Goal: Contribute content: Add original content to the website for others to see

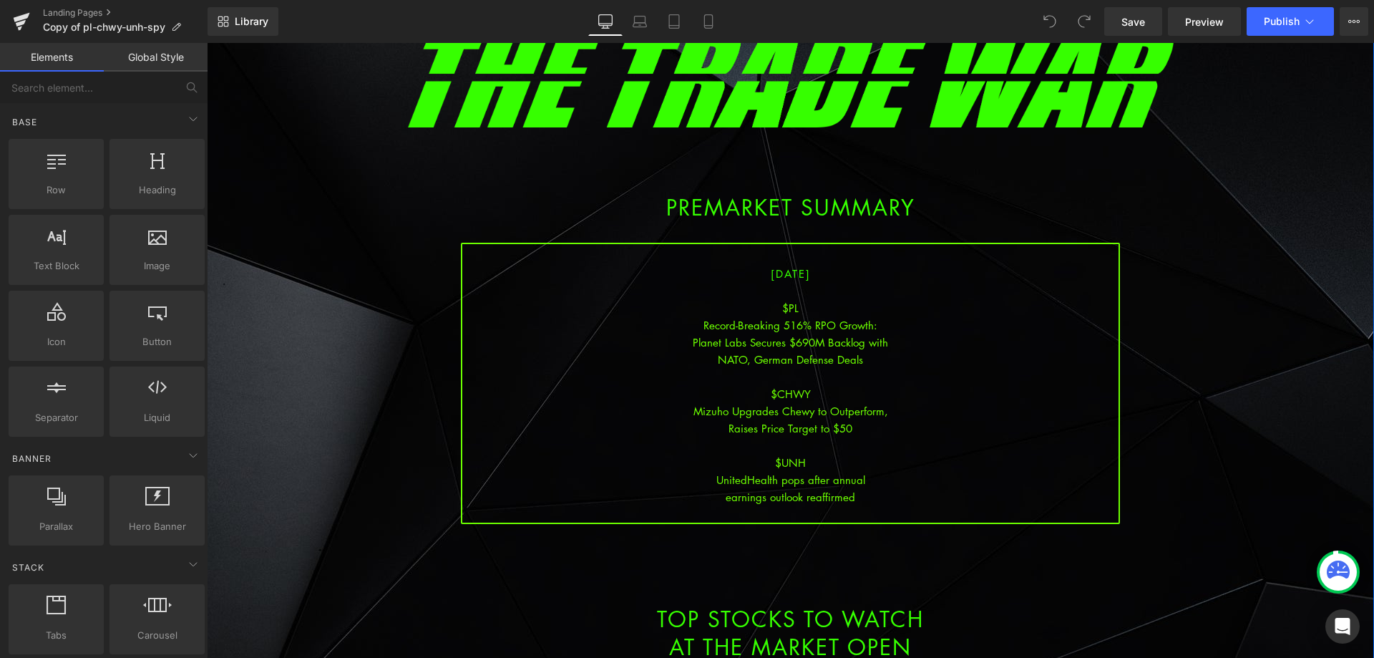
scroll to position [143, 0]
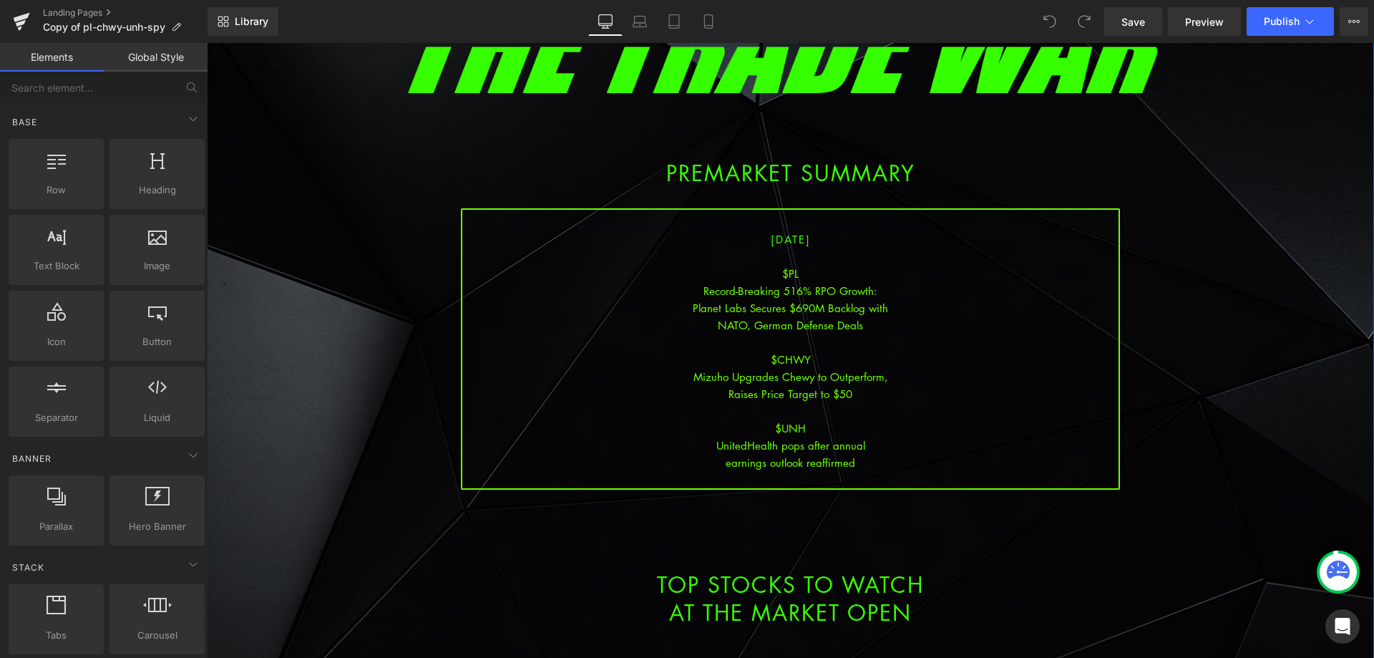
click at [818, 344] on div "[DATE] $PL Record-Breaking 516% RPO Growth: Planet Labs Secures $690M Backlog w…" at bounding box center [790, 348] width 659 height 281
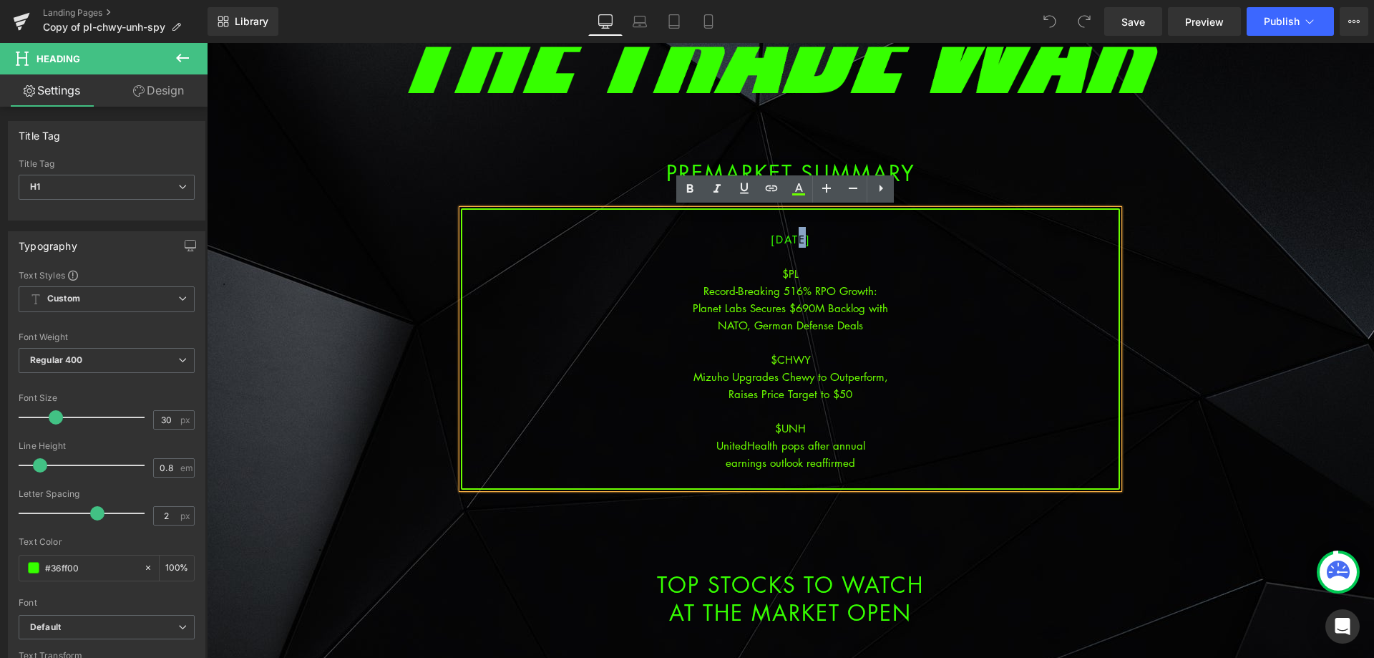
click at [780, 242] on span "[DATE]" at bounding box center [791, 239] width 40 height 14
click at [787, 314] on div "Planet Labs Secures $690M Backlog with" at bounding box center [790, 307] width 656 height 17
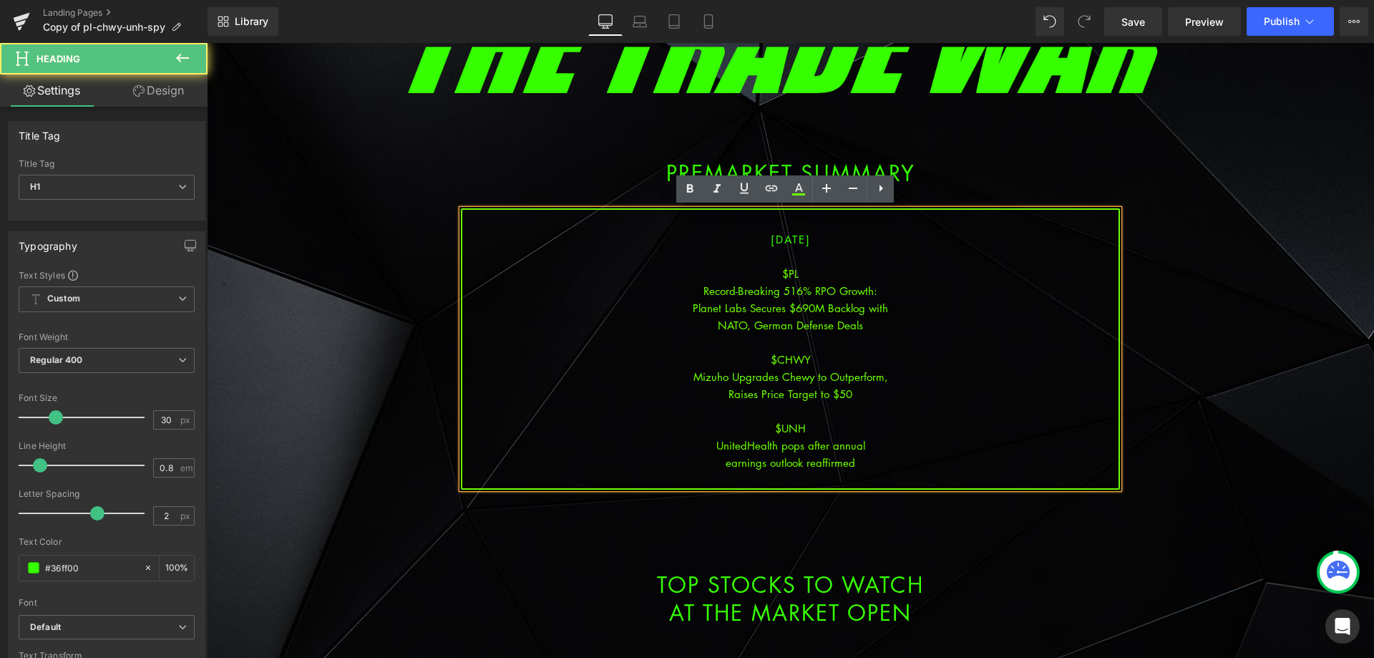
drag, startPoint x: 824, startPoint y: 442, endPoint x: 867, endPoint y: 459, distance: 45.6
click at [825, 442] on div "UnitedHealth pops after annual" at bounding box center [790, 445] width 656 height 17
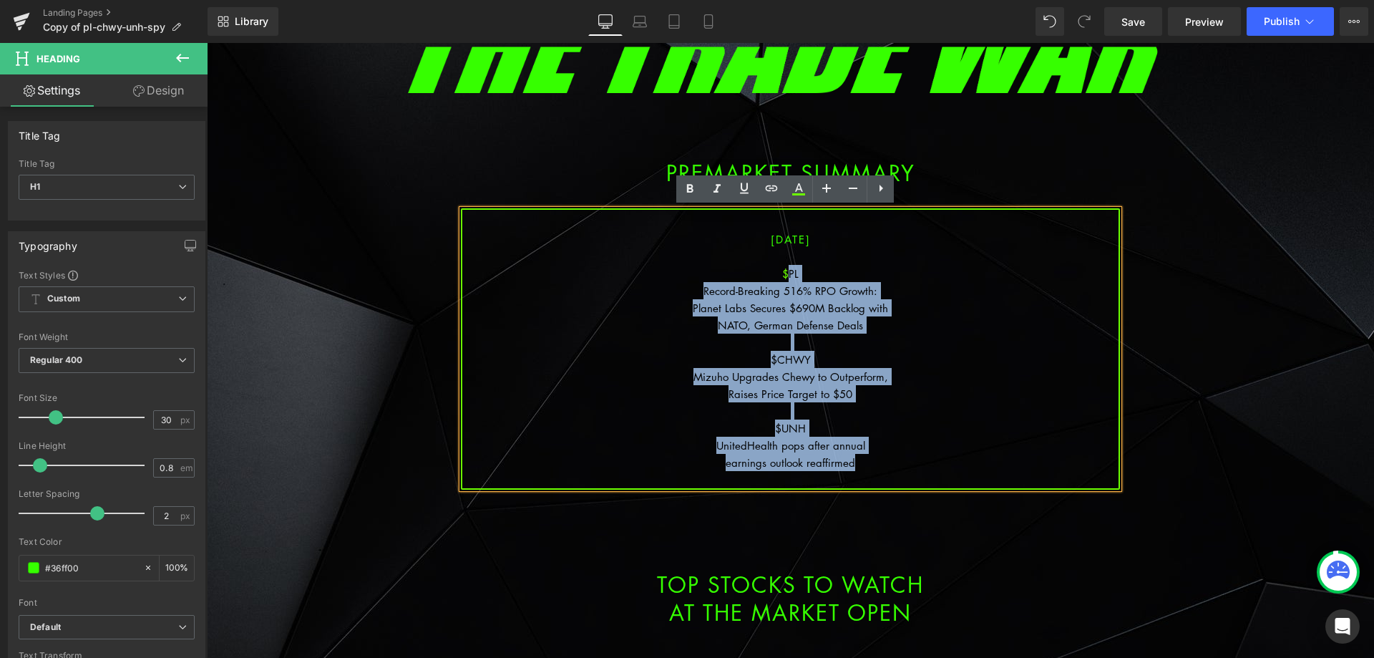
drag, startPoint x: 867, startPoint y: 459, endPoint x: 782, endPoint y: 276, distance: 201.7
click at [782, 276] on div "[DATE] $PL Record-Breaking 516% RPO Growth: Planet Labs Secures $690M Backlog w…" at bounding box center [790, 348] width 659 height 281
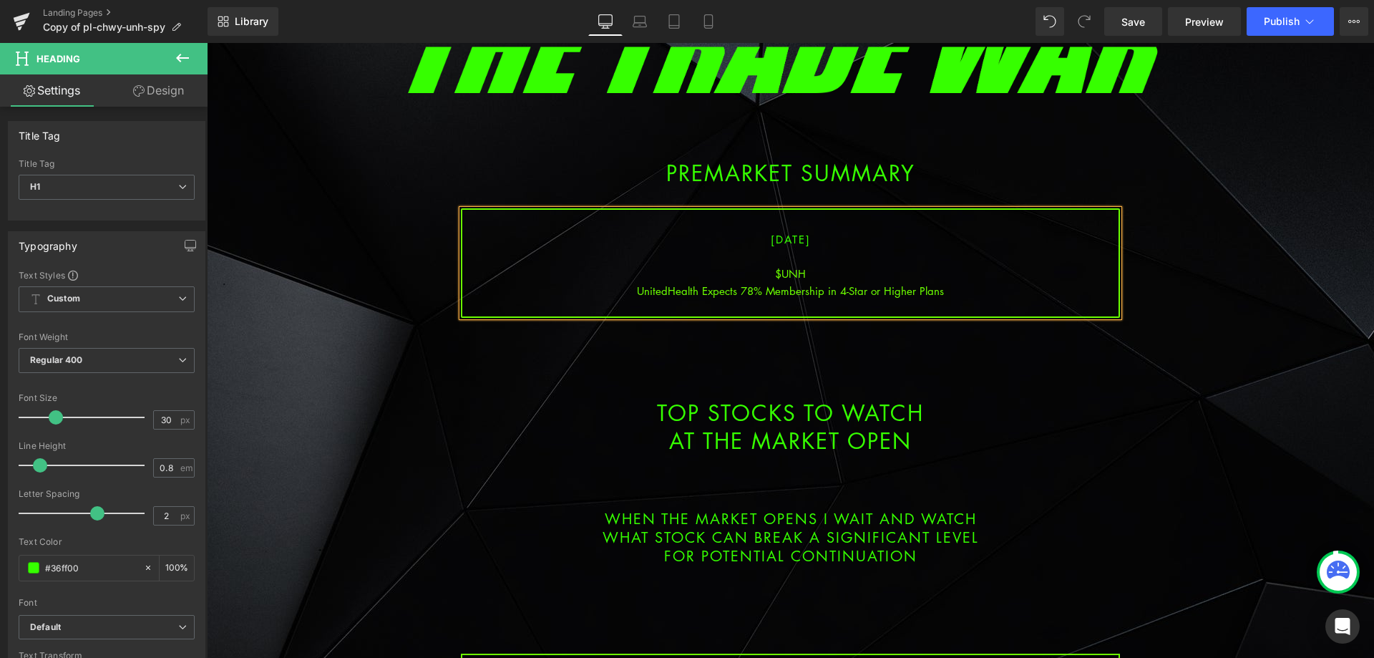
click at [823, 294] on div "UnitedHealth Expects 78% Membership in 4-Star or Higher Plans" at bounding box center [790, 290] width 656 height 17
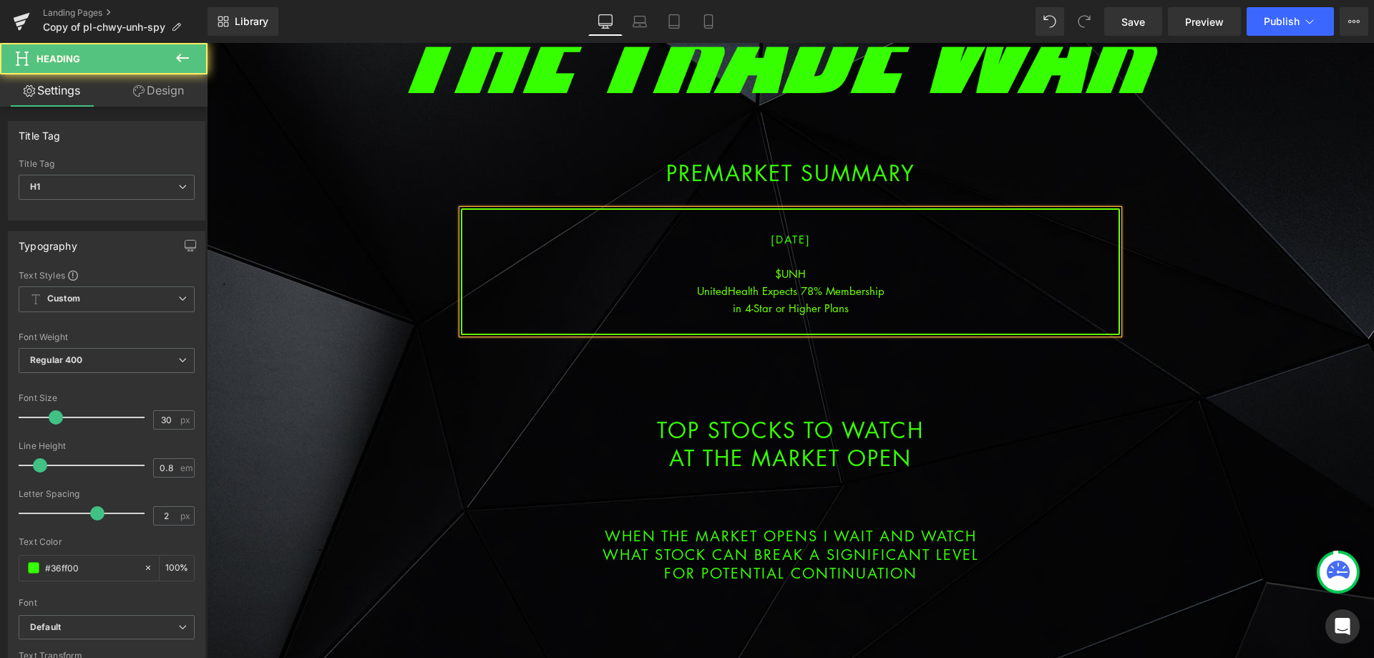
click at [852, 312] on div "in 4-Star or Higher Plans" at bounding box center [790, 307] width 656 height 17
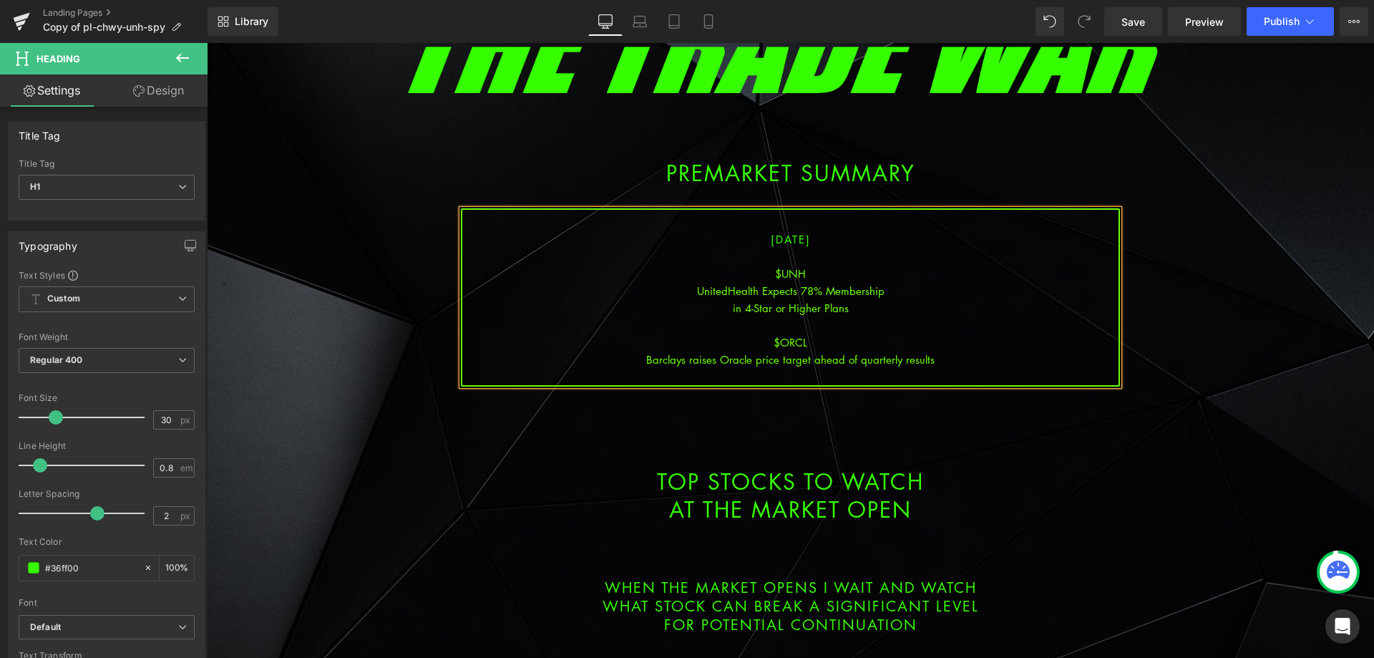
click at [809, 361] on div "Barclays raises Oracle price target ahead of quarterly results" at bounding box center [790, 359] width 656 height 17
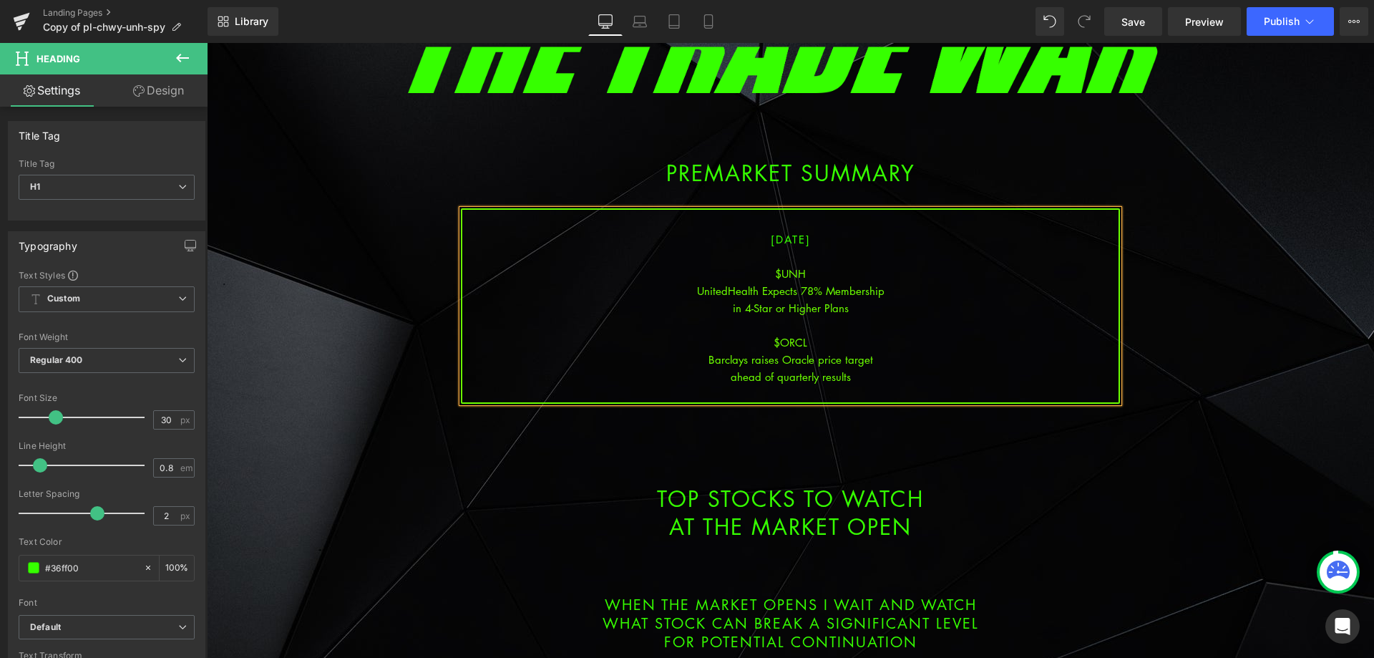
click at [860, 381] on div "ahead of quarterly results" at bounding box center [790, 376] width 656 height 17
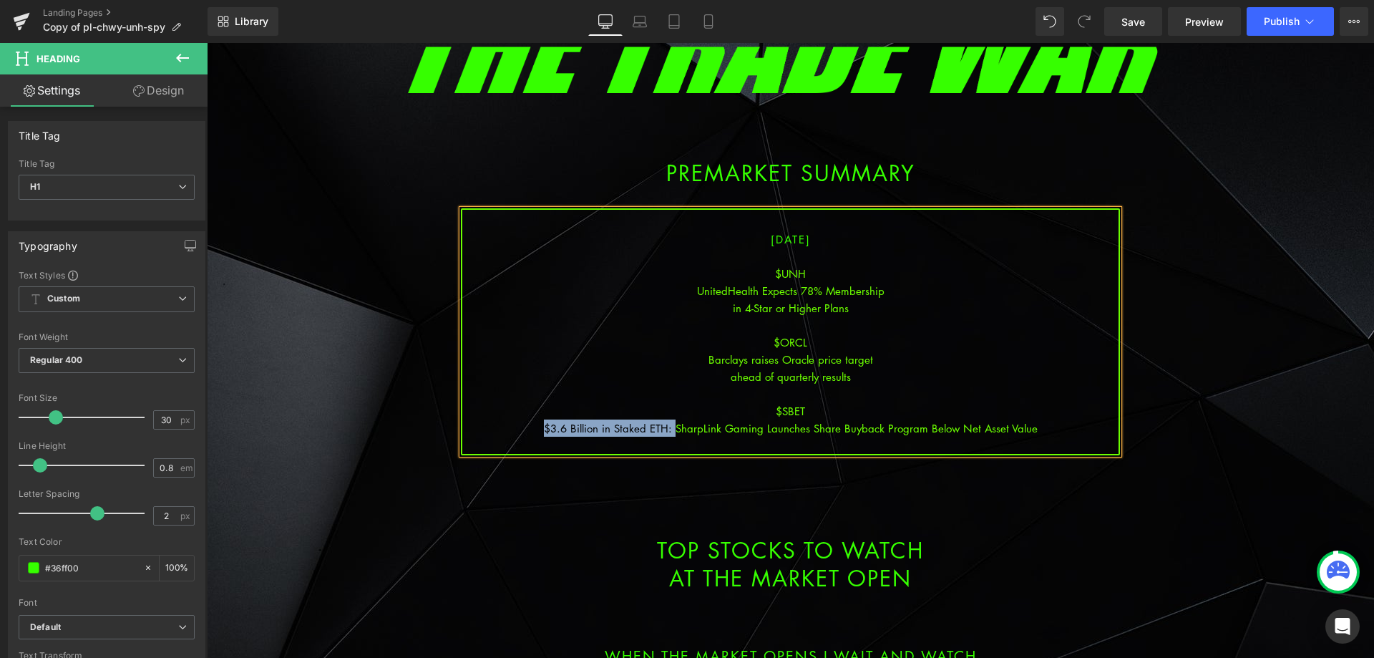
drag, startPoint x: 671, startPoint y: 426, endPoint x: 545, endPoint y: 421, distance: 126.0
click at [545, 421] on div "$3.6 Billion in Staked ETH: SharpLink Gaming Launches Share Buyback Program Bel…" at bounding box center [790, 427] width 656 height 17
click at [816, 428] on div "SharpLink Gaming Launches Share Buyback Program Below Net Asset Value" at bounding box center [790, 427] width 656 height 17
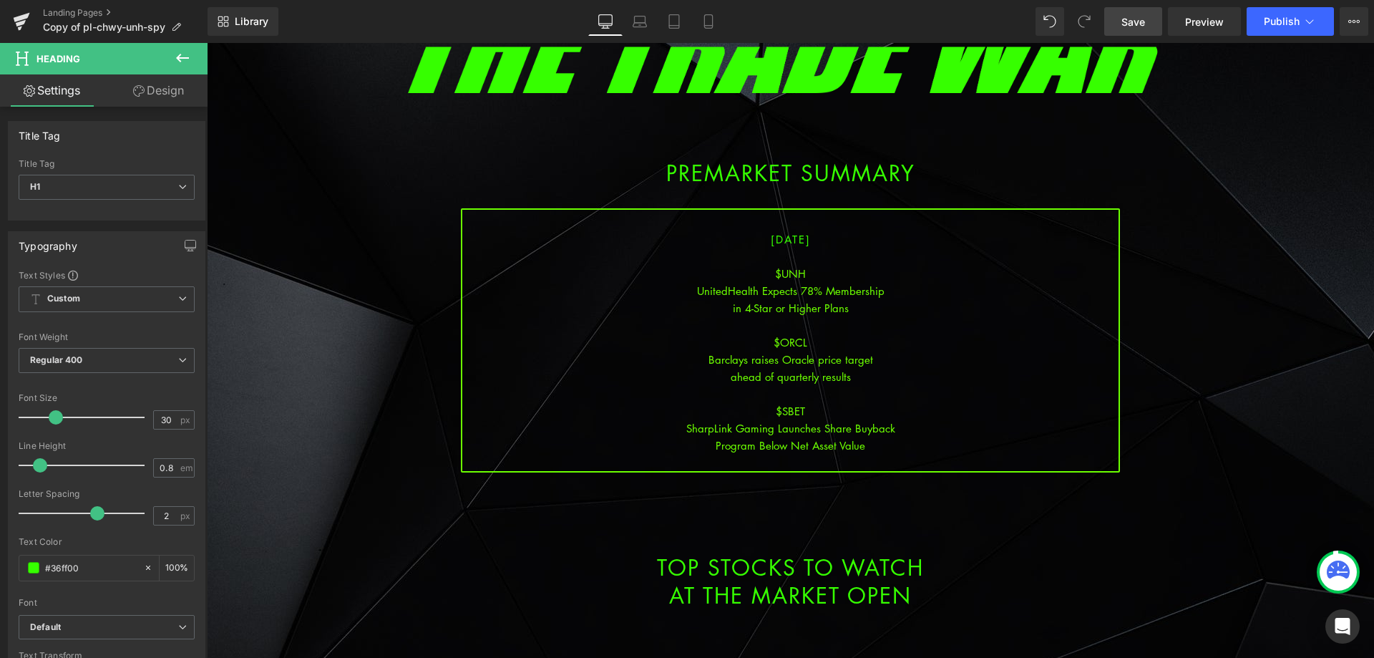
click at [1134, 22] on span "Save" at bounding box center [1133, 21] width 24 height 15
click at [1003, 656] on h1 at bounding box center [790, 654] width 1167 height 19
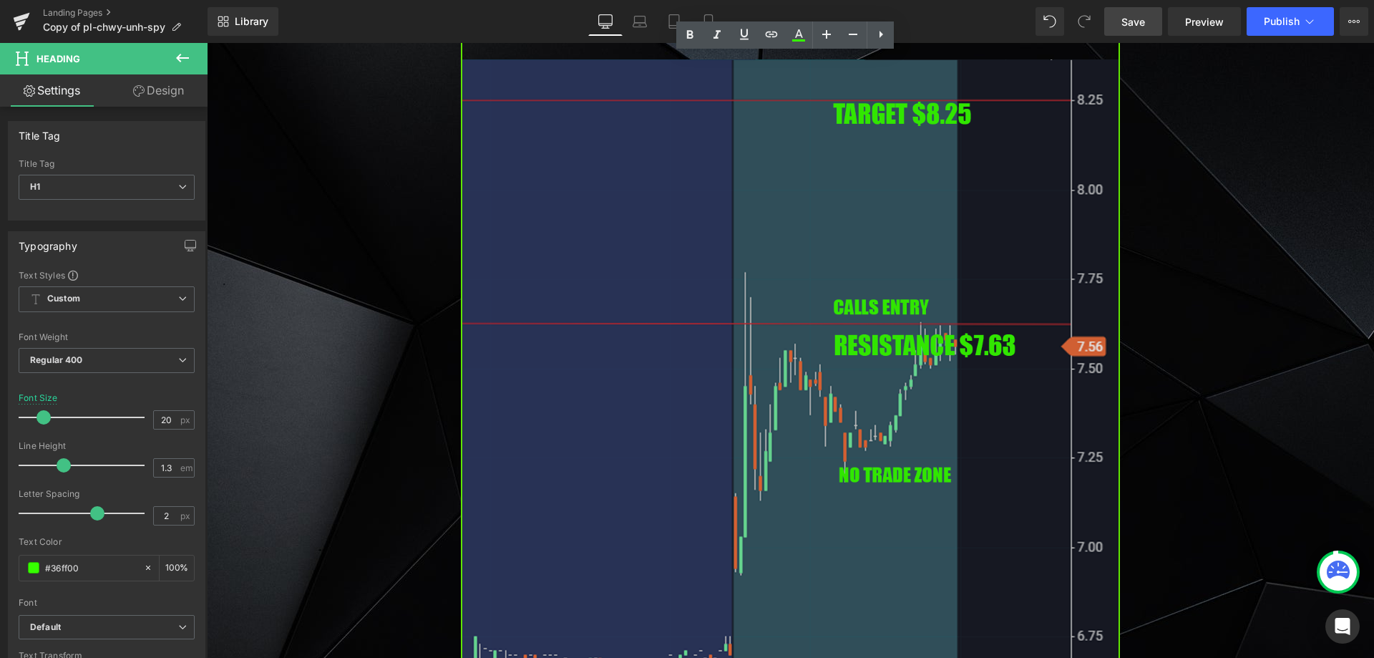
scroll to position [1002, 0]
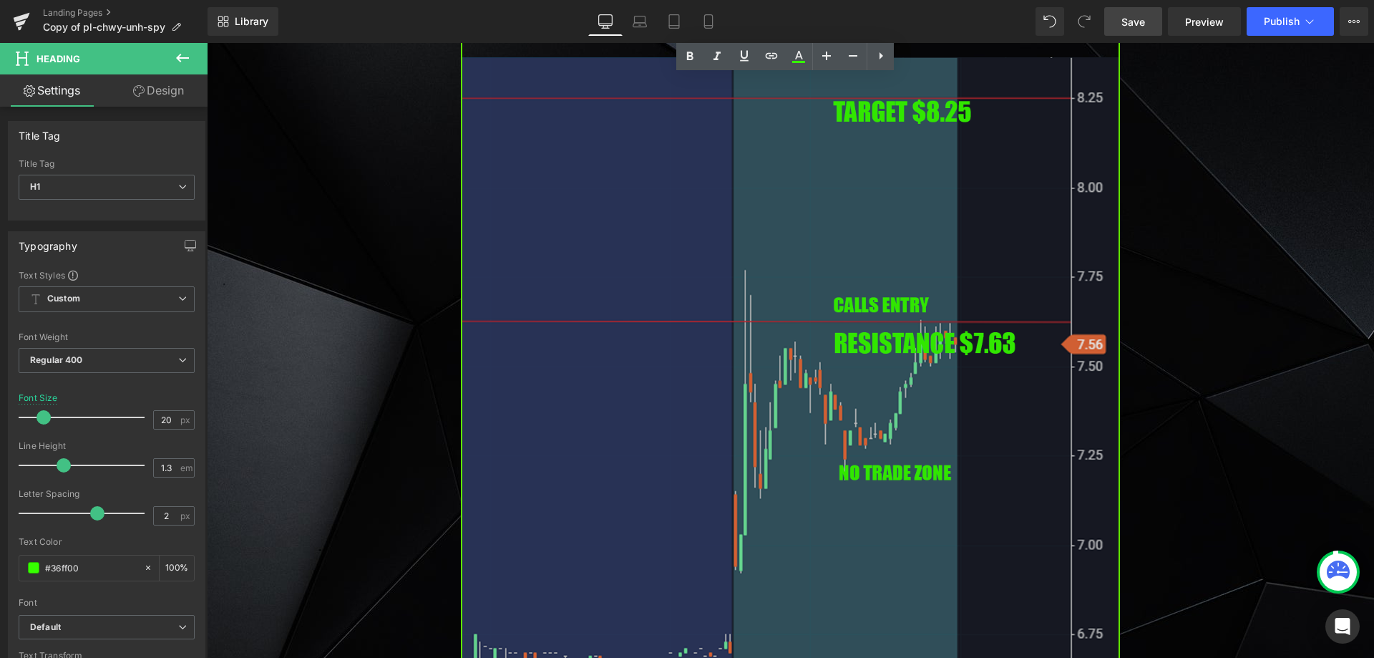
click at [799, 325] on div "Image" at bounding box center [790, 324] width 659 height 751
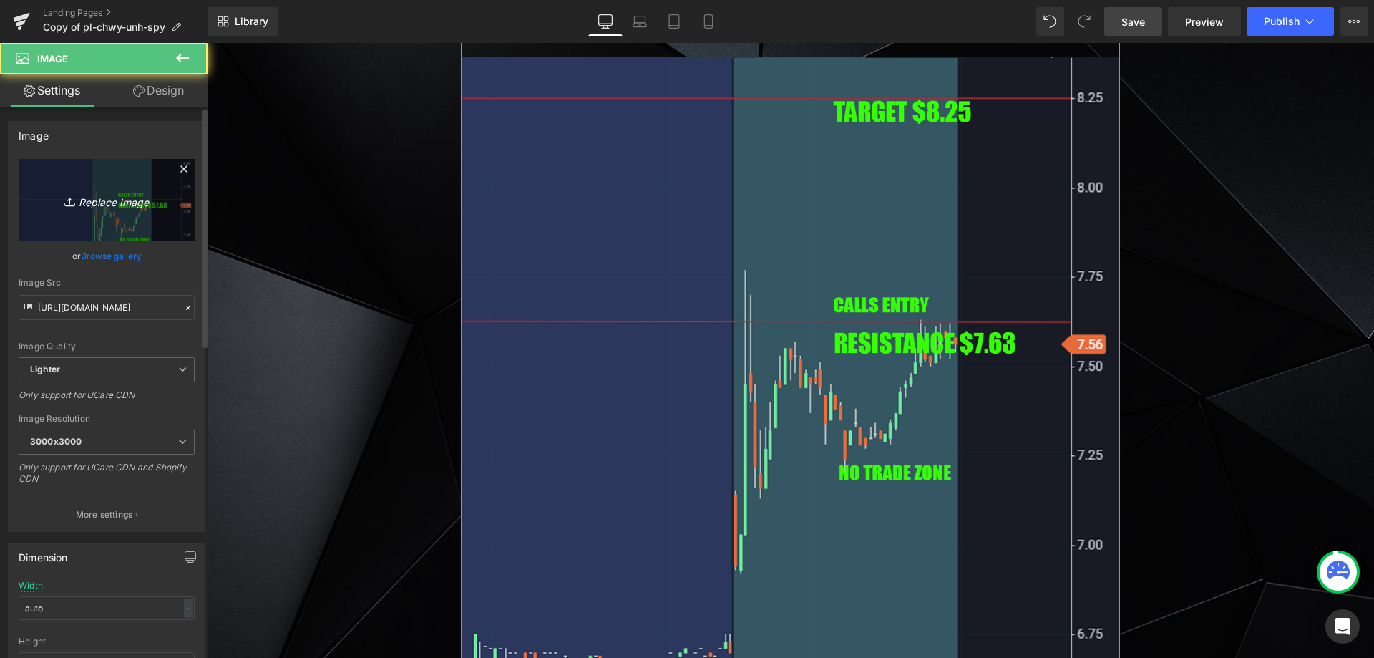
click at [153, 212] on link "Replace Image" at bounding box center [107, 200] width 176 height 82
type input "C:\fakepath\ORCL.png"
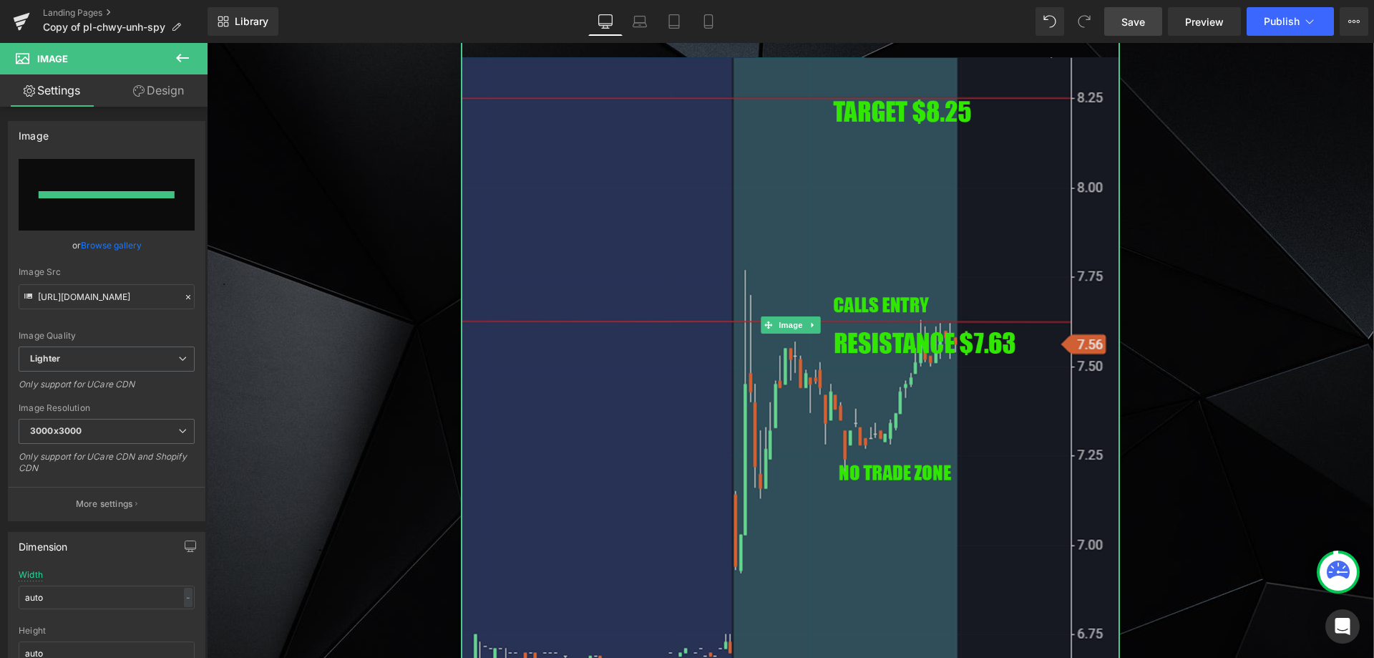
type input "[URL][DOMAIN_NAME]"
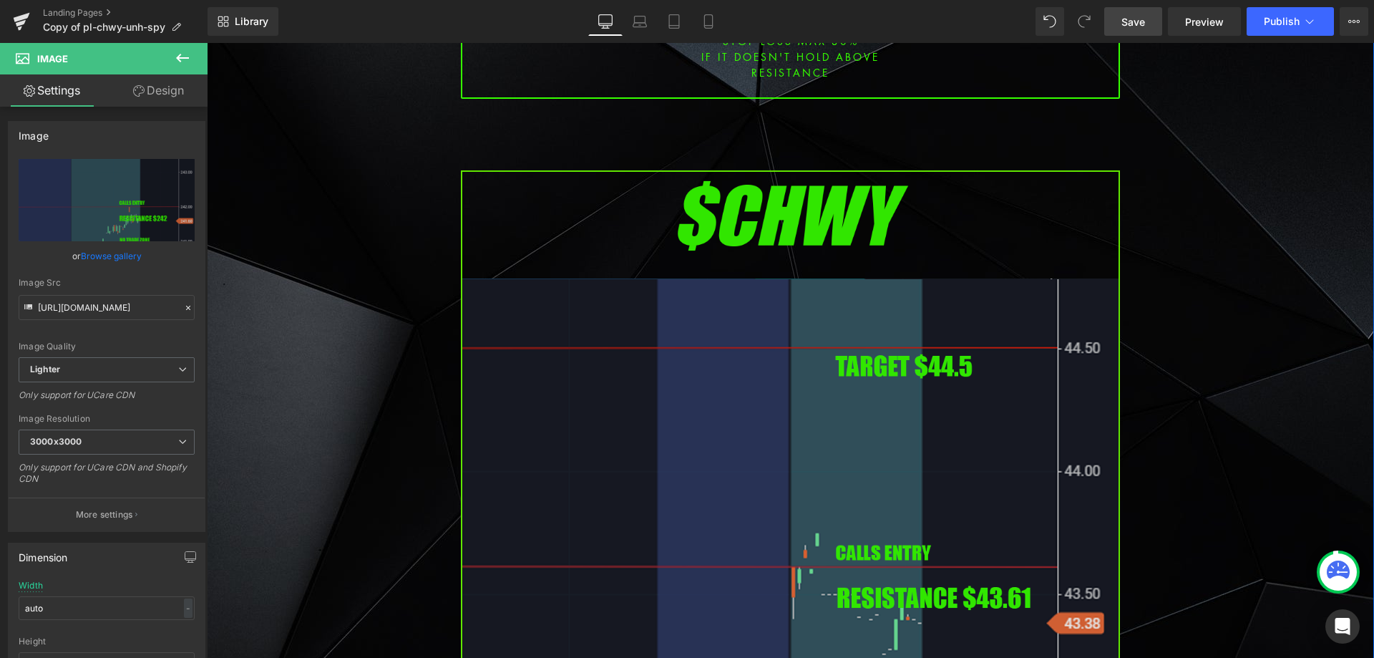
scroll to position [2004, 0]
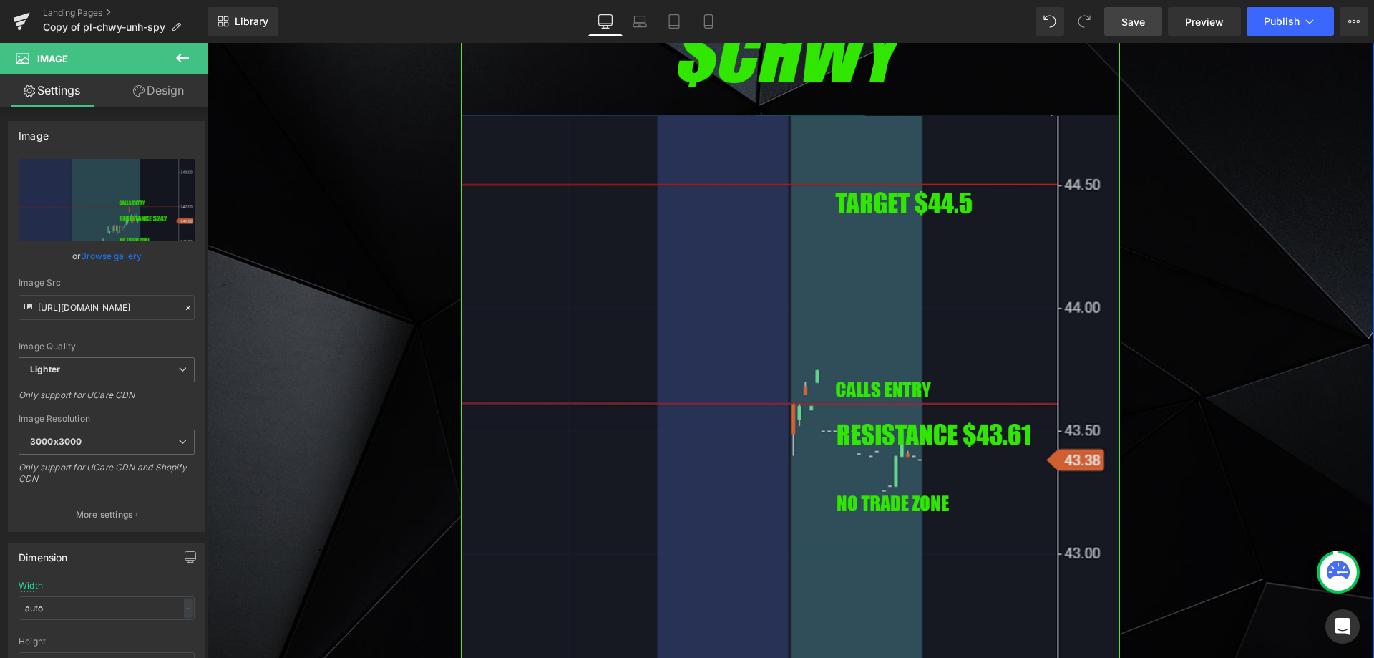
click at [727, 270] on img at bounding box center [790, 382] width 659 height 751
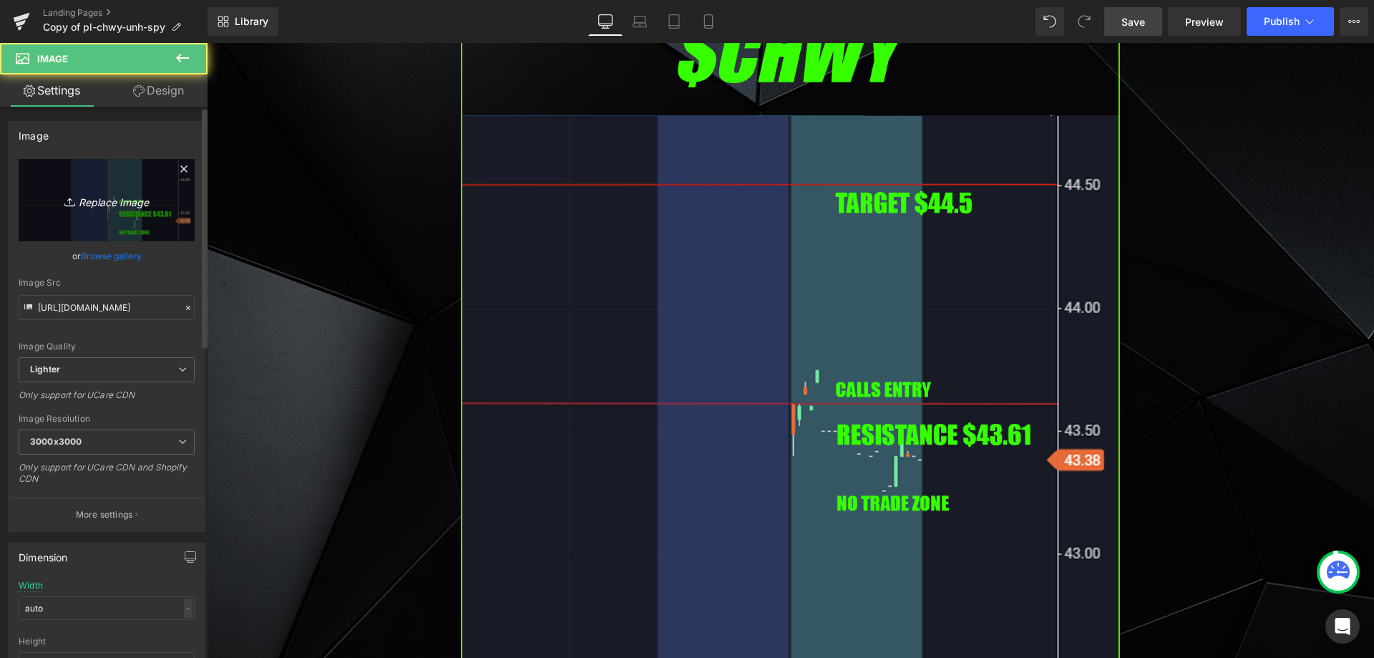
click at [72, 198] on icon at bounding box center [71, 202] width 14 height 14
type input "C:\fakepath\SBET.png"
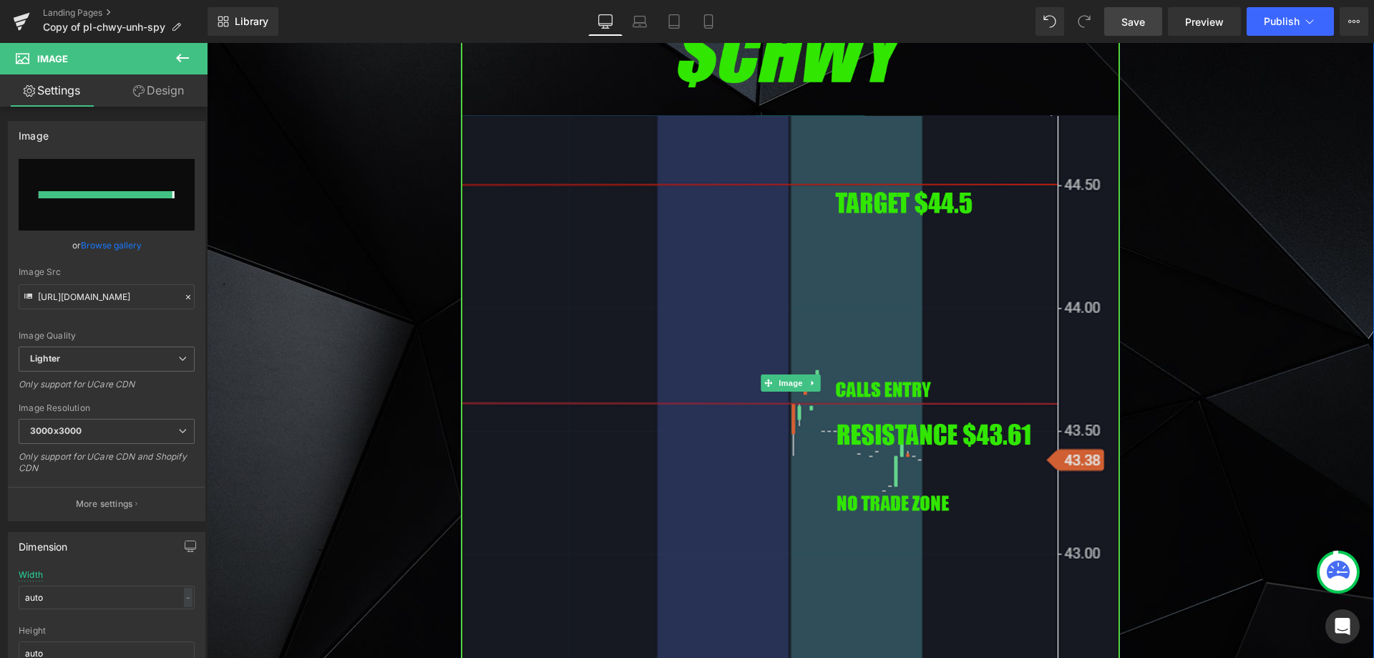
type input "[URL][DOMAIN_NAME]"
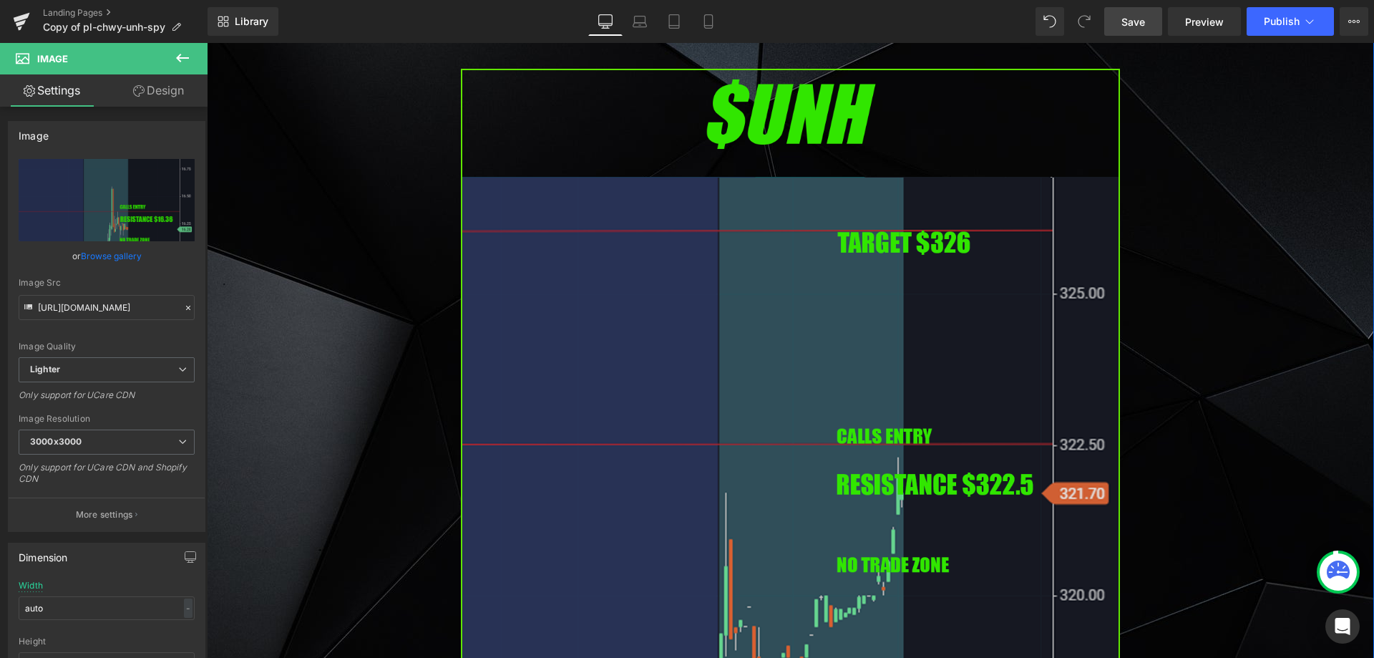
scroll to position [3006, 0]
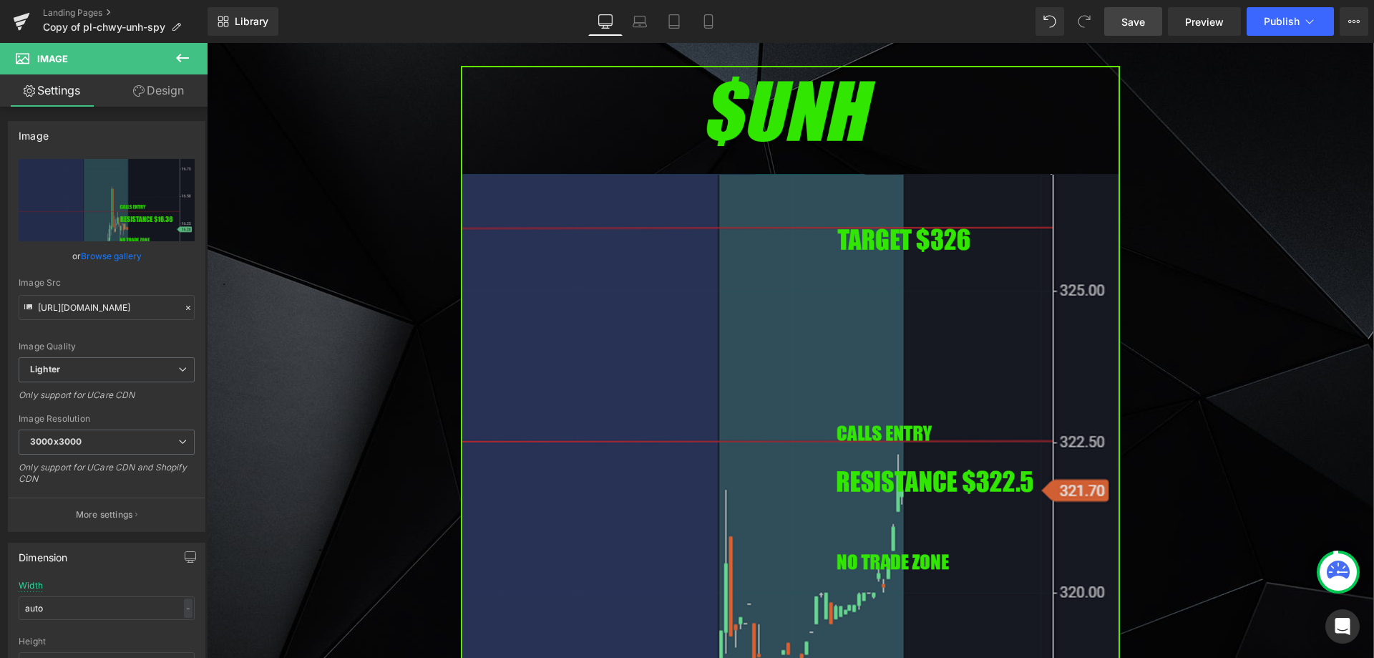
click at [655, 326] on img at bounding box center [790, 441] width 659 height 751
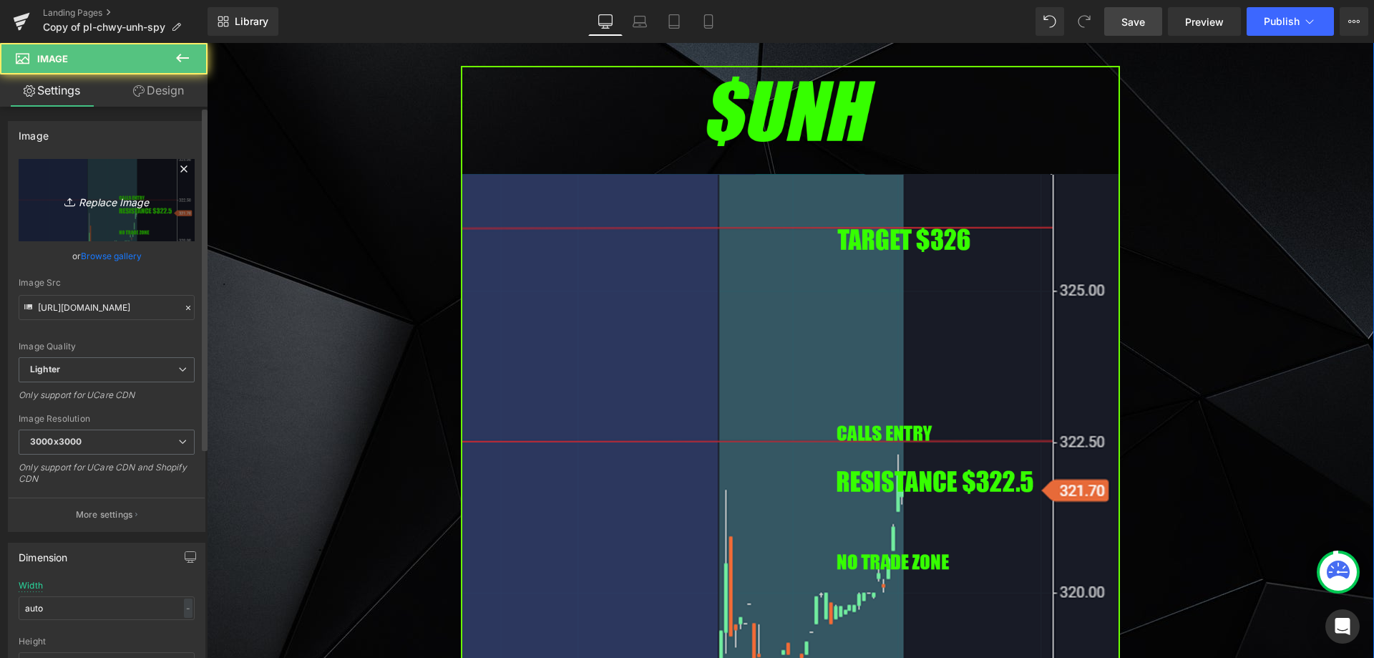
click at [158, 216] on link "Replace Image" at bounding box center [107, 200] width 176 height 82
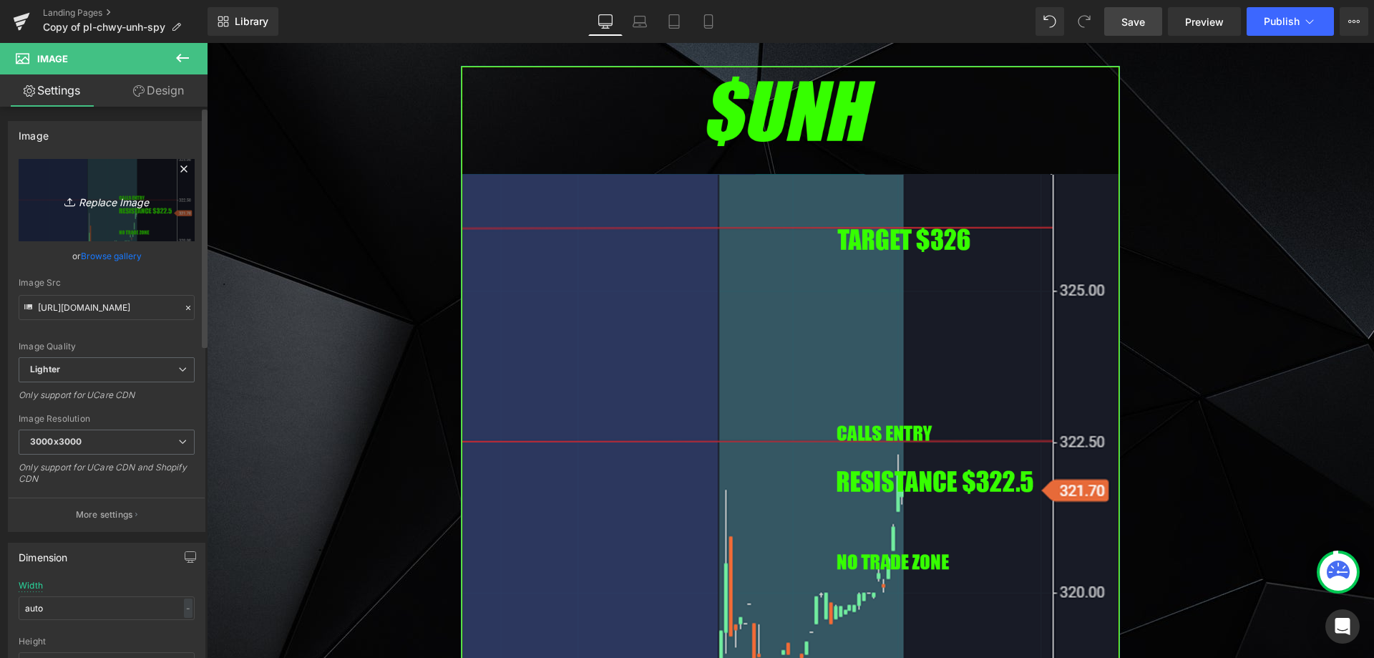
type input "C:\fakepath\UNH.png"
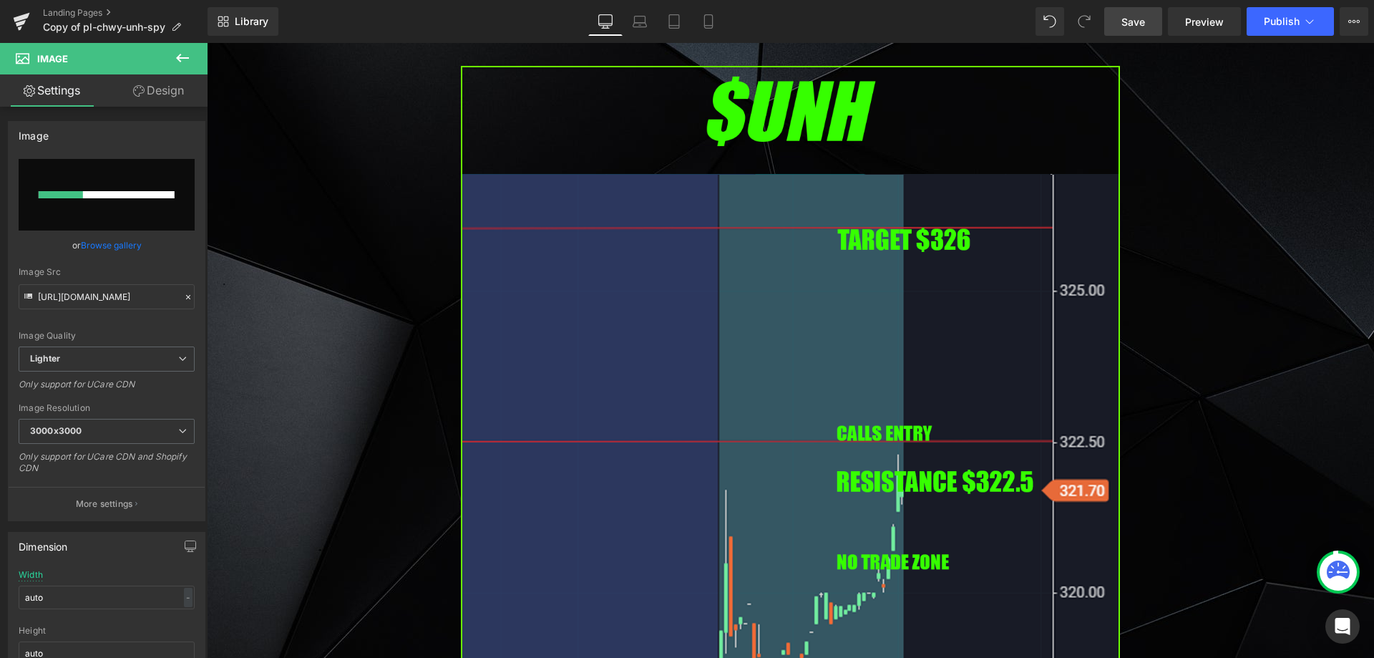
type input "[URL][DOMAIN_NAME]"
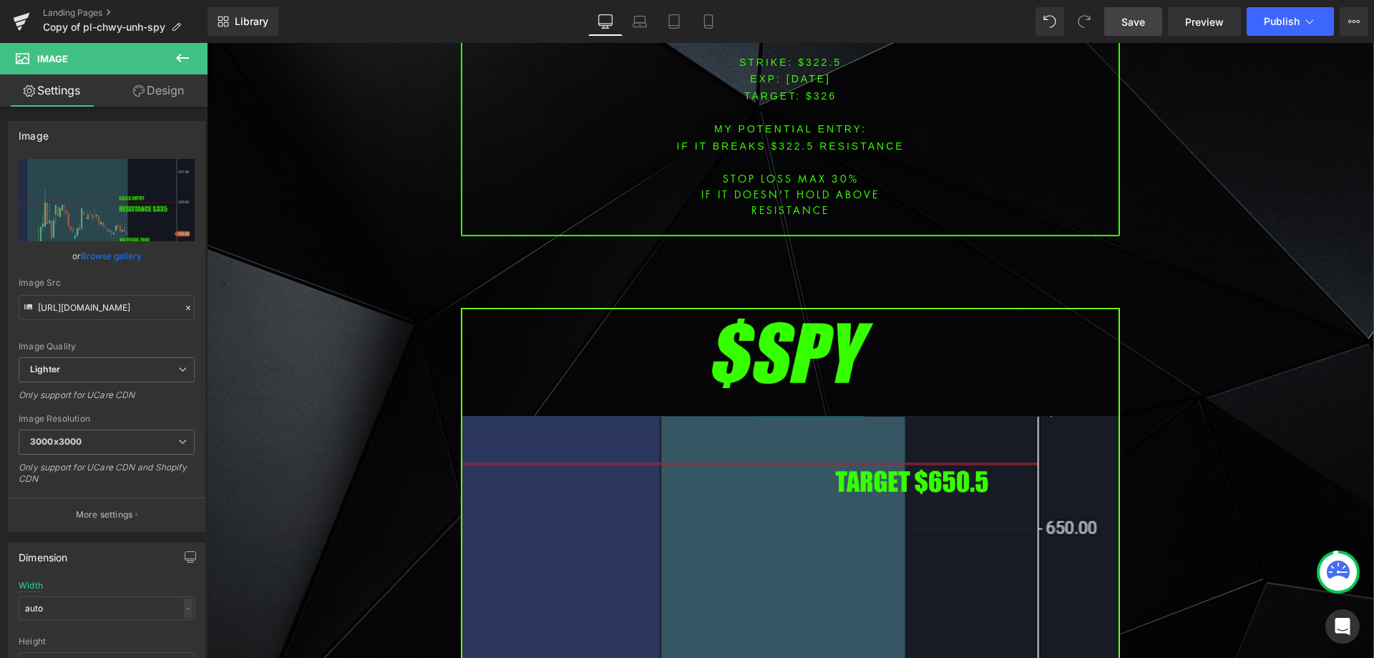
scroll to position [4007, 0]
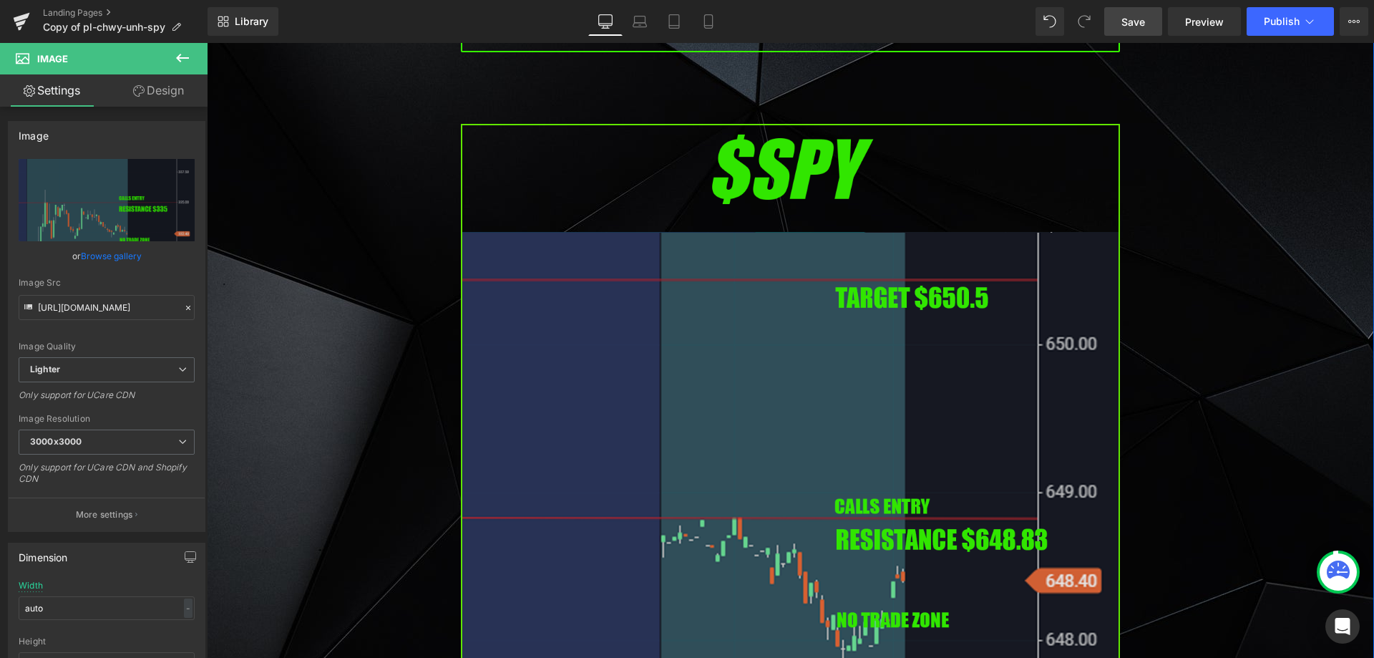
drag, startPoint x: 681, startPoint y: 326, endPoint x: 667, endPoint y: 326, distance: 13.6
click at [681, 327] on img at bounding box center [790, 499] width 659 height 751
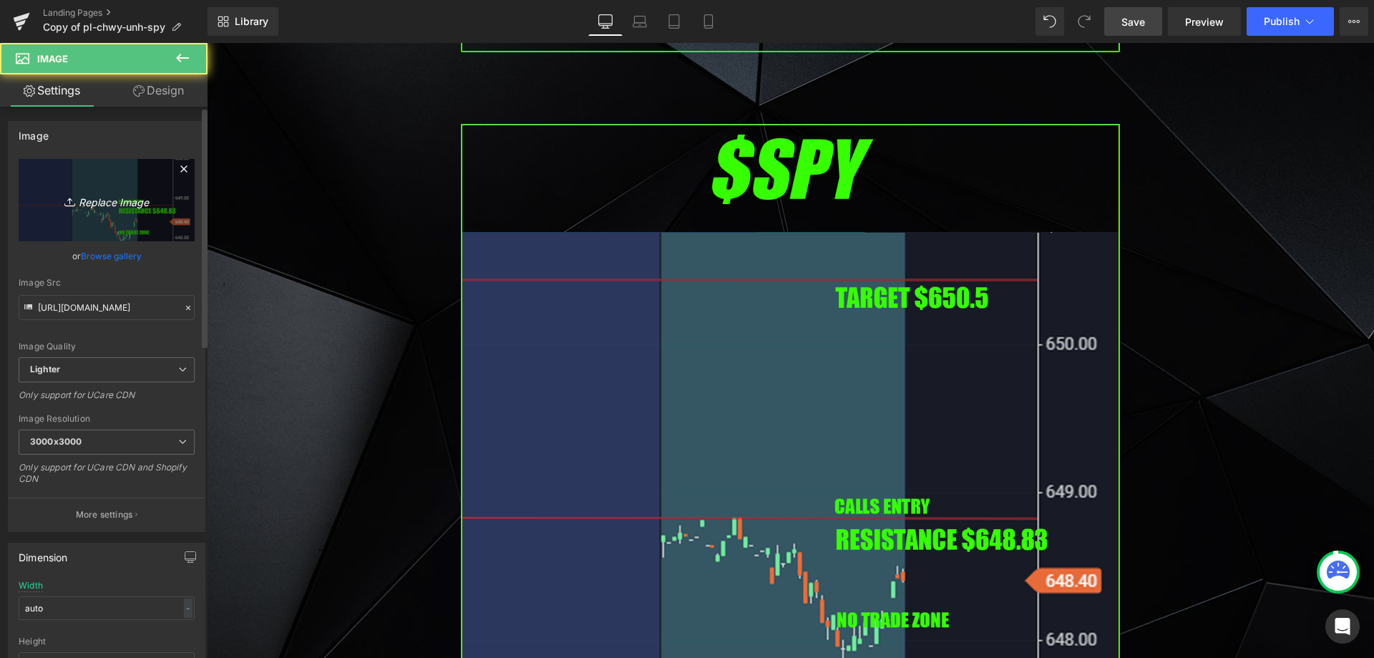
click at [137, 205] on icon "Replace Image" at bounding box center [106, 200] width 114 height 18
type input "C:\fakepath\SPY.png"
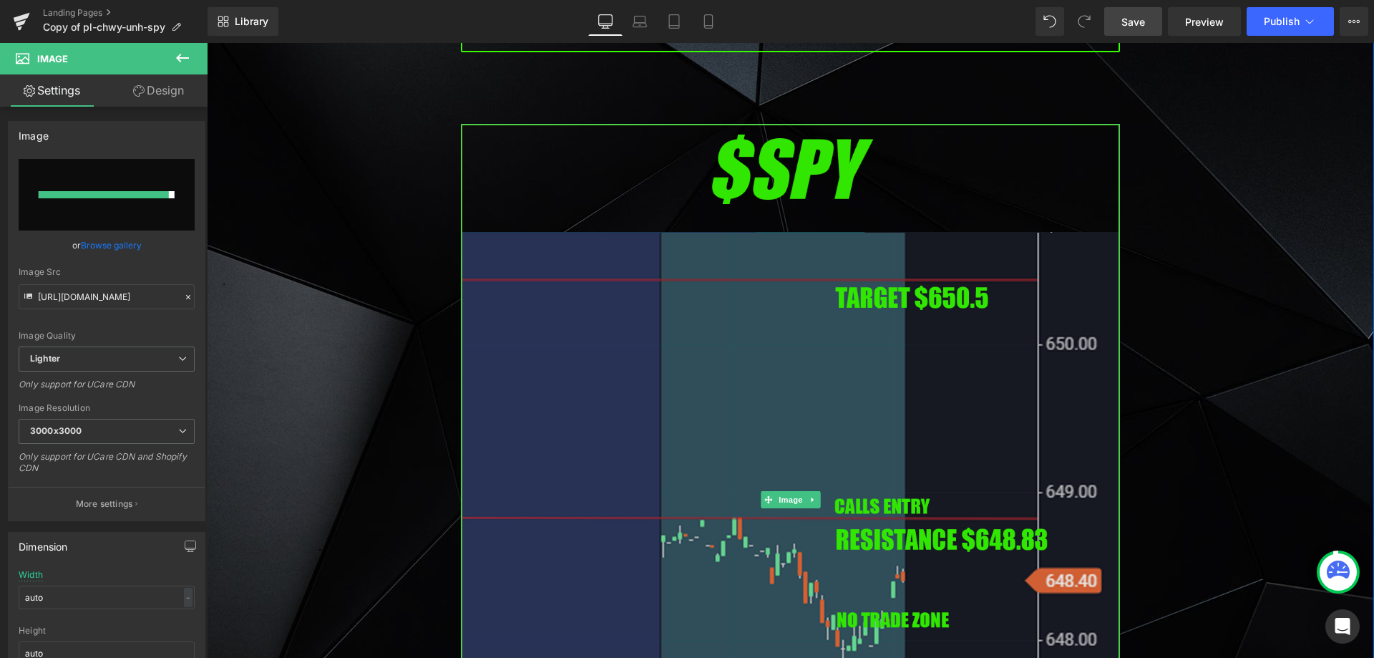
type input "[URL][DOMAIN_NAME]"
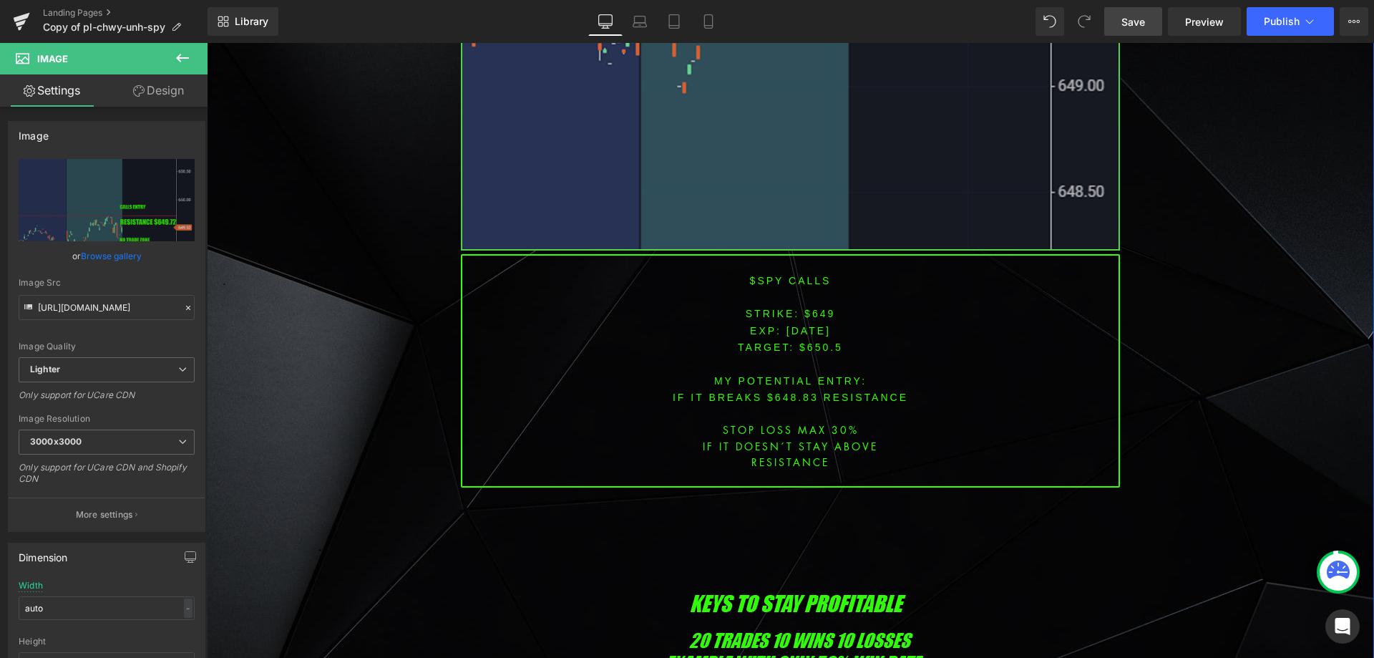
scroll to position [4651, 0]
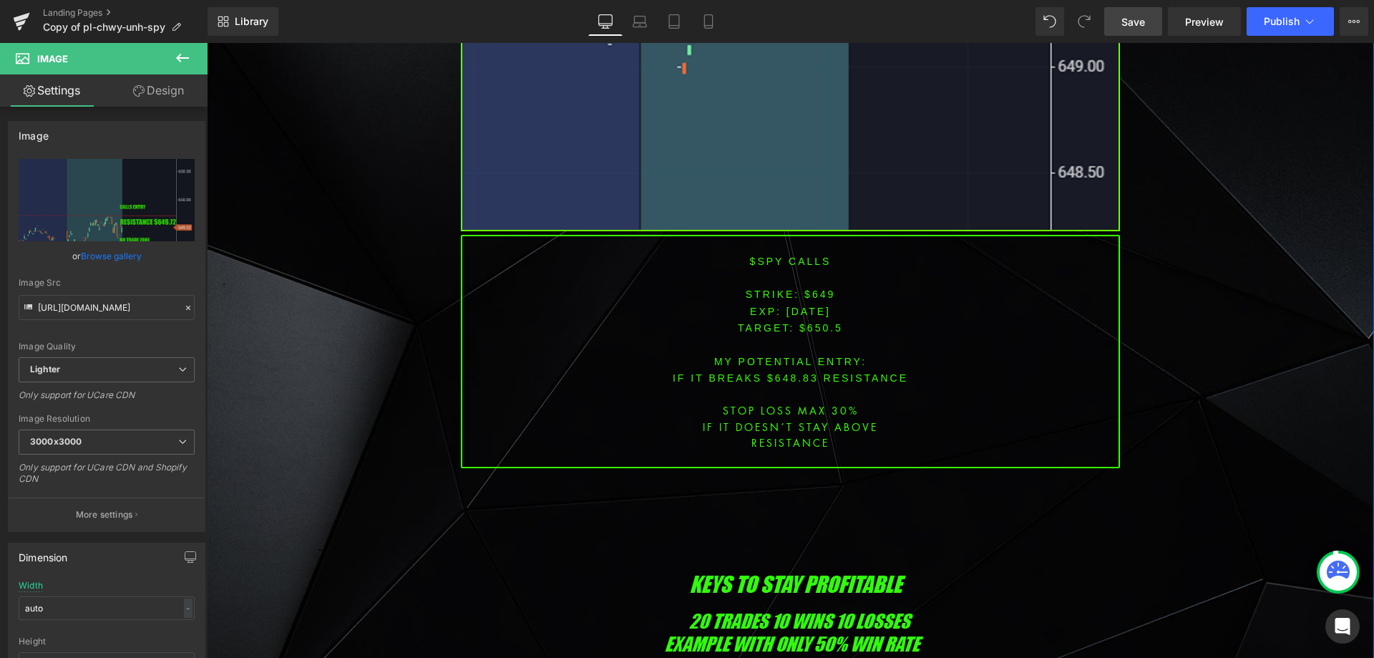
click at [774, 322] on span "TARGET: $650.5" at bounding box center [790, 327] width 105 height 11
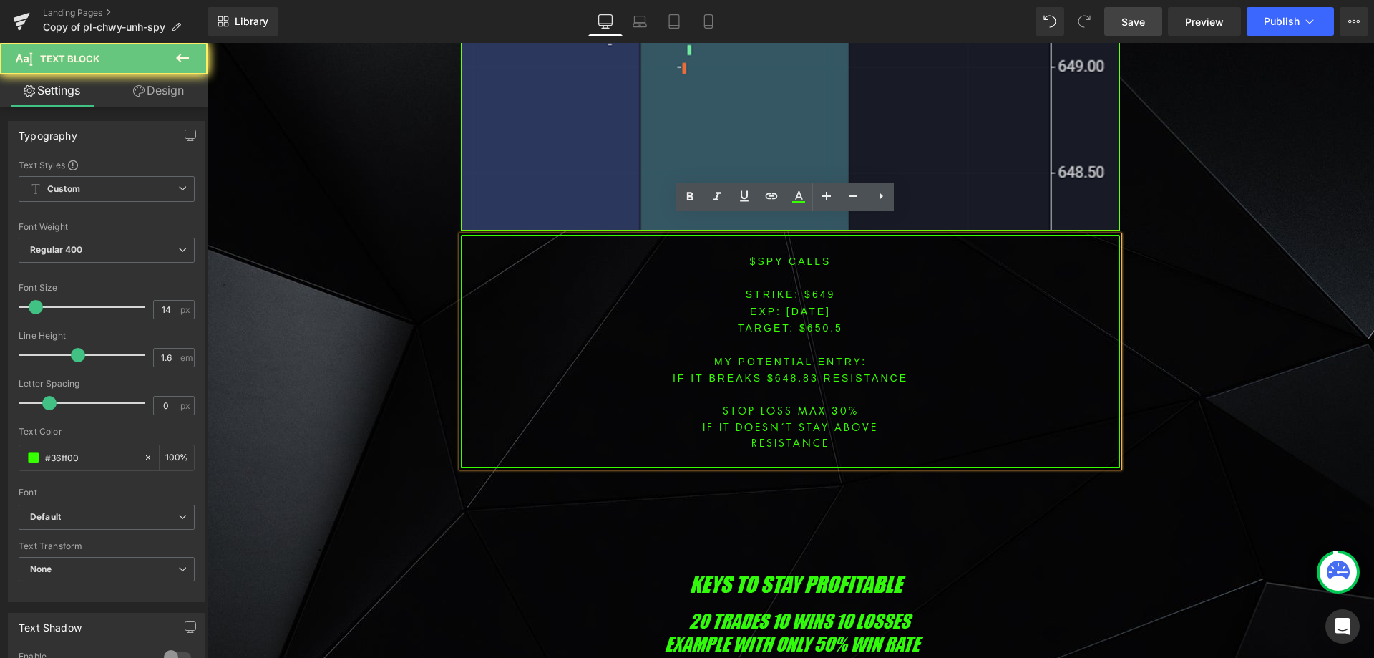
click at [812, 306] on span "[DATE]" at bounding box center [808, 311] width 44 height 11
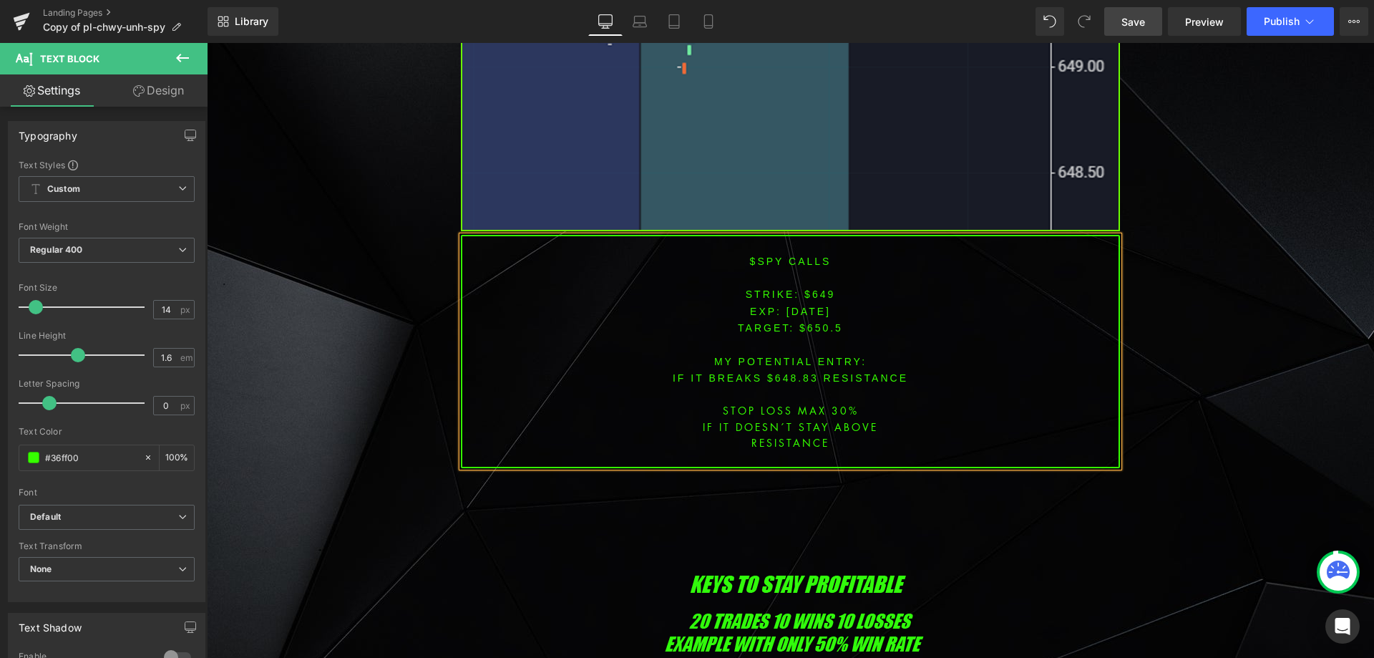
click at [811, 288] on font "STRIKE: $649" at bounding box center [791, 293] width 90 height 11
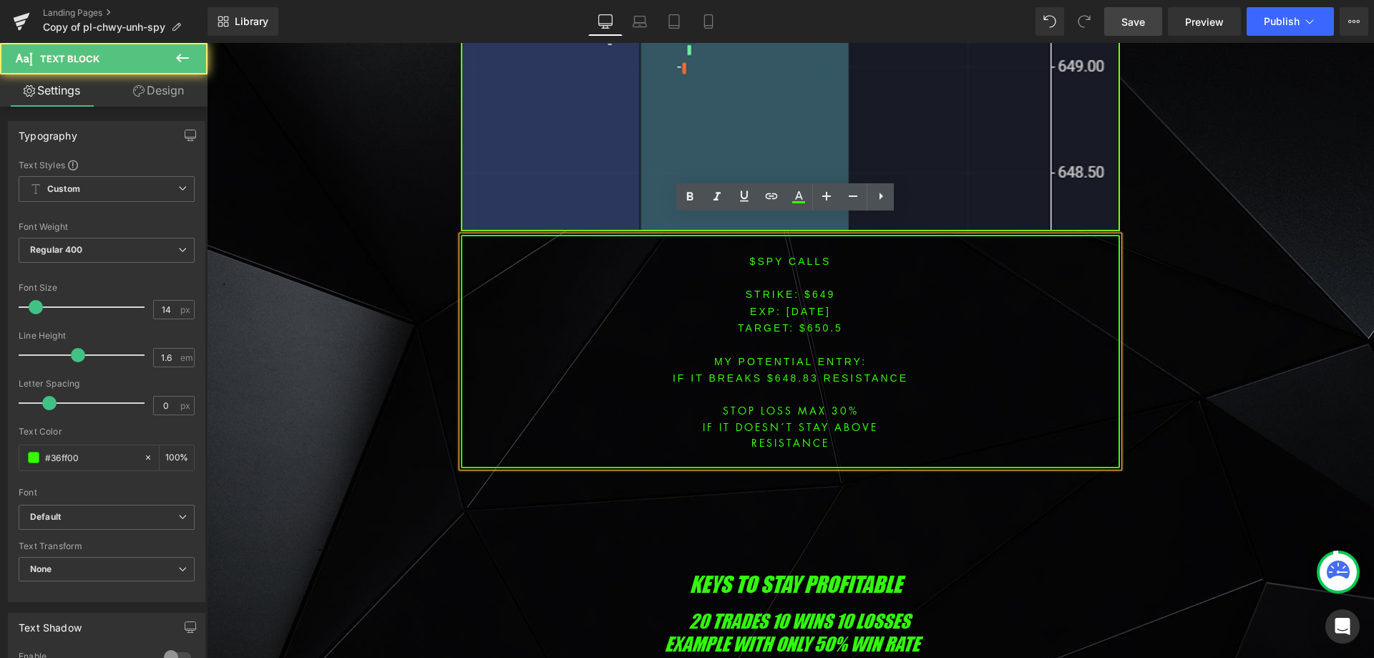
click at [813, 288] on font "STRIKE: $649" at bounding box center [791, 293] width 90 height 11
click at [819, 288] on font "STRIKE: $649" at bounding box center [791, 293] width 90 height 11
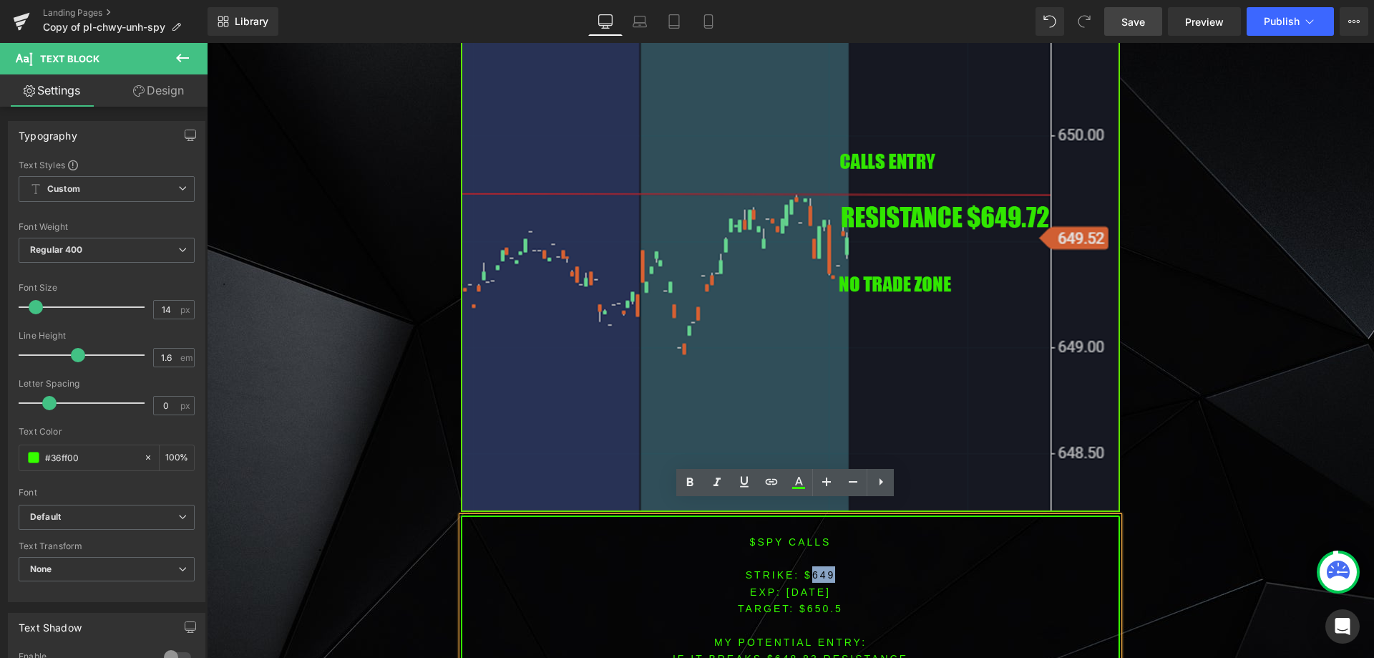
scroll to position [4365, 0]
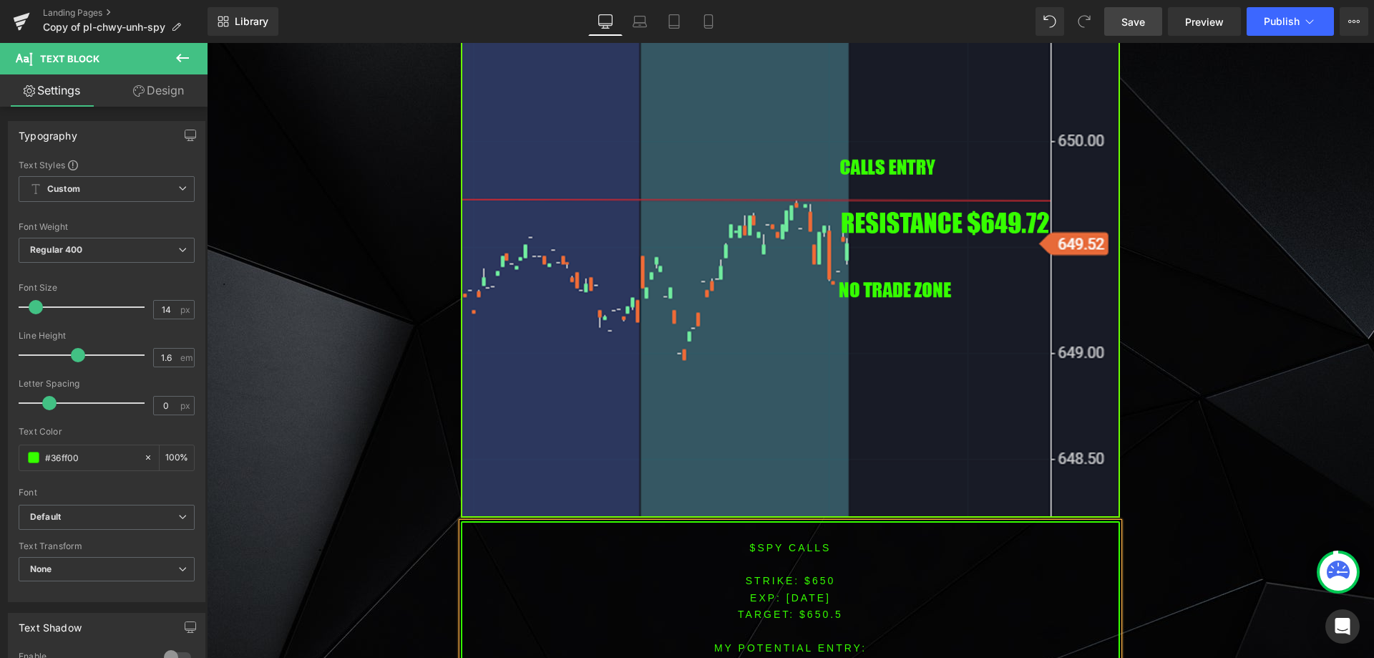
click at [827, 608] on span "TARGET: $650.5" at bounding box center [790, 613] width 105 height 11
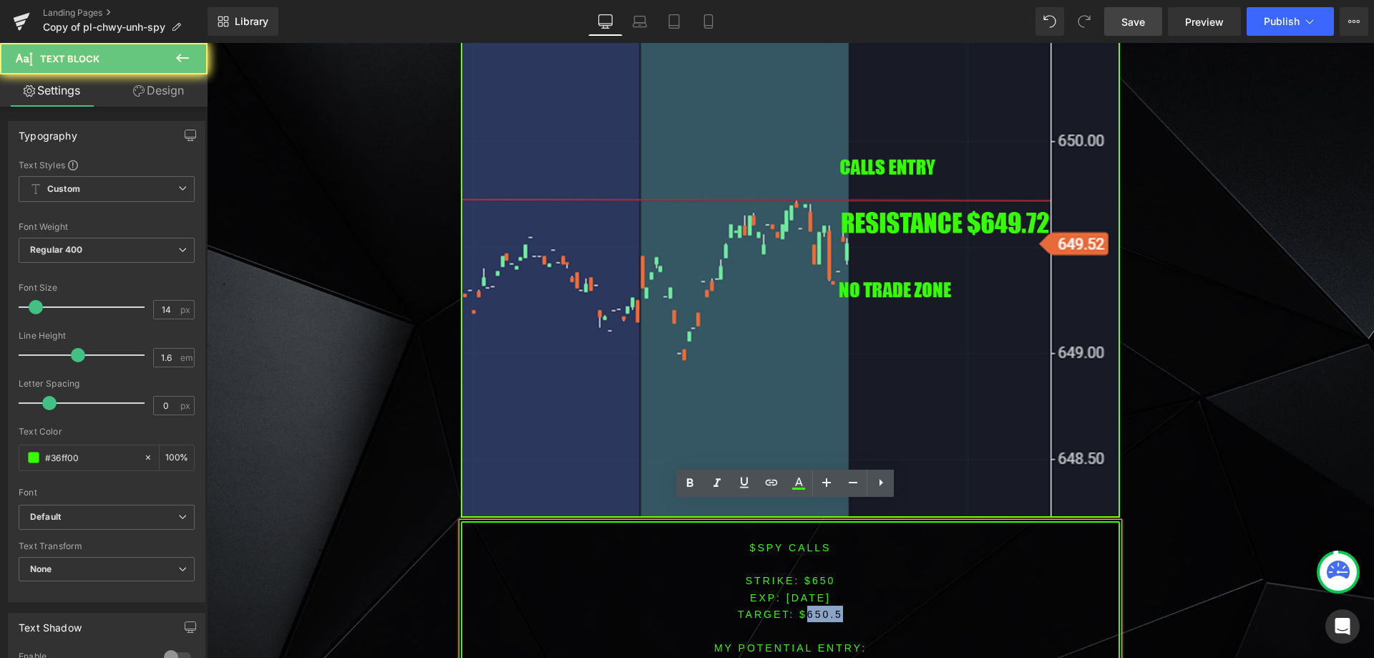
click at [827, 608] on span "TARGET: $650.5" at bounding box center [790, 613] width 105 height 11
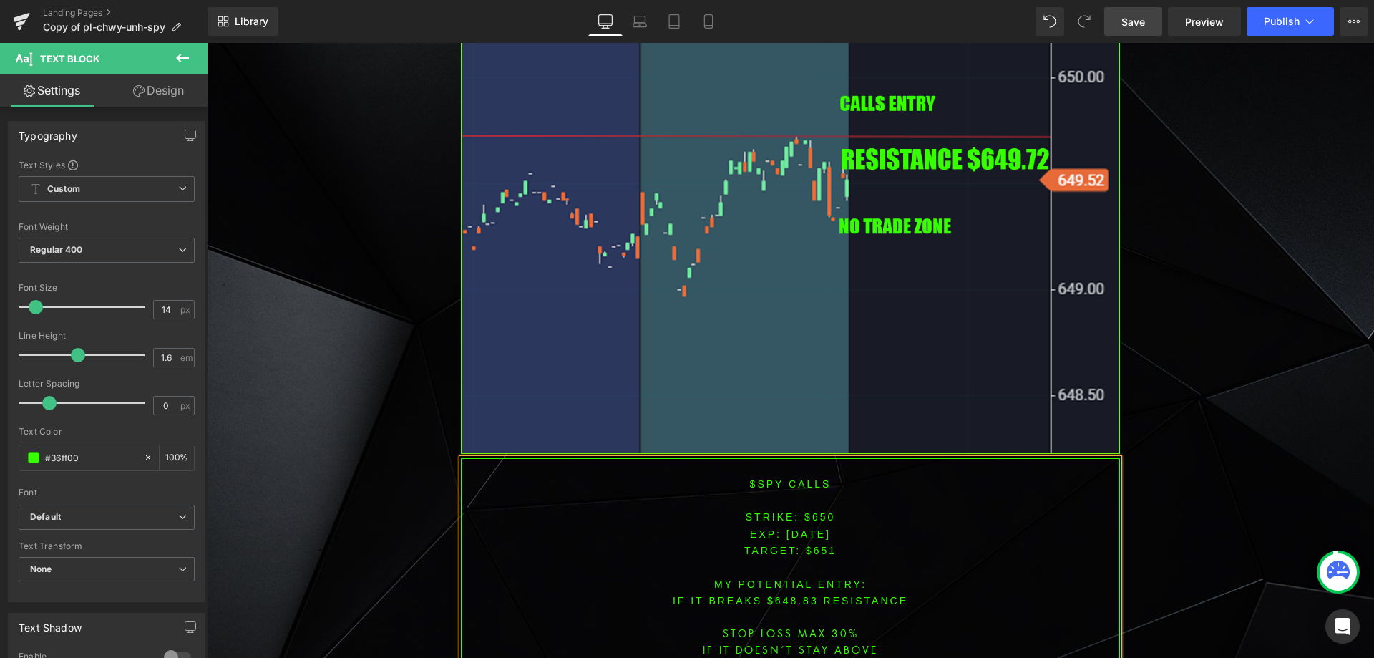
scroll to position [4449, 0]
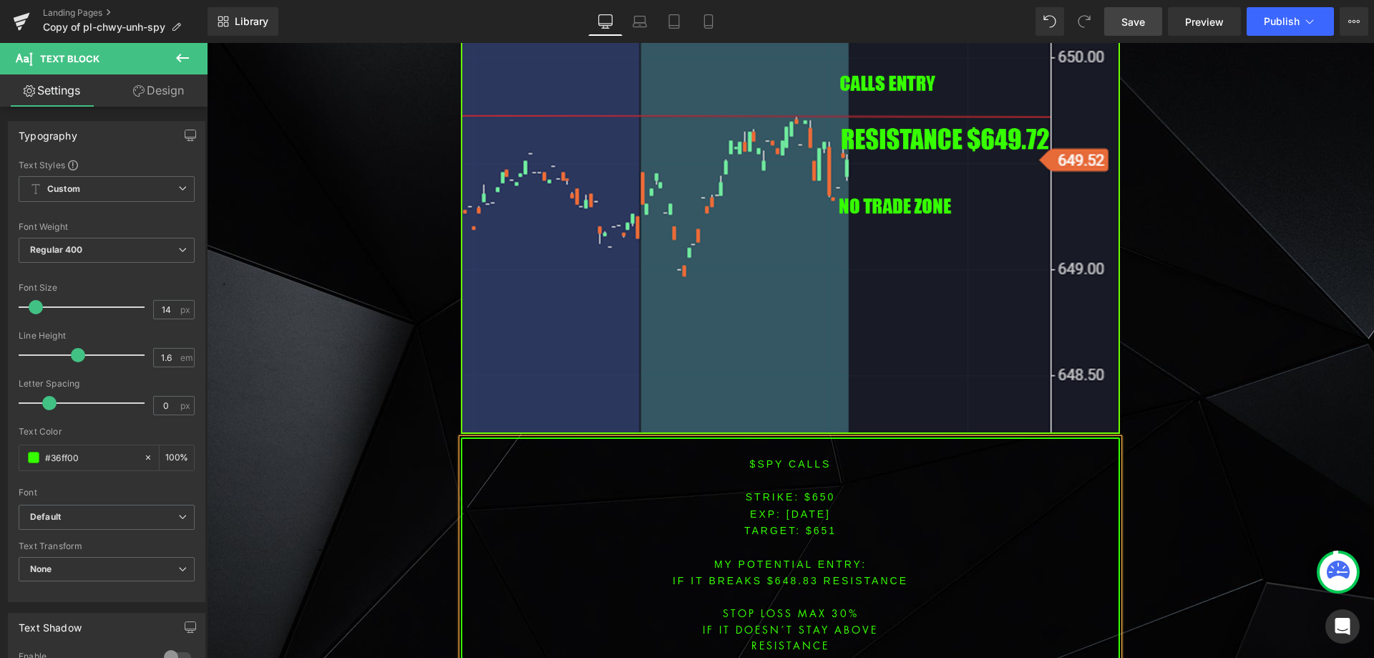
click at [786, 575] on font "IF IT breaks $648.83 resistance" at bounding box center [790, 580] width 235 height 11
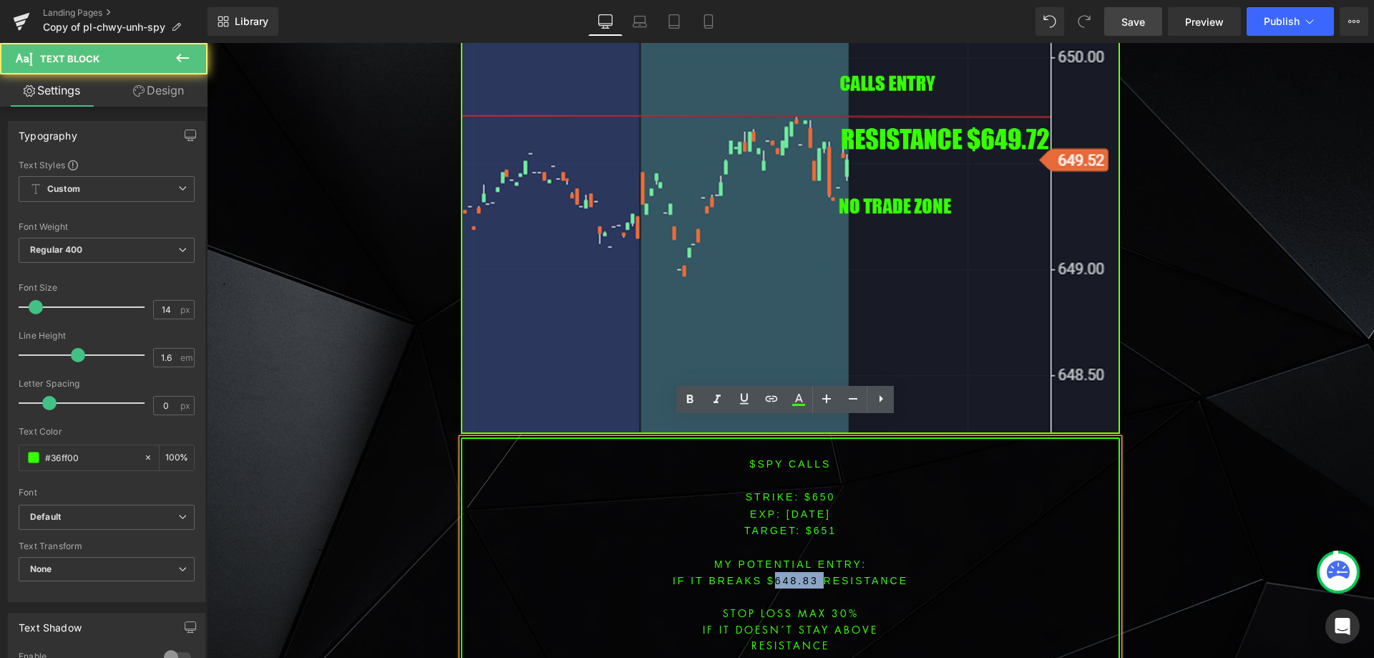
click at [786, 575] on font "IF IT breaks $648.83 resistance" at bounding box center [790, 580] width 235 height 11
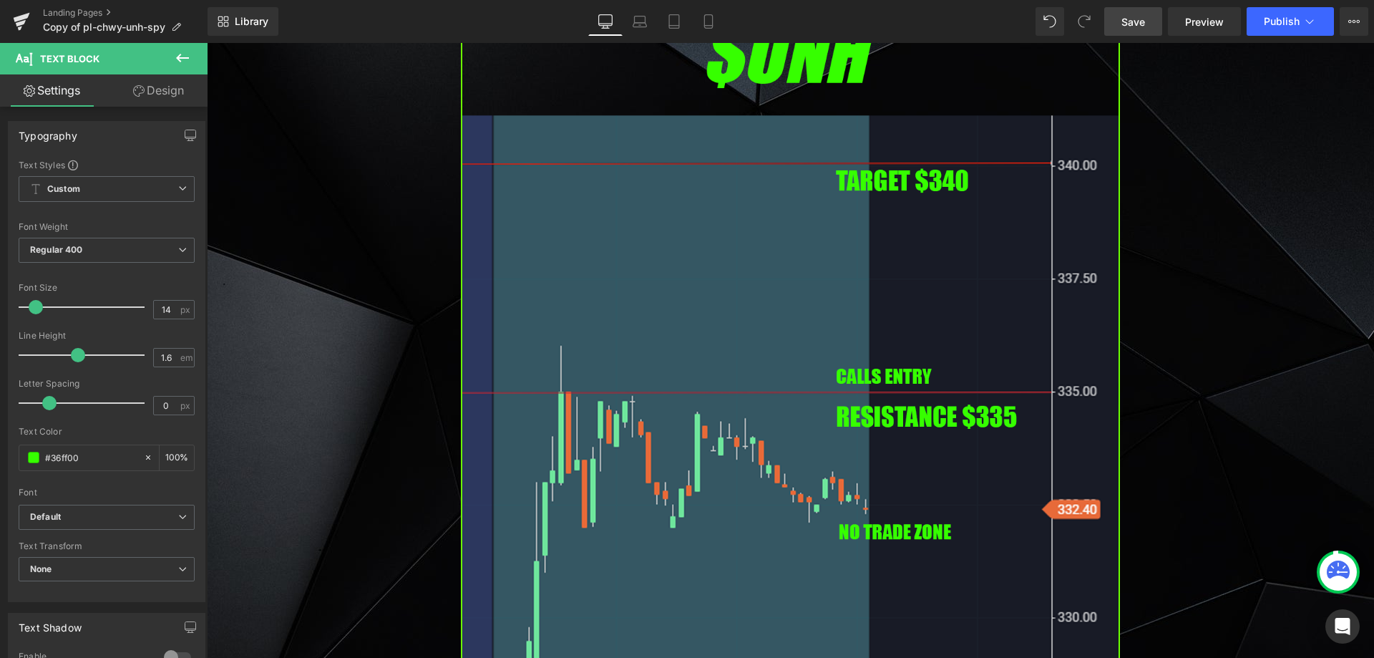
scroll to position [3352, 0]
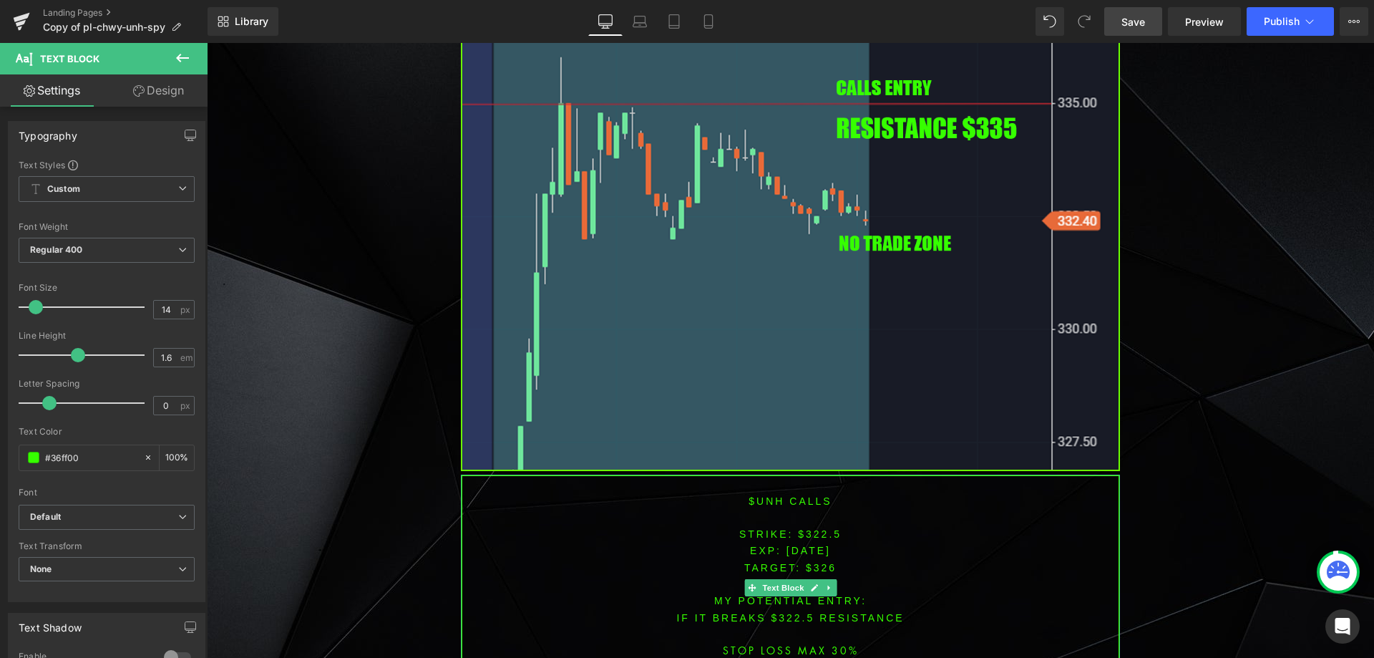
click at [809, 528] on font "STRIKE: $322.5" at bounding box center [790, 533] width 102 height 11
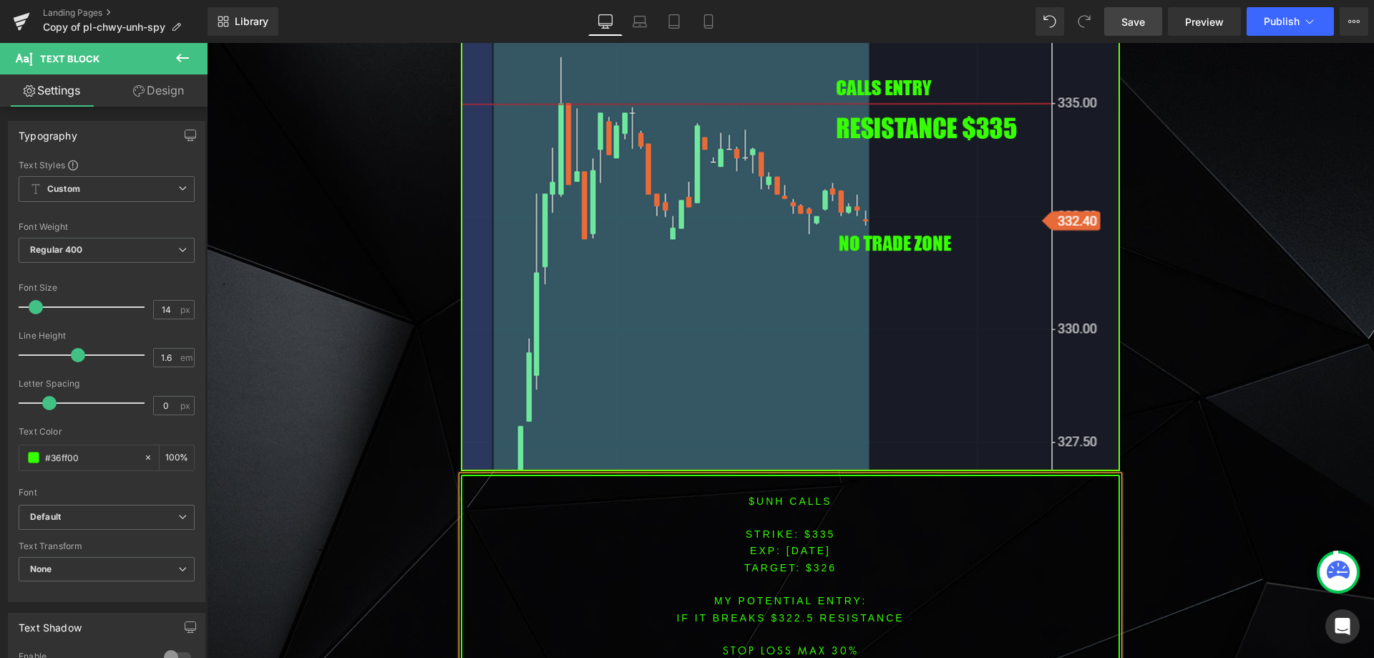
click at [816, 528] on font "STRIKE: $335" at bounding box center [791, 533] width 90 height 11
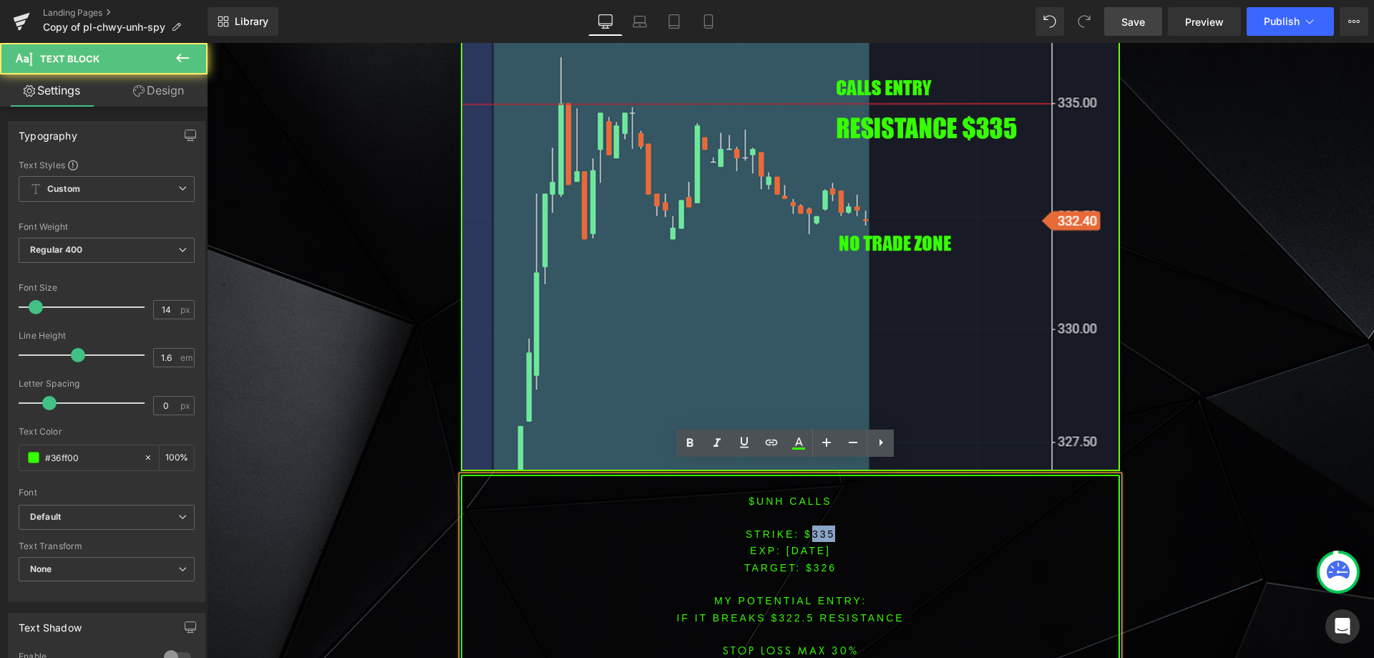
click at [816, 528] on font "STRIKE: $335" at bounding box center [791, 533] width 90 height 11
click at [822, 562] on span "TARGET: $326" at bounding box center [790, 567] width 92 height 11
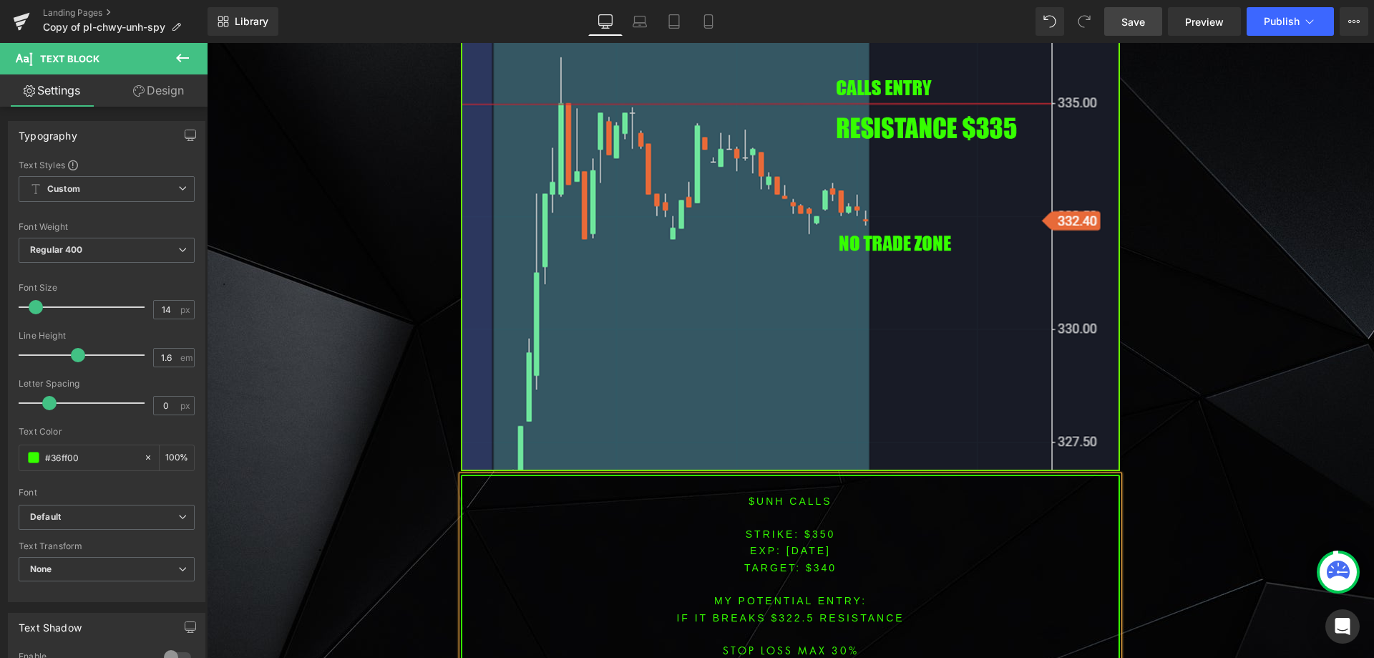
click at [786, 612] on font "IF IT BREAKS $322.5 resistance" at bounding box center [790, 617] width 228 height 11
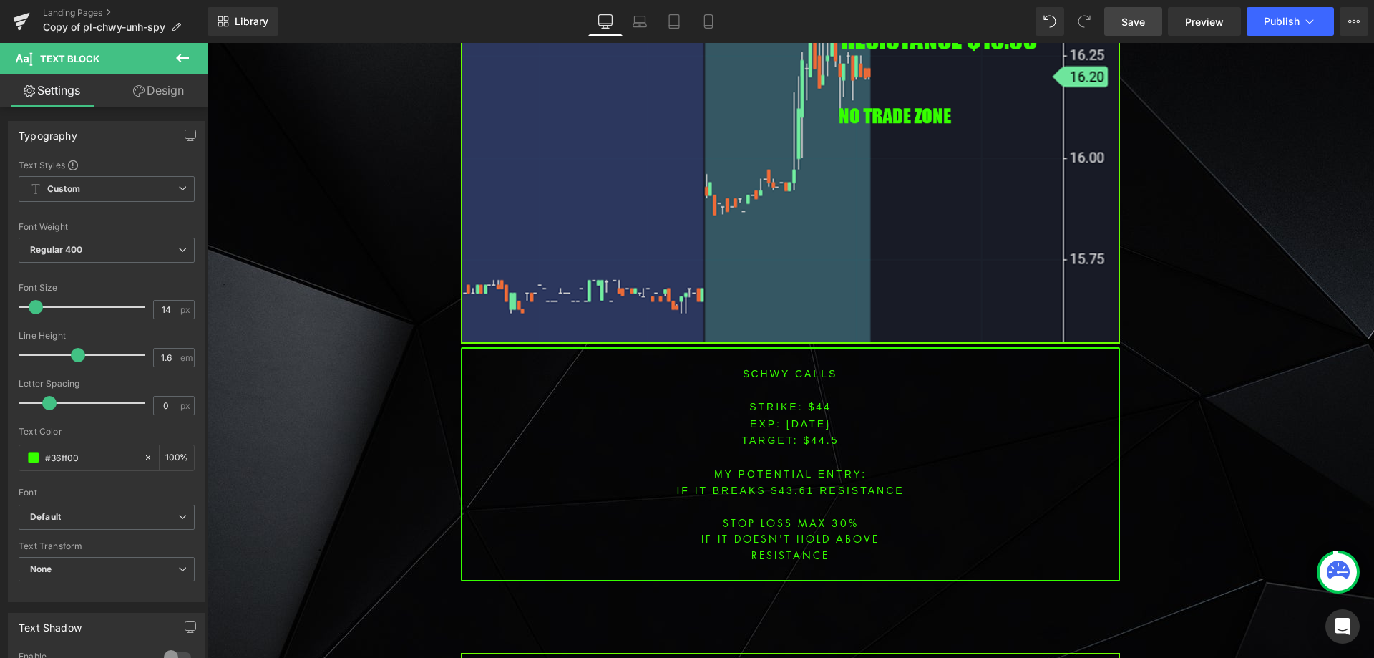
scroll to position [2422, 0]
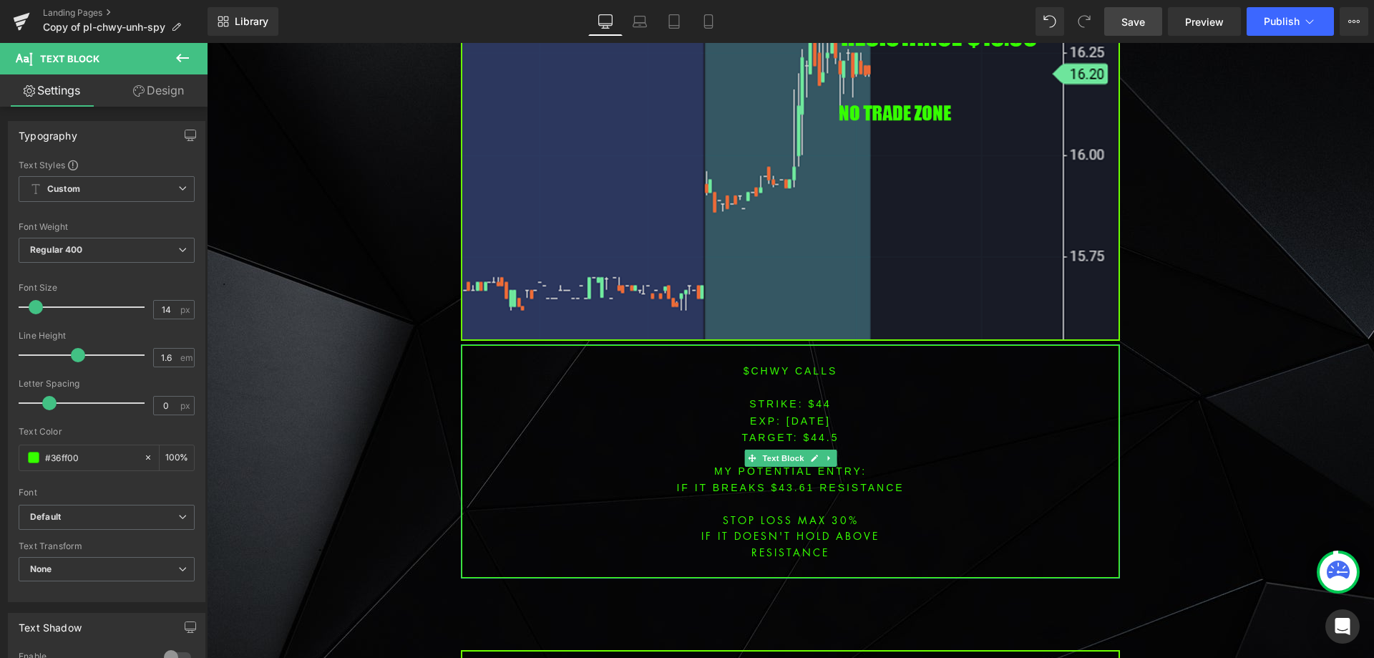
click at [756, 365] on font "$chwy CALLS" at bounding box center [791, 370] width 94 height 11
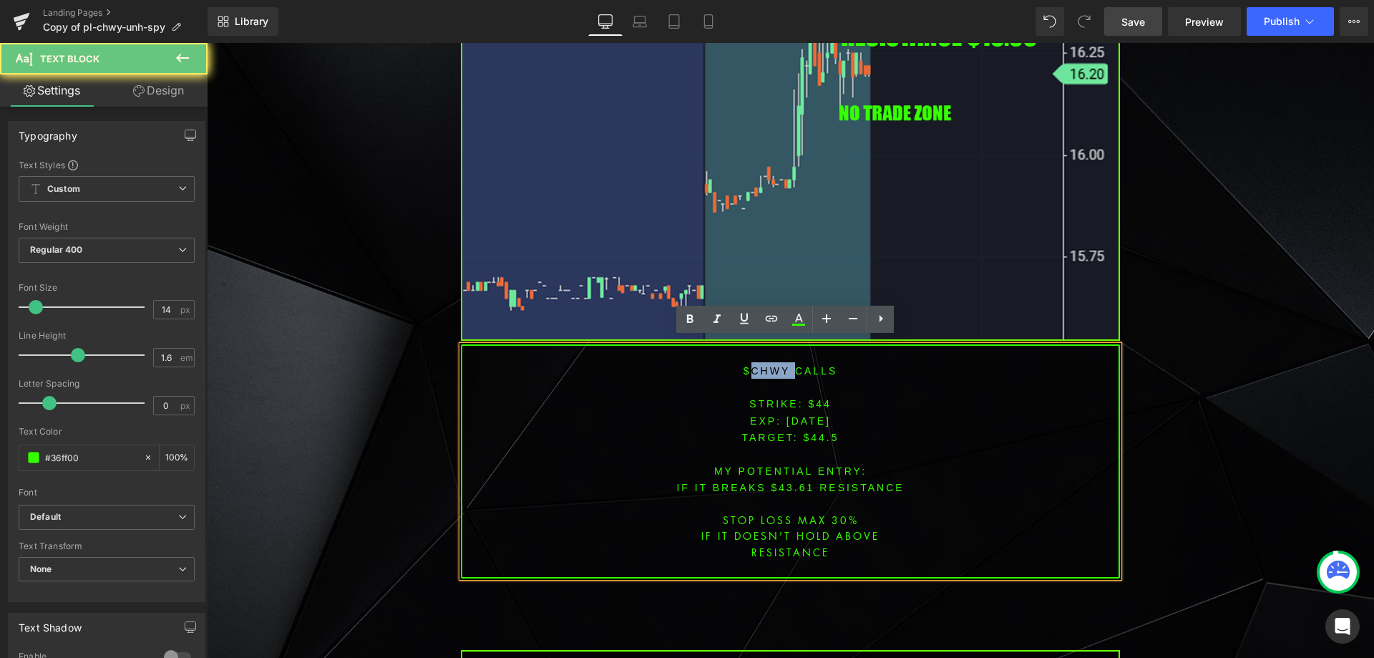
click at [756, 365] on font "$chwy CALLS" at bounding box center [791, 370] width 94 height 11
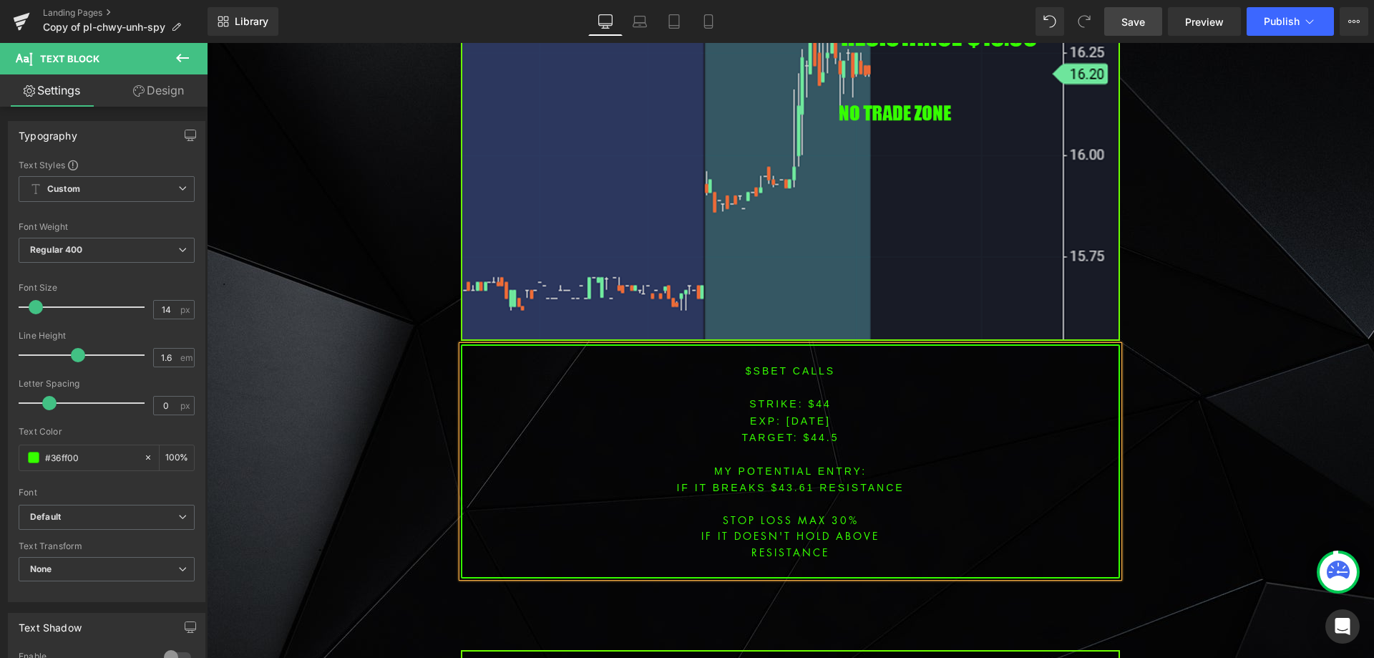
click at [816, 400] on font "STRIKE: $44" at bounding box center [790, 403] width 82 height 11
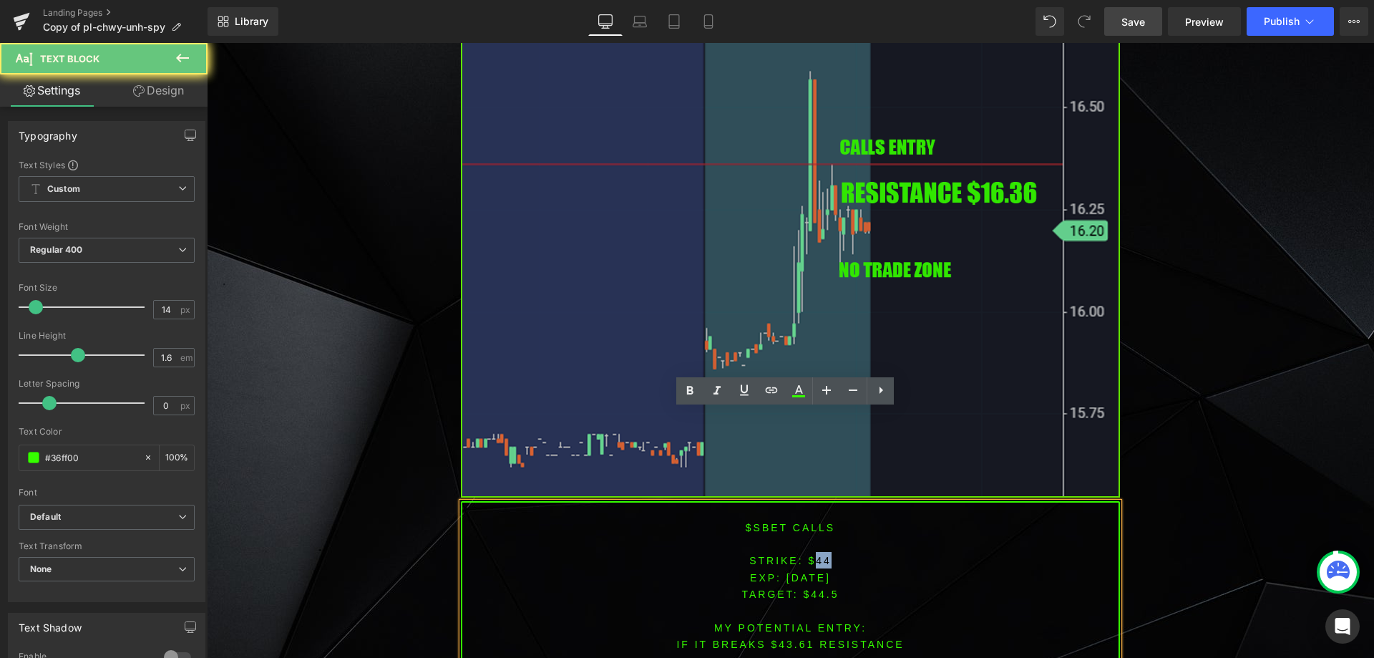
scroll to position [2207, 0]
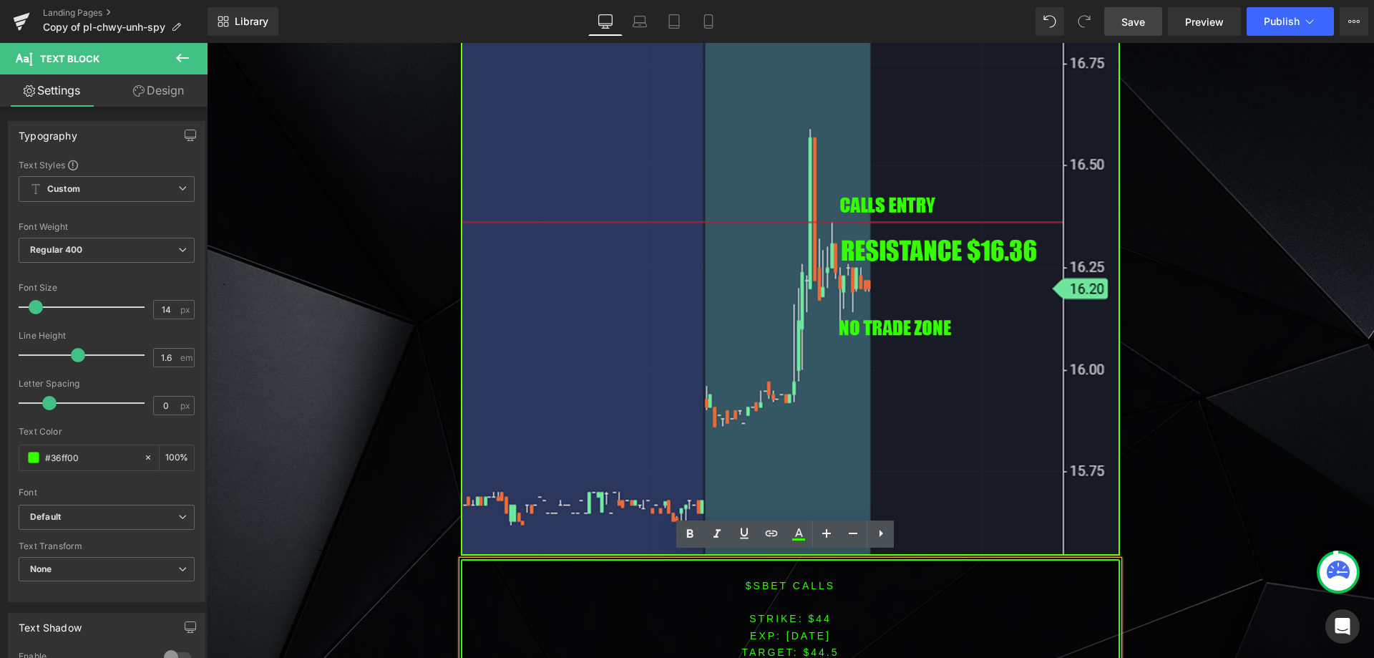
click at [829, 630] on span "[DATE]" at bounding box center [808, 635] width 44 height 11
click at [816, 613] on font "STRIKE: $44" at bounding box center [790, 618] width 82 height 11
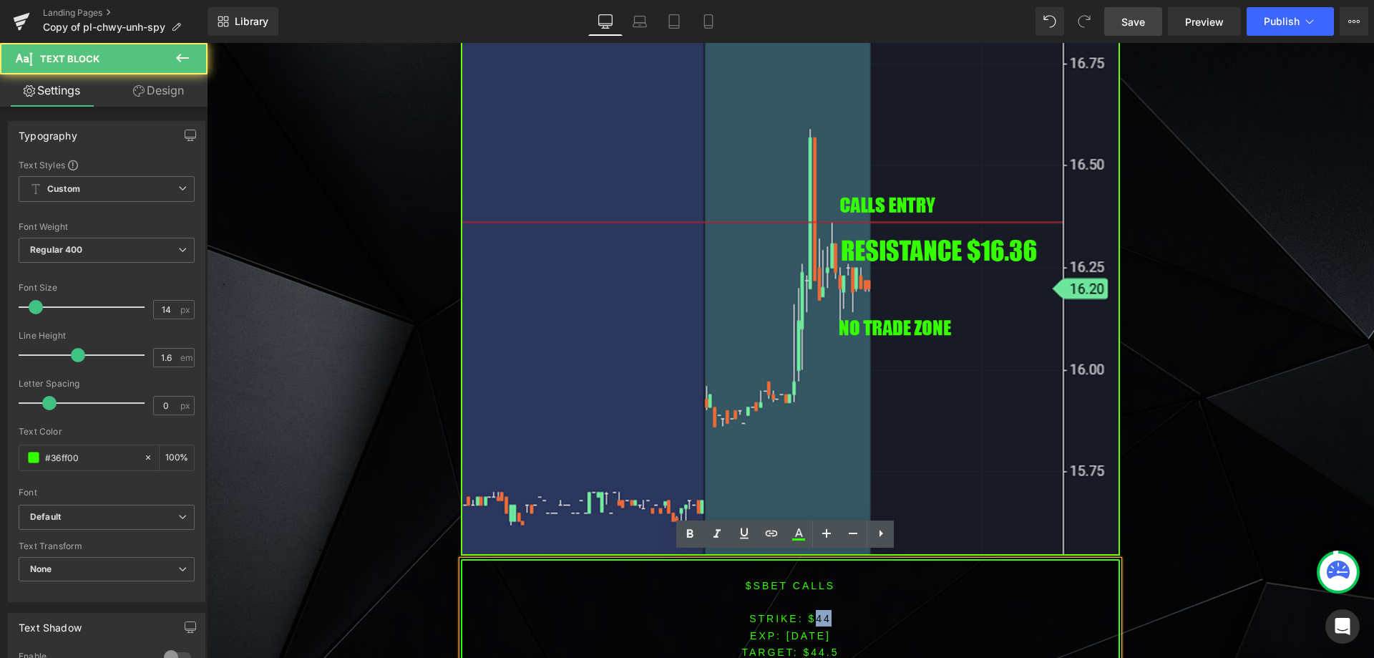
click at [816, 613] on font "STRIKE: $44" at bounding box center [790, 618] width 82 height 11
click at [819, 646] on span "TARGET: $44.5" at bounding box center [789, 651] width 97 height 11
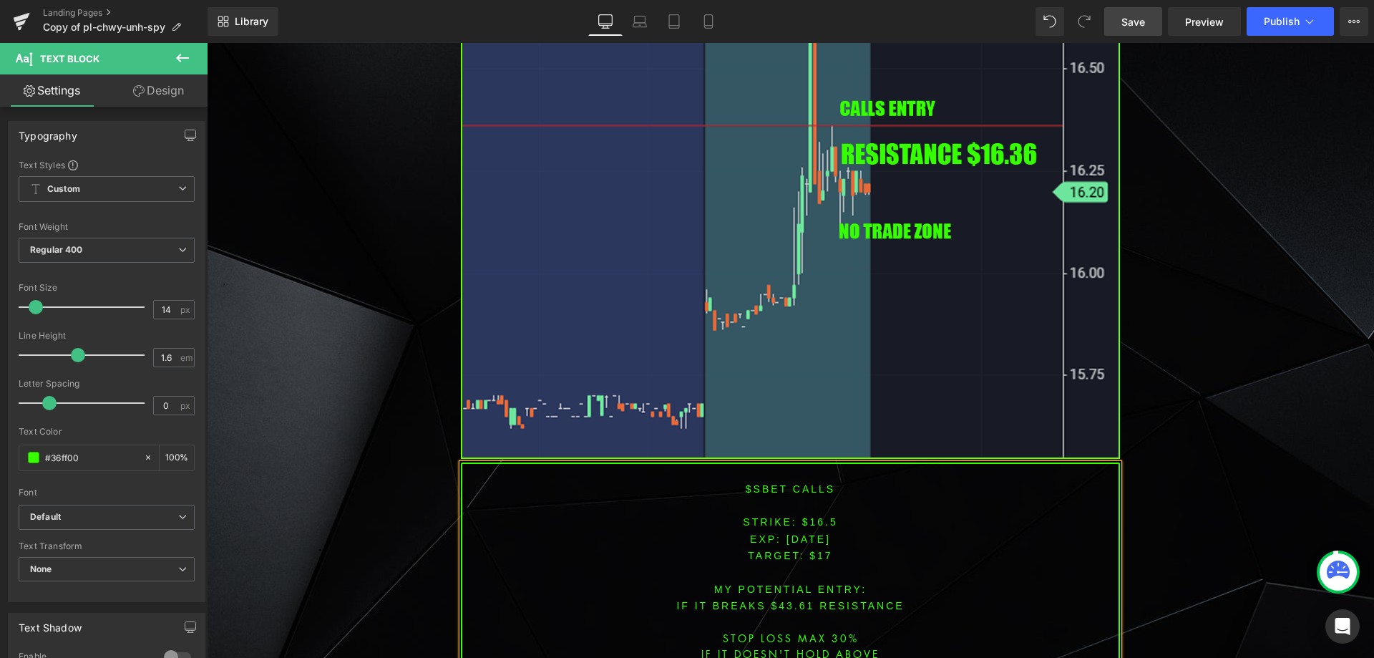
scroll to position [2341, 0]
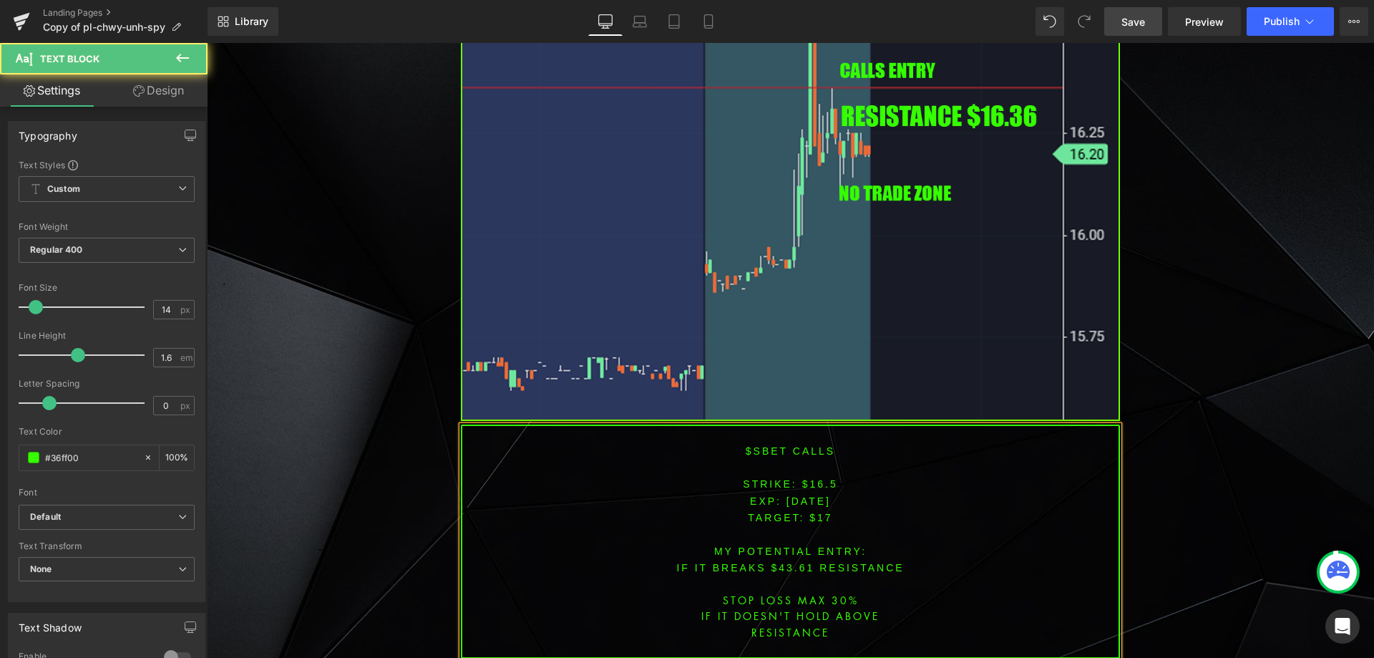
click at [788, 562] on font "IF IT BREAKS $43.61 resistance" at bounding box center [790, 567] width 228 height 11
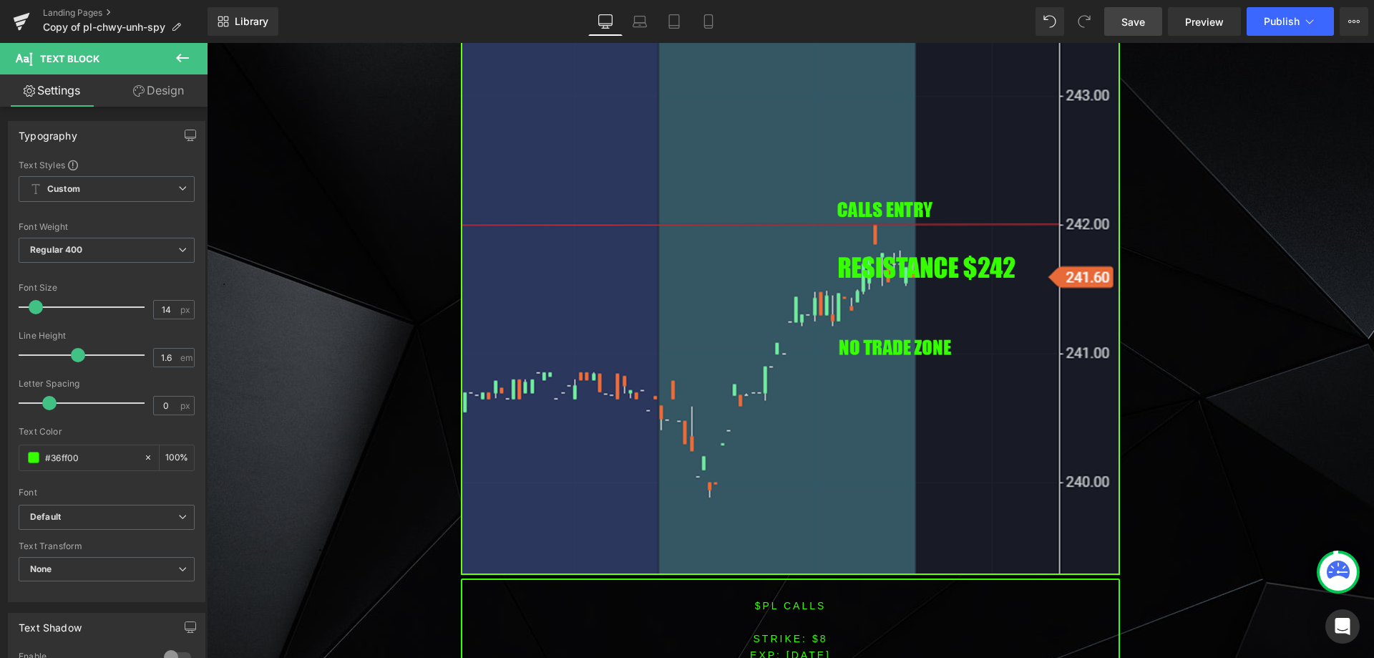
scroll to position [1316, 0]
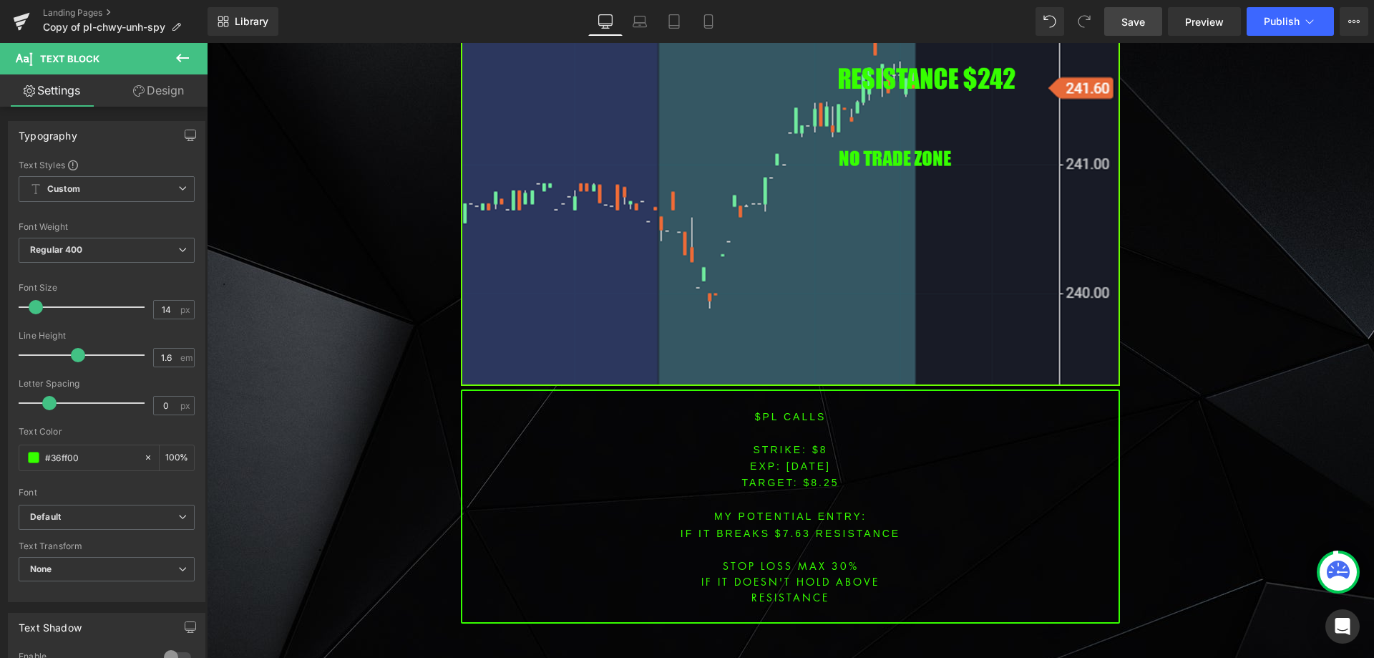
click at [760, 416] on font "$pl CALLS" at bounding box center [791, 416] width 72 height 11
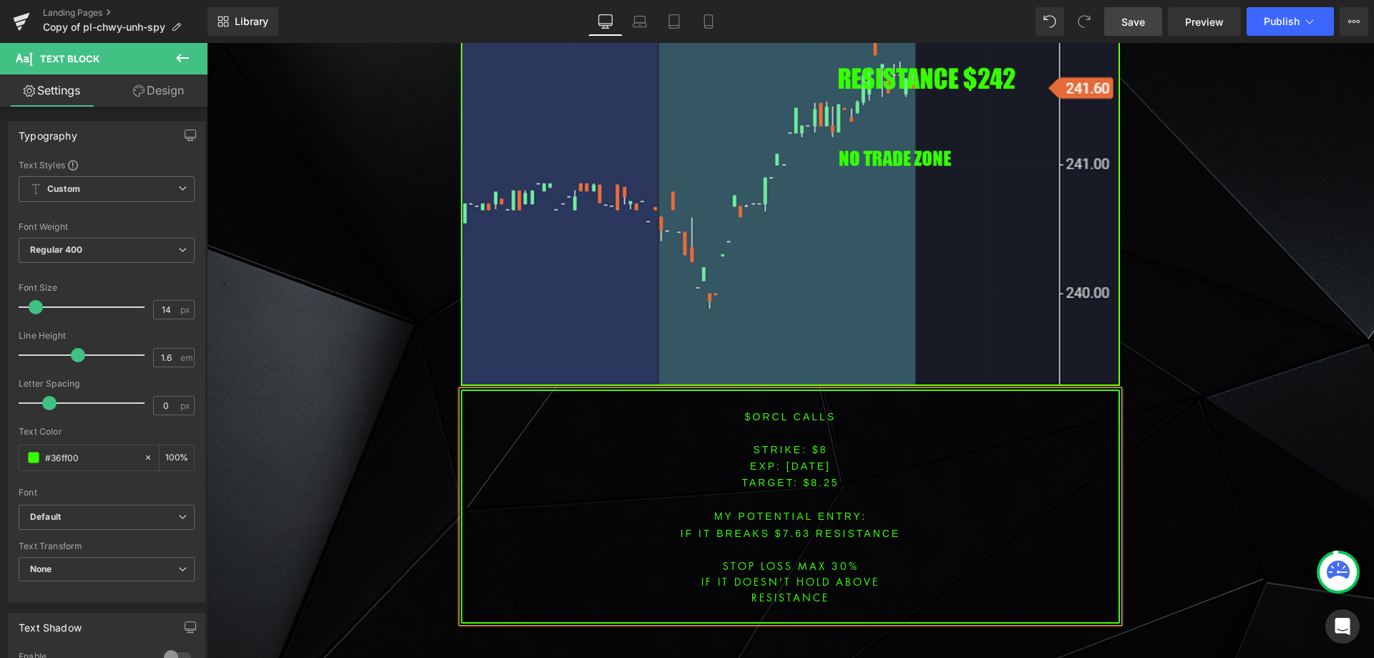
click at [815, 449] on font "STRIKE: $8" at bounding box center [791, 449] width 74 height 11
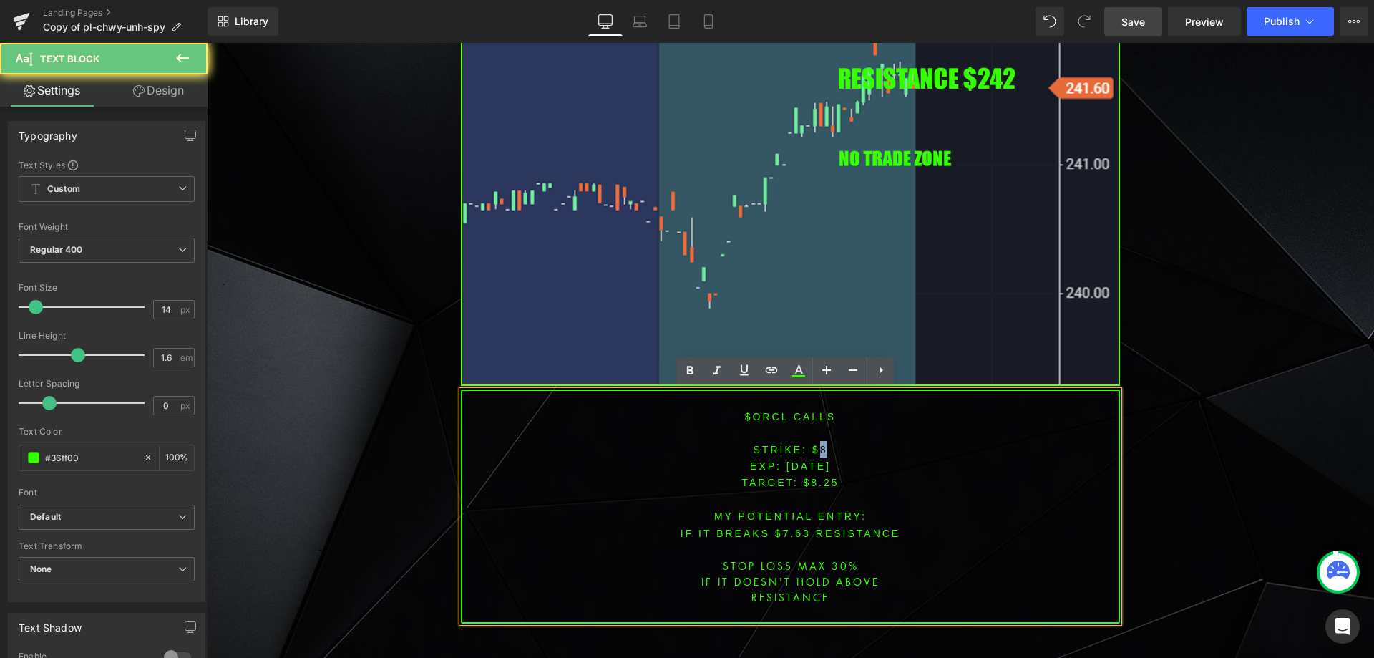
click at [815, 449] on font "STRIKE: $8" at bounding box center [791, 449] width 74 height 11
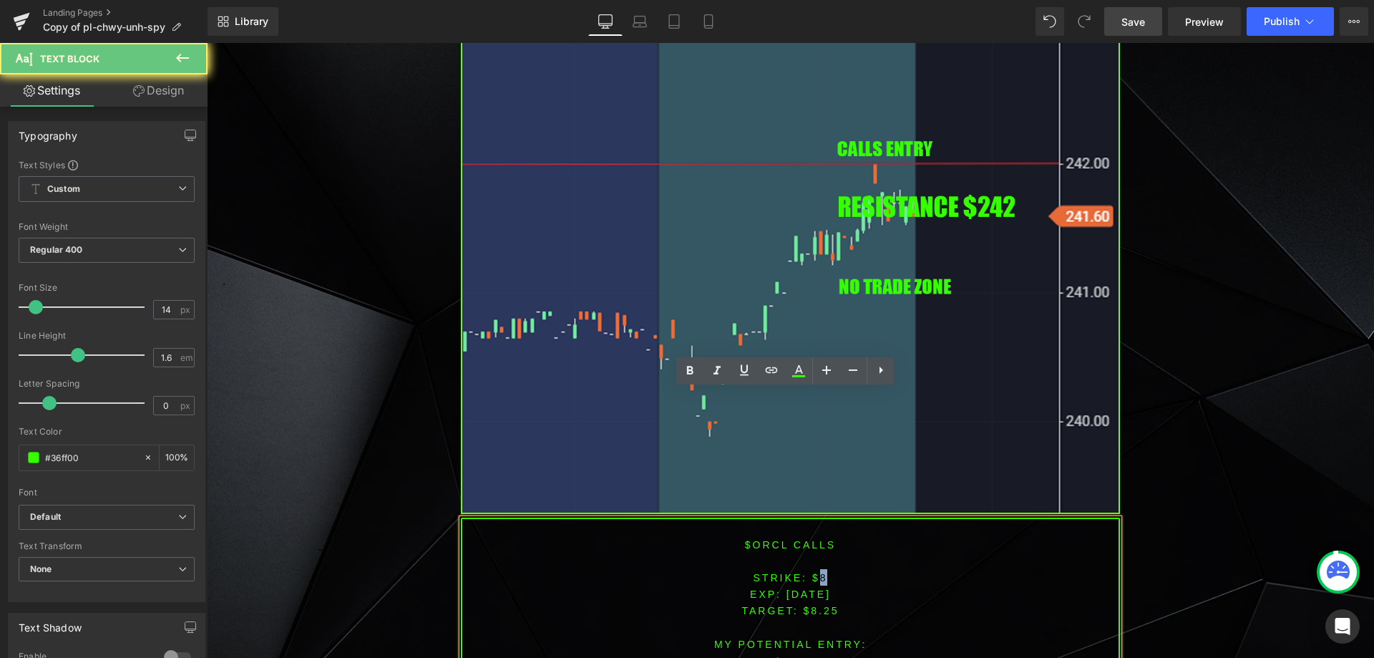
scroll to position [1173, 0]
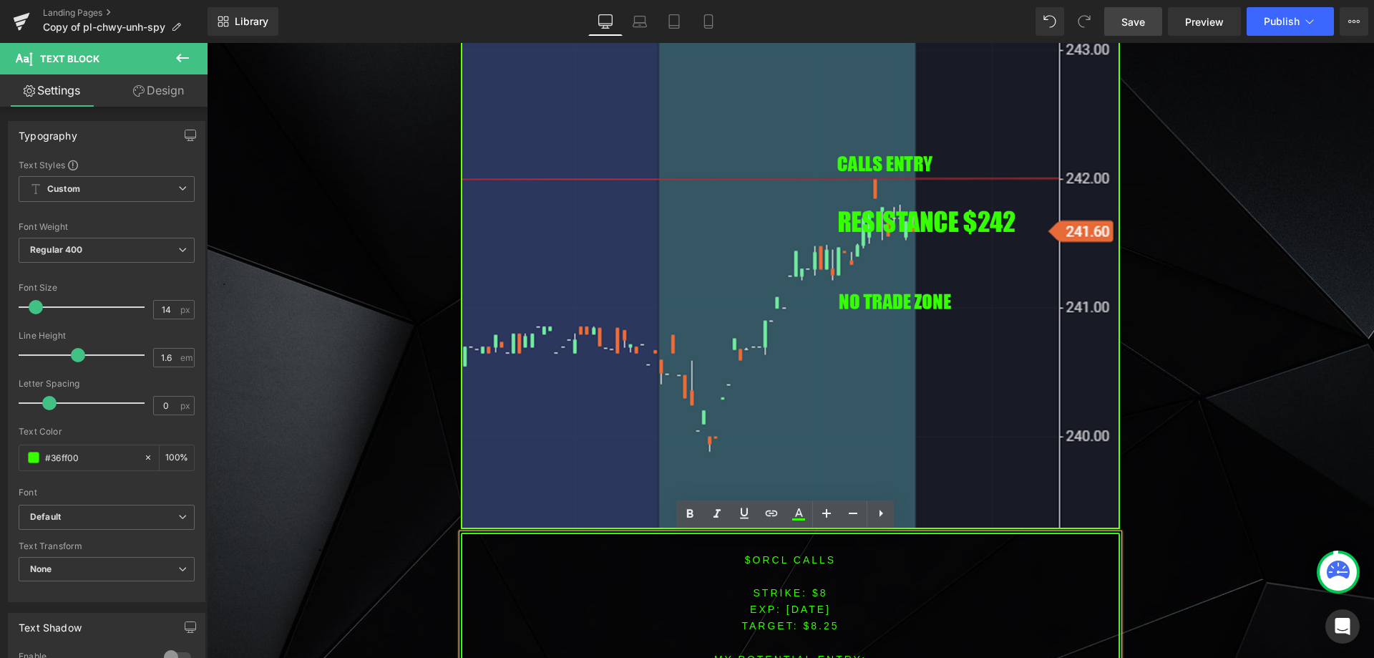
click at [809, 603] on span "[DATE]" at bounding box center [808, 608] width 44 height 11
click at [814, 590] on font "STRIKE: $8" at bounding box center [791, 592] width 74 height 11
click at [816, 625] on span "TARGET: $8.25" at bounding box center [789, 625] width 97 height 11
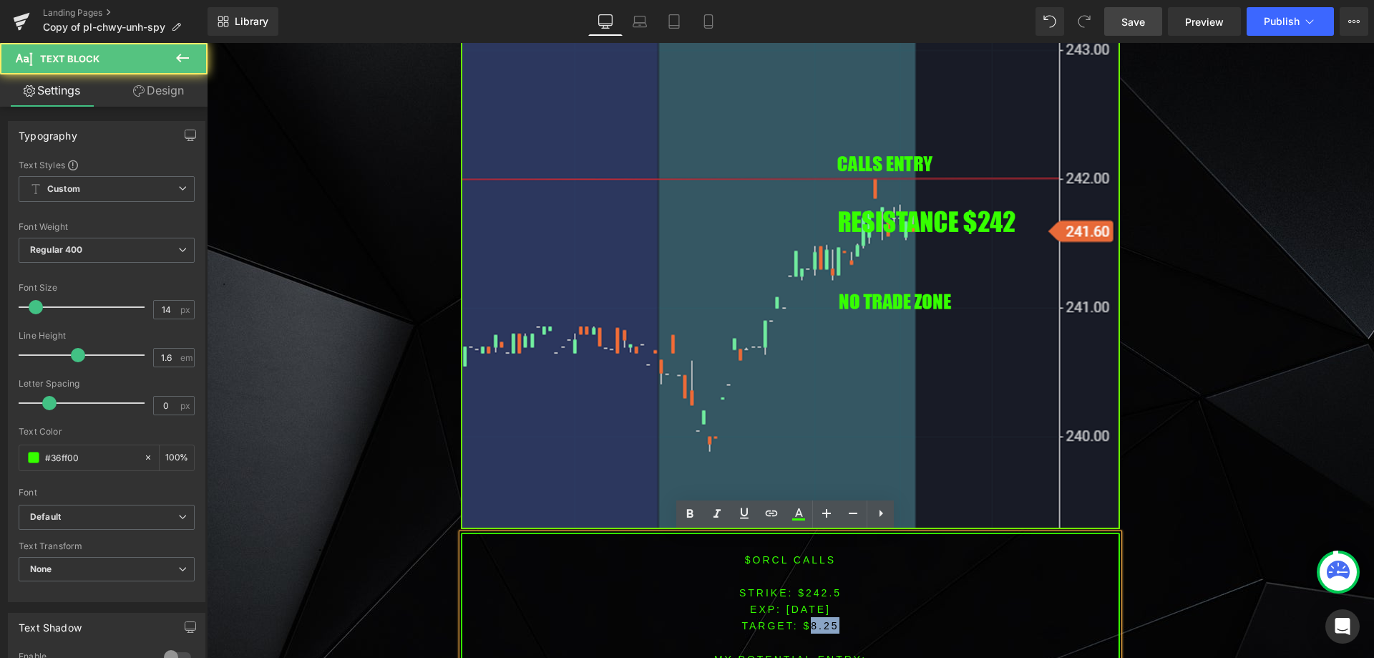
click at [816, 625] on span "TARGET: $8.25" at bounding box center [789, 625] width 97 height 11
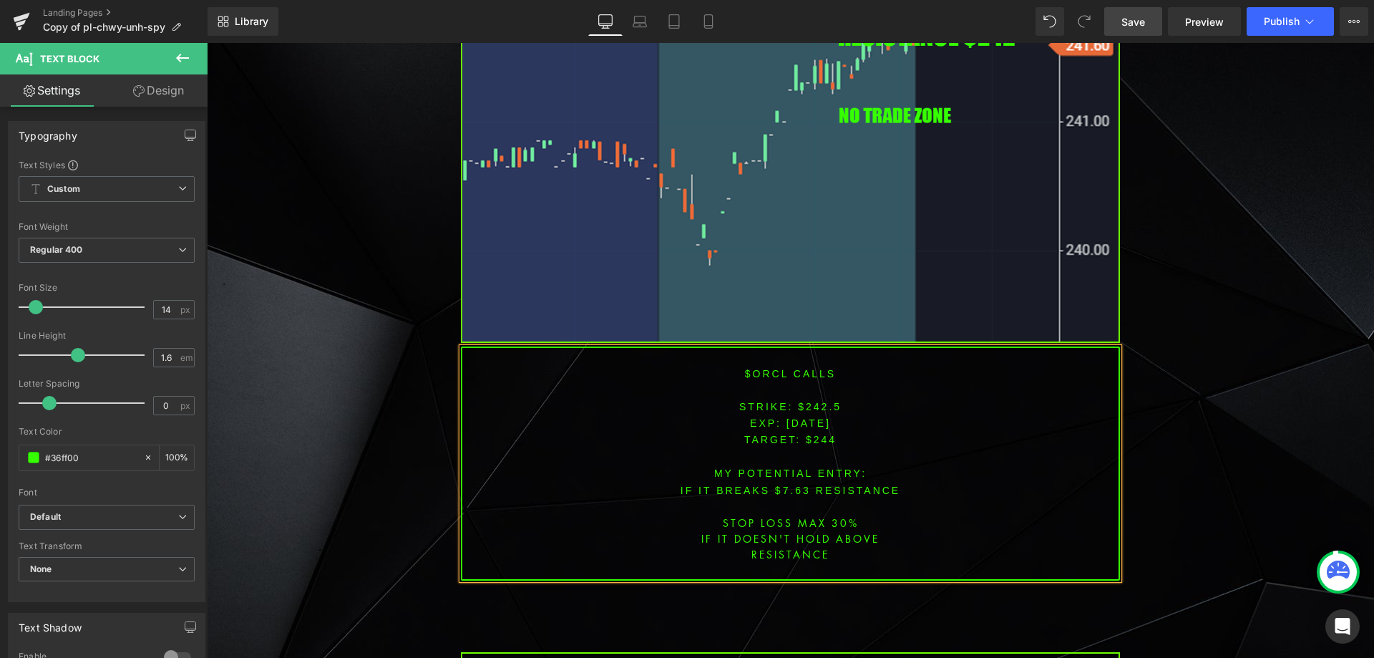
click at [788, 491] on p "IF IT BREAKS $7.63 resistance" at bounding box center [790, 490] width 656 height 16
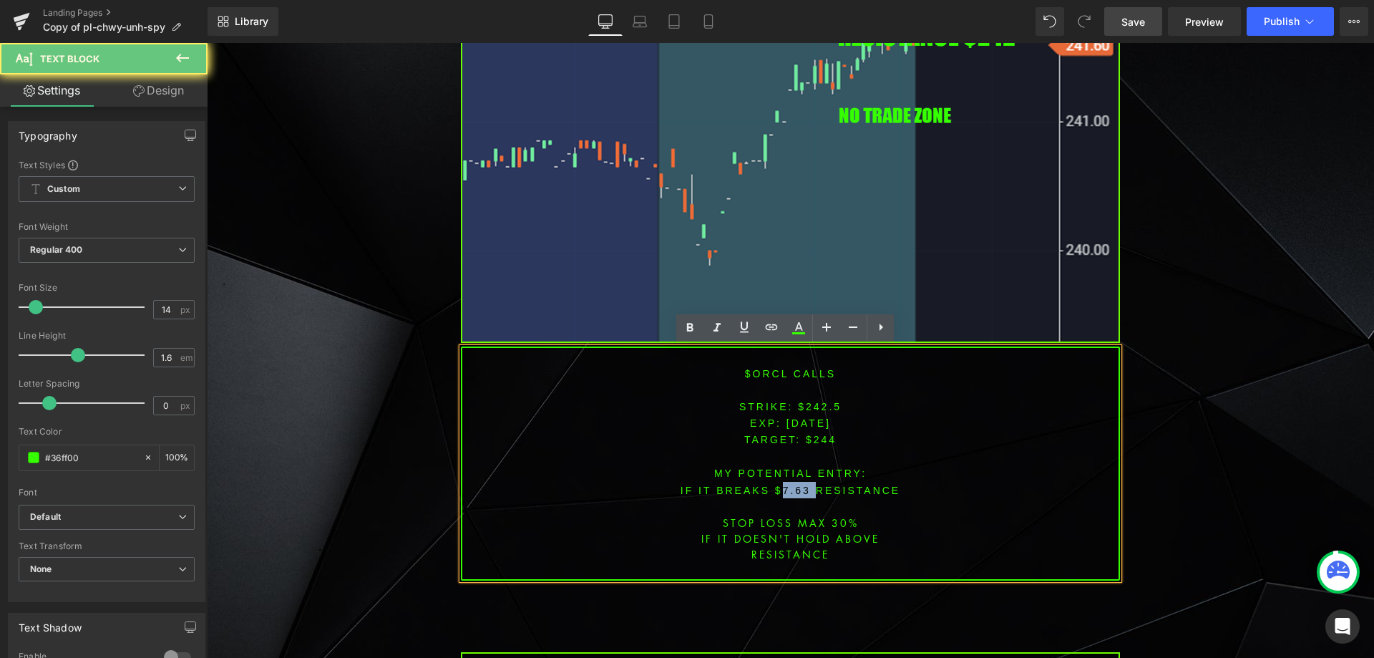
click at [788, 491] on p "IF IT BREAKS $7.63 resistance" at bounding box center [790, 490] width 656 height 16
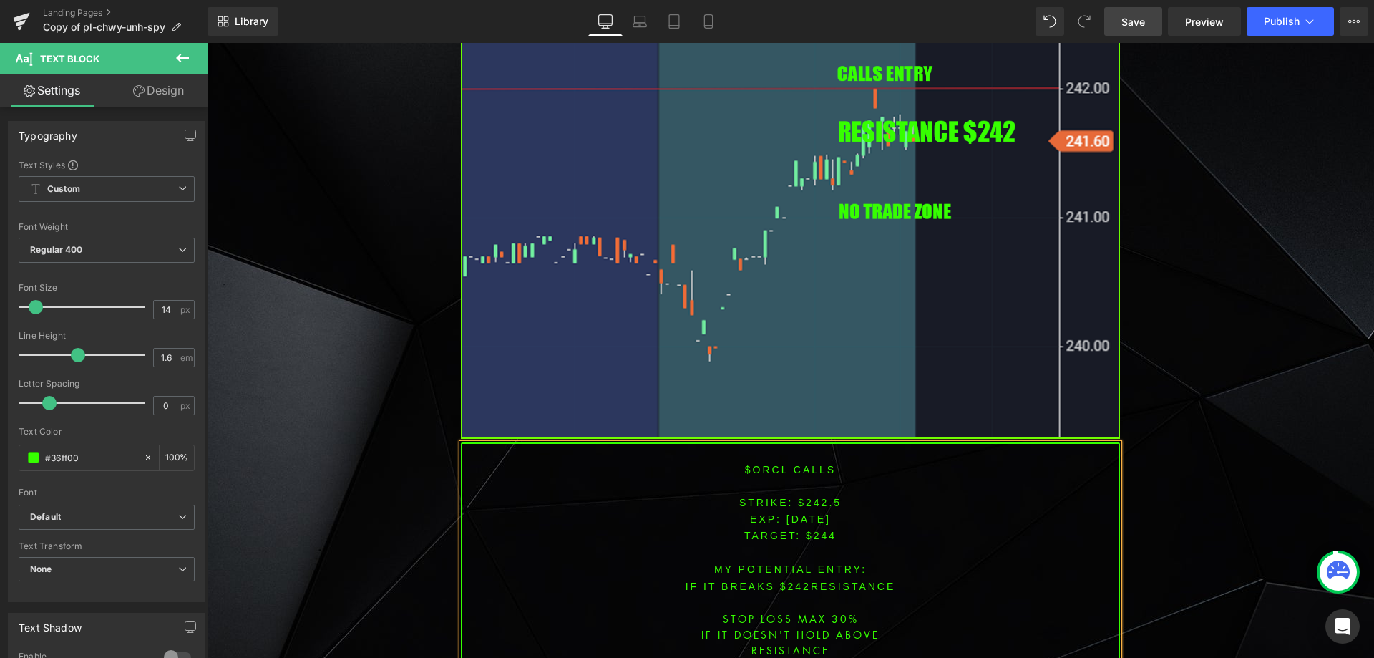
scroll to position [1264, 0]
click at [1137, 23] on span "Save" at bounding box center [1133, 21] width 24 height 15
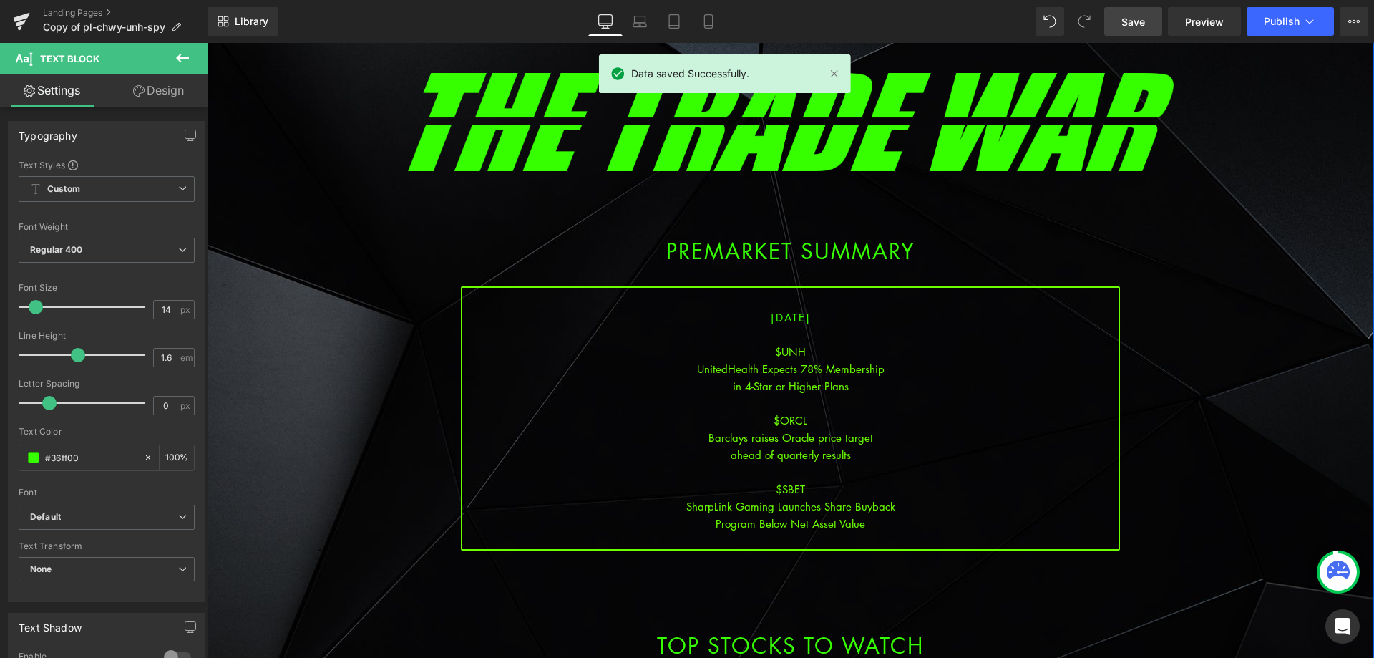
scroll to position [47, 0]
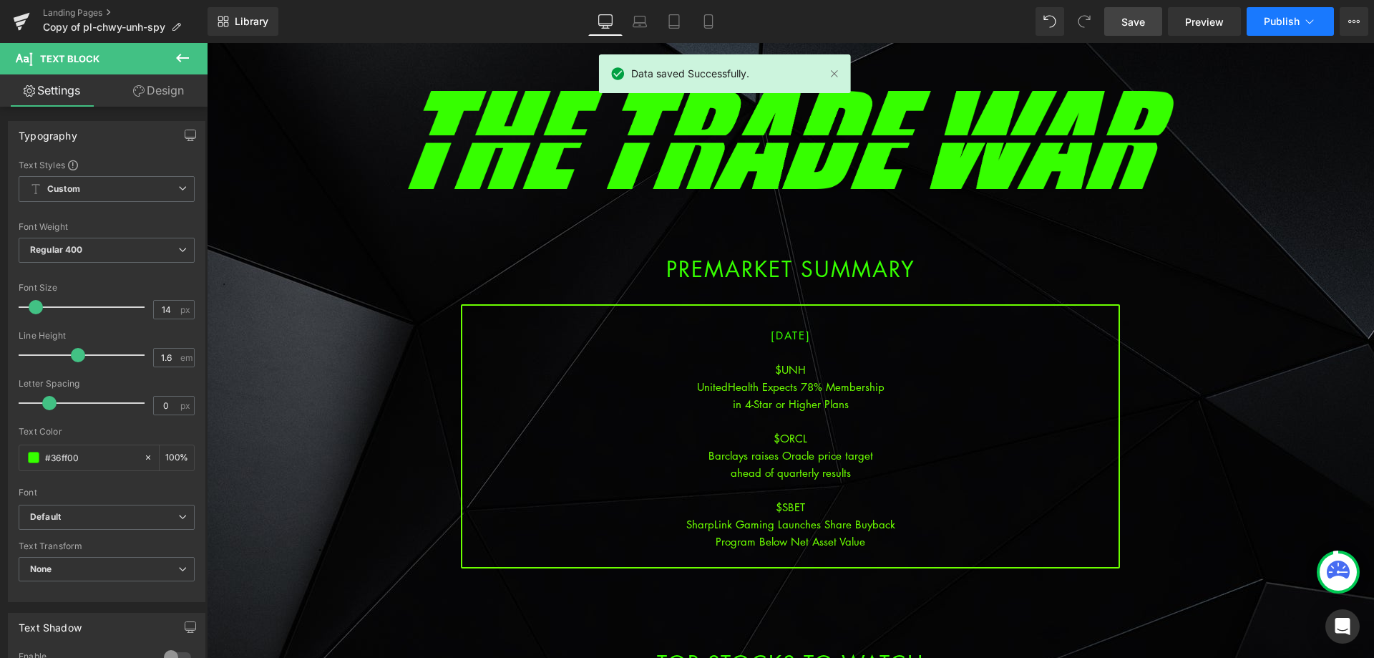
click at [1287, 27] on button "Publish" at bounding box center [1290, 21] width 87 height 29
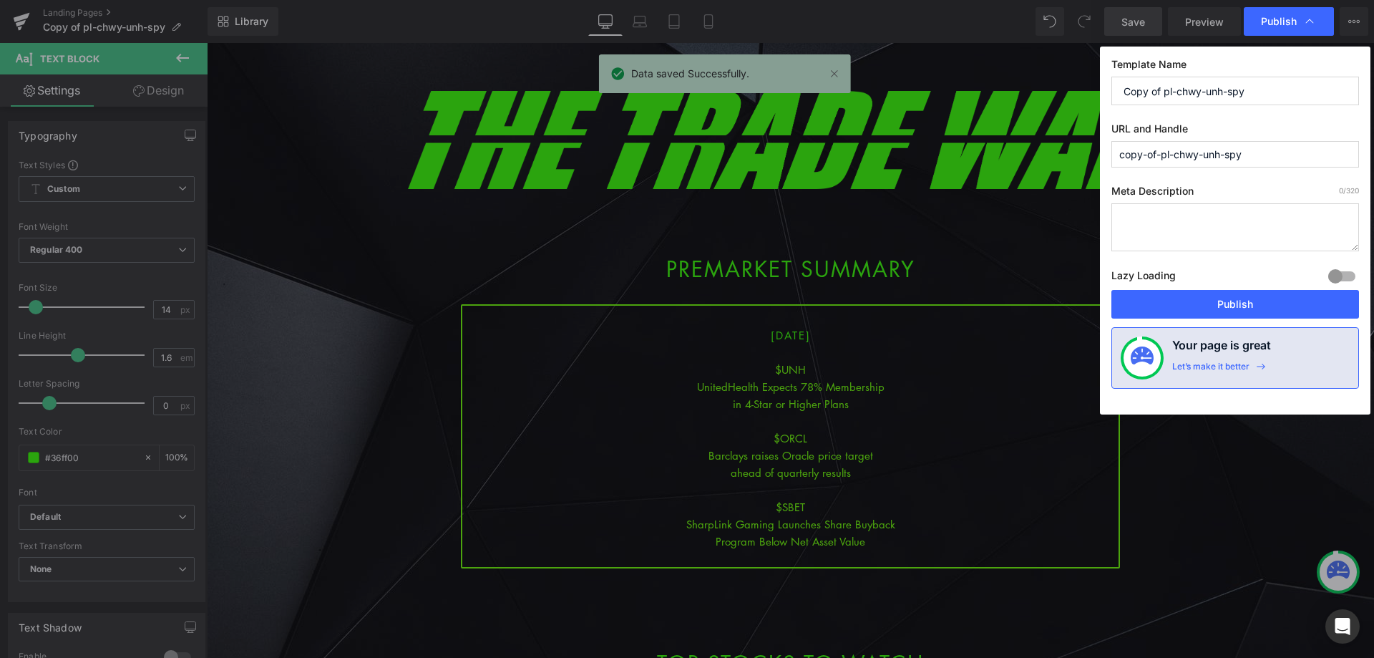
drag, startPoint x: 1286, startPoint y: 90, endPoint x: 1086, endPoint y: 104, distance: 200.8
click at [1087, 104] on div "Publish Template Name Copy of pl-chwy-unh-spy URL and Handle copy-of-pl-chwy-un…" at bounding box center [687, 329] width 1374 height 658
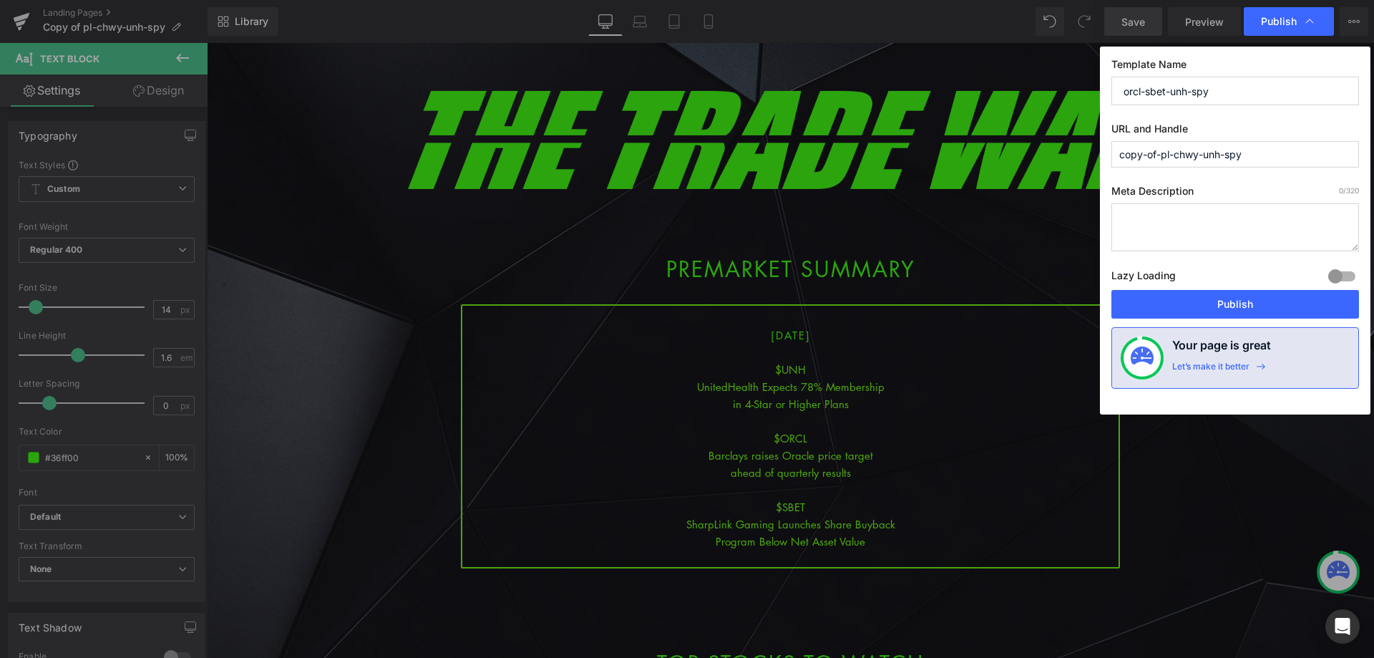
drag, startPoint x: 1242, startPoint y: 86, endPoint x: 1039, endPoint y: 85, distance: 203.2
click at [1039, 85] on div "Publish Template Name orcl-sbet-unh-spy URL and Handle copy-of-pl-chwy-unh-spy …" at bounding box center [687, 329] width 1374 height 658
type input "orcl-sbet-unh-spy"
drag, startPoint x: 1214, startPoint y: 155, endPoint x: 1051, endPoint y: 162, distance: 163.3
click at [1047, 152] on div "Publish Template Name orcl-sbet-unh-spy URL and Handle copy-of-pl-chwy-unh-spy …" at bounding box center [687, 329] width 1374 height 658
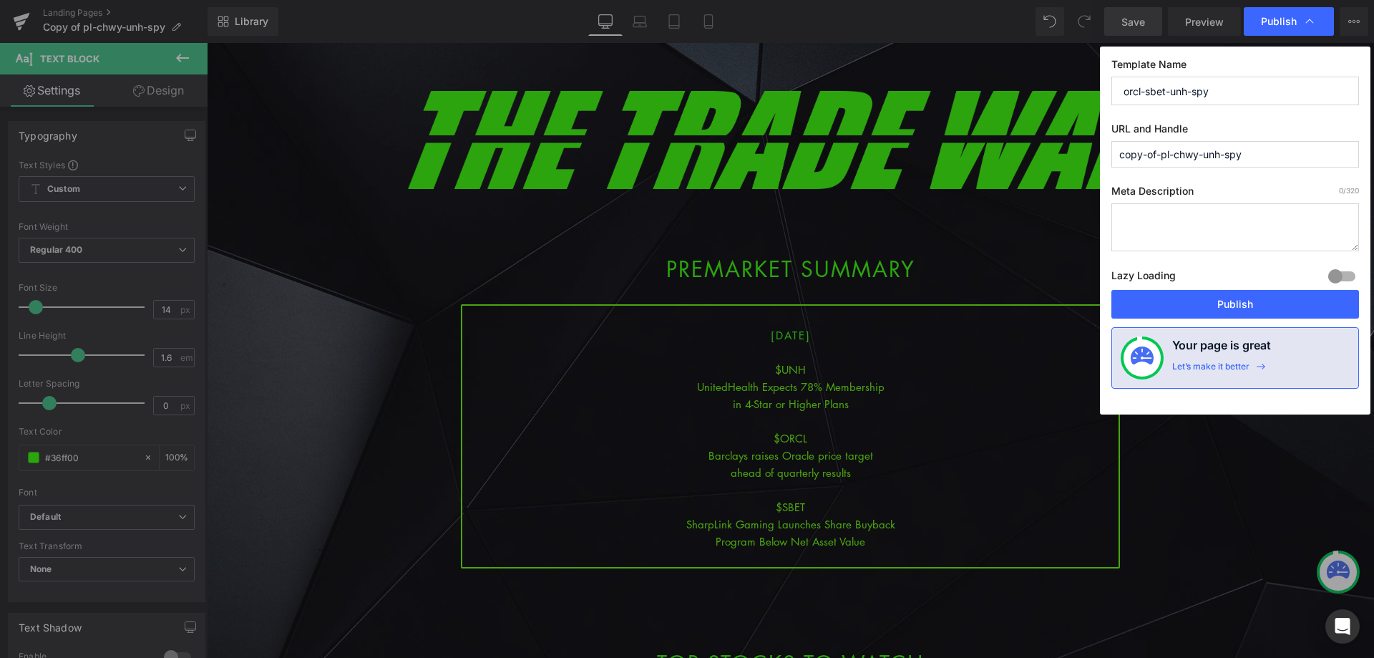
paste input "orcl-sbet"
type input "orcl-sbet-unh-spy"
click at [1259, 307] on button "Publish" at bounding box center [1235, 304] width 248 height 29
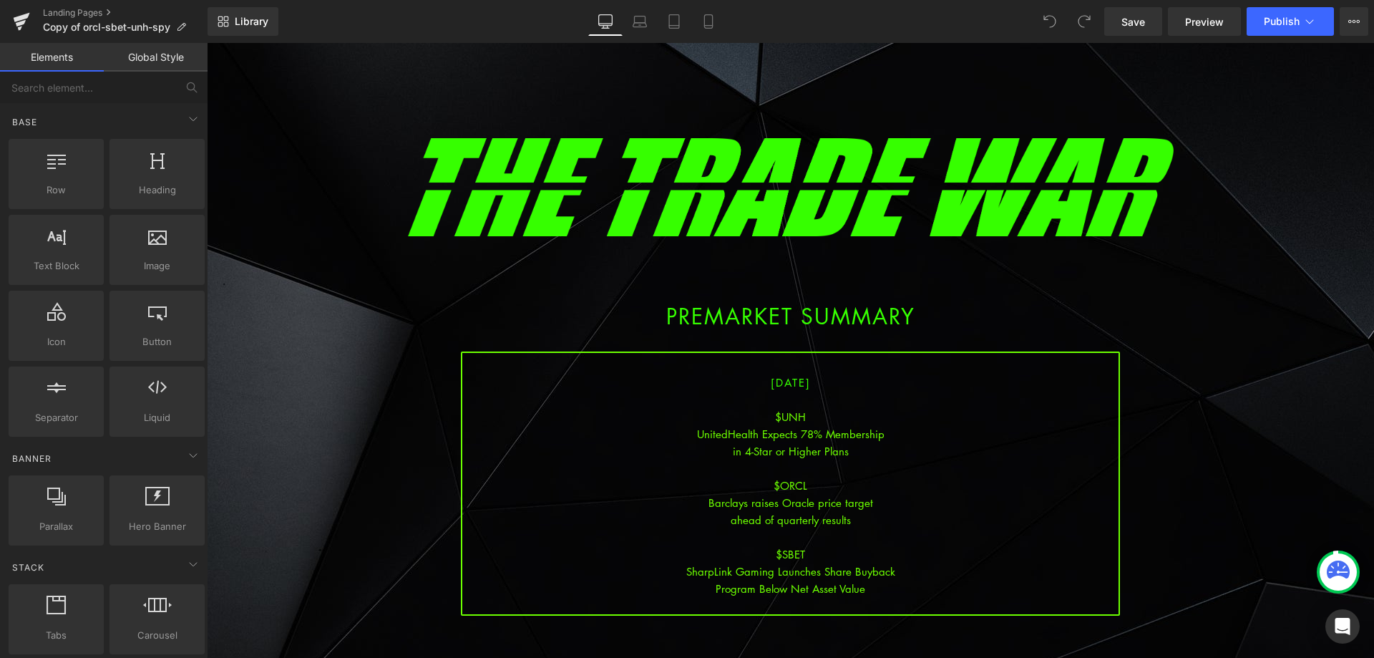
click at [806, 530] on div at bounding box center [790, 536] width 656 height 17
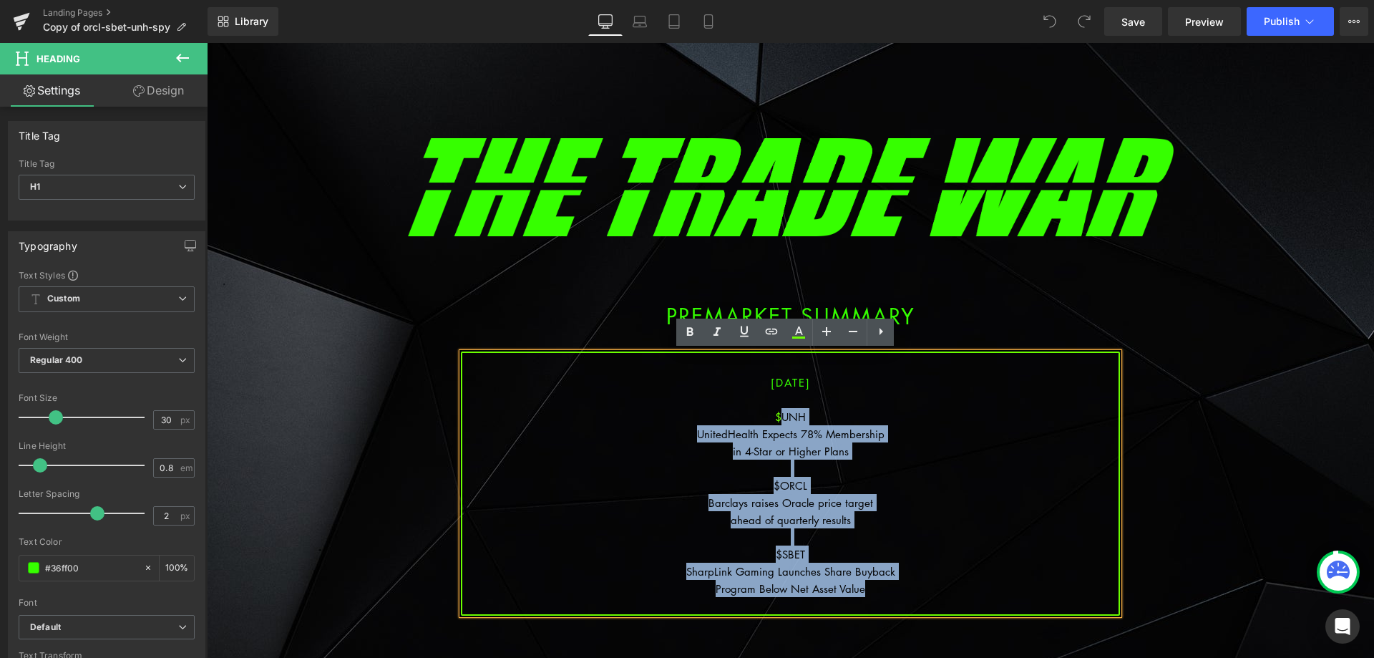
drag, startPoint x: 877, startPoint y: 586, endPoint x: 778, endPoint y: 417, distance: 195.6
click at [778, 416] on div "[DATE] $UNH UnitedHealth Expects 78% Membership in 4-Star or Higher Plans $ORCL…" at bounding box center [790, 483] width 659 height 264
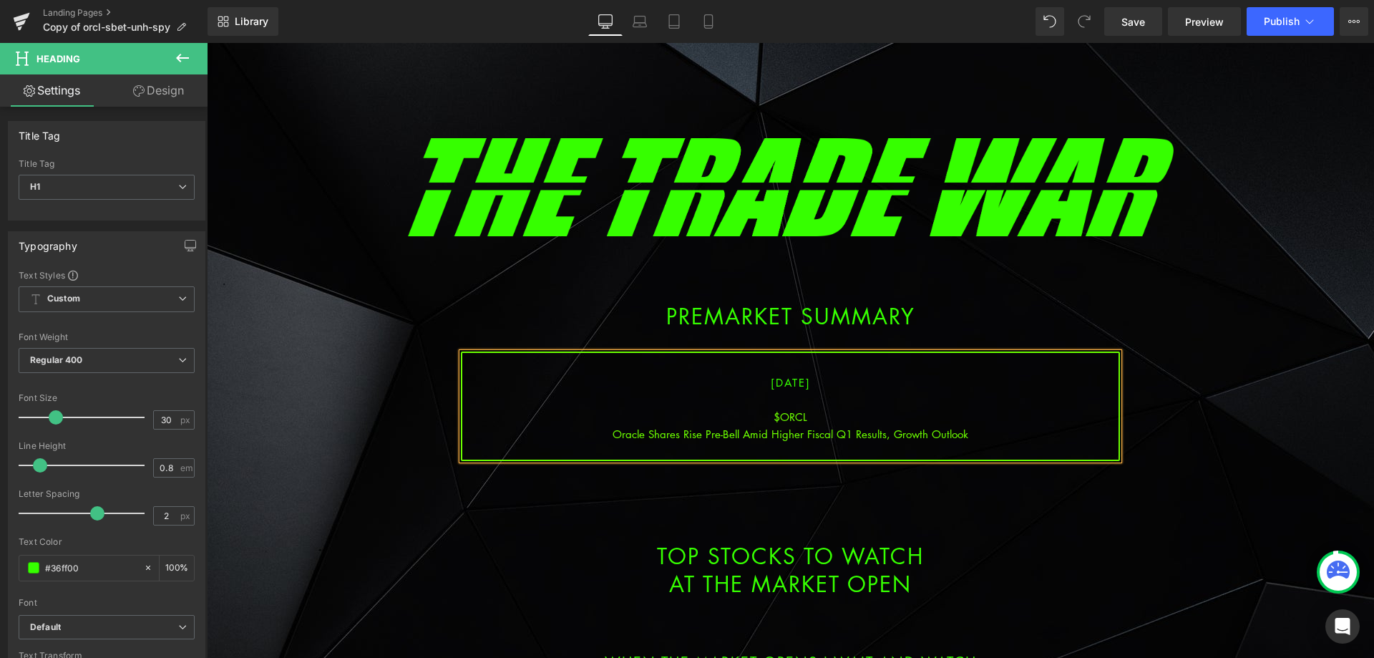
click at [804, 439] on div "Oracle Shares Rise Pre-Bell Amid Higher Fiscal Q1 Results, Growth Outlook" at bounding box center [790, 433] width 656 height 17
click at [796, 432] on div "Oracle Shares Rise Pre-Bell Amid Higher Fiscal Q1 Results, Growth Outlook" at bounding box center [790, 433] width 656 height 17
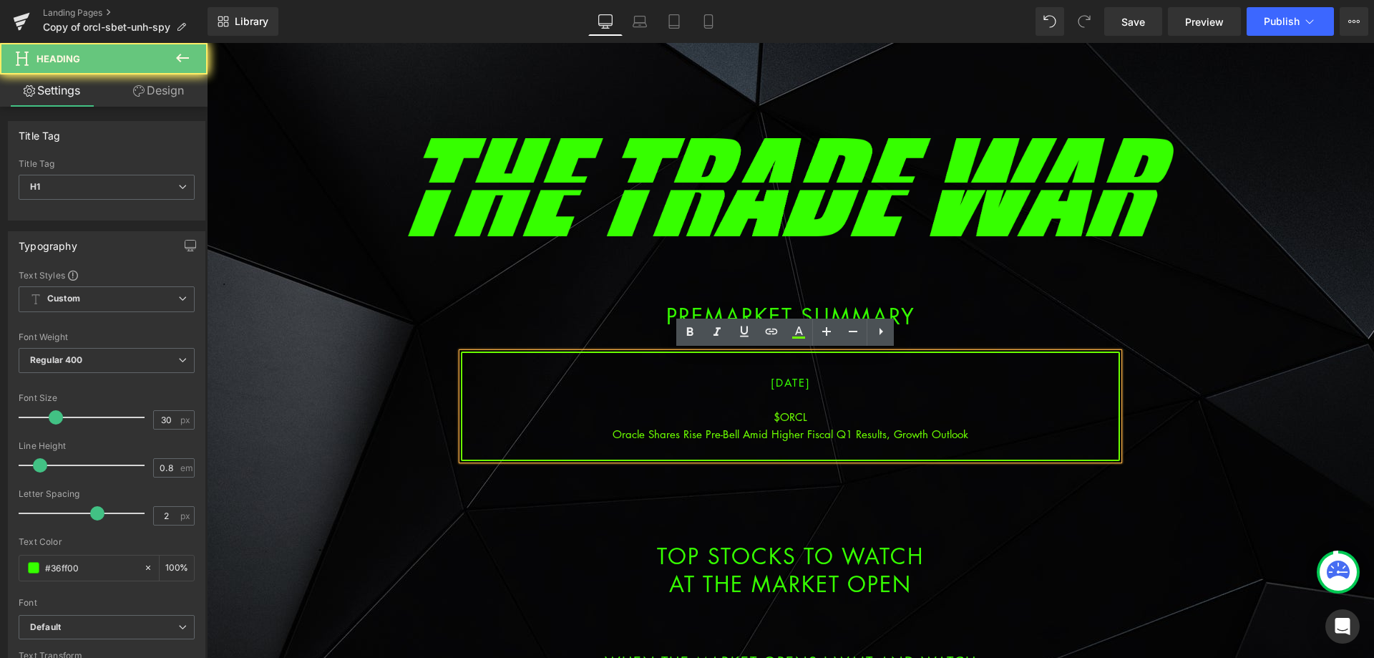
click at [802, 432] on div "Oracle Shares Rise Pre-Bell Amid Higher Fiscal Q1 Results, Growth Outlook" at bounding box center [790, 433] width 656 height 17
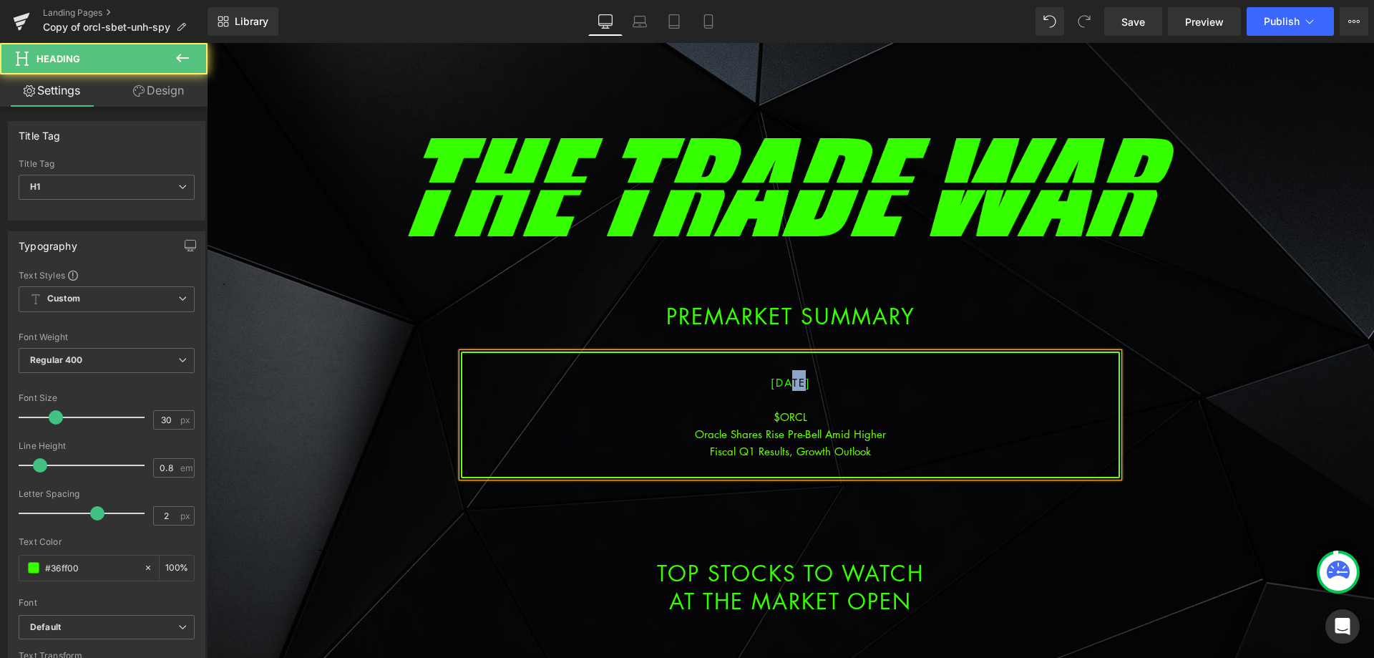
drag, startPoint x: 782, startPoint y: 381, endPoint x: 772, endPoint y: 378, distance: 10.4
click at [772, 378] on span "[DATE]" at bounding box center [791, 382] width 40 height 14
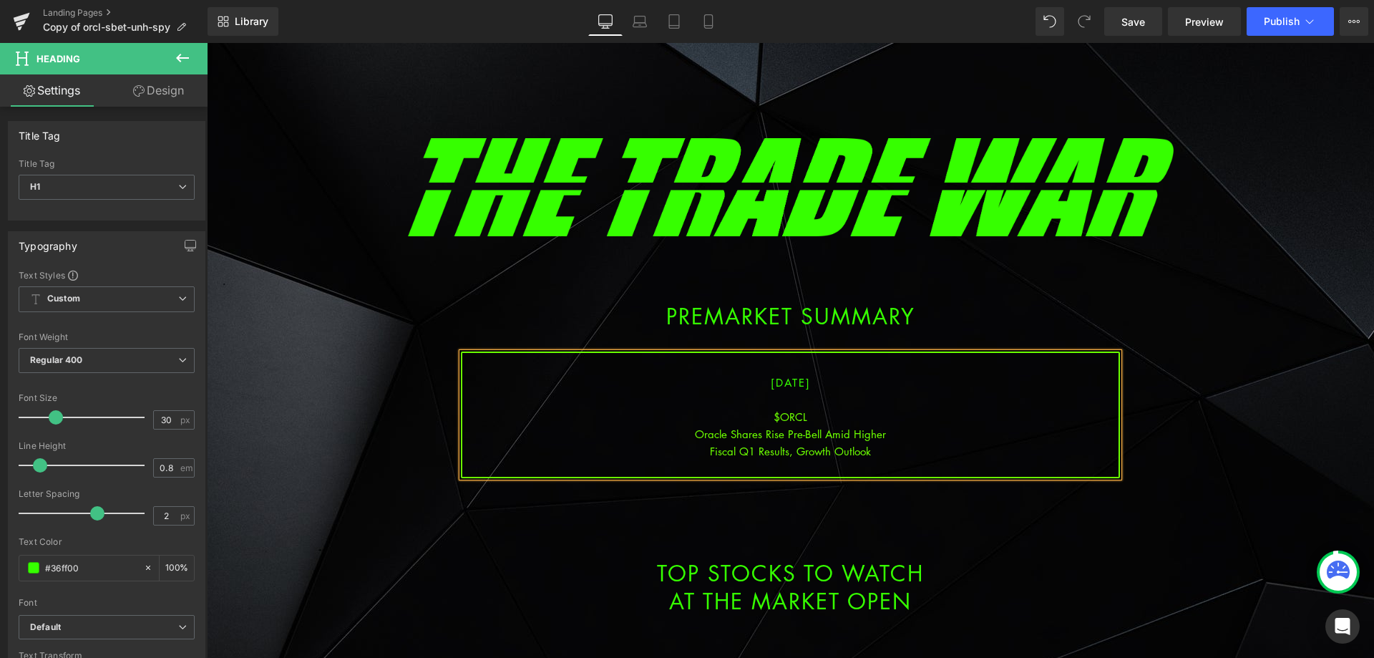
click at [896, 454] on div "Fiscal Q1 Results, Growth Outlook" at bounding box center [790, 450] width 656 height 17
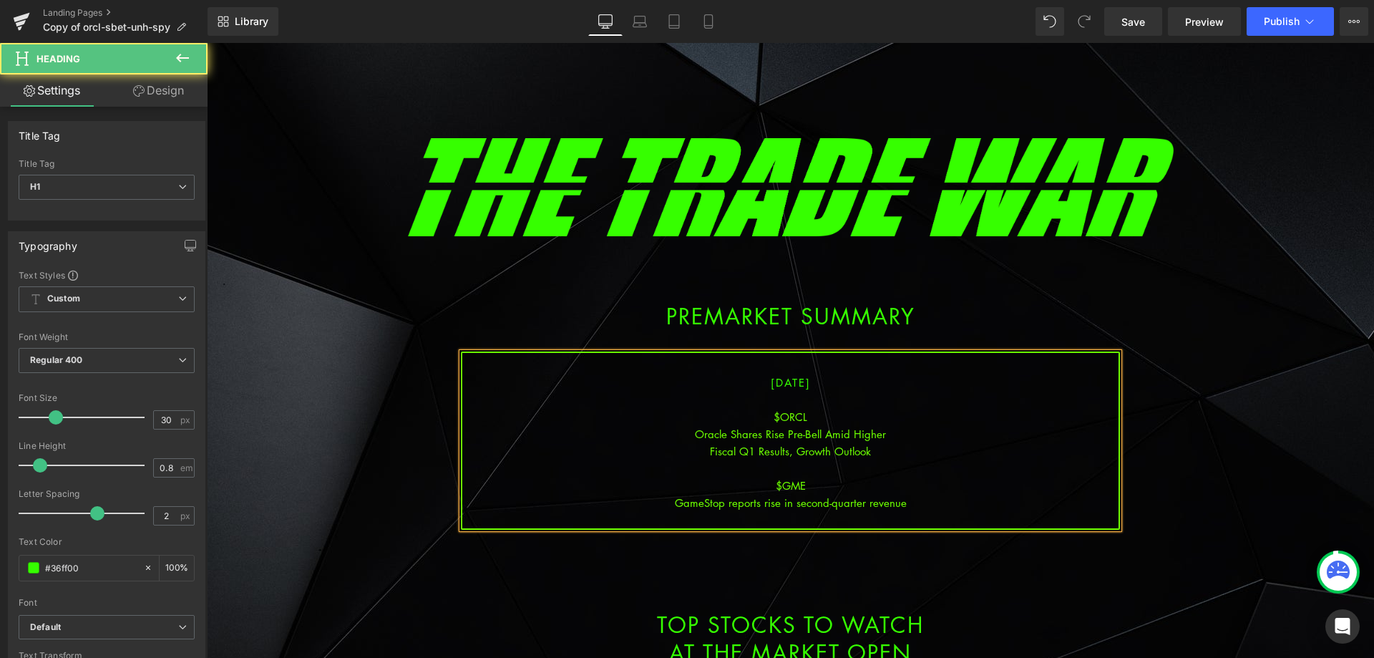
drag, startPoint x: 921, startPoint y: 511, endPoint x: 910, endPoint y: 502, distance: 14.3
click at [920, 511] on div at bounding box center [790, 519] width 656 height 17
click at [910, 502] on div "GameStop reports rise in second-quarter revenue" at bounding box center [790, 502] width 656 height 17
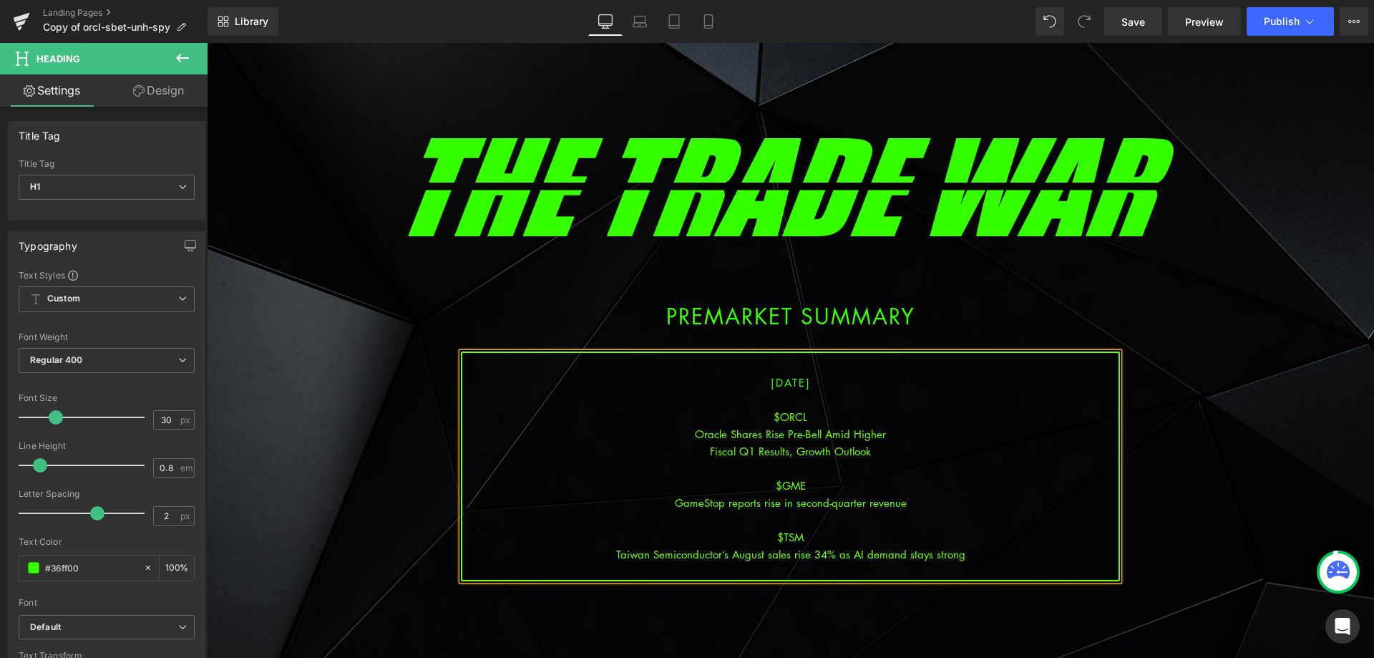
click at [806, 562] on div "Taiwan Semiconductor’s August sales rise 34% as AI demand stays strong" at bounding box center [790, 553] width 656 height 17
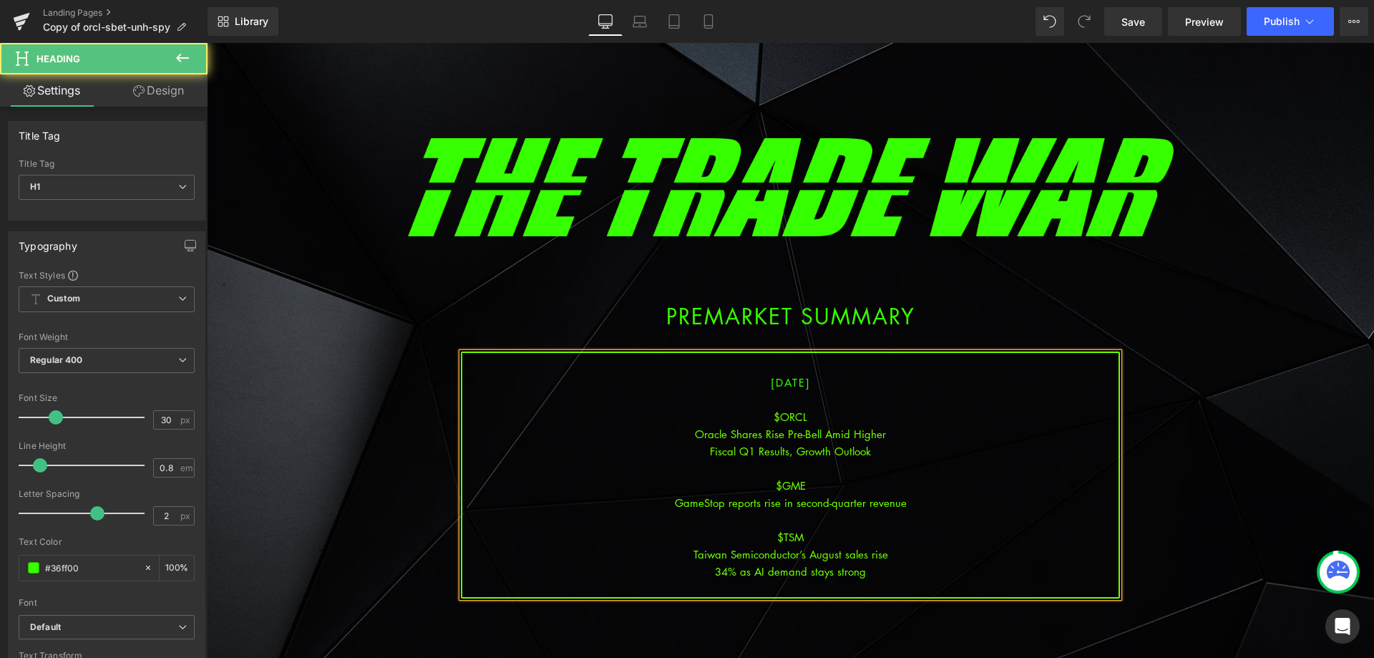
click at [872, 572] on div "34% as AI demand stays strong" at bounding box center [790, 570] width 656 height 17
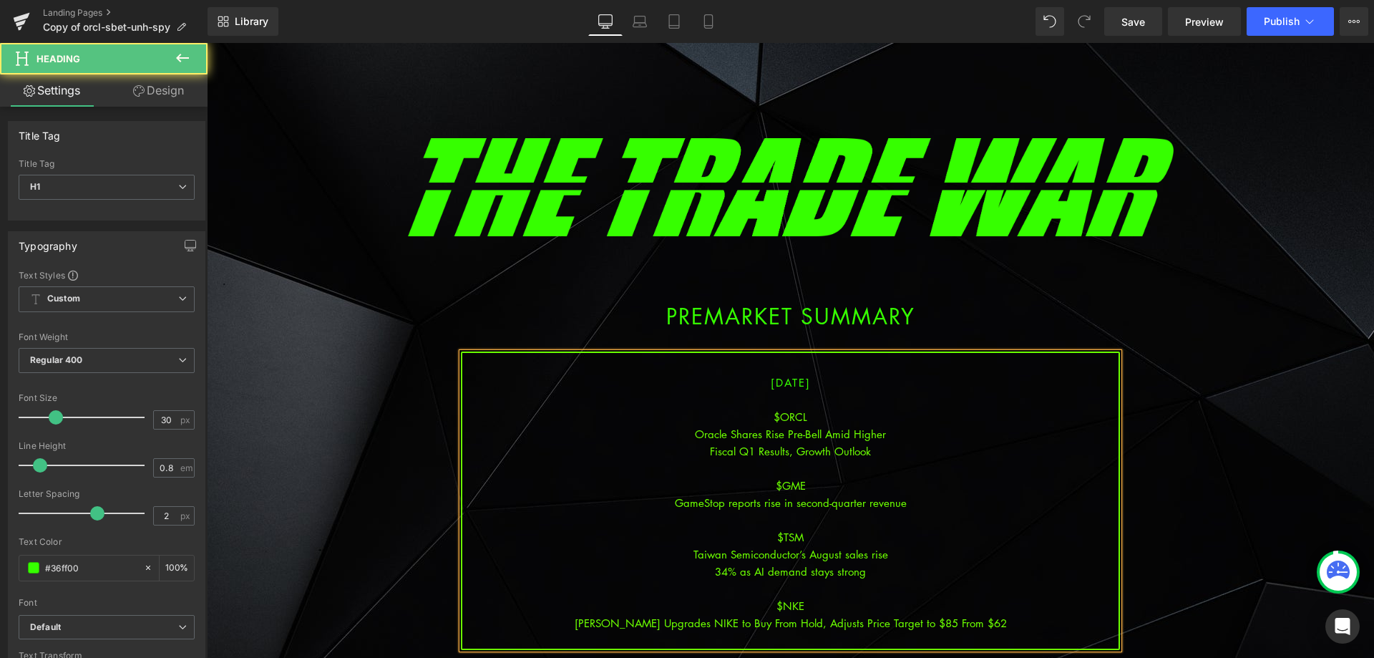
click at [806, 623] on div "TD Cowen Upgrades NIKE to Buy From Hold, Adjusts Price Target to $85 From $62" at bounding box center [790, 622] width 656 height 17
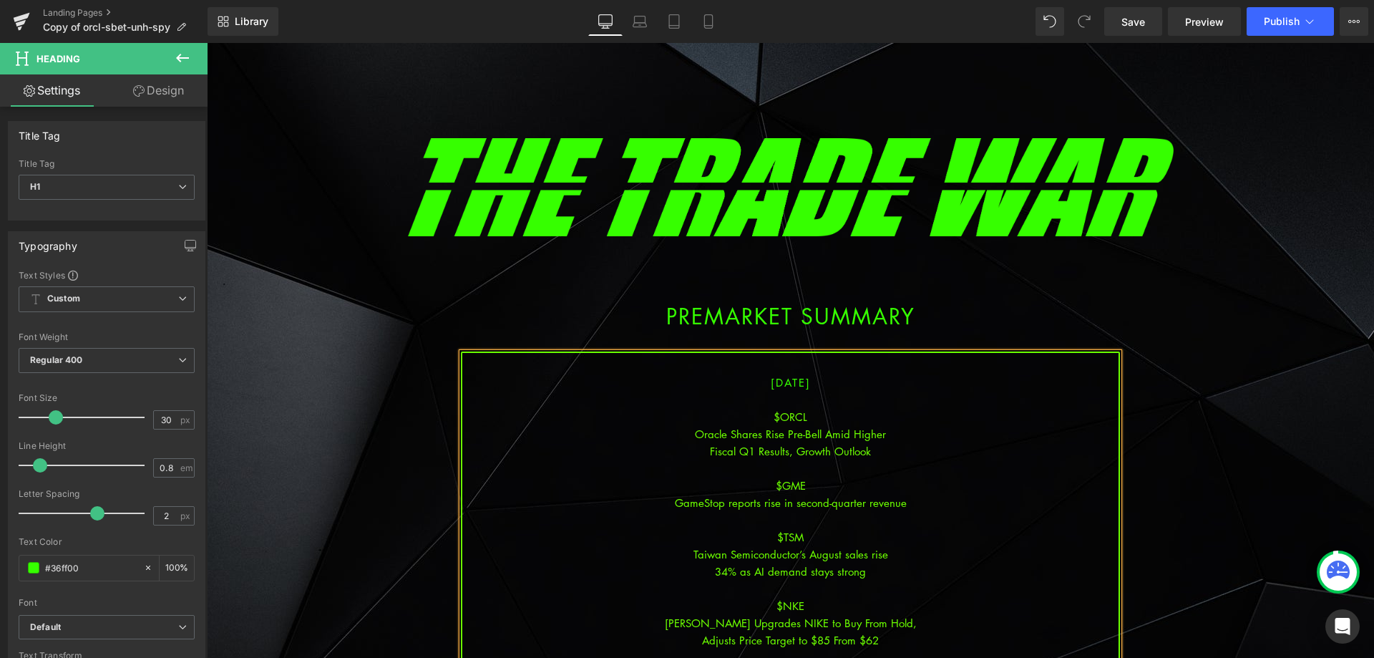
click at [900, 648] on div at bounding box center [790, 656] width 656 height 17
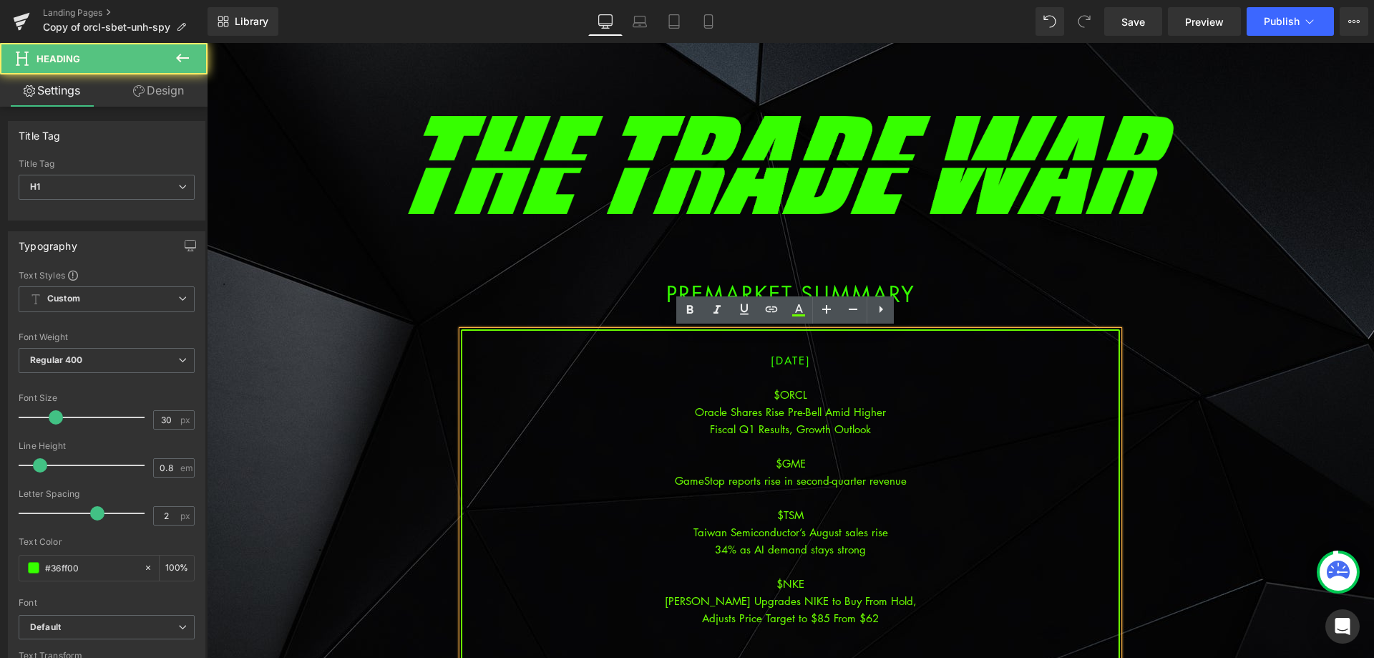
scroll to position [39, 0]
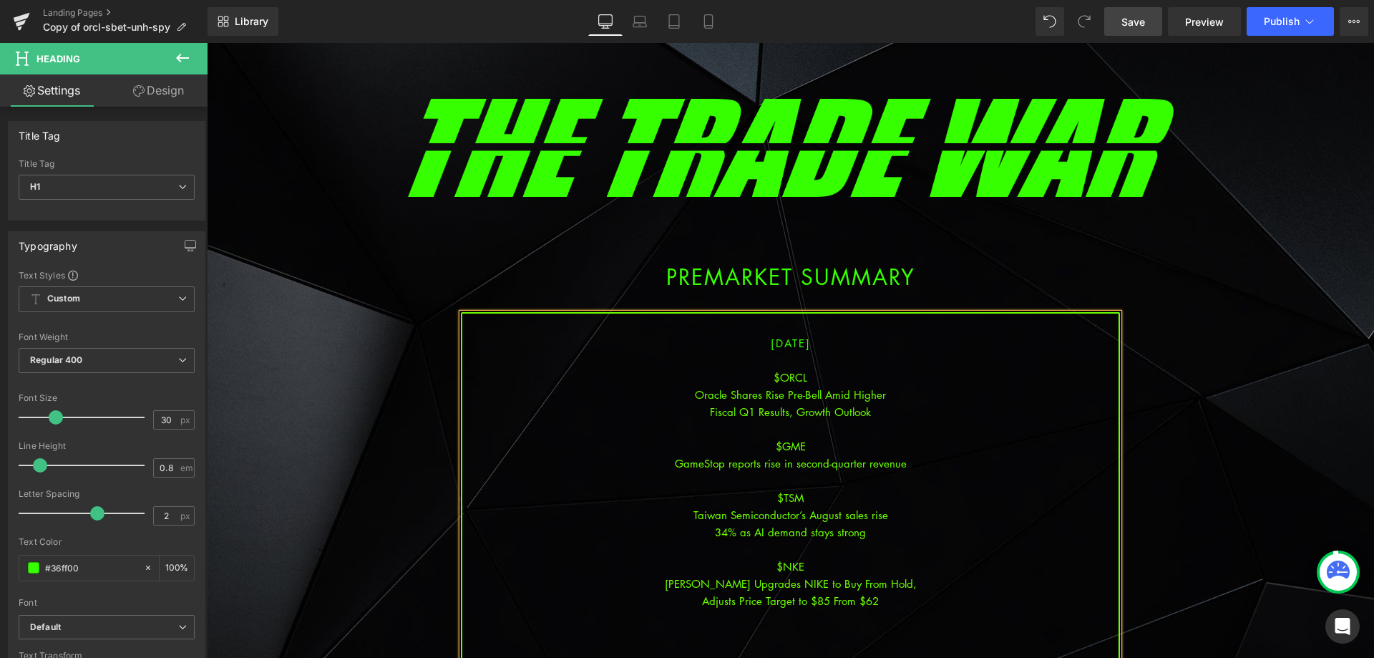
click at [1119, 27] on link "Save" at bounding box center [1133, 21] width 58 height 29
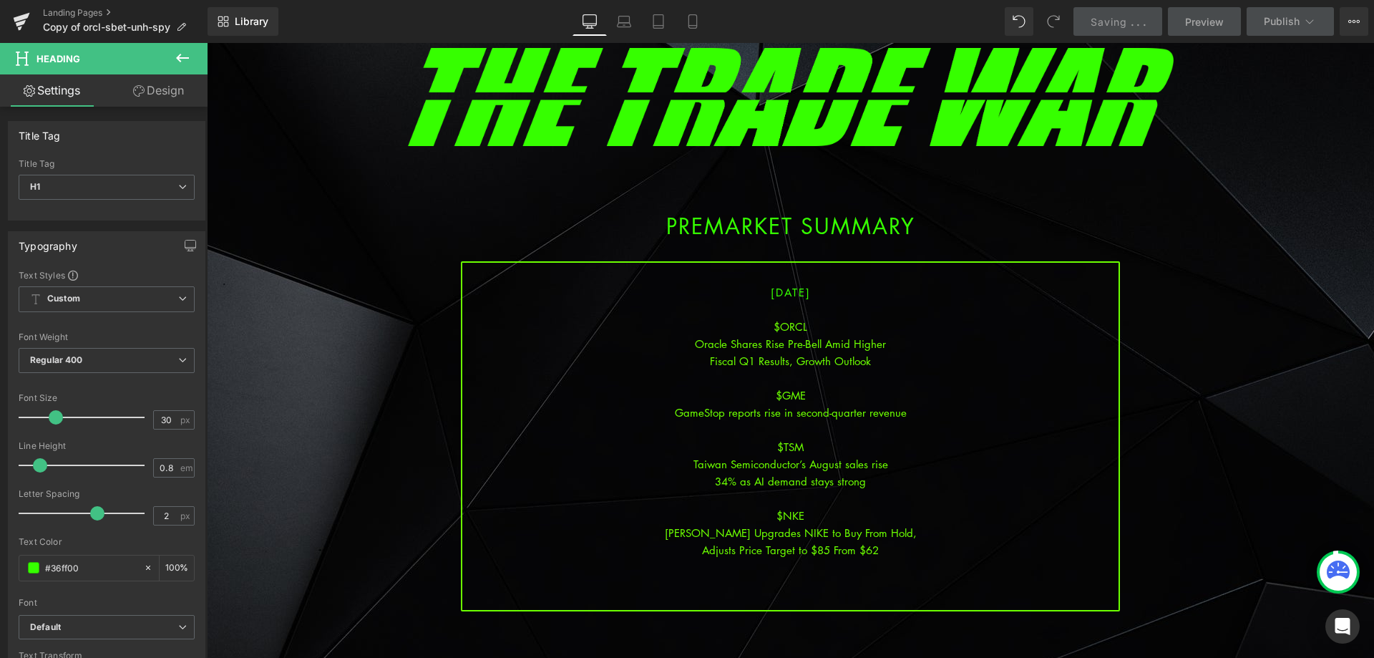
scroll to position [254, 0]
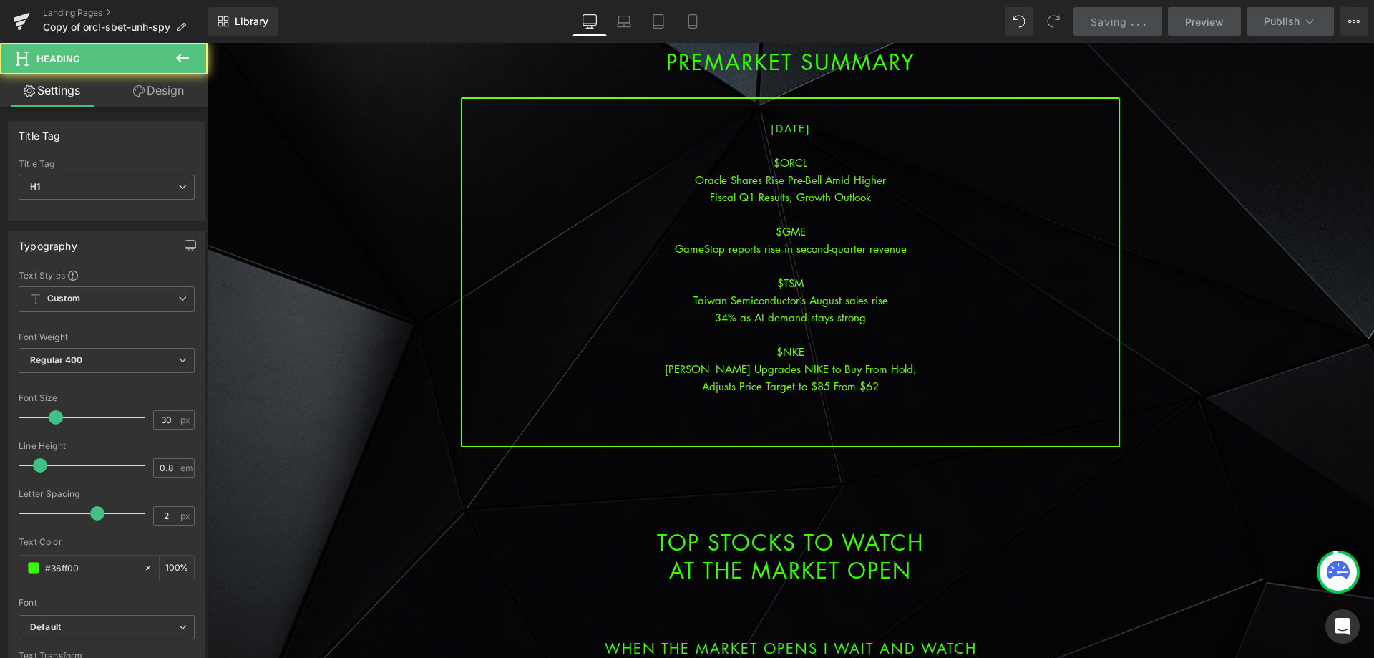
click at [801, 413] on div at bounding box center [790, 419] width 656 height 17
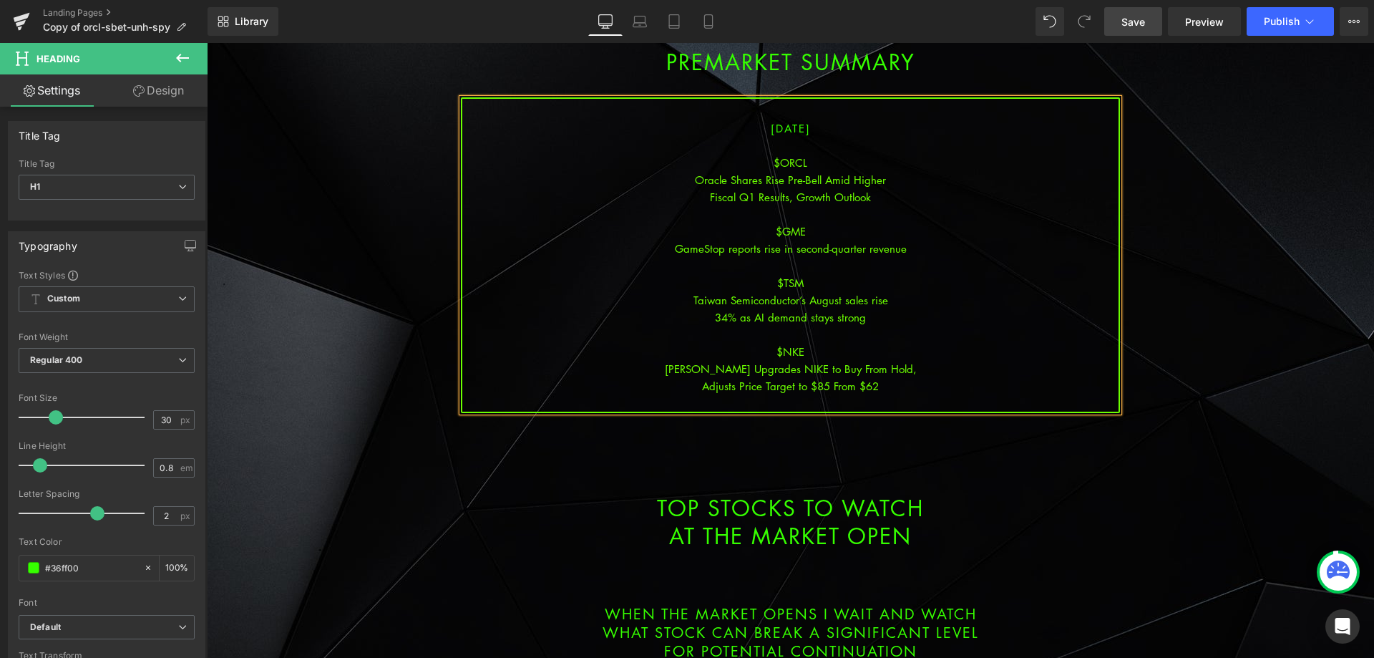
click at [1135, 20] on span "Save" at bounding box center [1133, 21] width 24 height 15
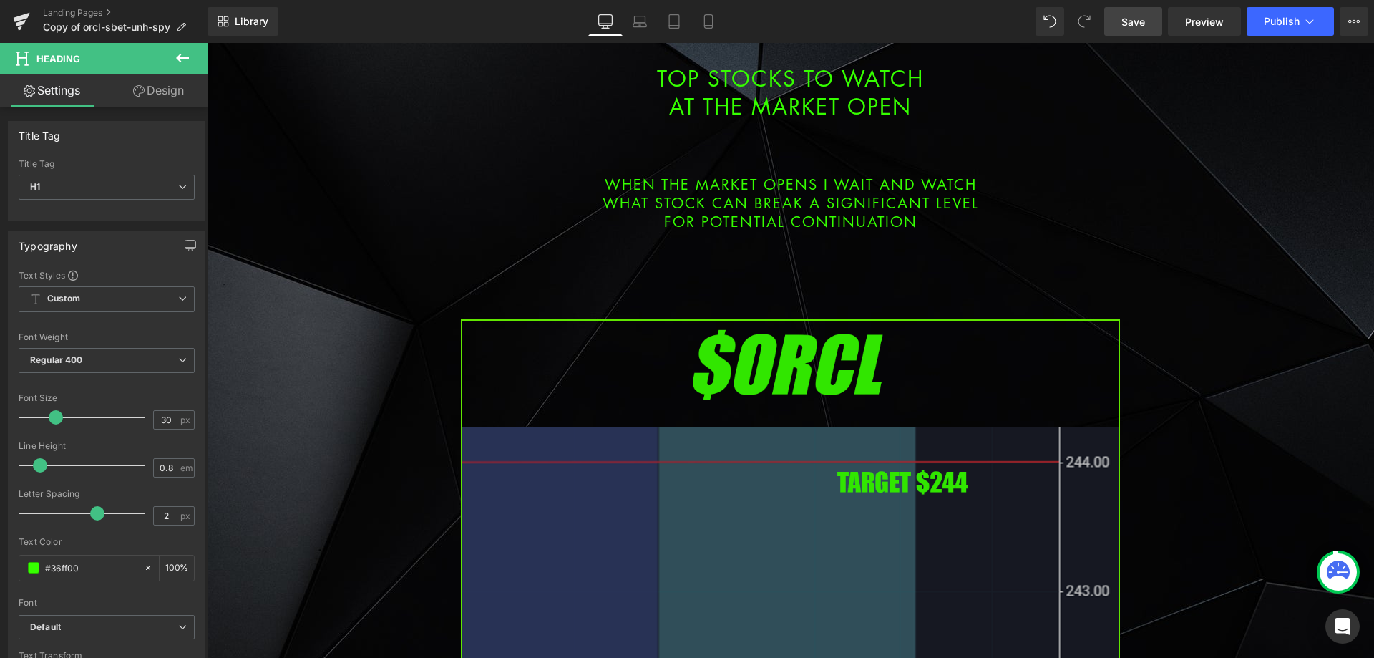
scroll to position [970, 0]
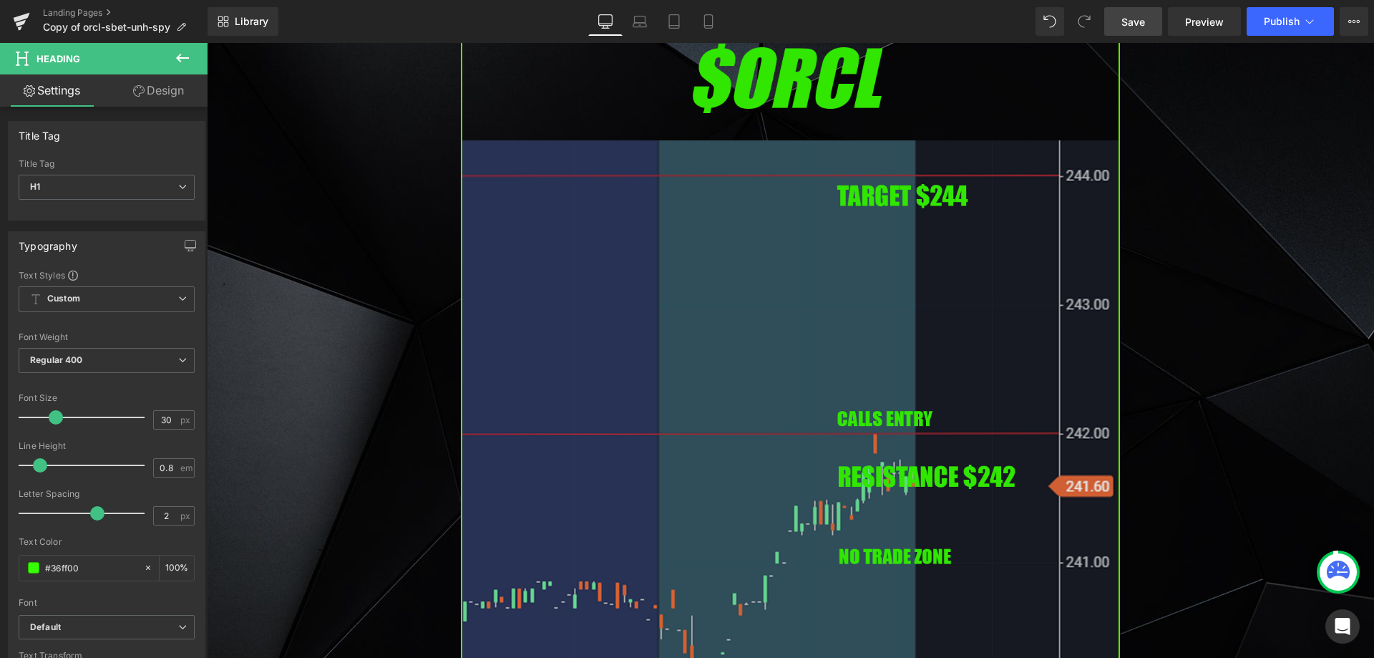
click at [733, 395] on img at bounding box center [790, 408] width 659 height 751
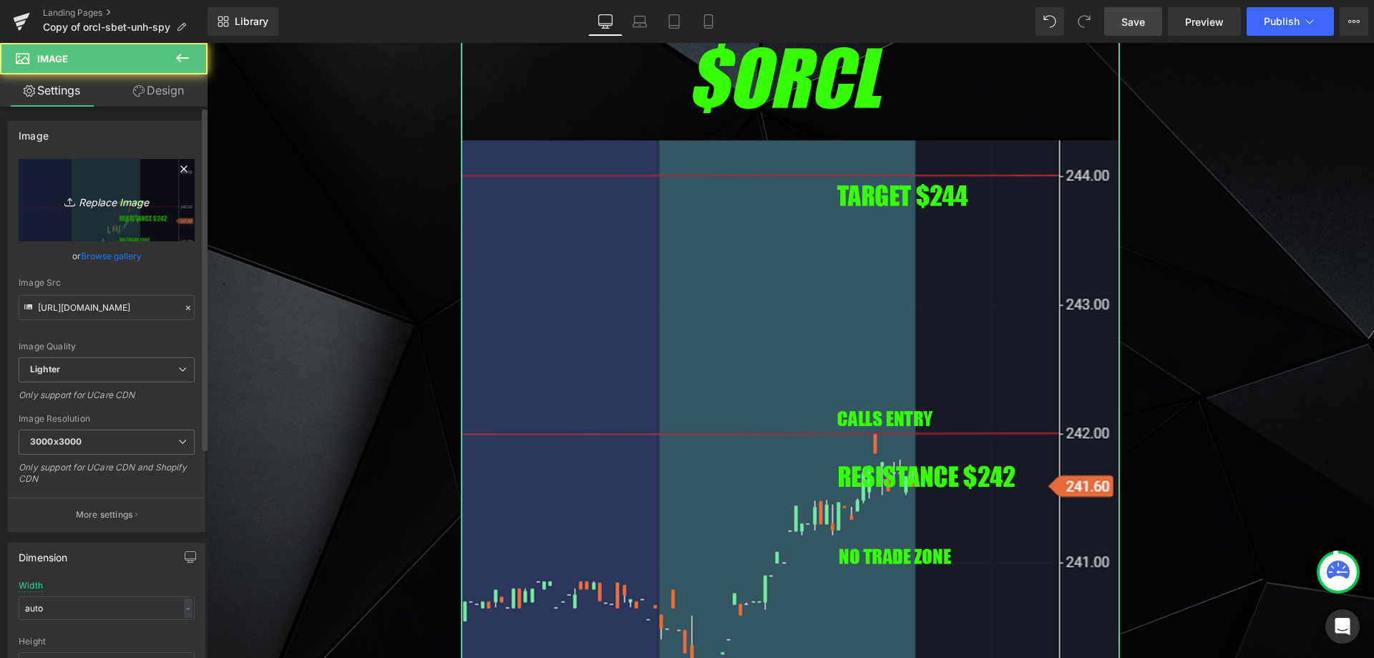
click at [84, 196] on icon "Replace Image" at bounding box center [106, 200] width 114 height 18
type input "C:\fakepath\orcl.png"
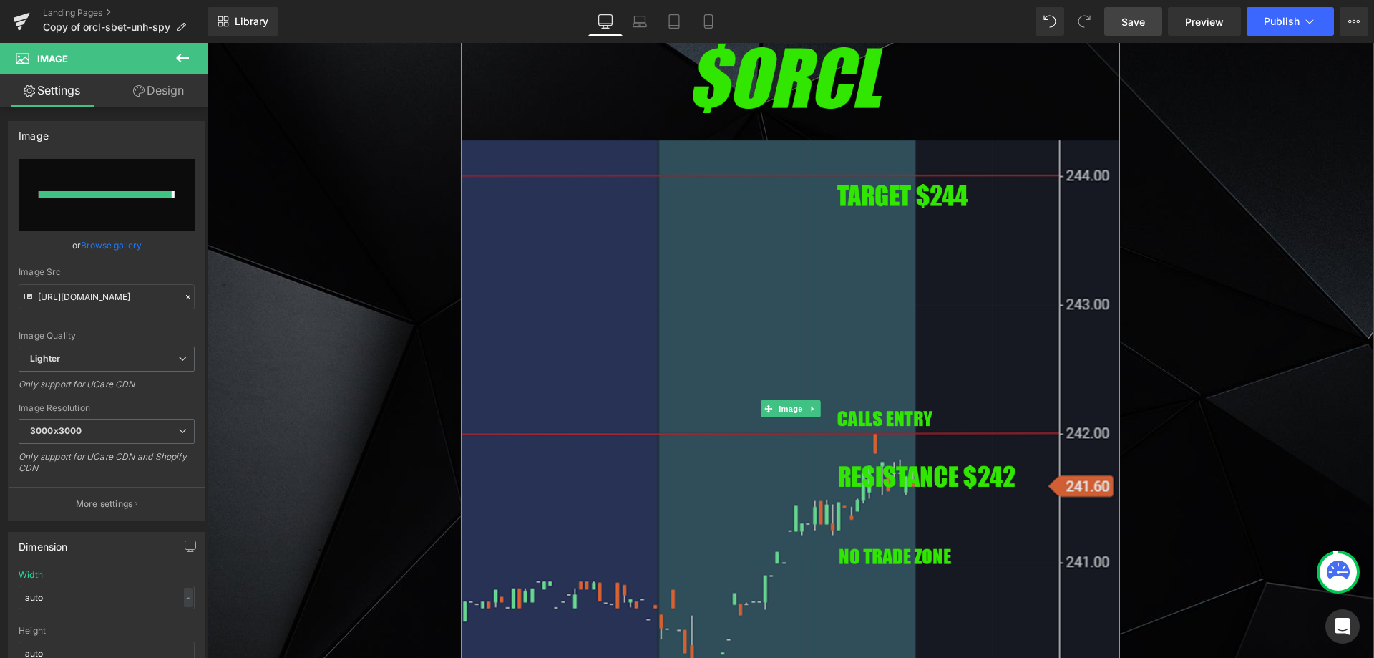
type input "https://ucarecdn.com/5ef705d7-e989-4598-a5d3-9300be3fa0fb/-/format/auto/-/previ…"
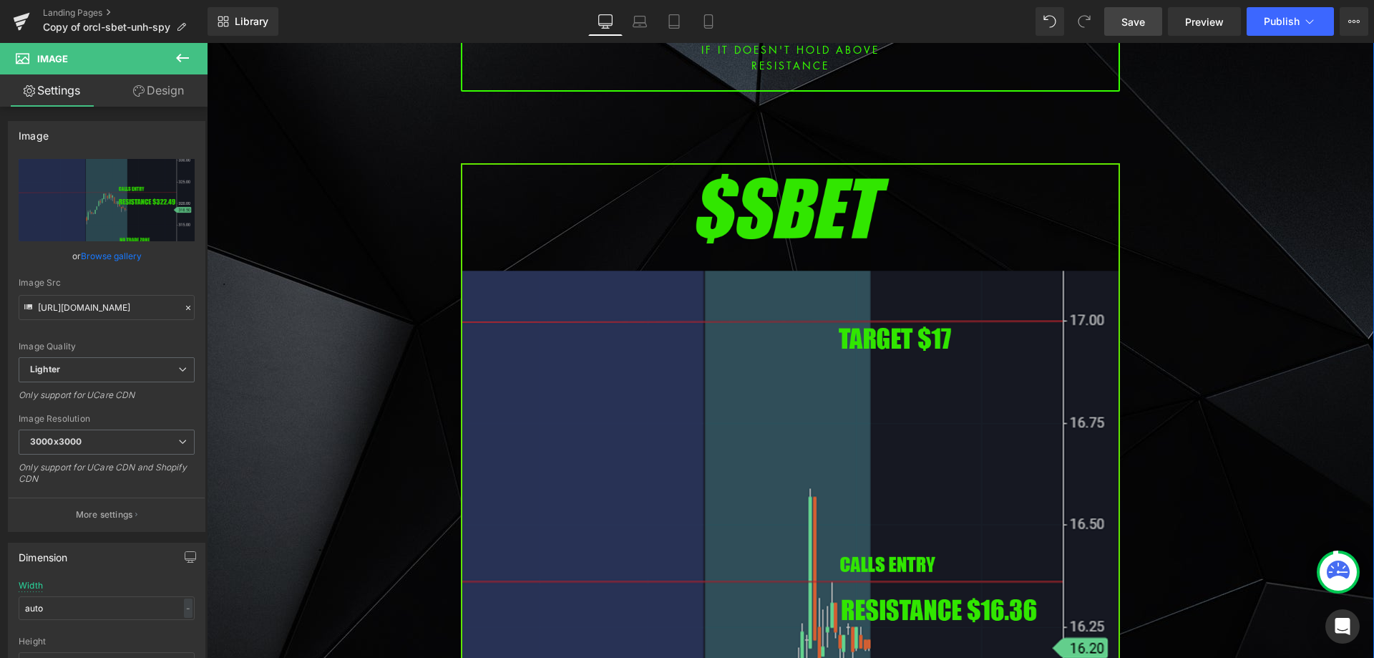
scroll to position [1900, 0]
click at [686, 354] on img at bounding box center [790, 537] width 659 height 751
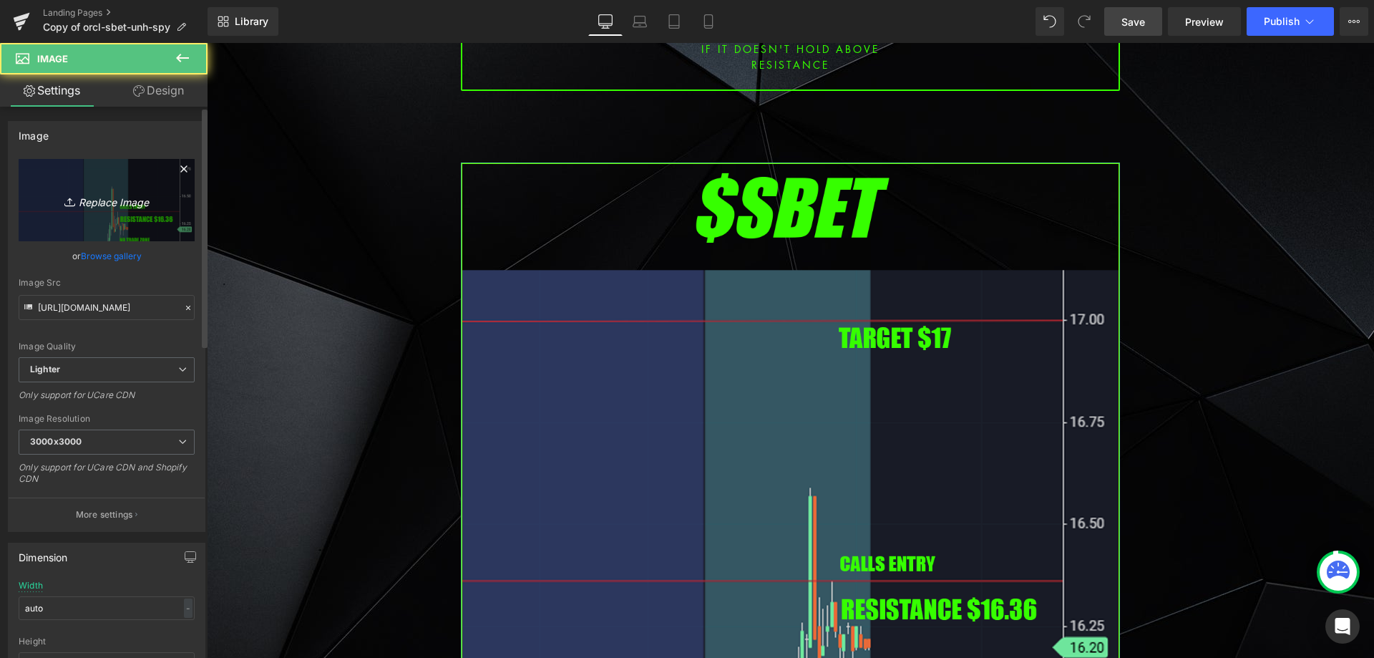
click at [104, 205] on icon "Replace Image" at bounding box center [106, 200] width 114 height 18
type input "C:\fakepath\gme.png"
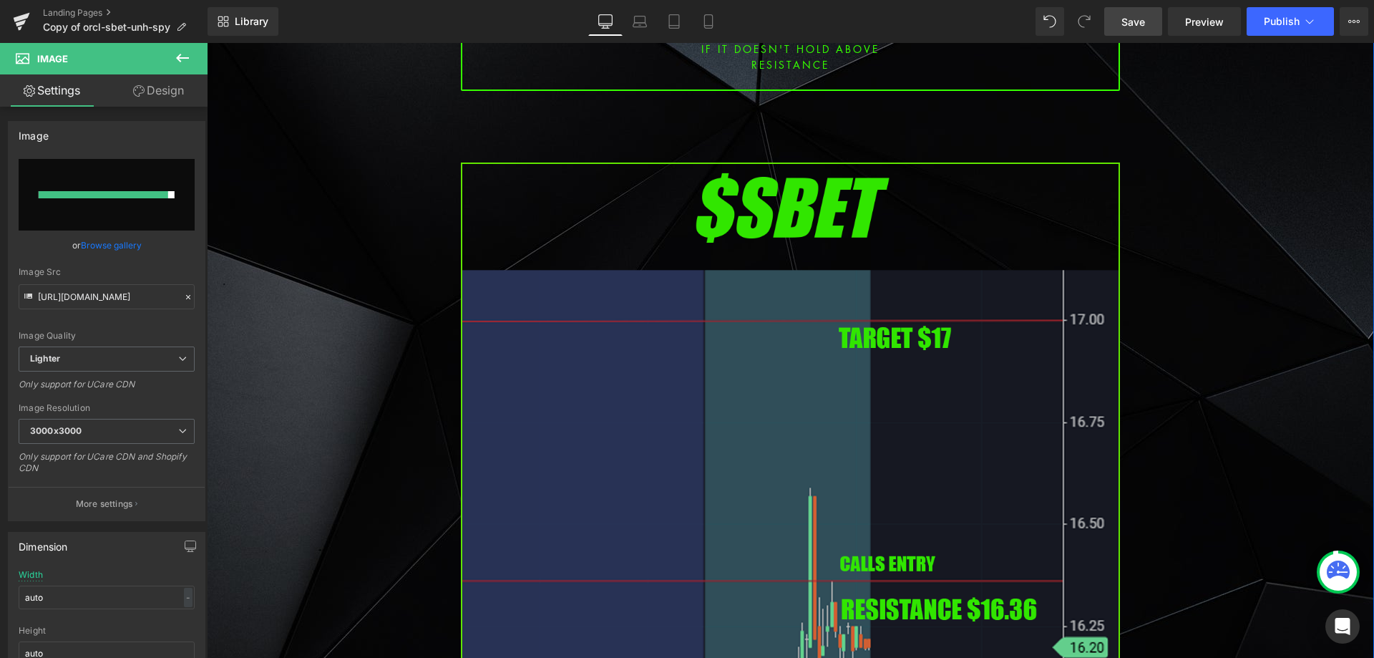
type input "https://ucarecdn.com/25a04212-2ba7-49b0-99f2-831872b95d53/-/format/auto/-/previ…"
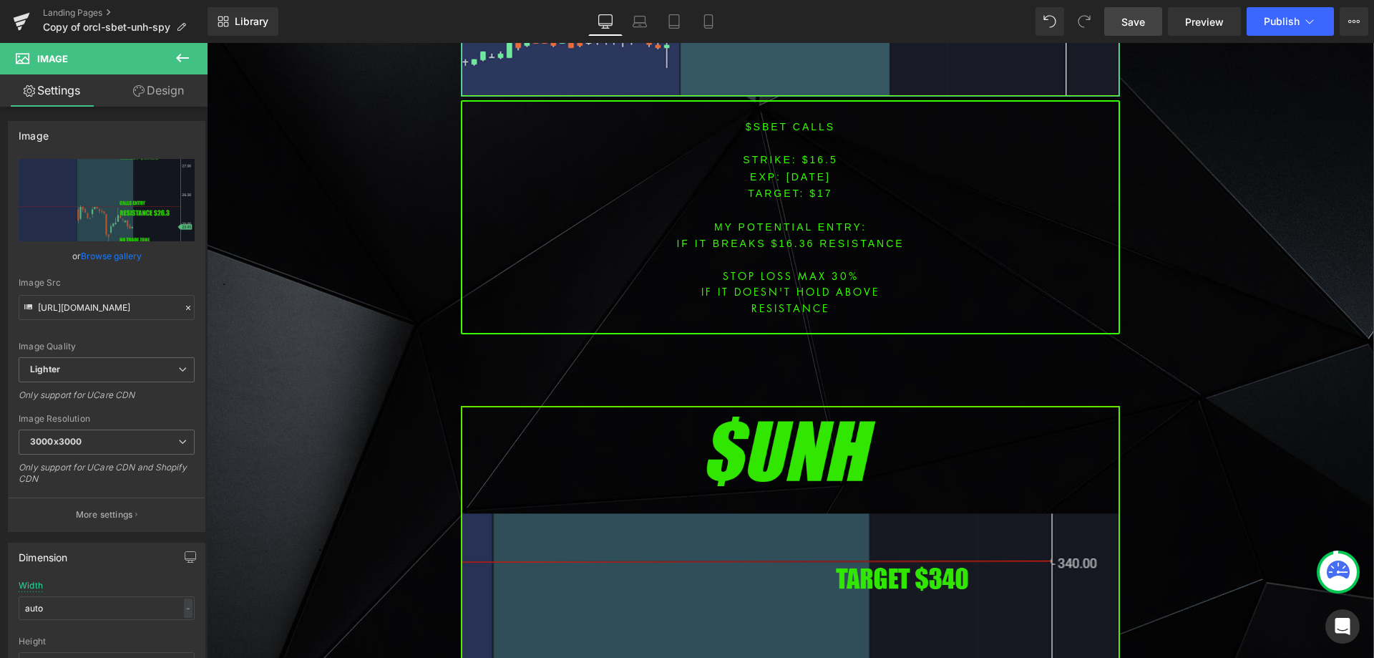
scroll to position [2902, 0]
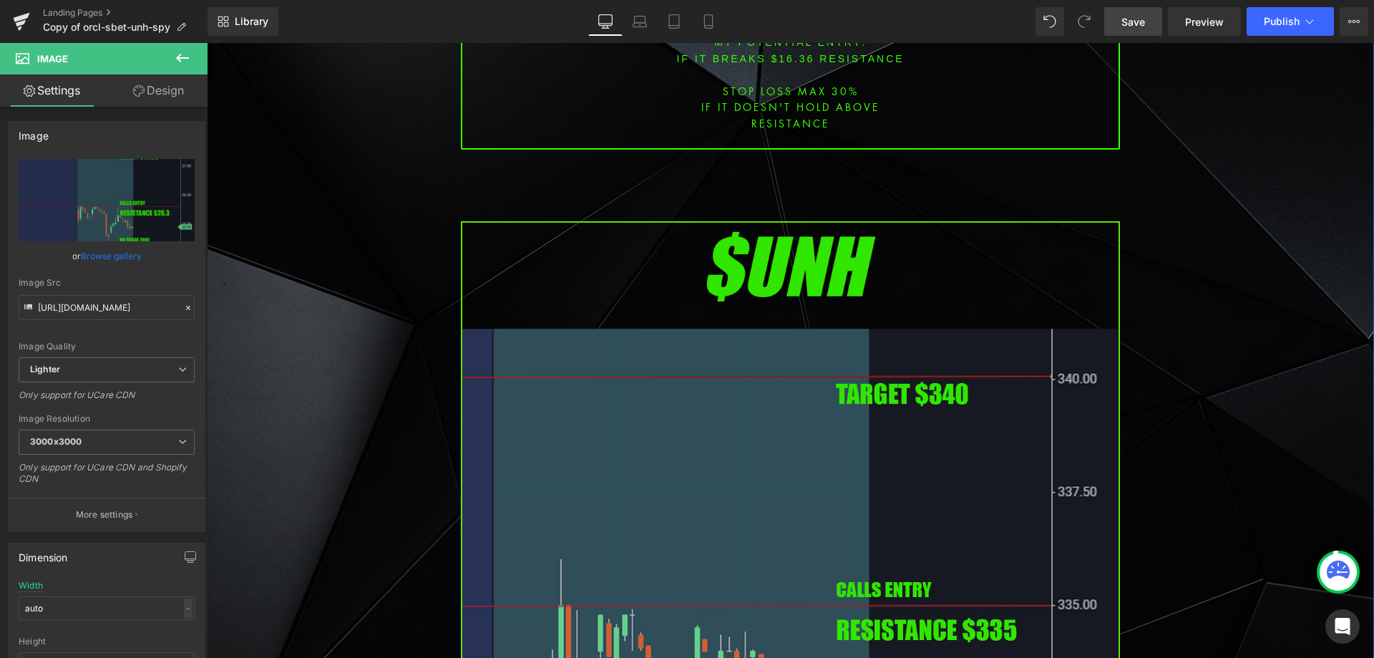
click at [669, 371] on img at bounding box center [790, 596] width 659 height 751
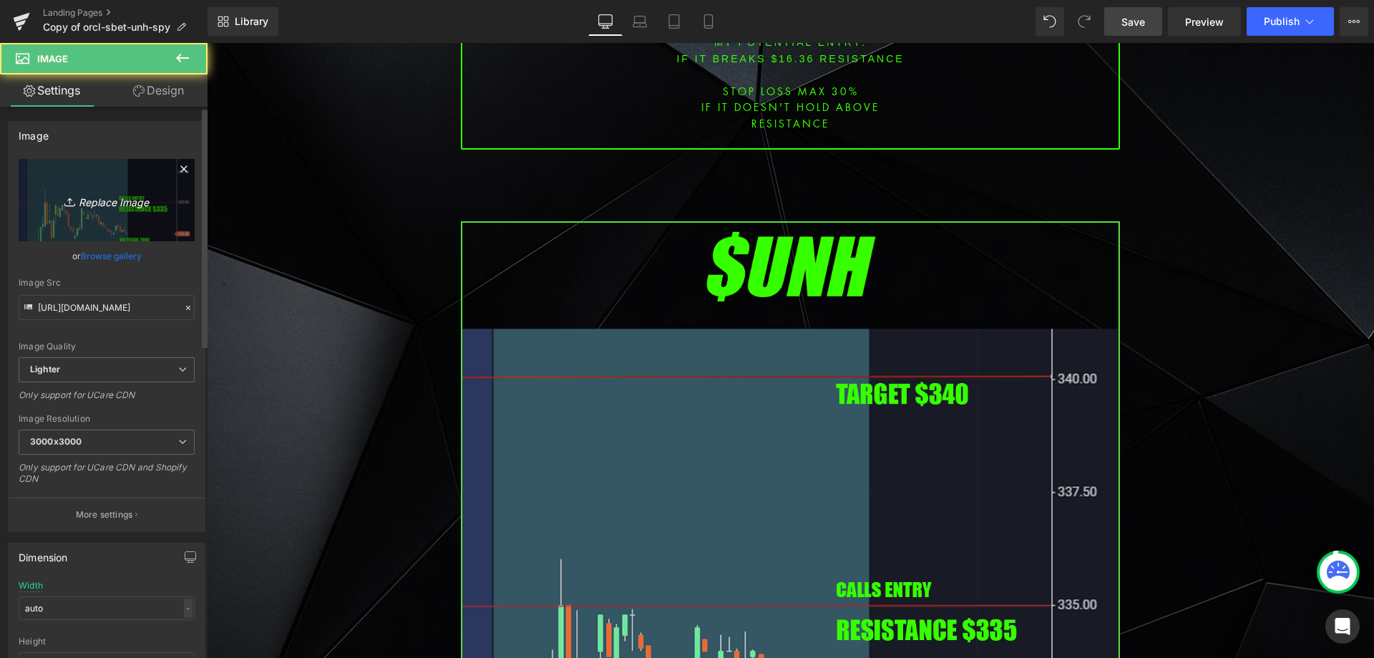
click at [180, 223] on link "Replace Image" at bounding box center [107, 200] width 176 height 82
type input "C:\fakepath\nke.png"
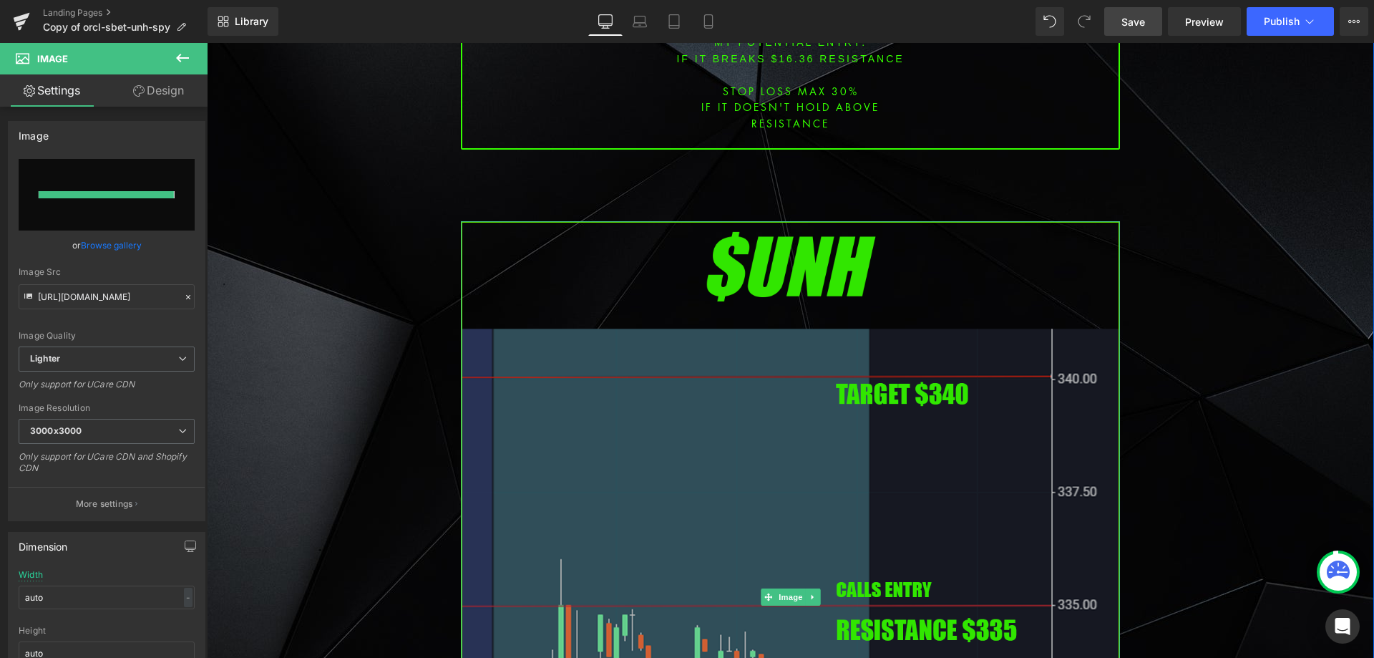
type input "https://ucarecdn.com/c747aa58-1267-4f72-ab40-46f7e37c8ac2/-/format/auto/-/previ…"
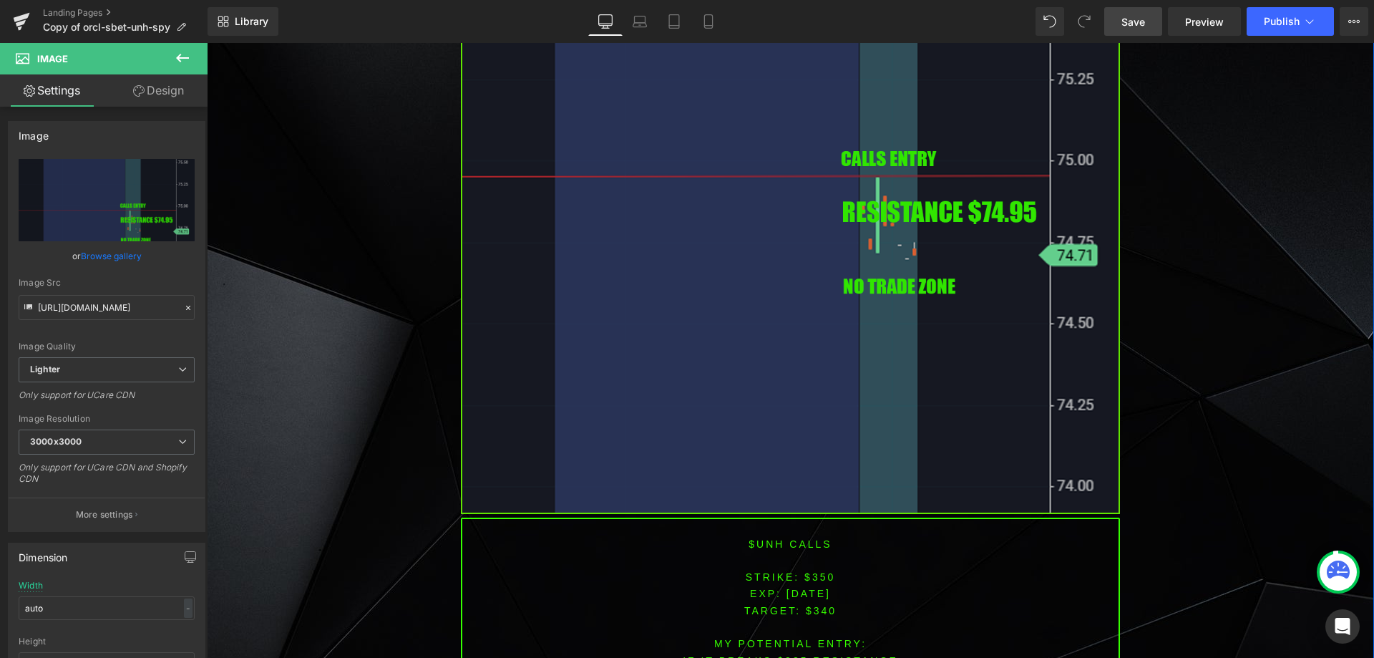
scroll to position [3188, 0]
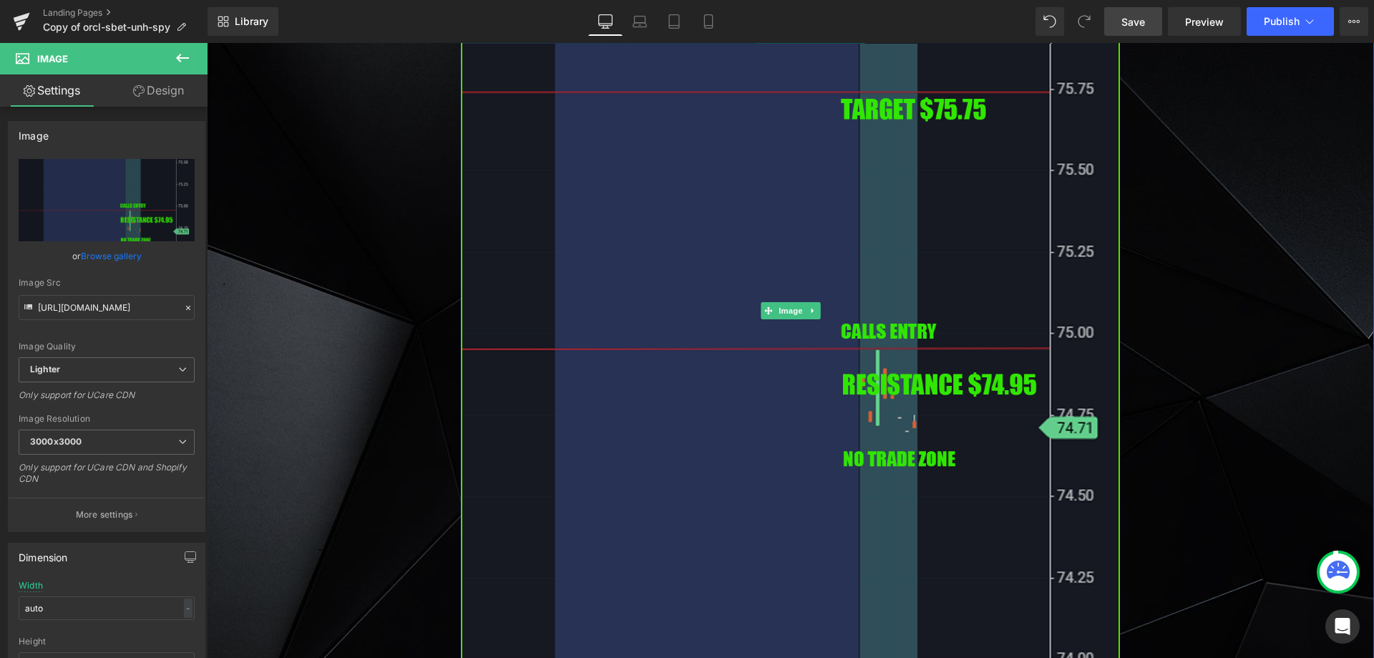
click at [796, 284] on img at bounding box center [790, 310] width 659 height 751
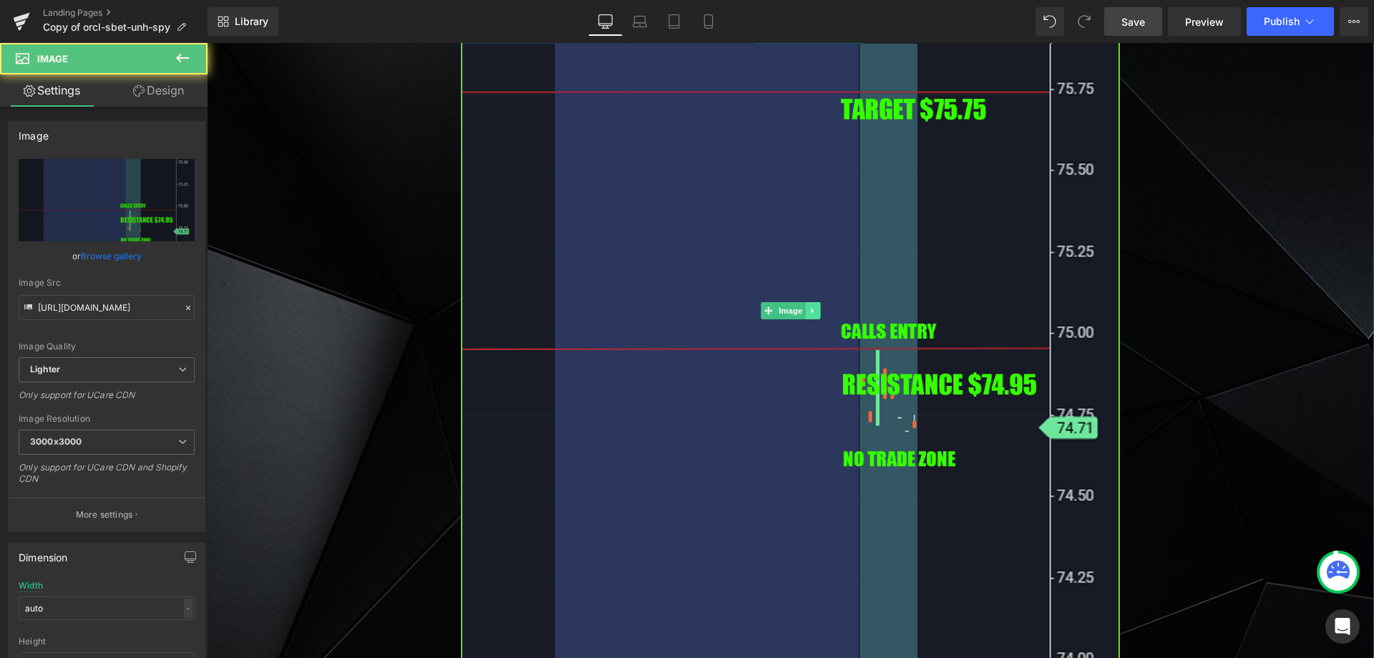
click at [811, 308] on icon at bounding box center [812, 310] width 2 height 5
click at [801, 306] on icon at bounding box center [805, 310] width 8 height 9
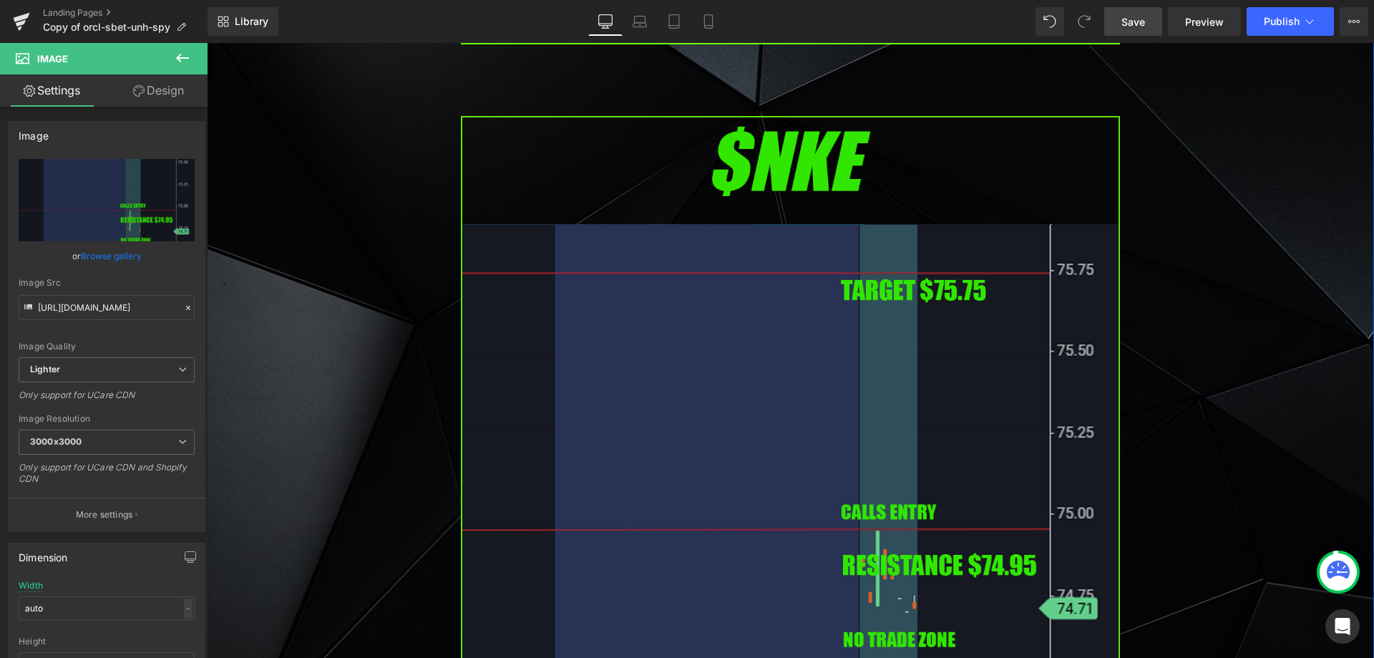
scroll to position [3833, 0]
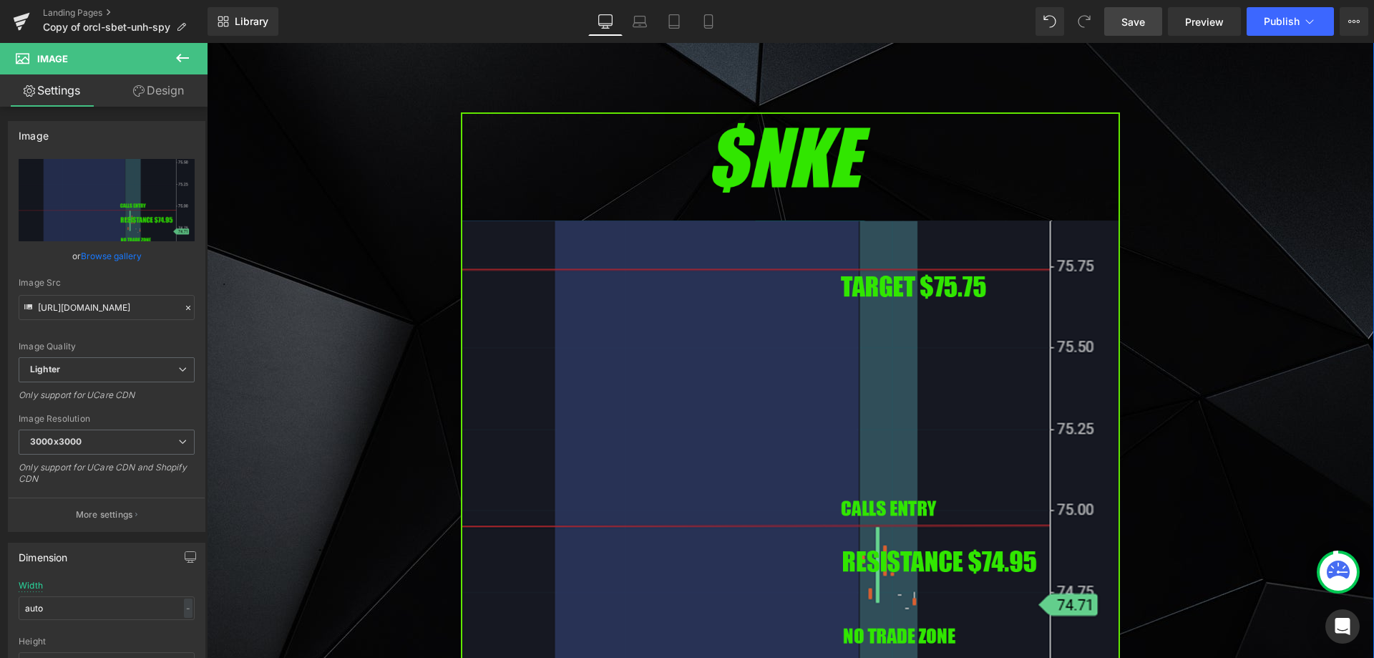
click at [669, 406] on img at bounding box center [790, 487] width 659 height 751
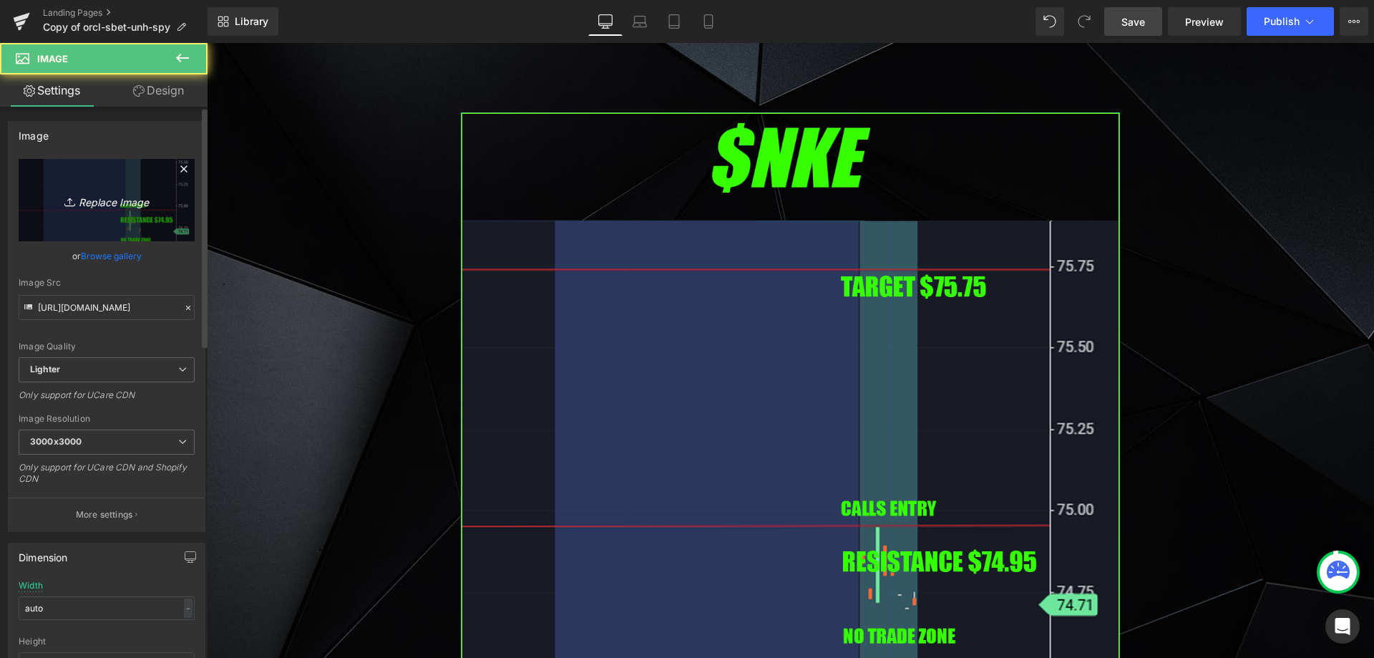
click at [144, 216] on link "Replace Image" at bounding box center [107, 200] width 176 height 82
type input "C:\fakepath\tsm.png"
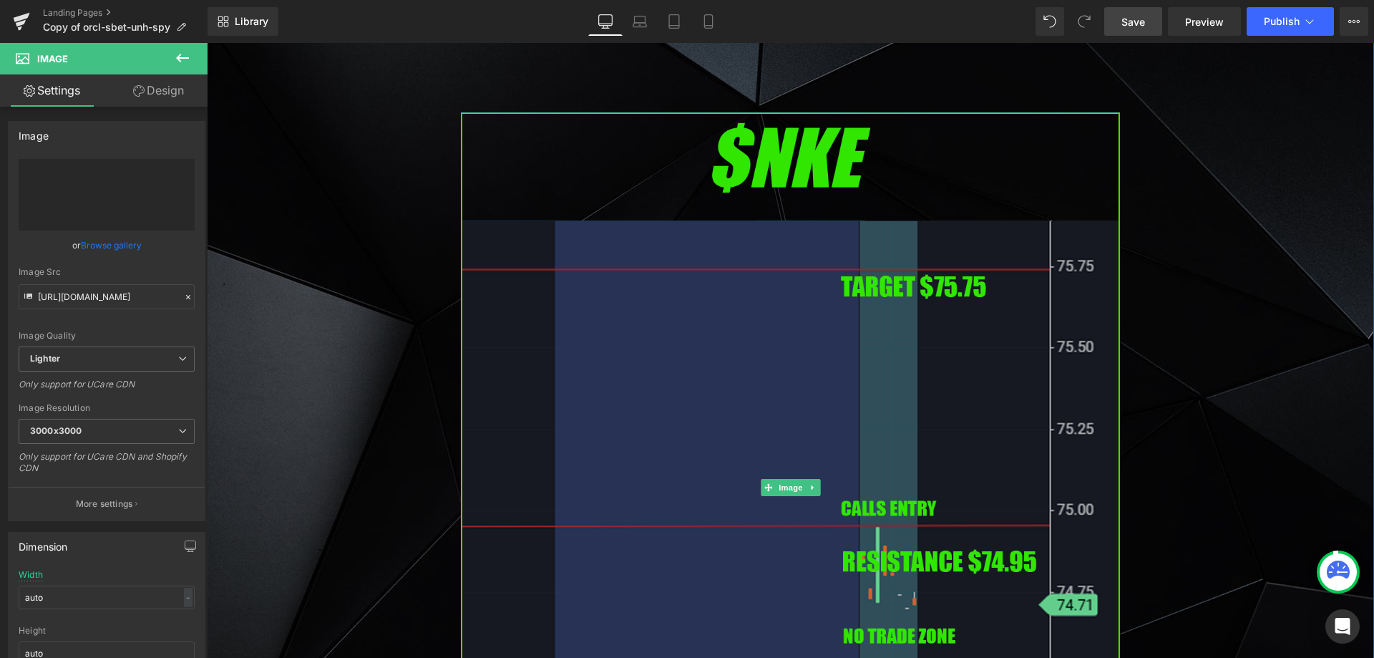
type input "https://ucarecdn.com/b92d0513-b87e-48ff-ba9e-9abdd71db244/-/format/auto/-/previ…"
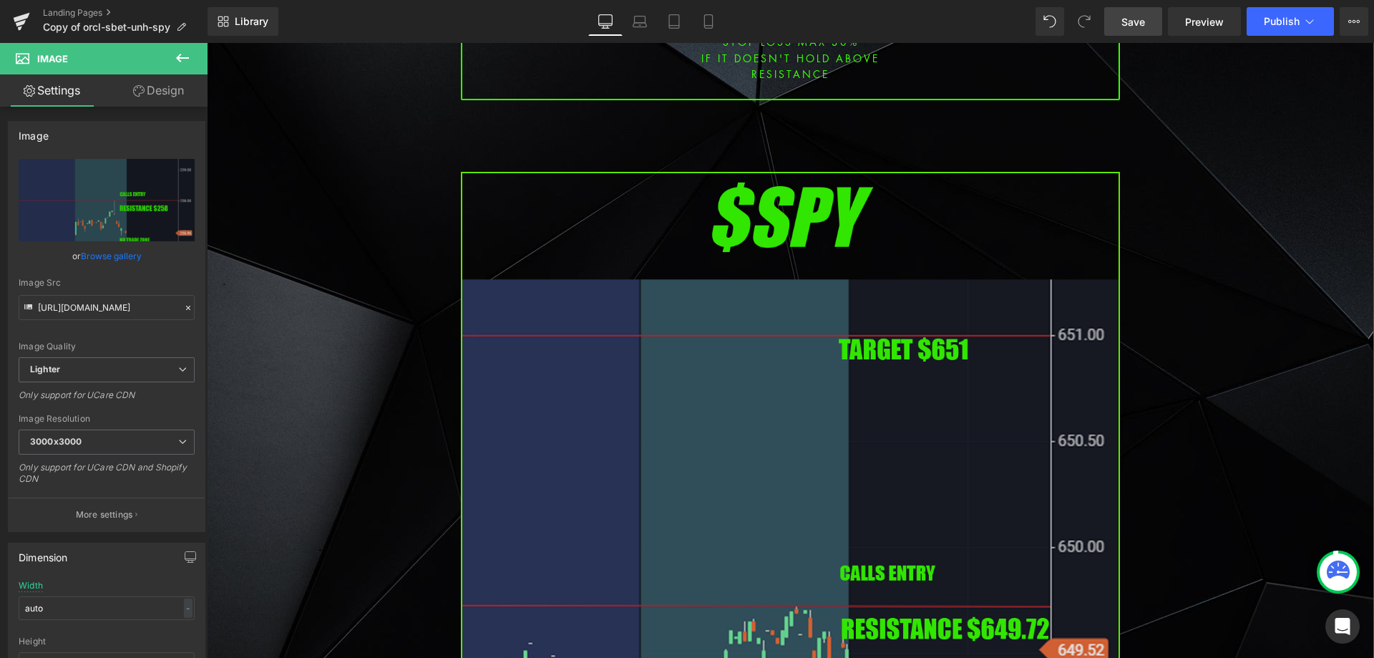
scroll to position [4835, 0]
click at [687, 310] on img at bounding box center [790, 545] width 659 height 751
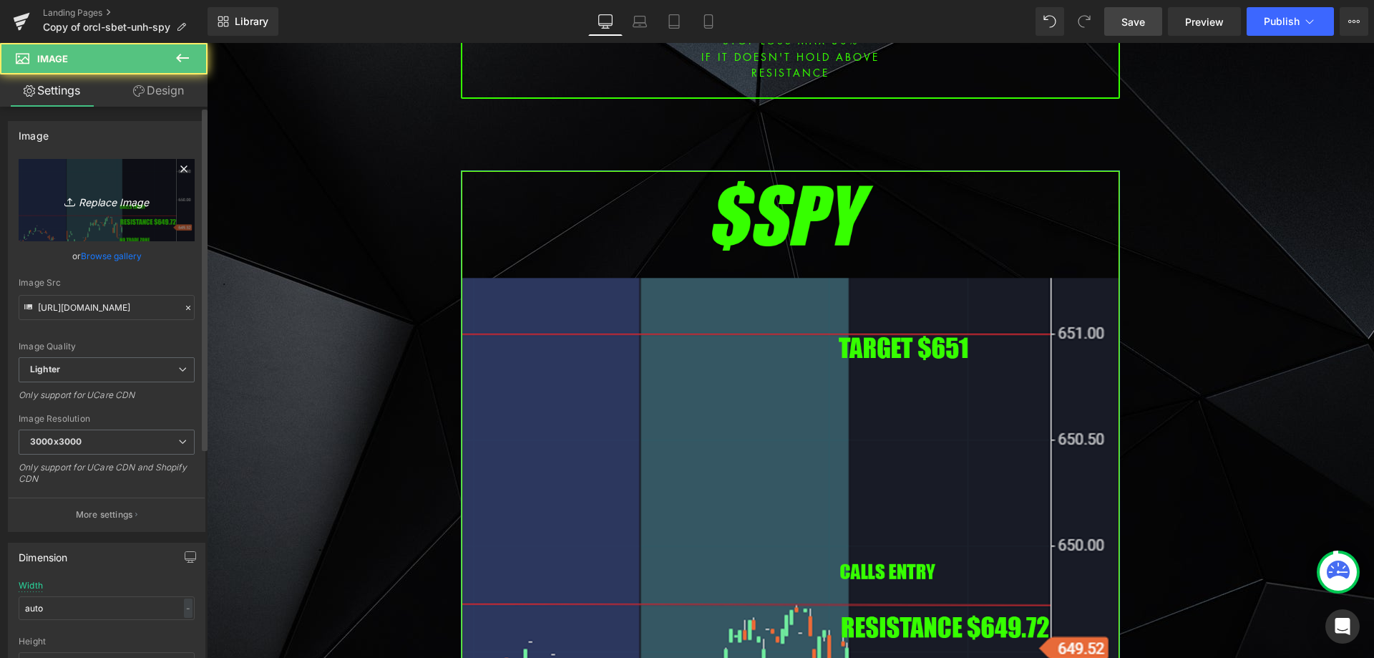
click at [137, 210] on link "Replace Image" at bounding box center [107, 200] width 176 height 82
type input "C:\fakepath\spy.png"
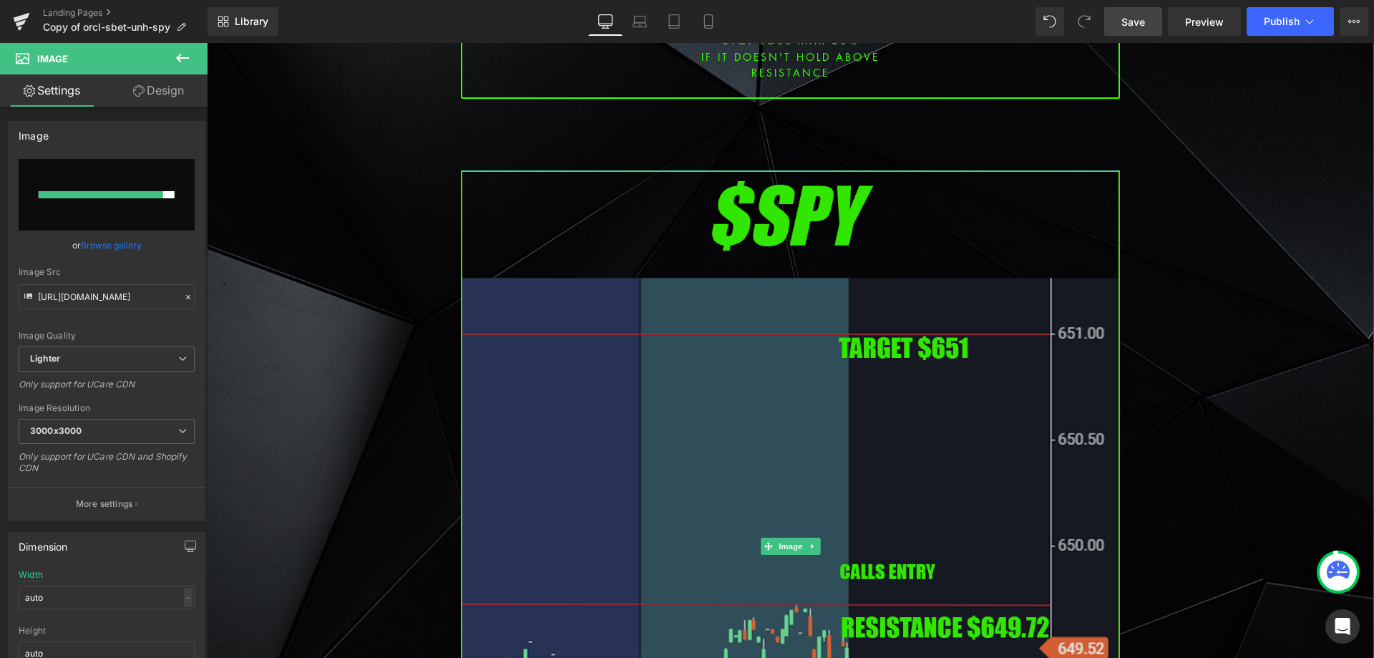
type input "https://ucarecdn.com/207cf70f-69fa-48ae-9604-eb3a24a83021/-/format/auto/-/previ…"
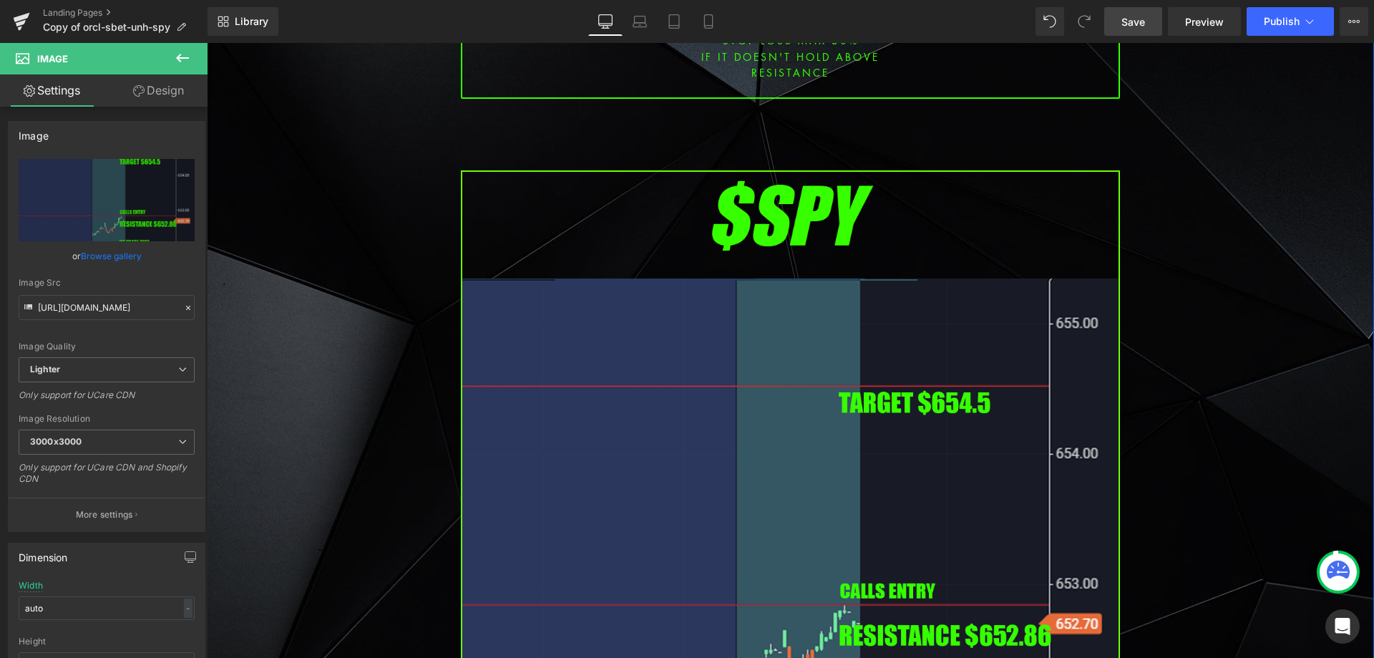
click at [1131, 19] on span "Save" at bounding box center [1133, 21] width 24 height 15
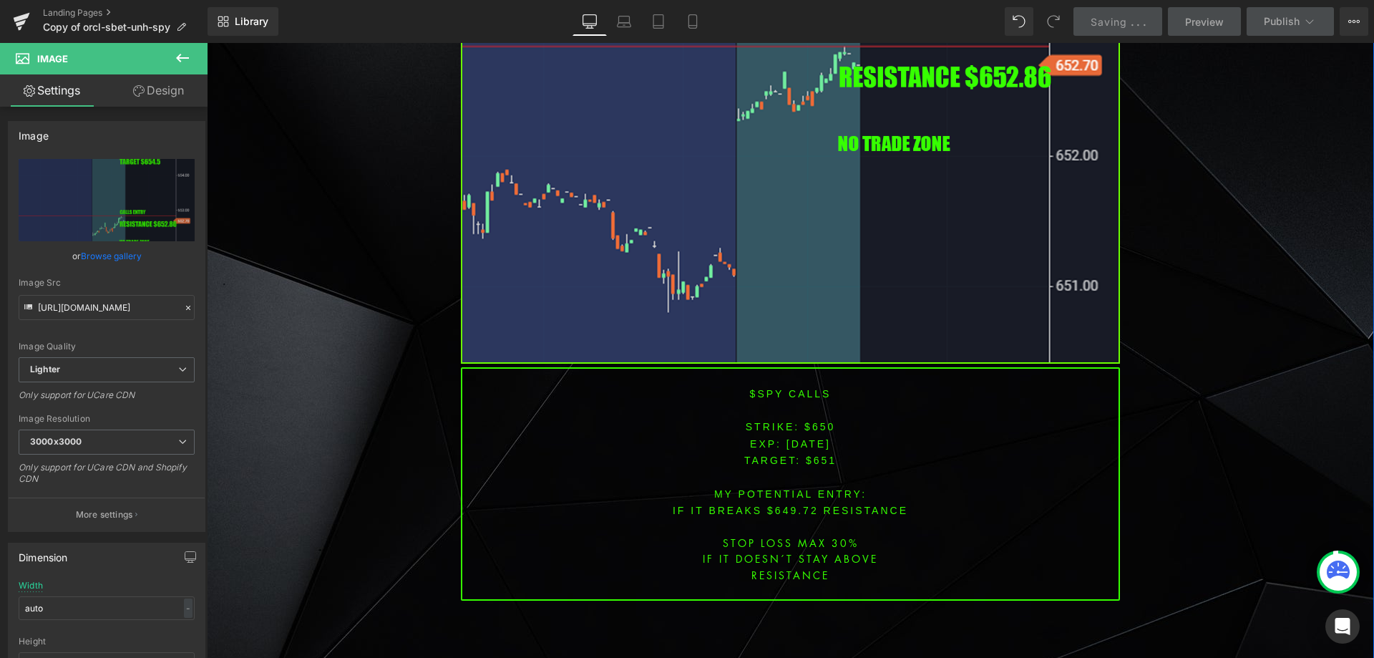
scroll to position [5551, 0]
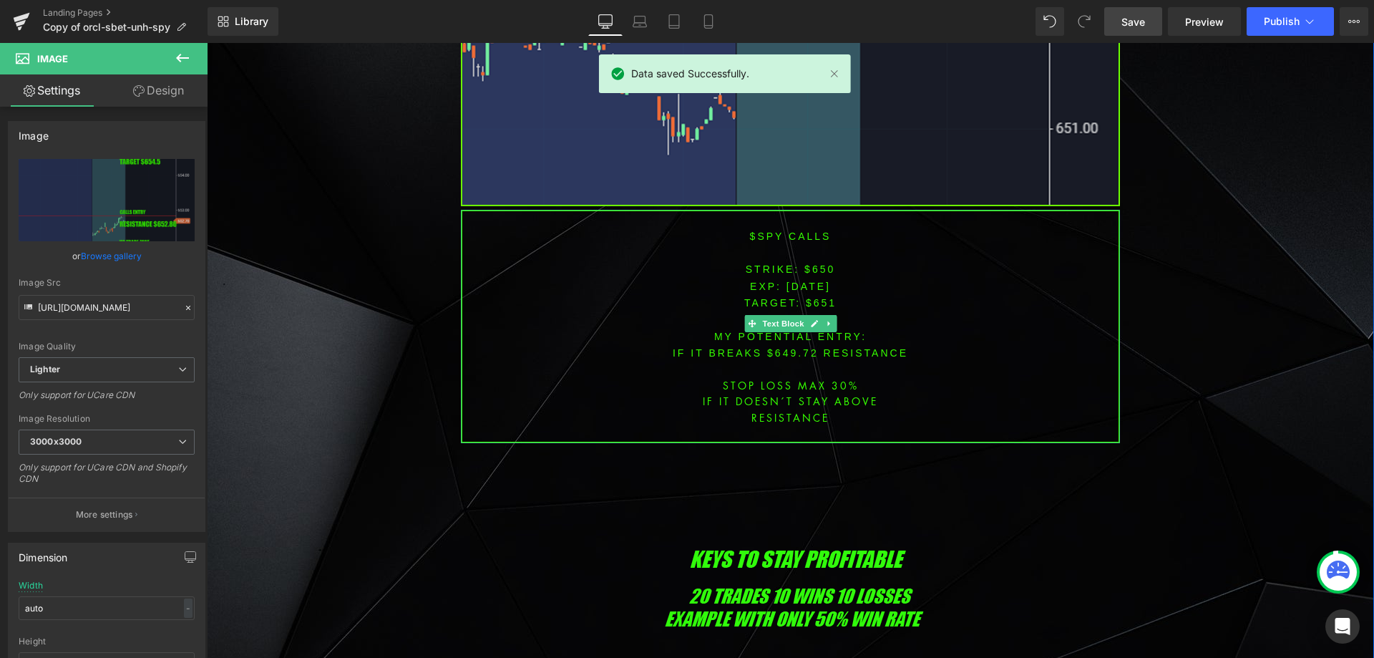
click at [811, 281] on span "[DATE]" at bounding box center [808, 286] width 44 height 11
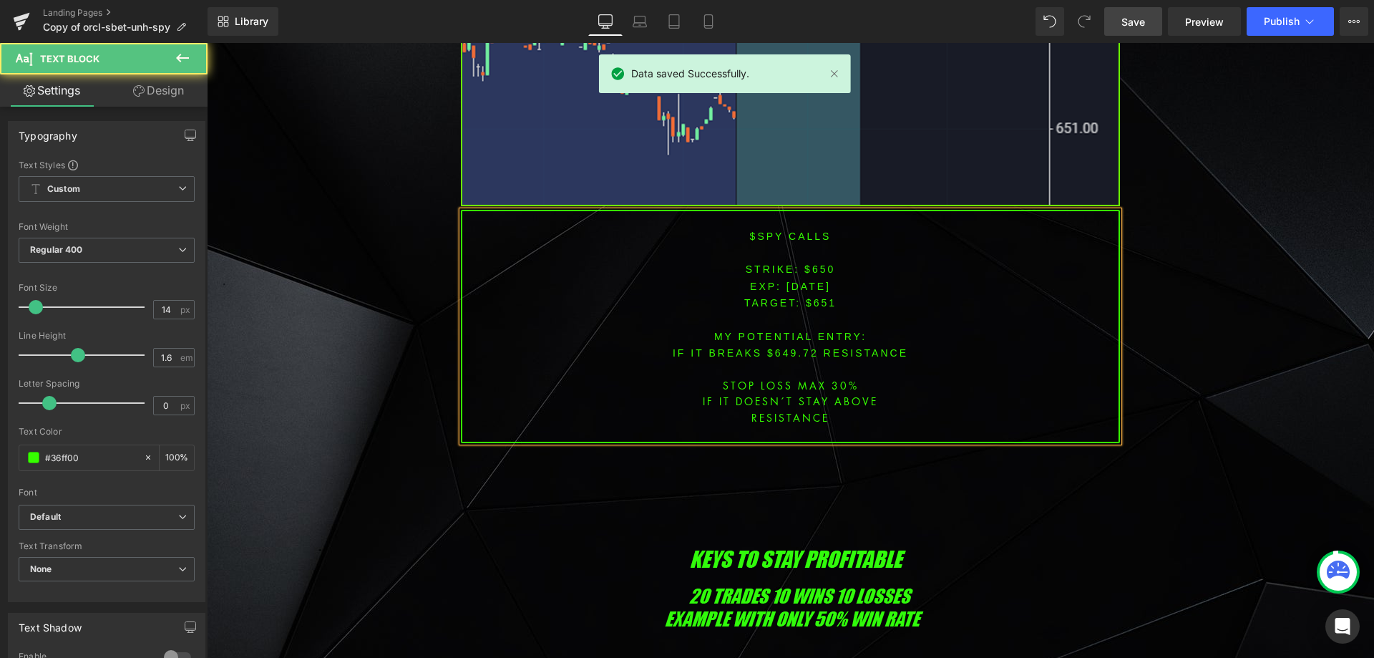
click at [814, 263] on font "STRIKE: $650" at bounding box center [791, 268] width 90 height 11
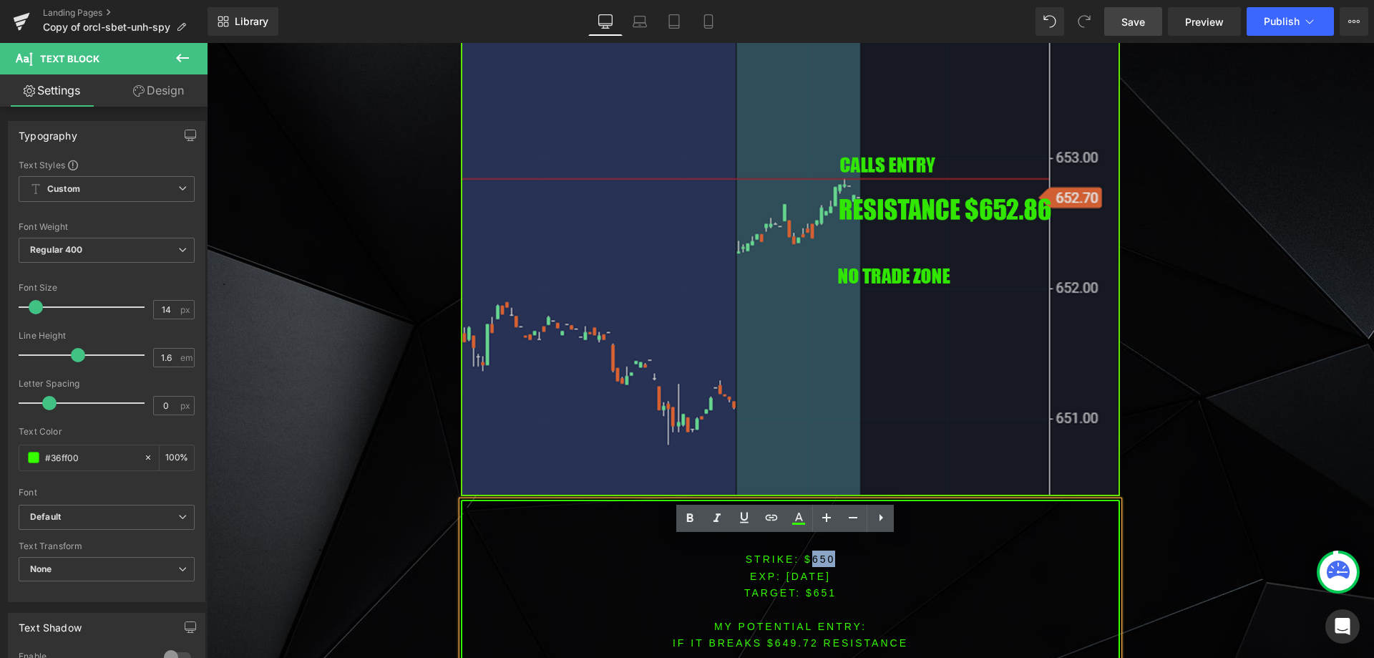
scroll to position [5265, 0]
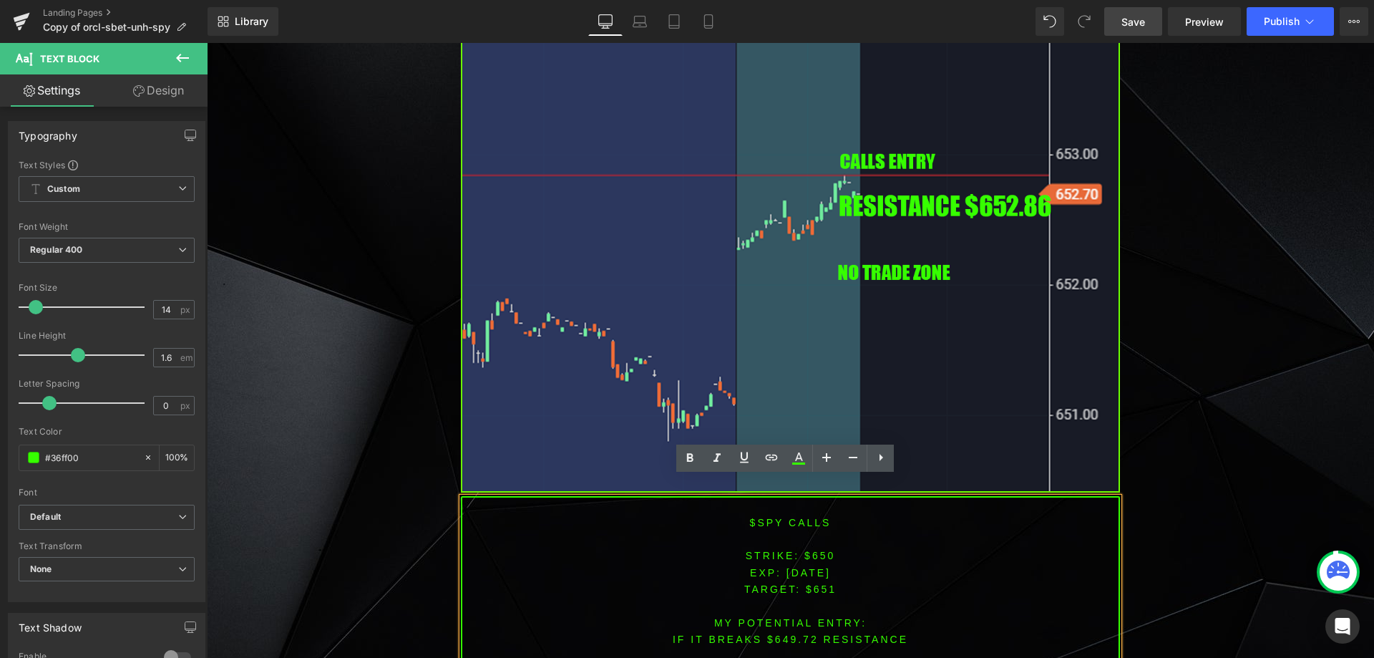
click at [794, 583] on span "TARGET: $651" at bounding box center [790, 588] width 92 height 11
click at [826, 550] on font "STRIKE: $650" at bounding box center [791, 555] width 90 height 11
click at [818, 550] on font "STRIKE: $650" at bounding box center [791, 555] width 90 height 11
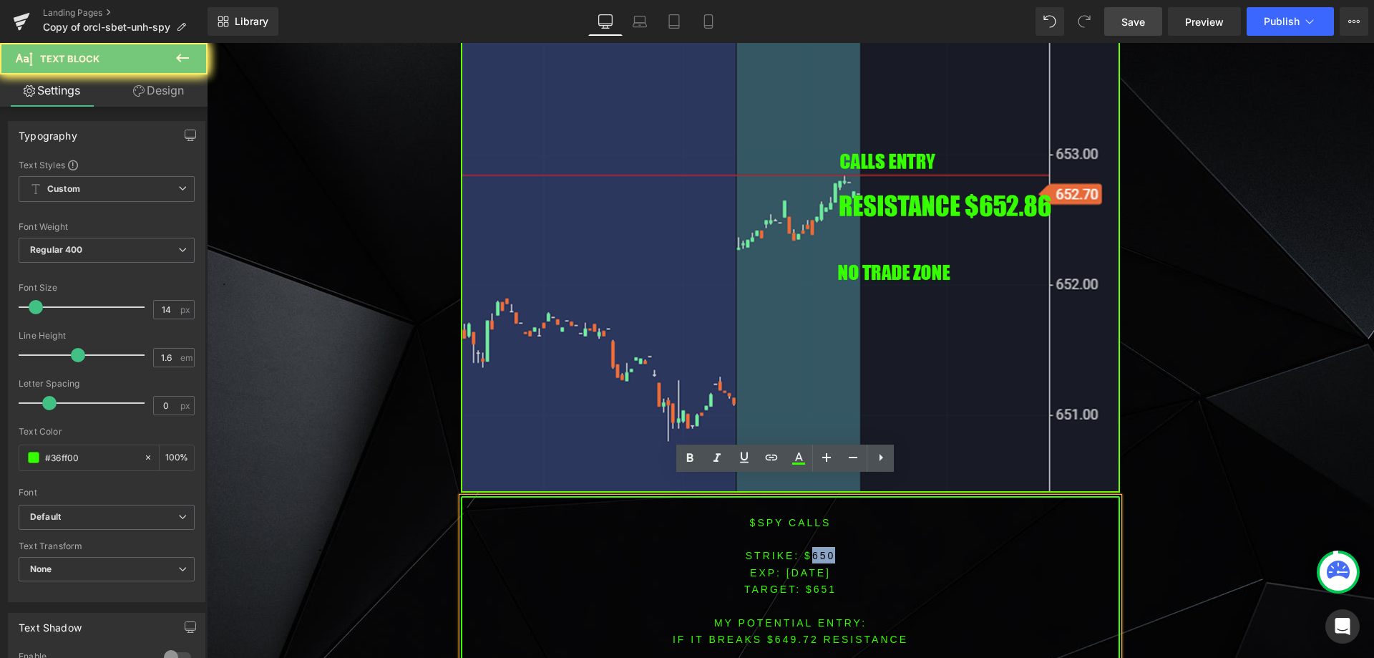
click at [818, 550] on font "STRIKE: $650" at bounding box center [791, 555] width 90 height 11
click at [783, 550] on font "STRIKE: $650" at bounding box center [791, 555] width 90 height 11
click at [816, 550] on font "STRIKE: $650" at bounding box center [791, 555] width 90 height 11
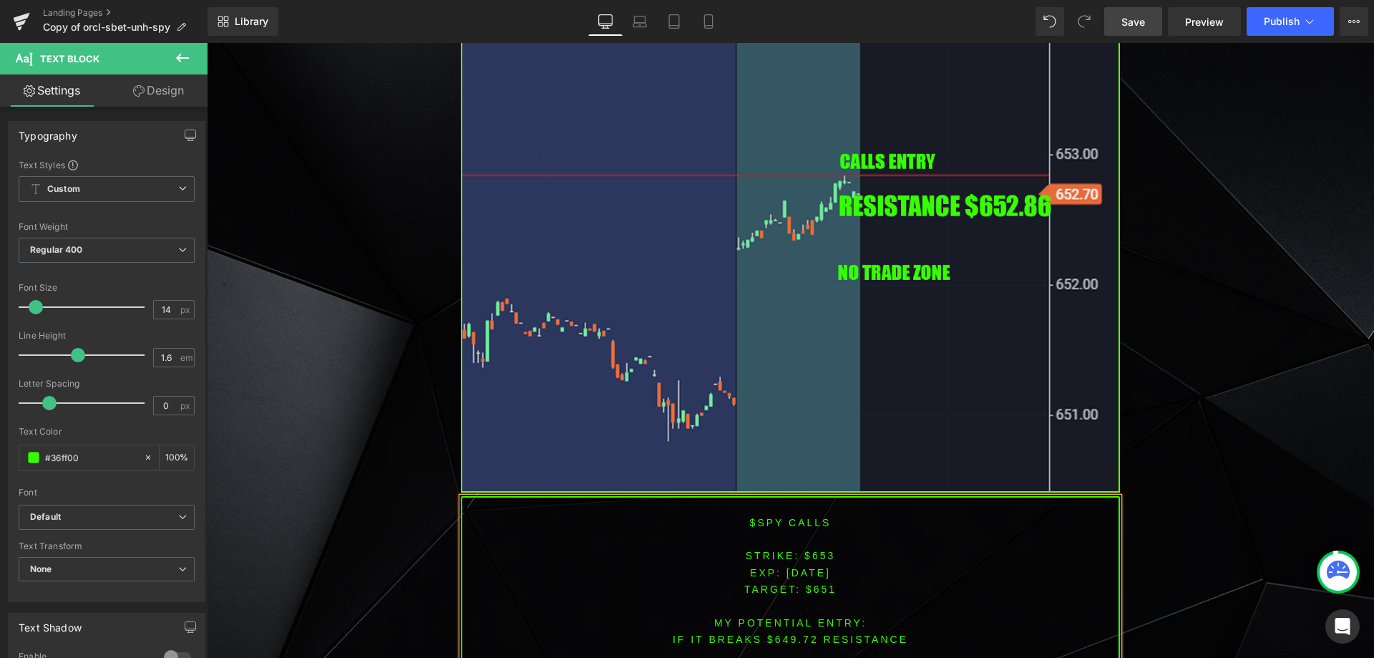
click at [819, 583] on span "TARGET: $651" at bounding box center [790, 588] width 92 height 11
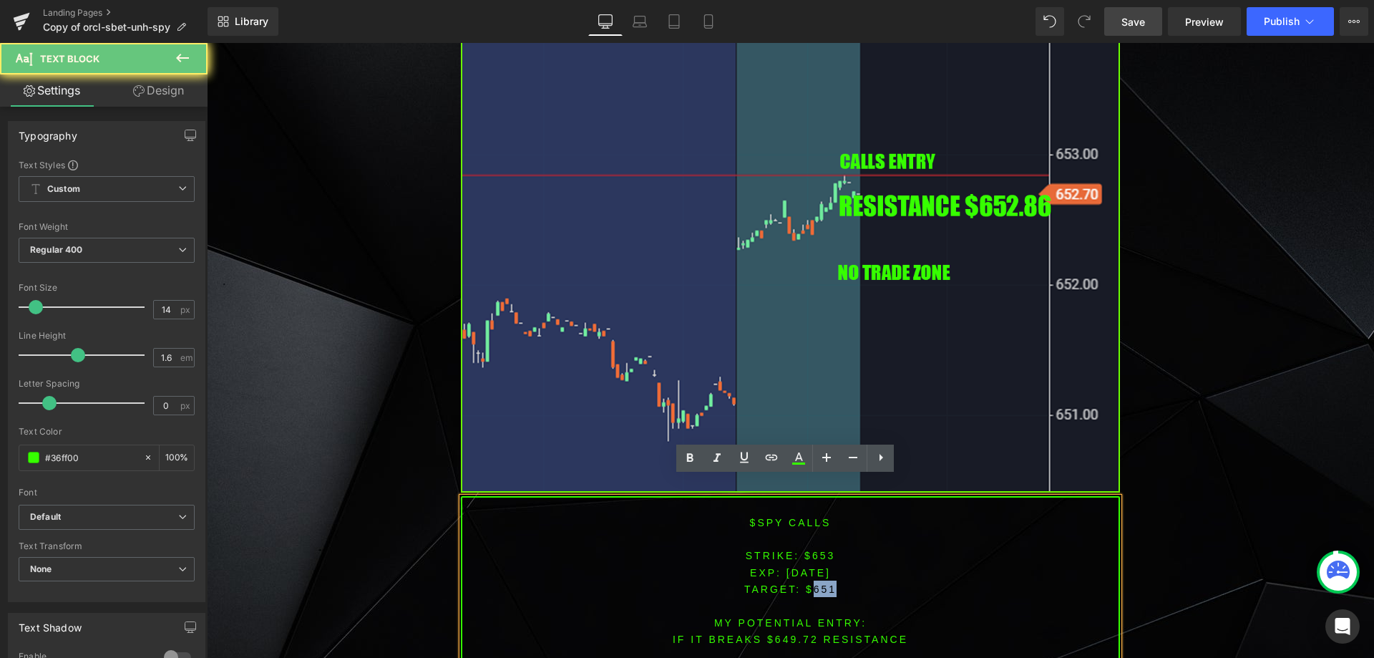
click at [819, 583] on span "TARGET: $651" at bounding box center [790, 588] width 92 height 11
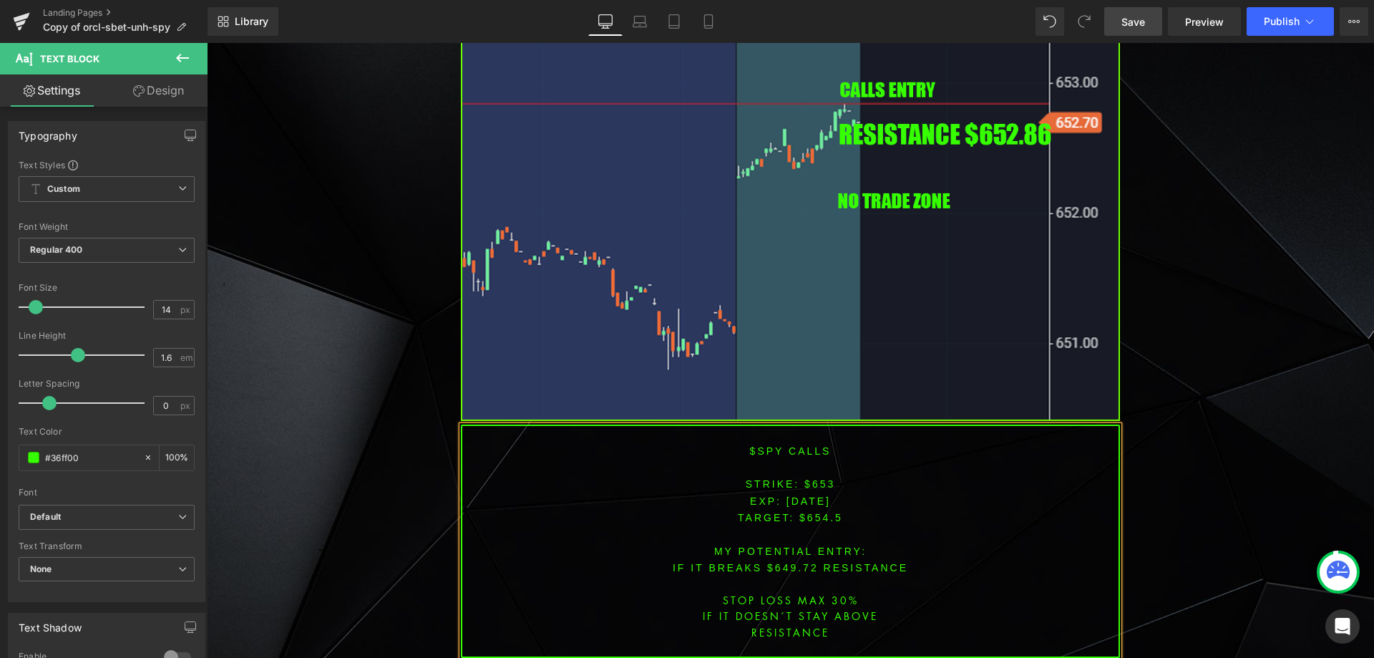
scroll to position [5394, 0]
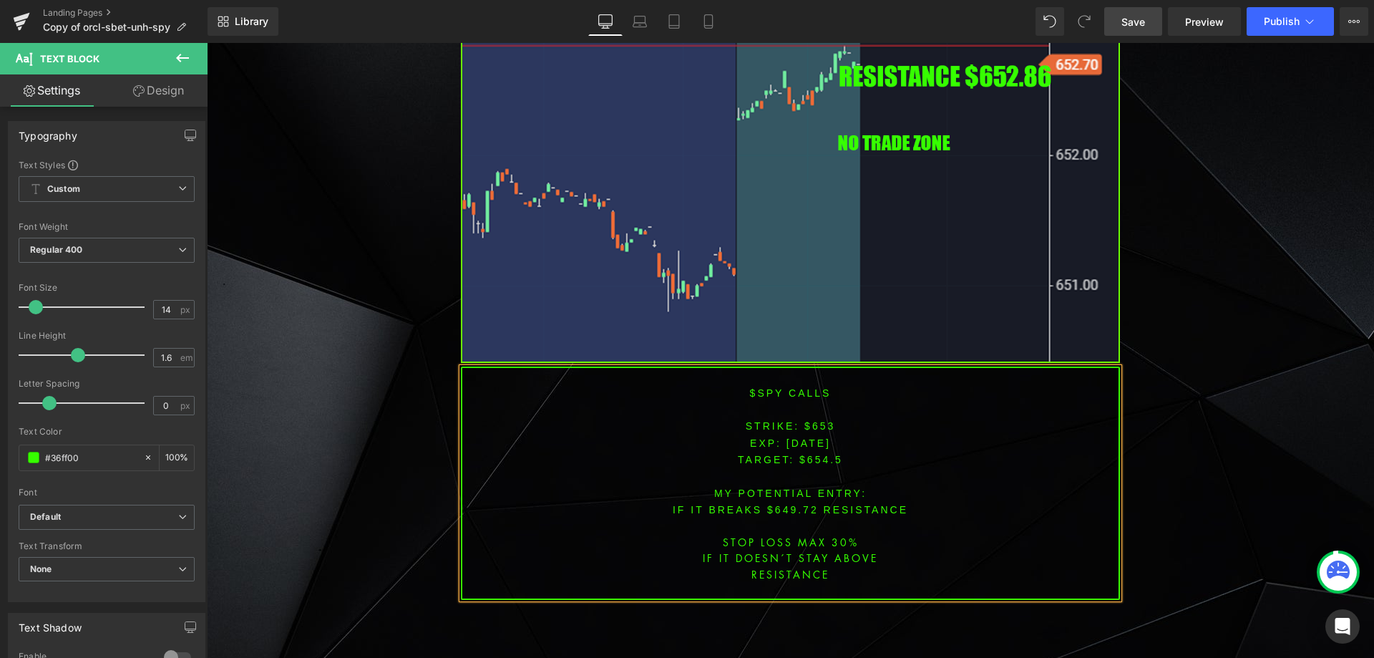
click at [775, 504] on font "IF IT breaks $649.72 resistance" at bounding box center [790, 509] width 235 height 11
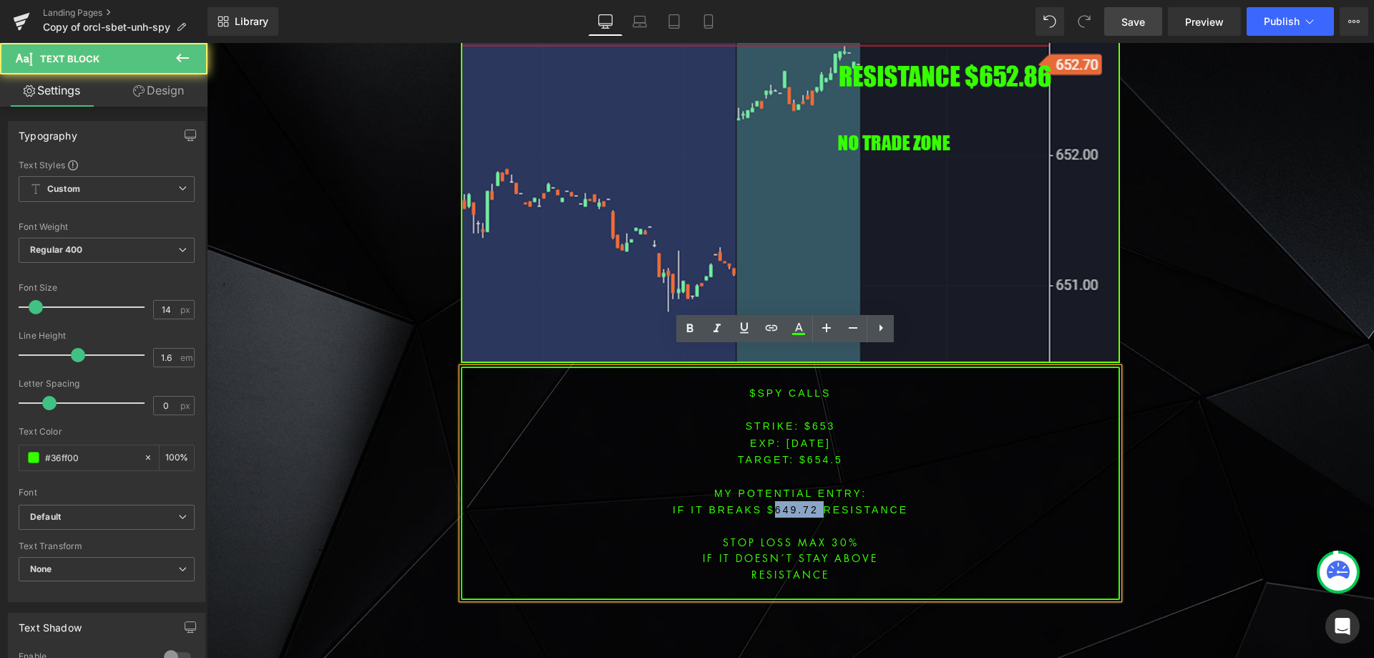
click at [775, 504] on font "IF IT breaks $649.72 resistance" at bounding box center [790, 509] width 235 height 11
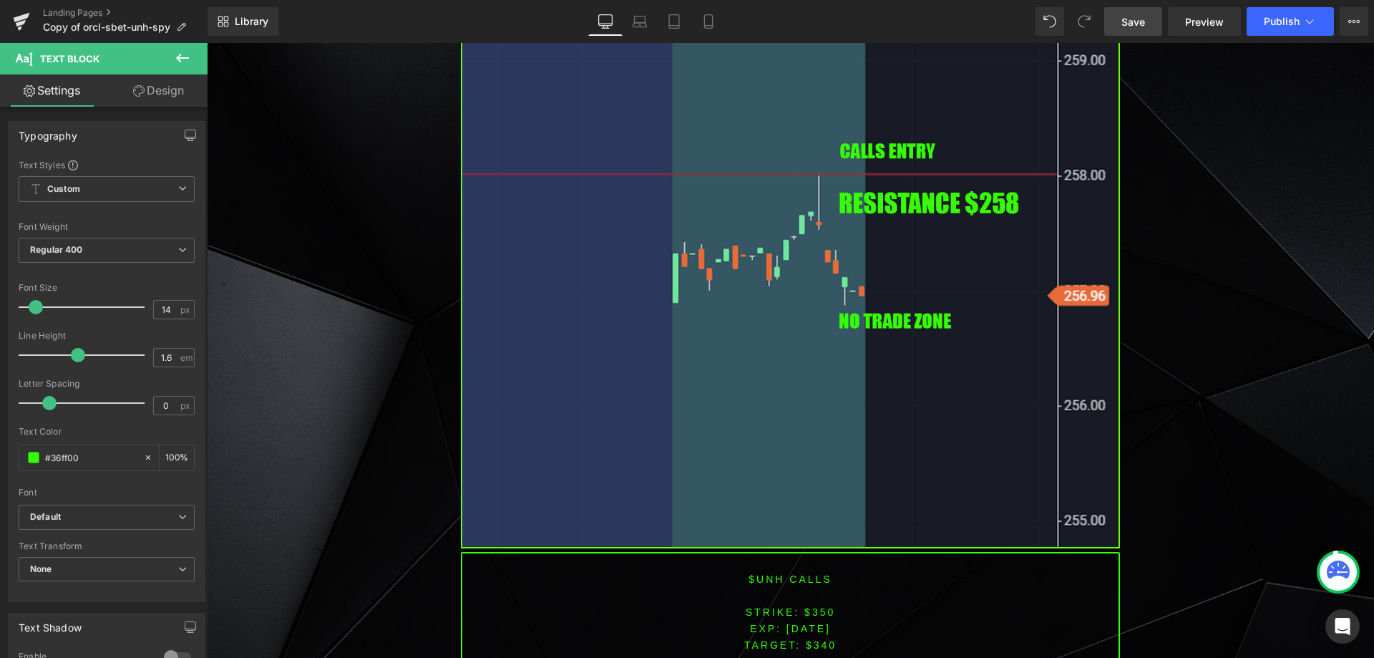
scroll to position [4321, 0]
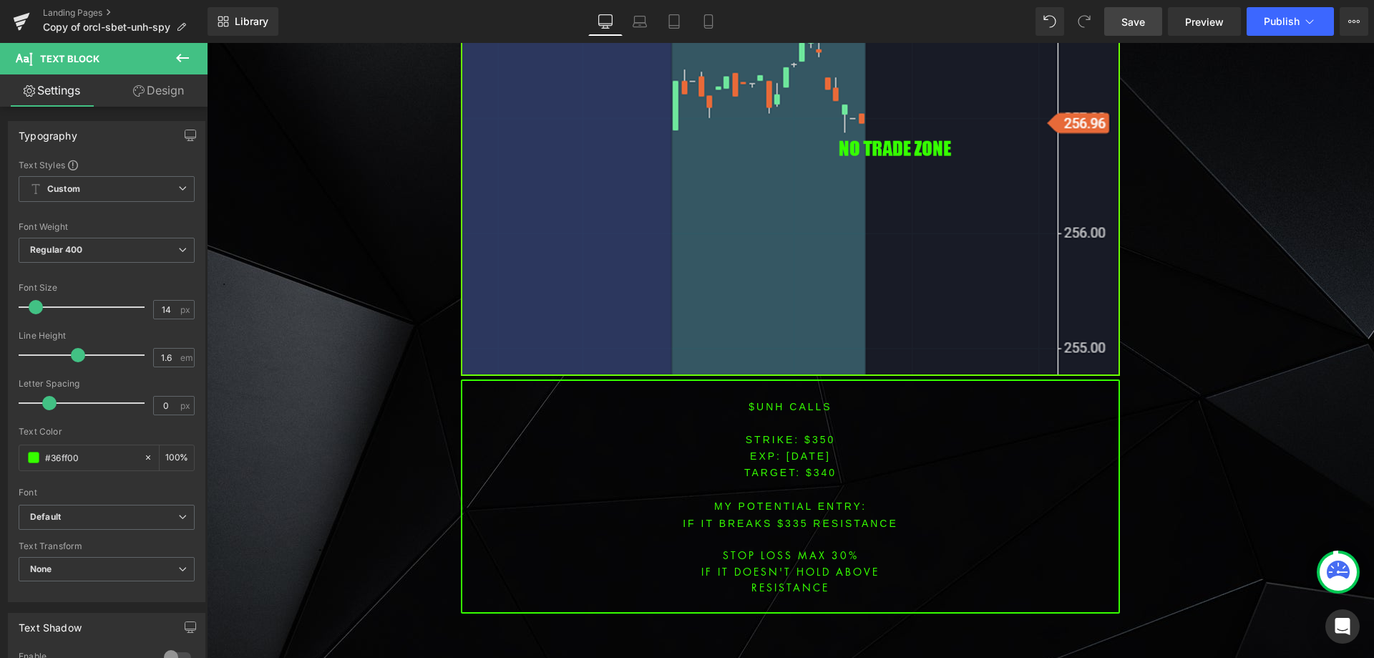
click at [764, 401] on font "$unh CALLS" at bounding box center [790, 406] width 83 height 11
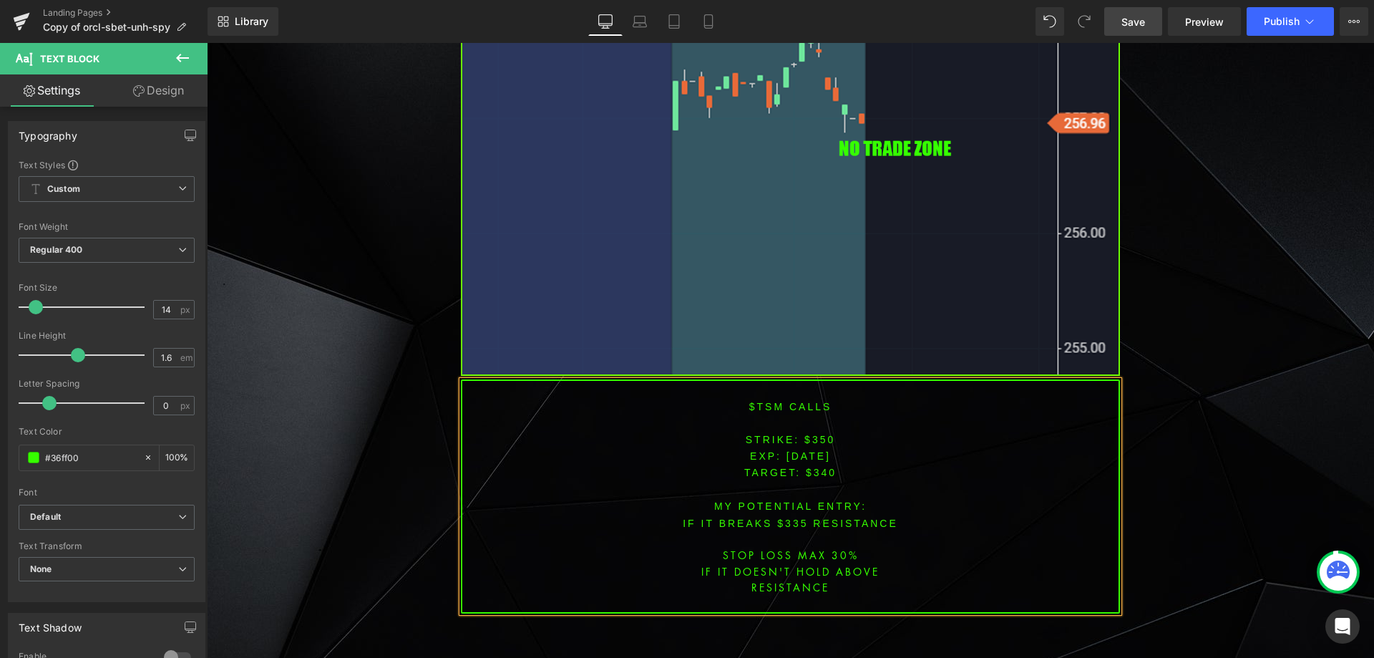
click at [819, 434] on font "STRIKE: $350" at bounding box center [791, 439] width 90 height 11
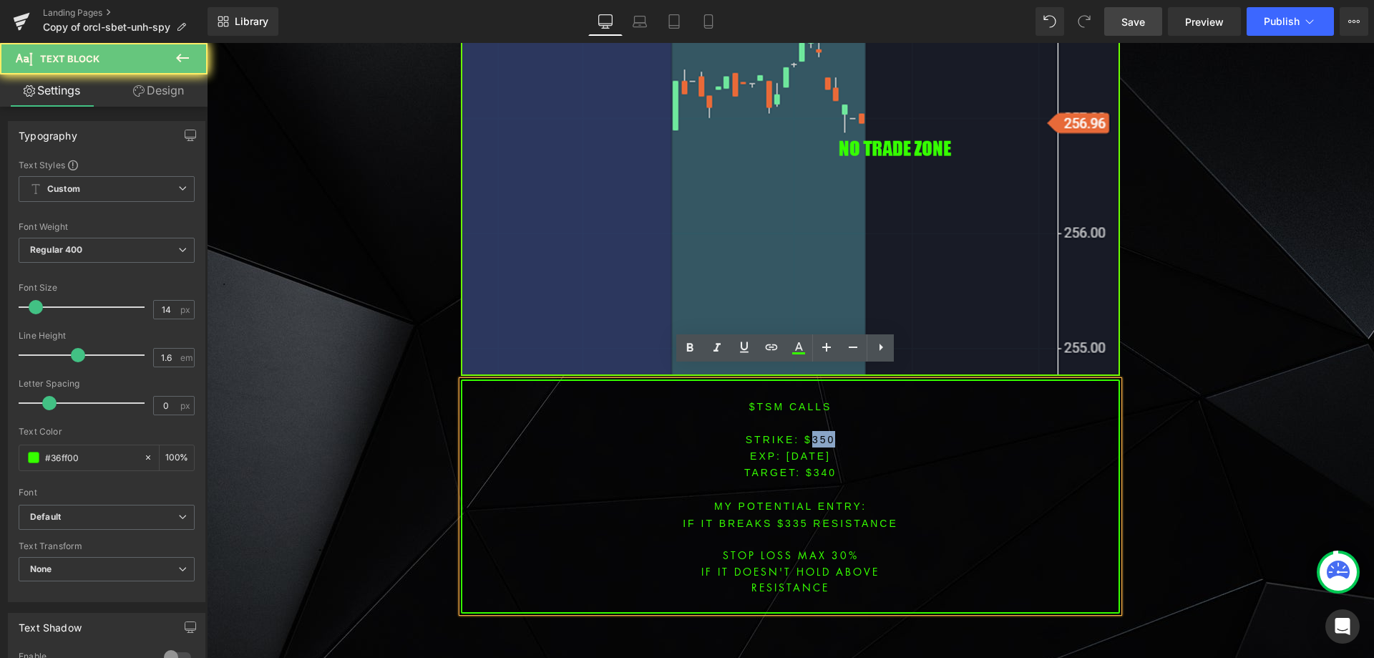
click at [819, 434] on font "STRIKE: $350" at bounding box center [791, 439] width 90 height 11
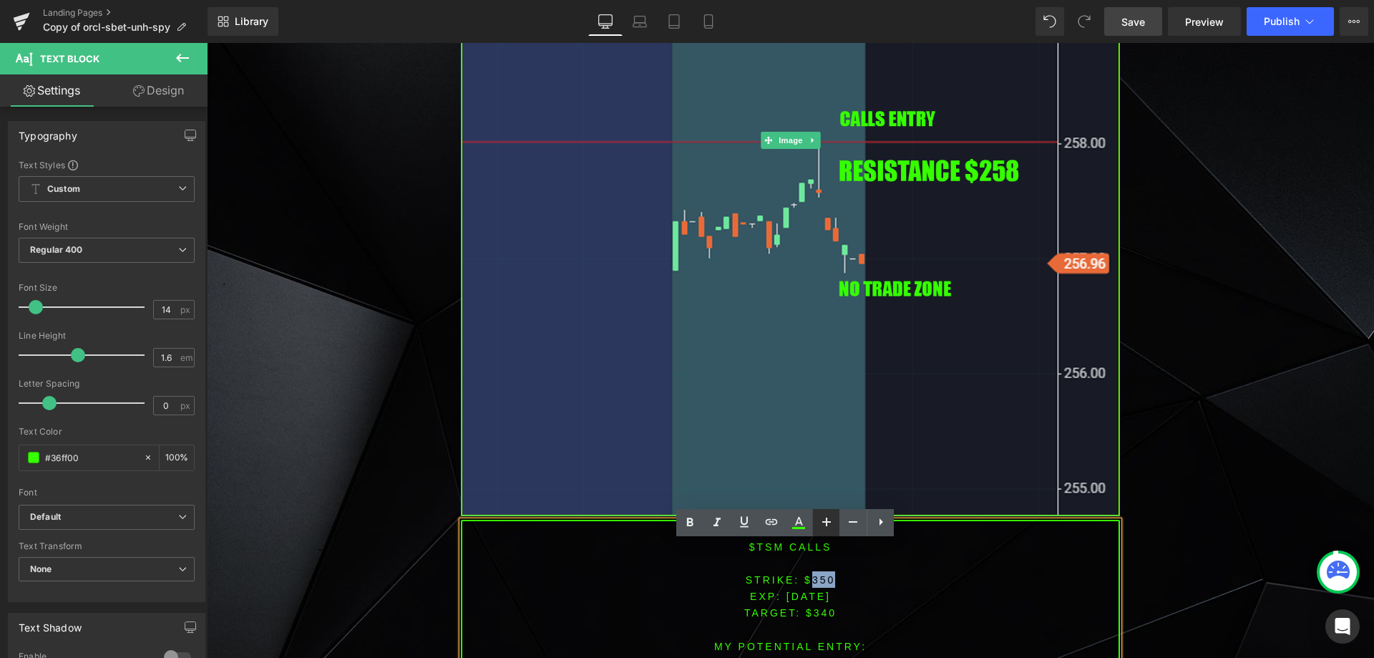
scroll to position [4249, 0]
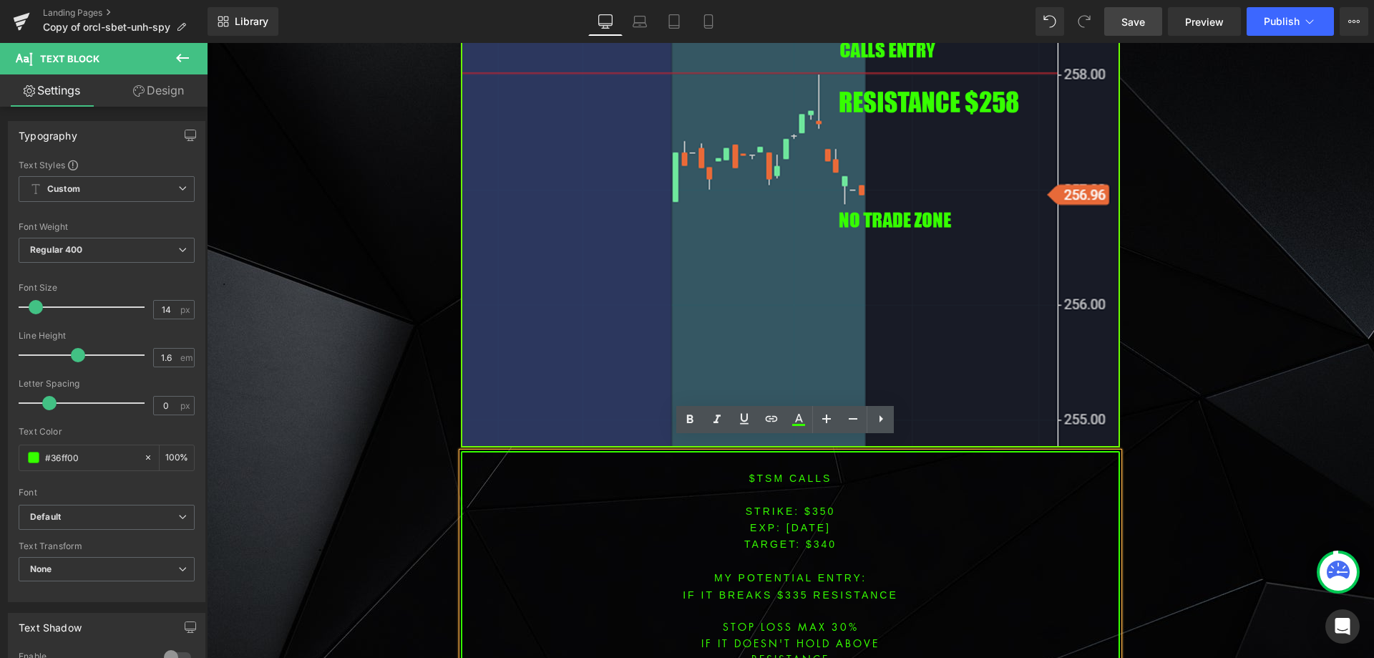
click at [806, 522] on span "[DATE]" at bounding box center [808, 527] width 44 height 11
click at [819, 505] on font "STRIKE: $350" at bounding box center [791, 510] width 90 height 11
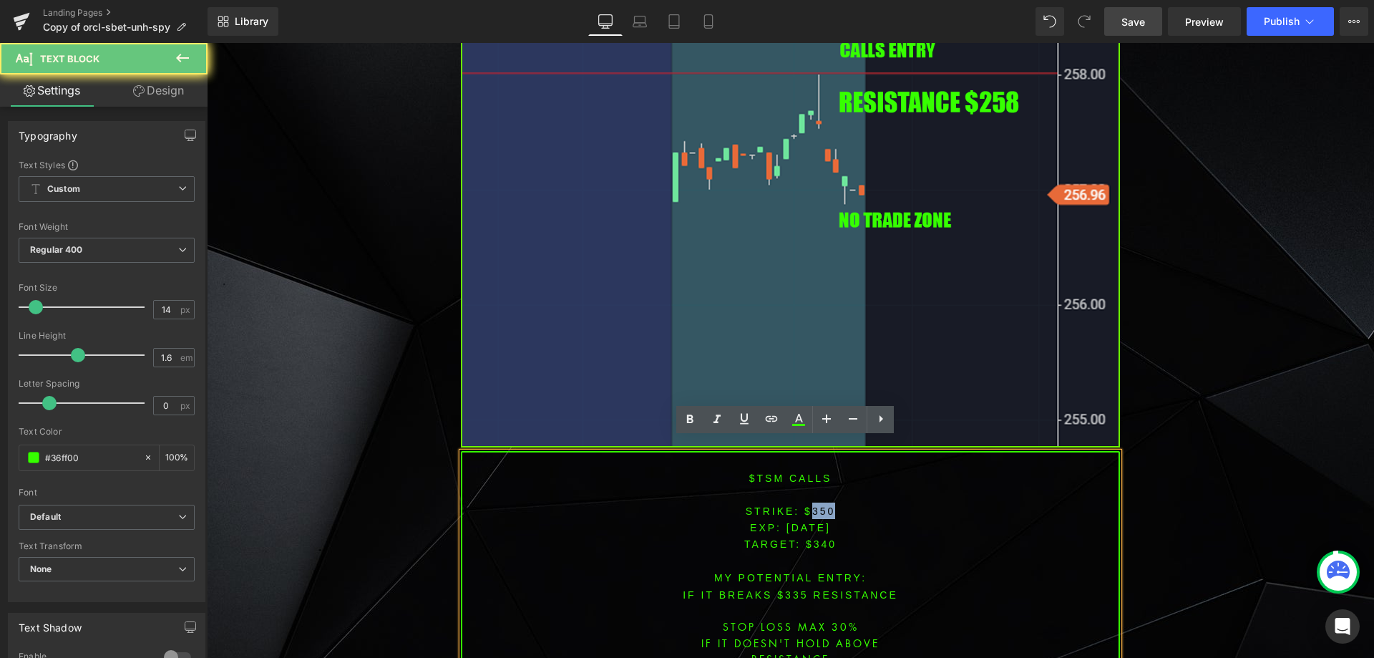
click at [819, 505] on font "STRIKE: $350" at bounding box center [791, 510] width 90 height 11
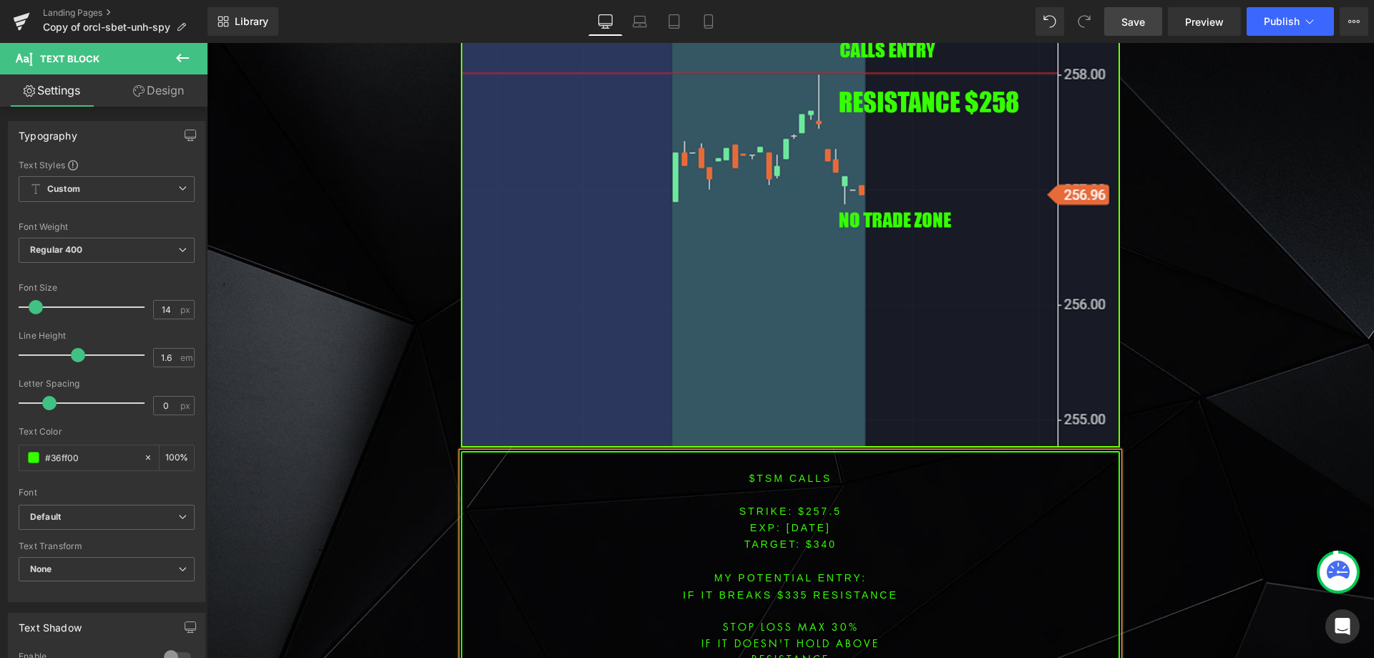
click at [818, 538] on span "TARGET: $340" at bounding box center [790, 543] width 92 height 11
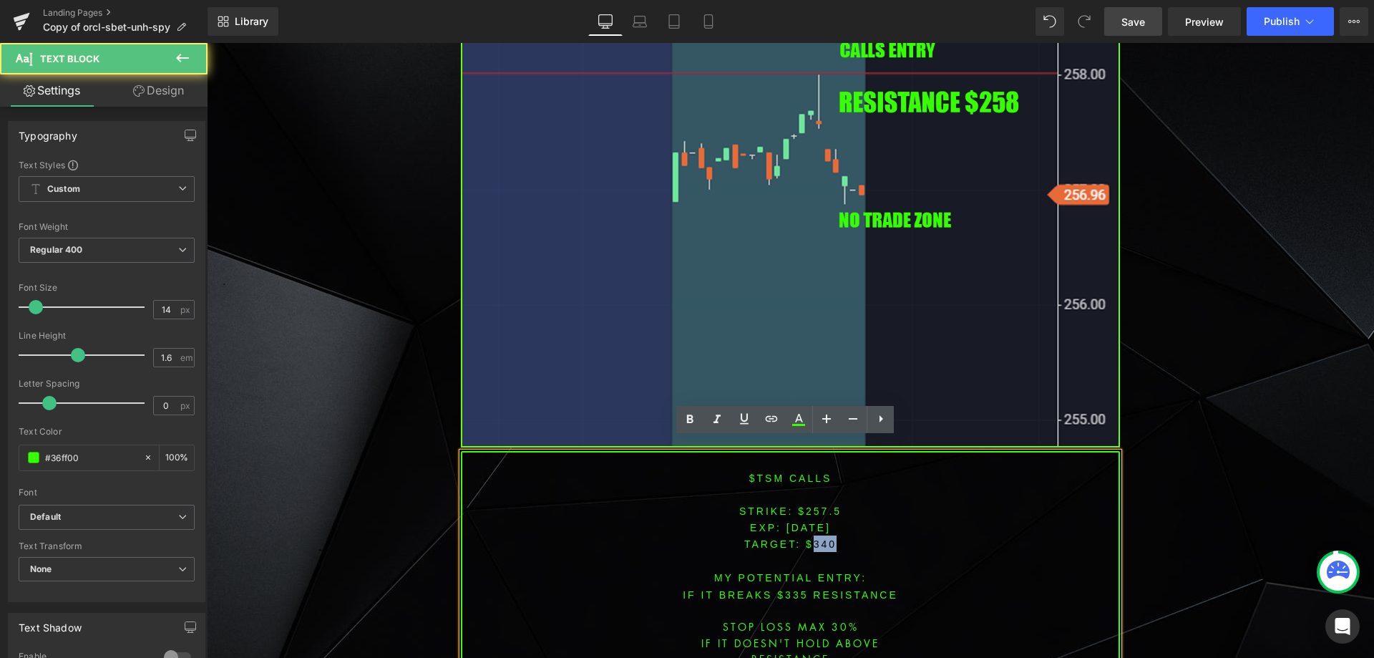
drag, startPoint x: 818, startPoint y: 532, endPoint x: 829, endPoint y: 548, distance: 20.0
click at [817, 538] on span "TARGET: $340" at bounding box center [790, 543] width 92 height 11
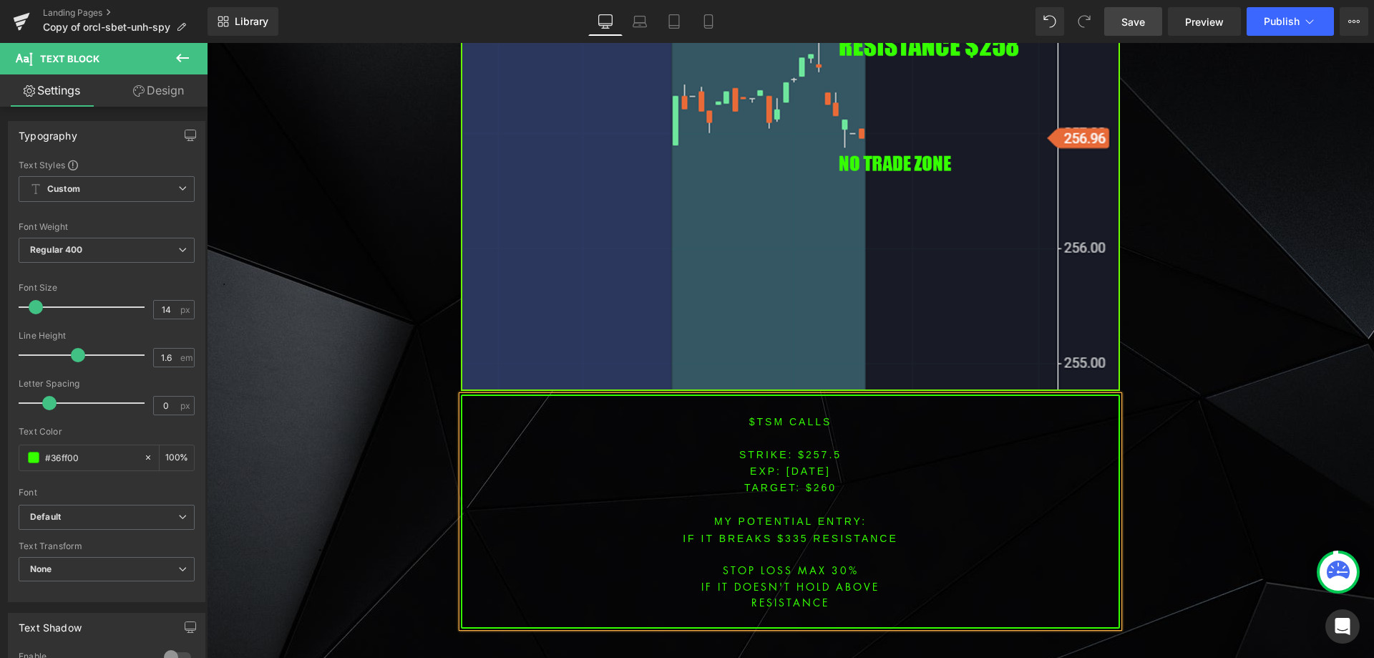
scroll to position [4341, 0]
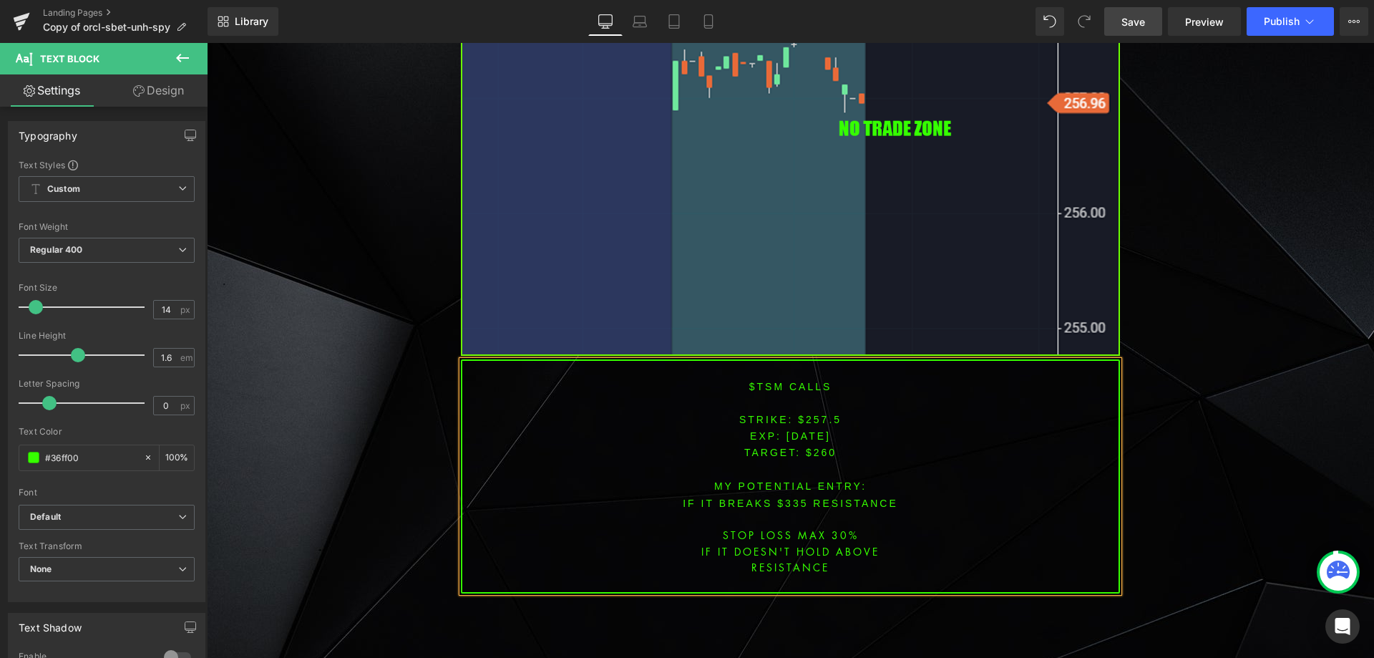
click at [781, 497] on font "IF IT BREAKS $335 resistance" at bounding box center [790, 502] width 215 height 11
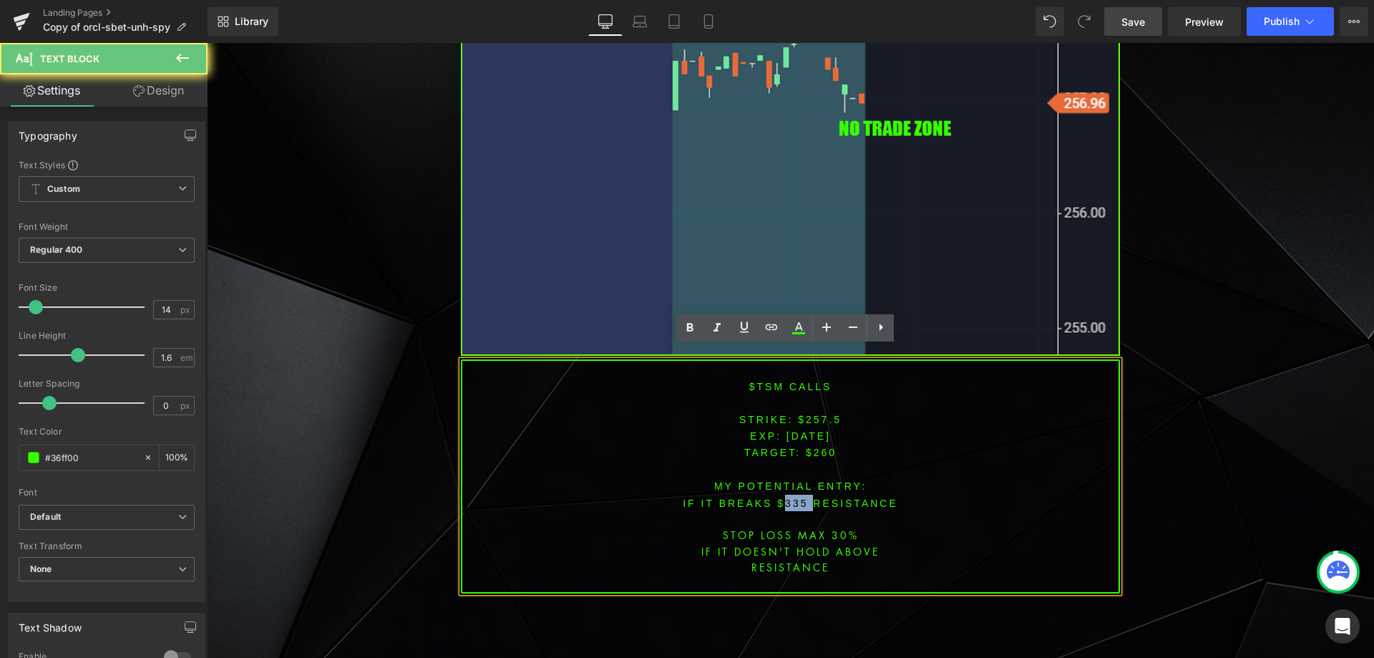
click at [781, 497] on font "IF IT BREAKS $335 resistance" at bounding box center [790, 502] width 215 height 11
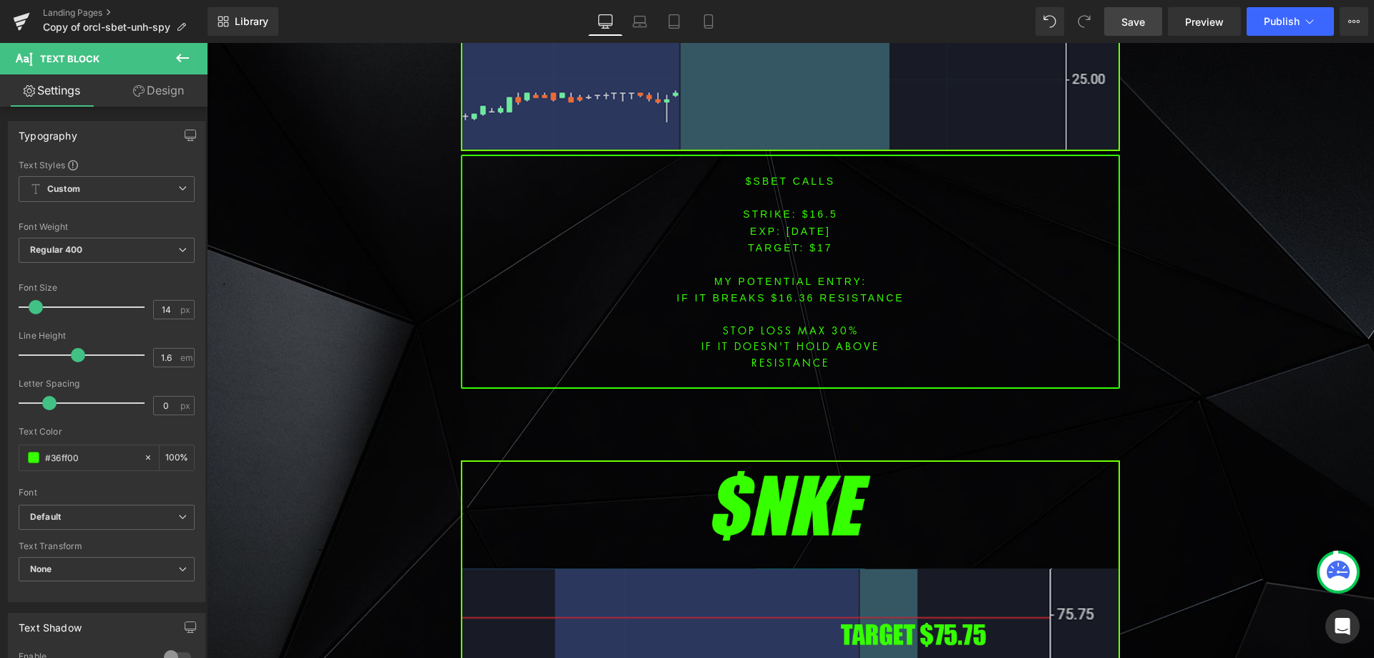
scroll to position [2623, 0]
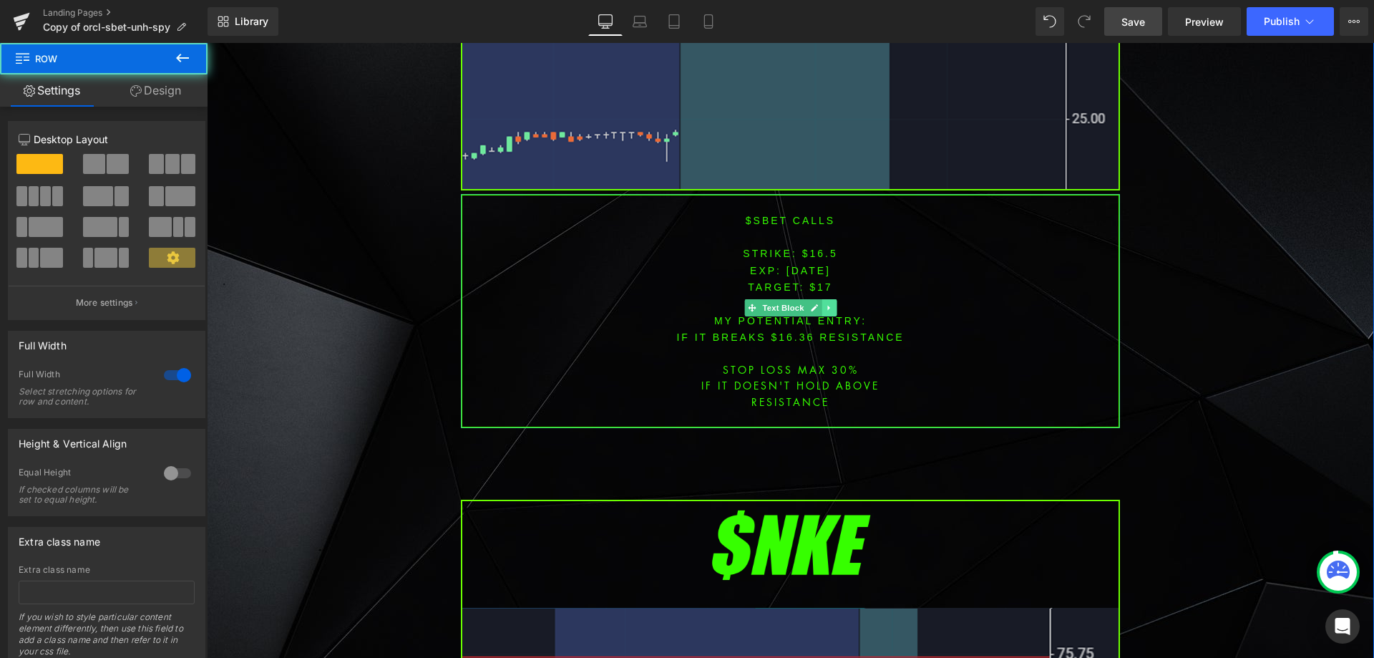
click at [825, 303] on icon at bounding box center [829, 307] width 8 height 9
click at [817, 303] on icon at bounding box center [821, 307] width 8 height 8
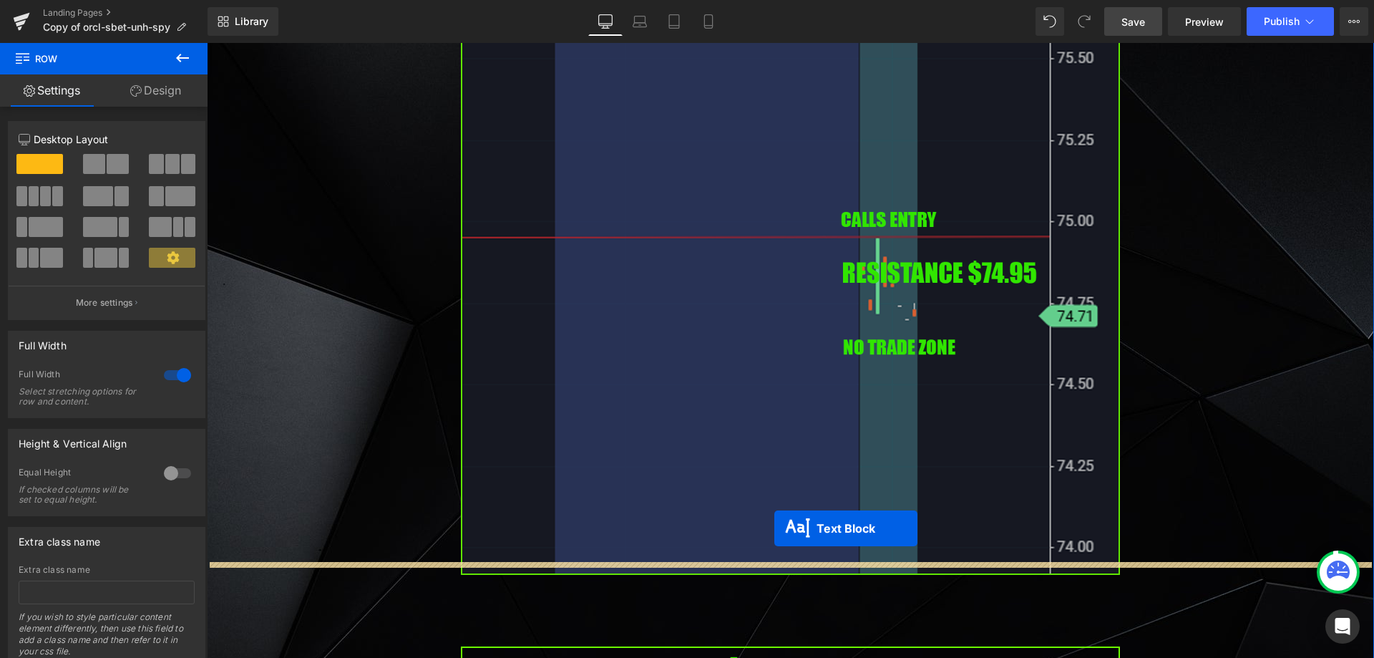
drag, startPoint x: 749, startPoint y: 532, endPoint x: 774, endPoint y: 528, distance: 26.1
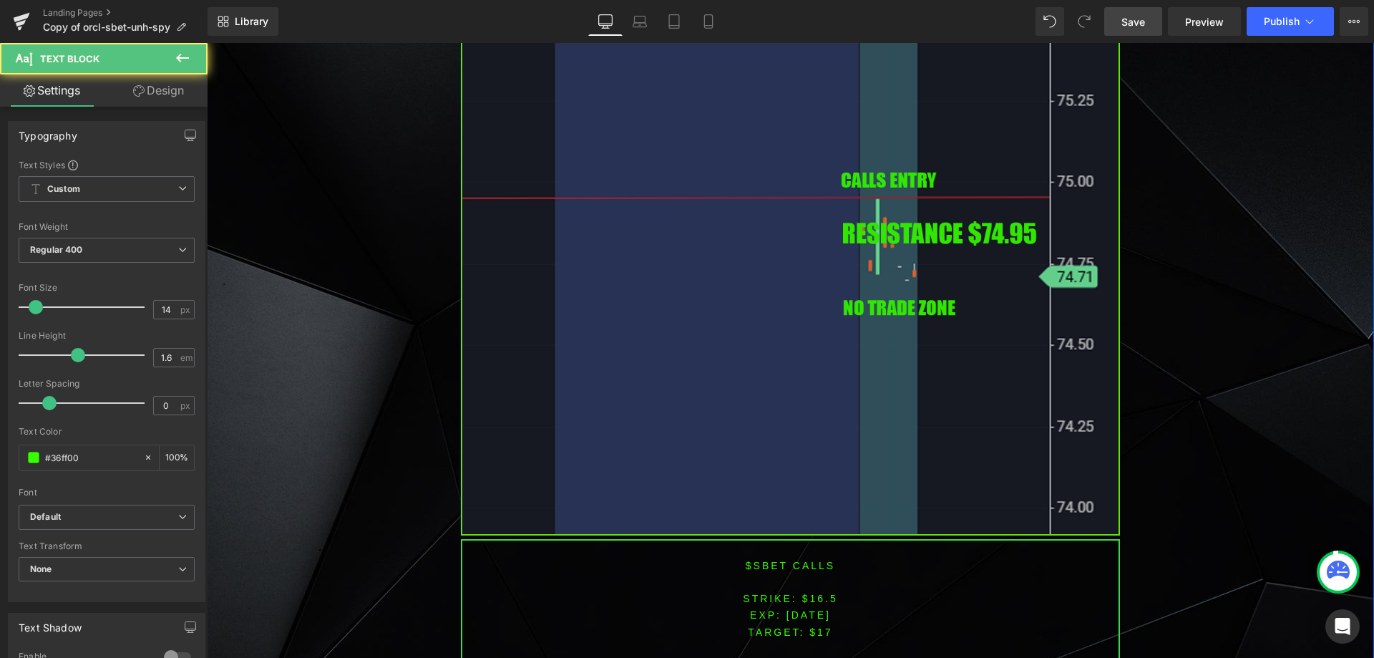
scroll to position [3300, 0]
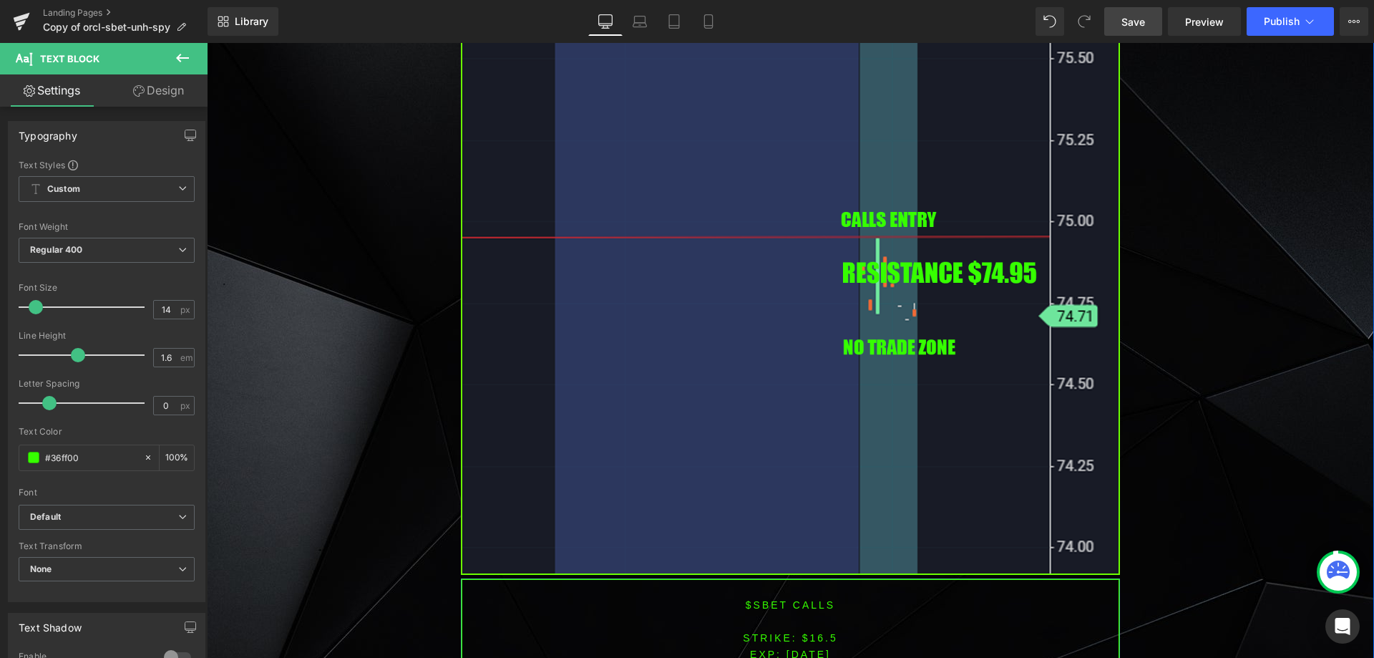
click at [763, 582] on p at bounding box center [790, 588] width 656 height 16
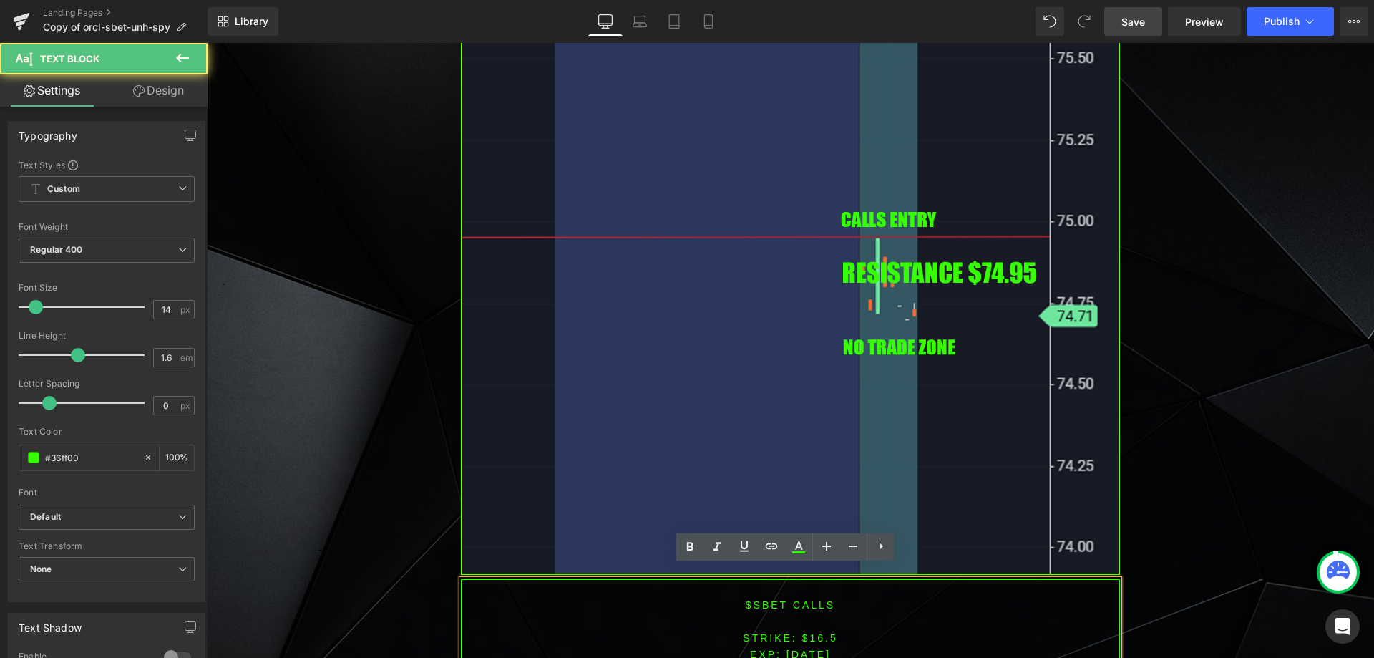
click at [762, 599] on font "$SBET CALLS" at bounding box center [790, 604] width 89 height 11
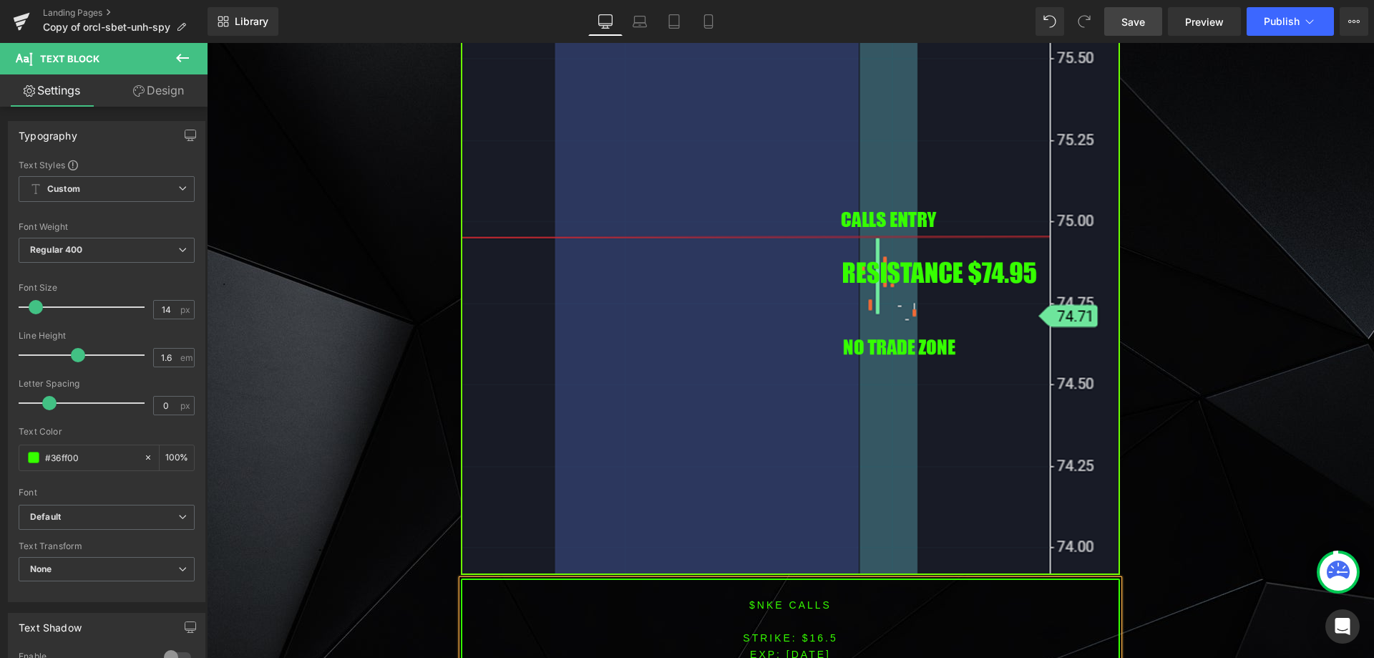
click at [814, 632] on font "STRIKE: $16.5" at bounding box center [790, 637] width 94 height 11
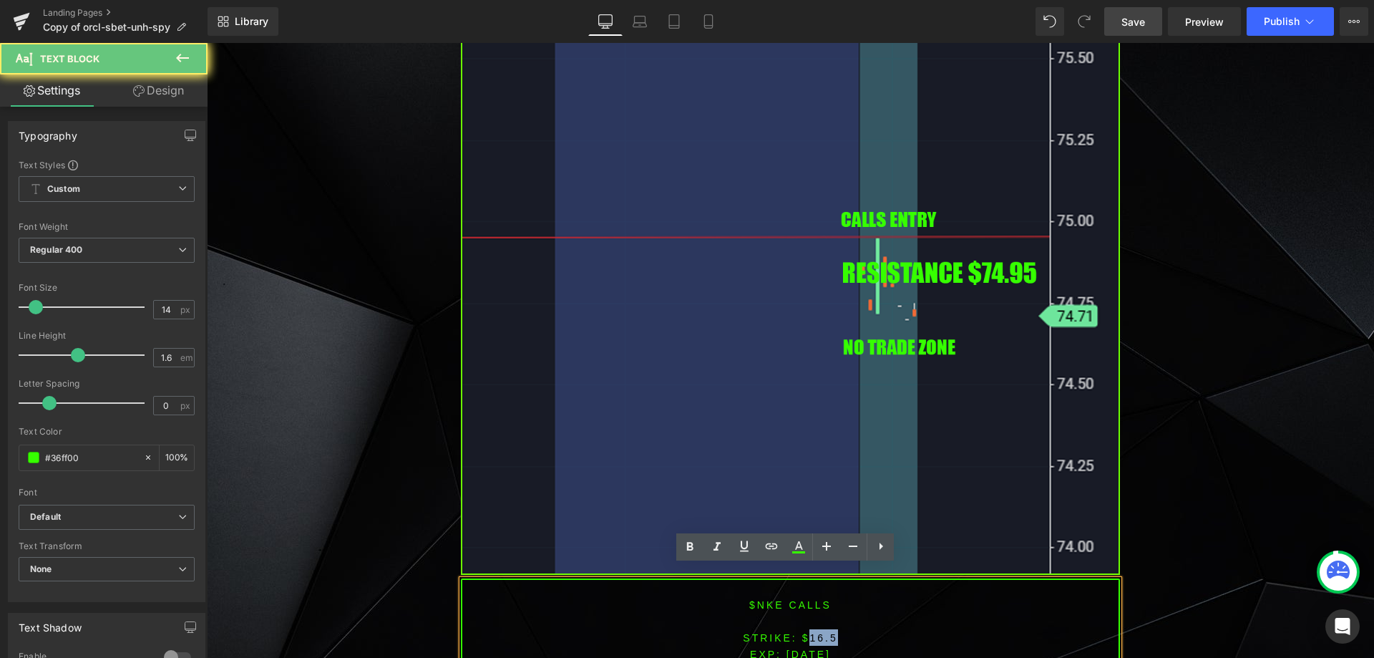
click at [814, 632] on font "STRIKE: $16.5" at bounding box center [790, 637] width 94 height 11
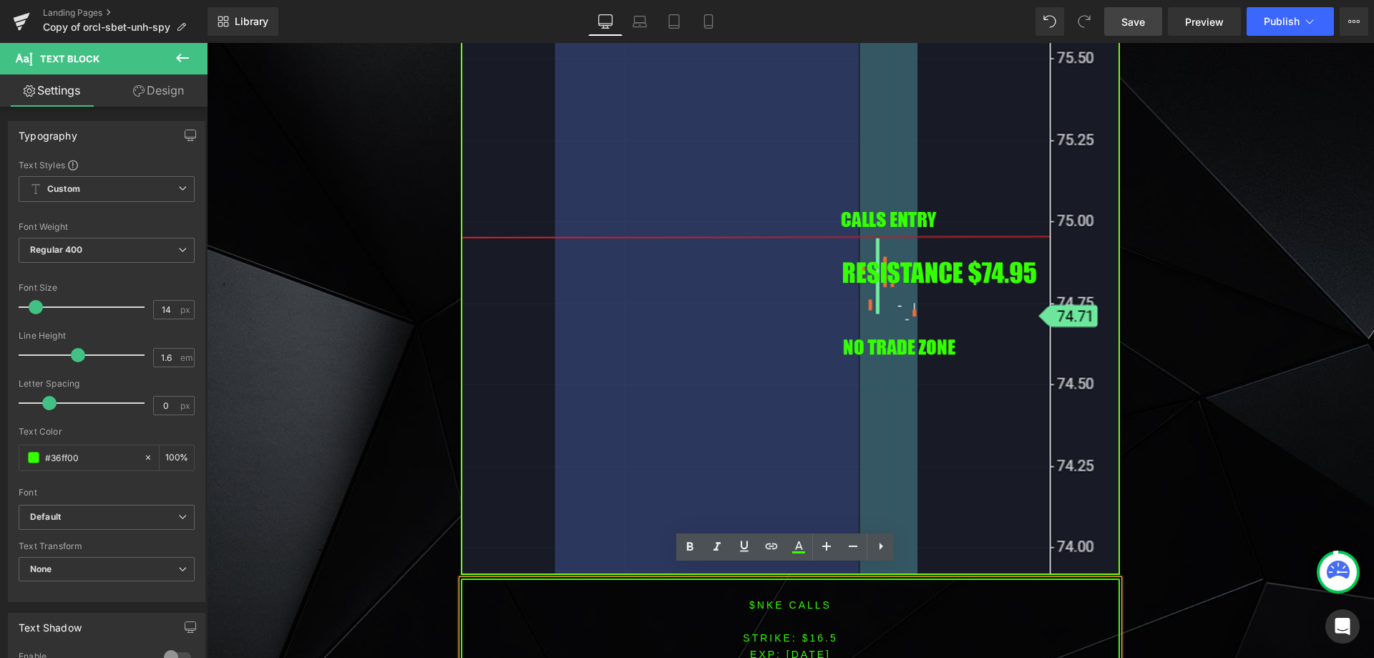
drag, startPoint x: 794, startPoint y: 636, endPoint x: 803, endPoint y: 635, distance: 9.4
click at [794, 648] on span "[DATE]" at bounding box center [808, 653] width 44 height 11
click at [822, 632] on font "STRIKE: $16.5" at bounding box center [790, 637] width 94 height 11
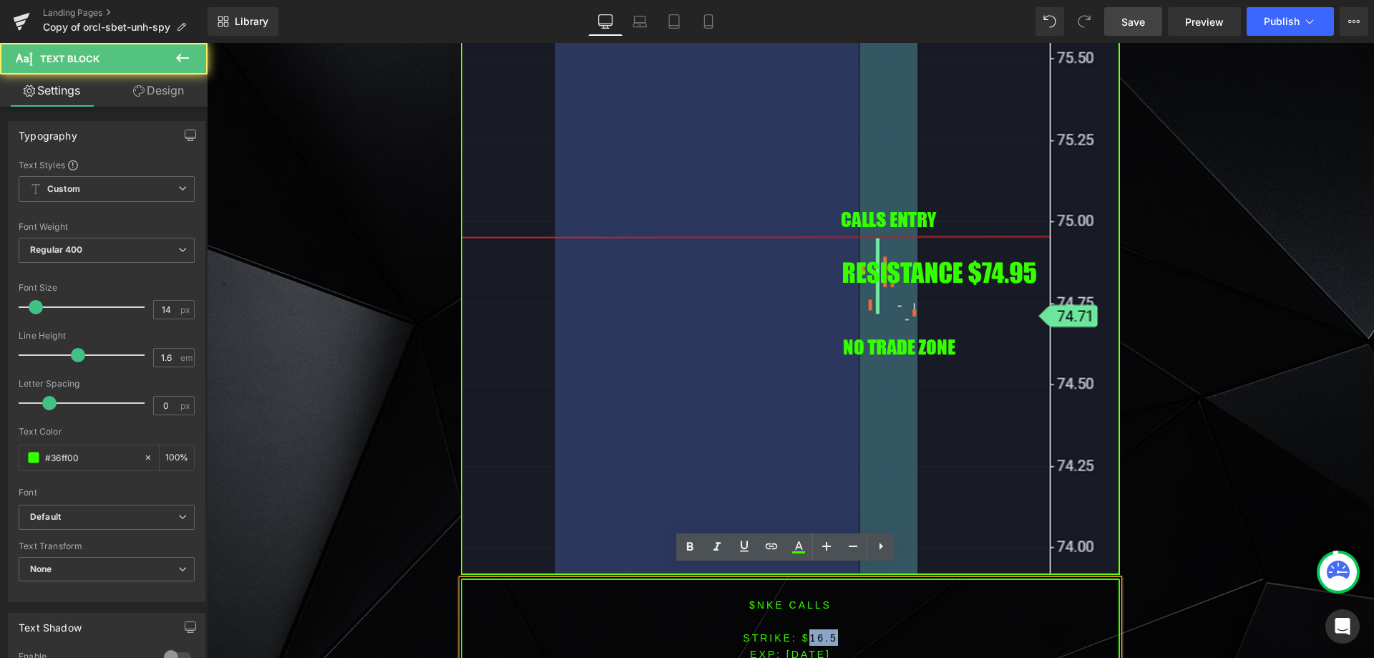
click at [824, 632] on font "STRIKE: $16.5" at bounding box center [790, 637] width 94 height 11
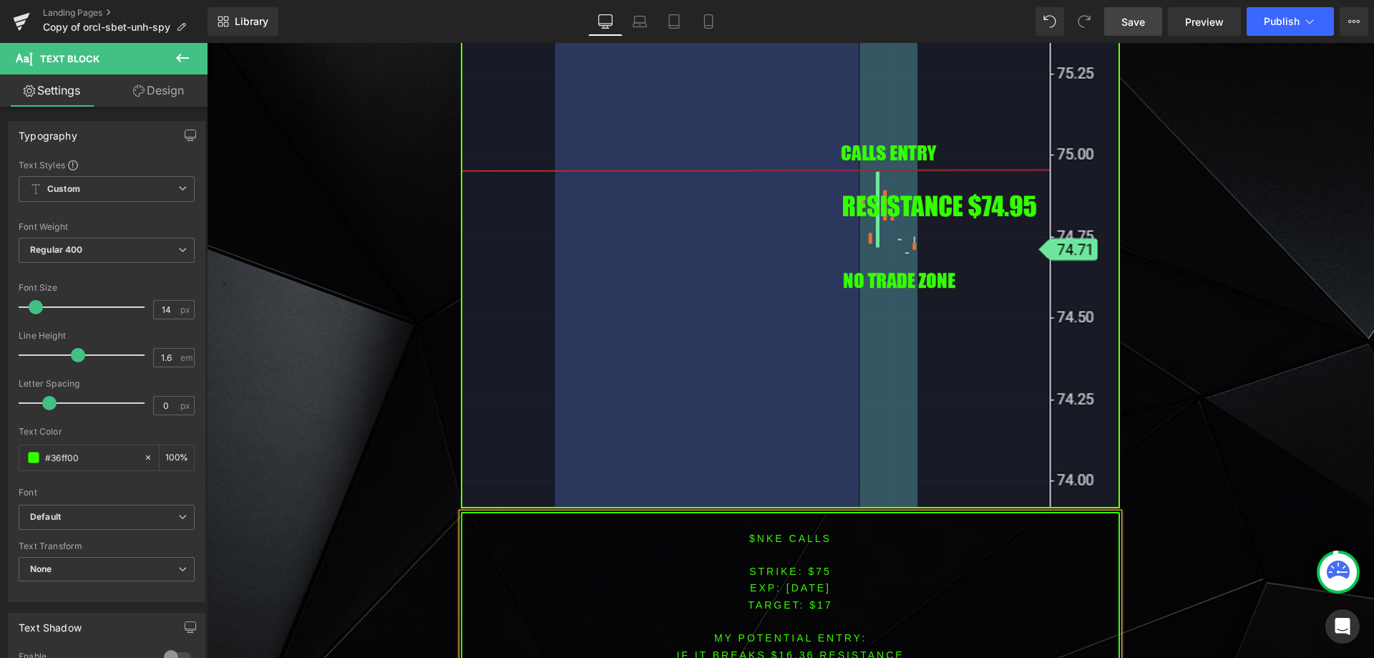
scroll to position [3371, 0]
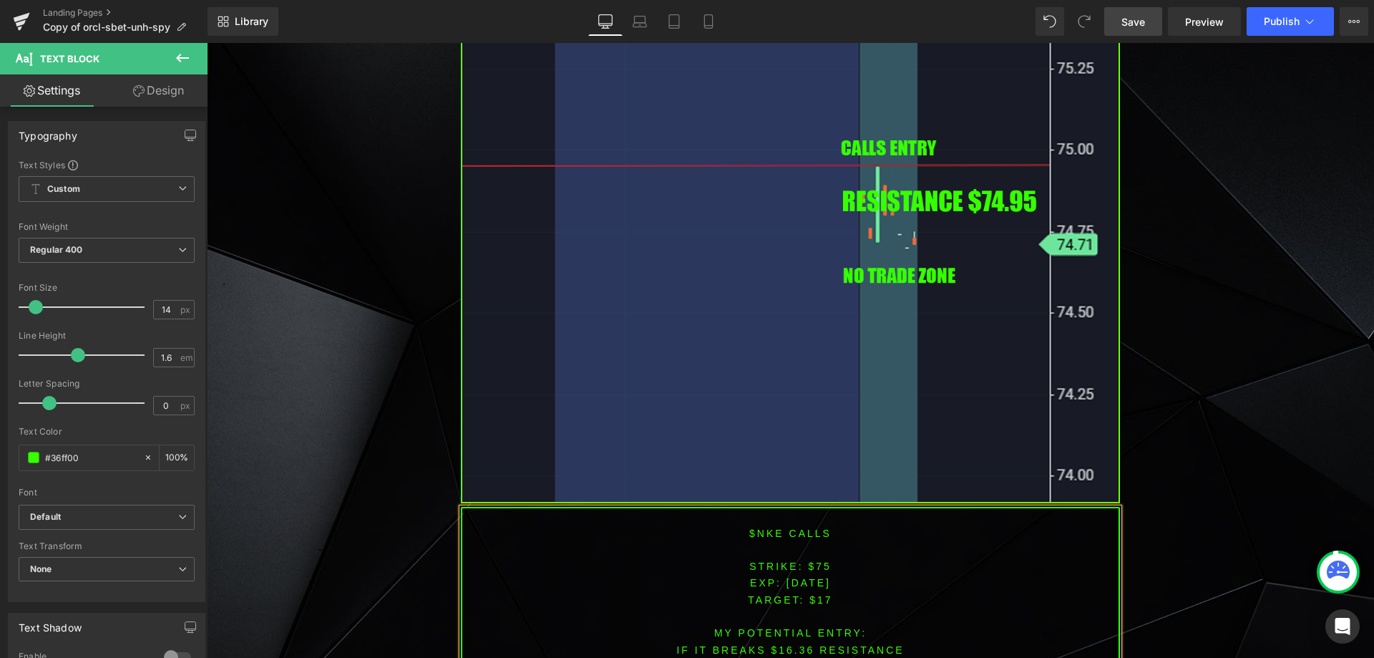
click at [817, 591] on p "TARGET: $17" at bounding box center [790, 599] width 656 height 16
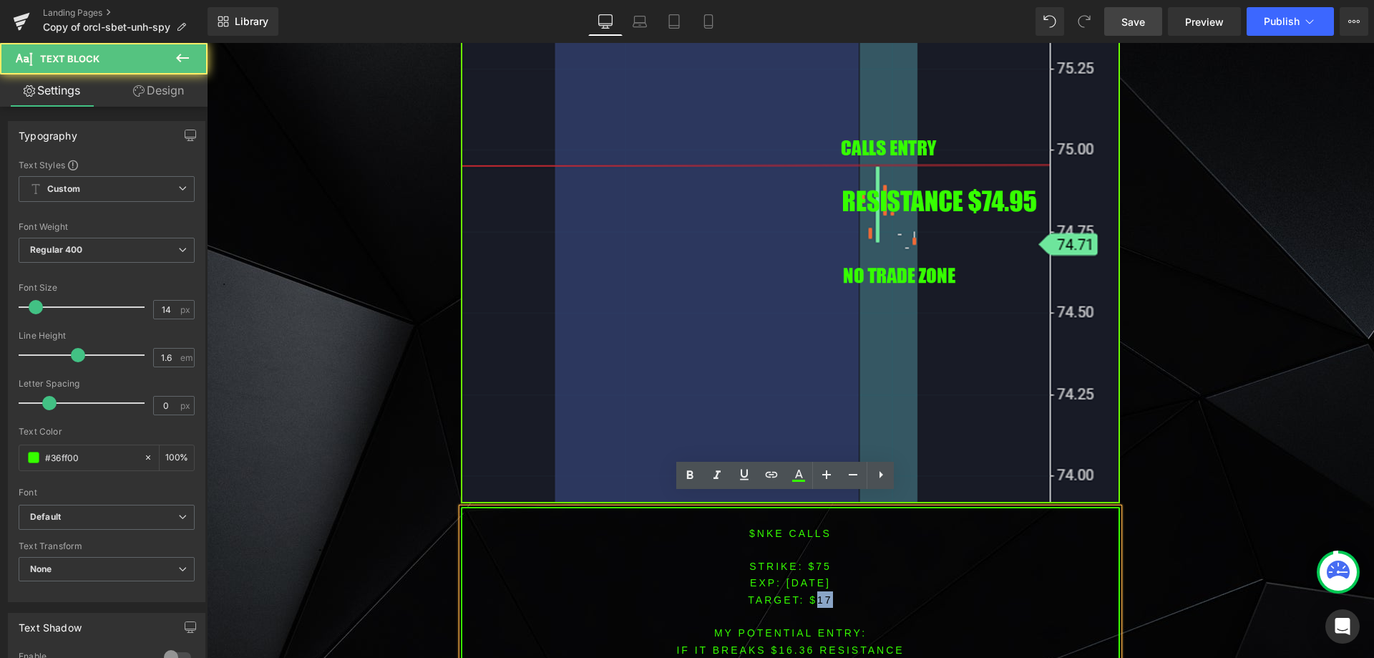
click at [817, 591] on p "TARGET: $17" at bounding box center [790, 599] width 656 height 16
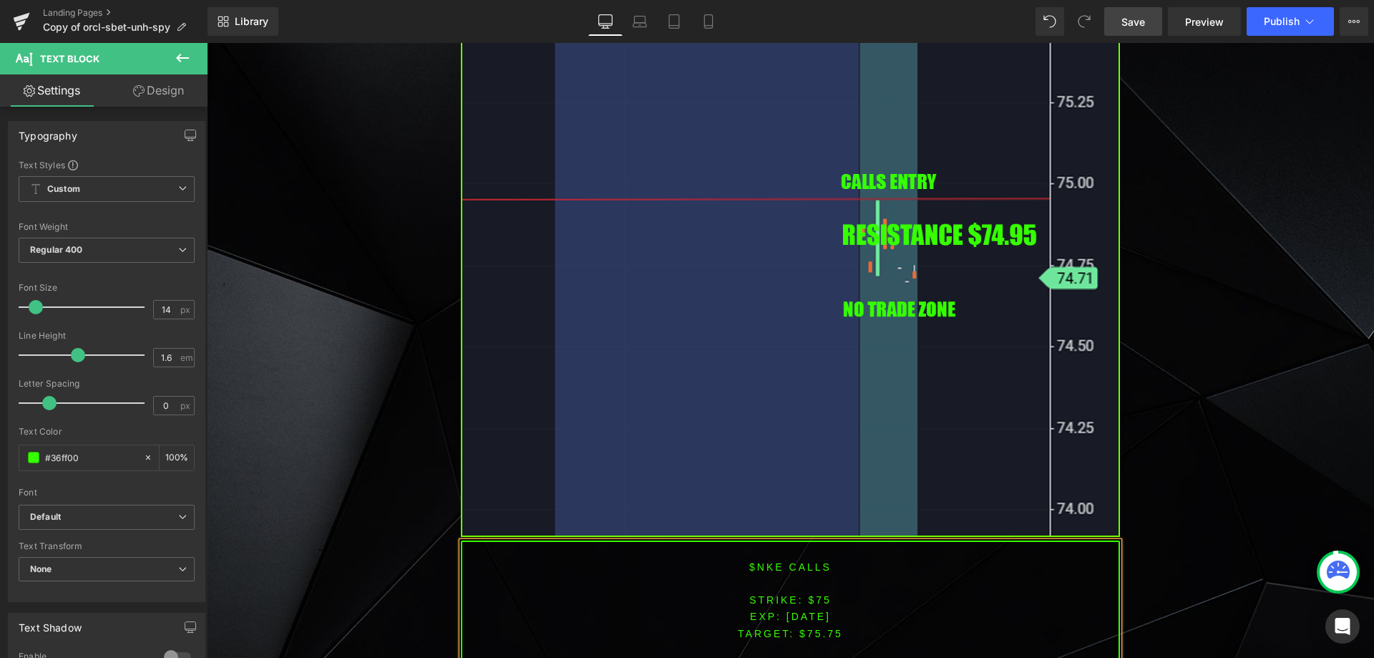
scroll to position [3446, 0]
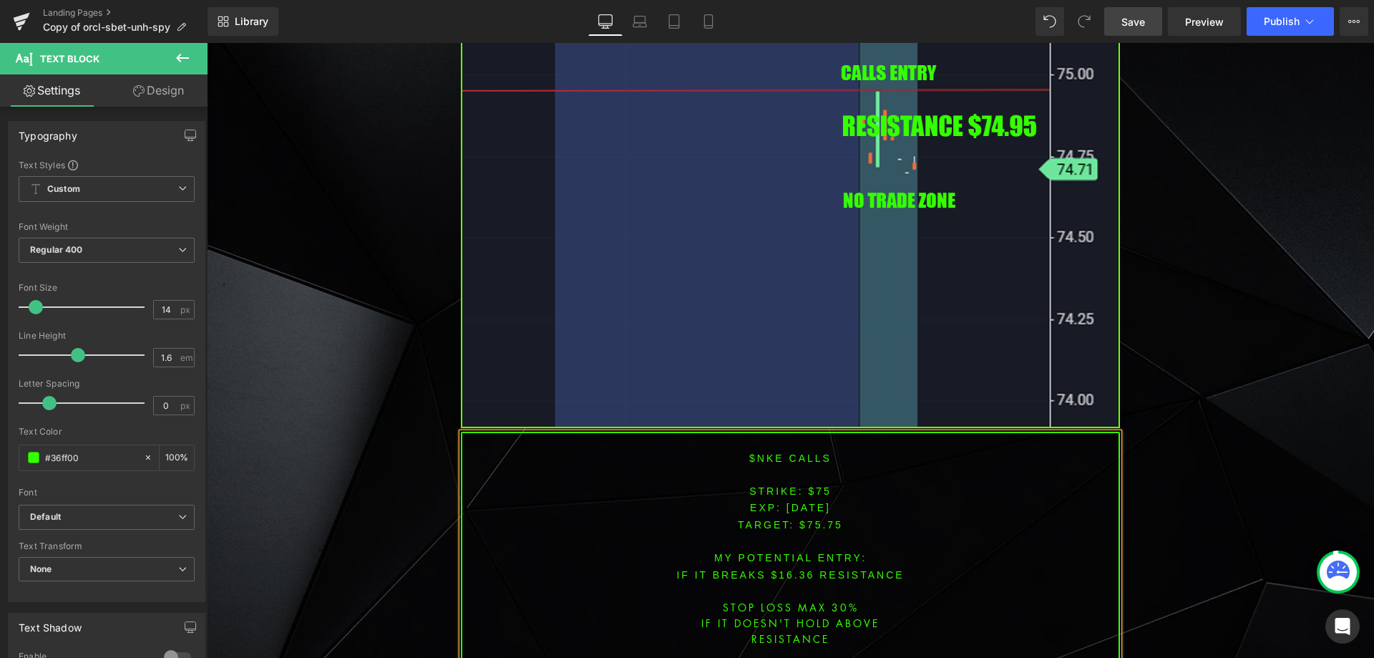
click at [784, 569] on font "IF IT BREAKS $16.36 resistance" at bounding box center [790, 574] width 228 height 11
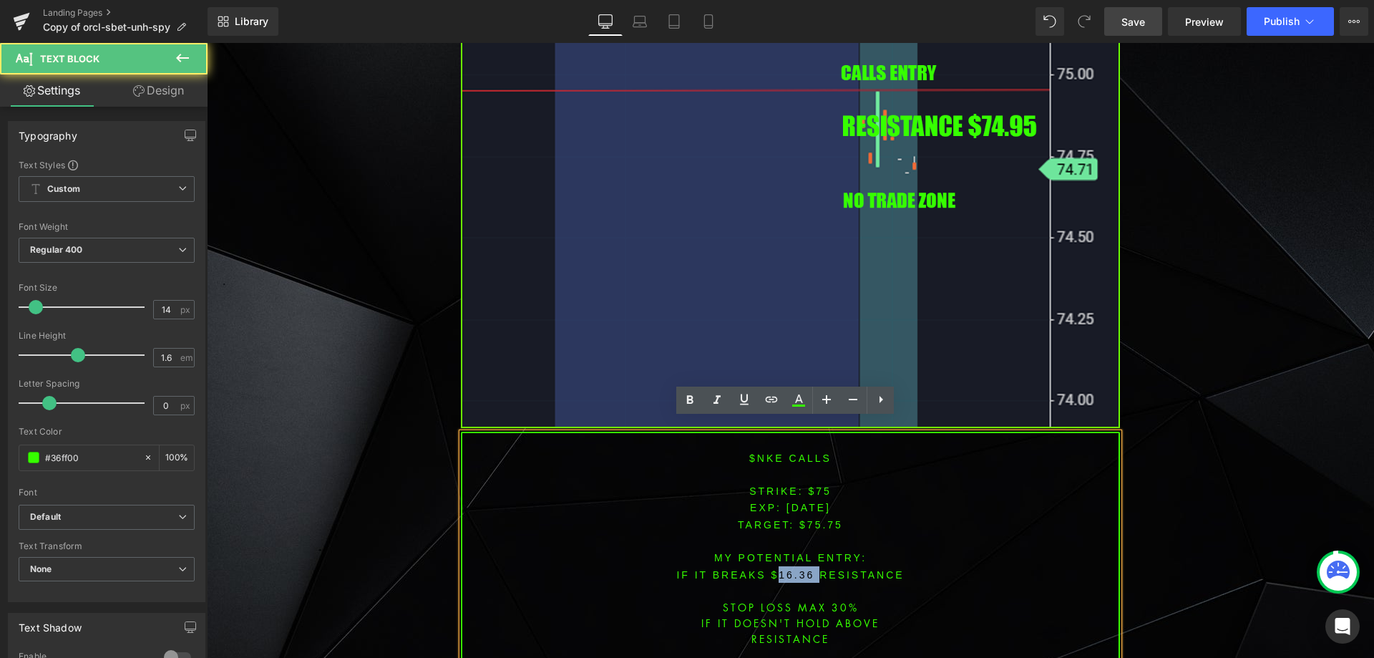
click at [784, 569] on font "IF IT BREAKS $16.36 resistance" at bounding box center [790, 574] width 228 height 11
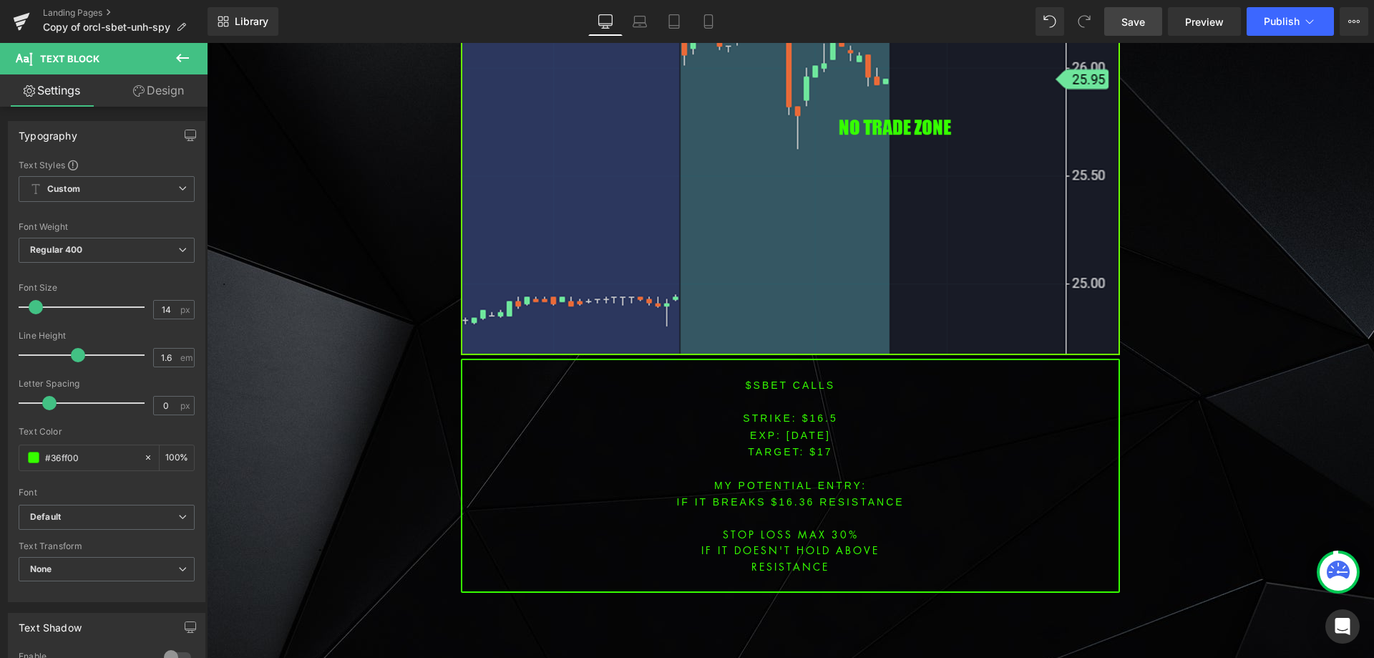
scroll to position [2636, 0]
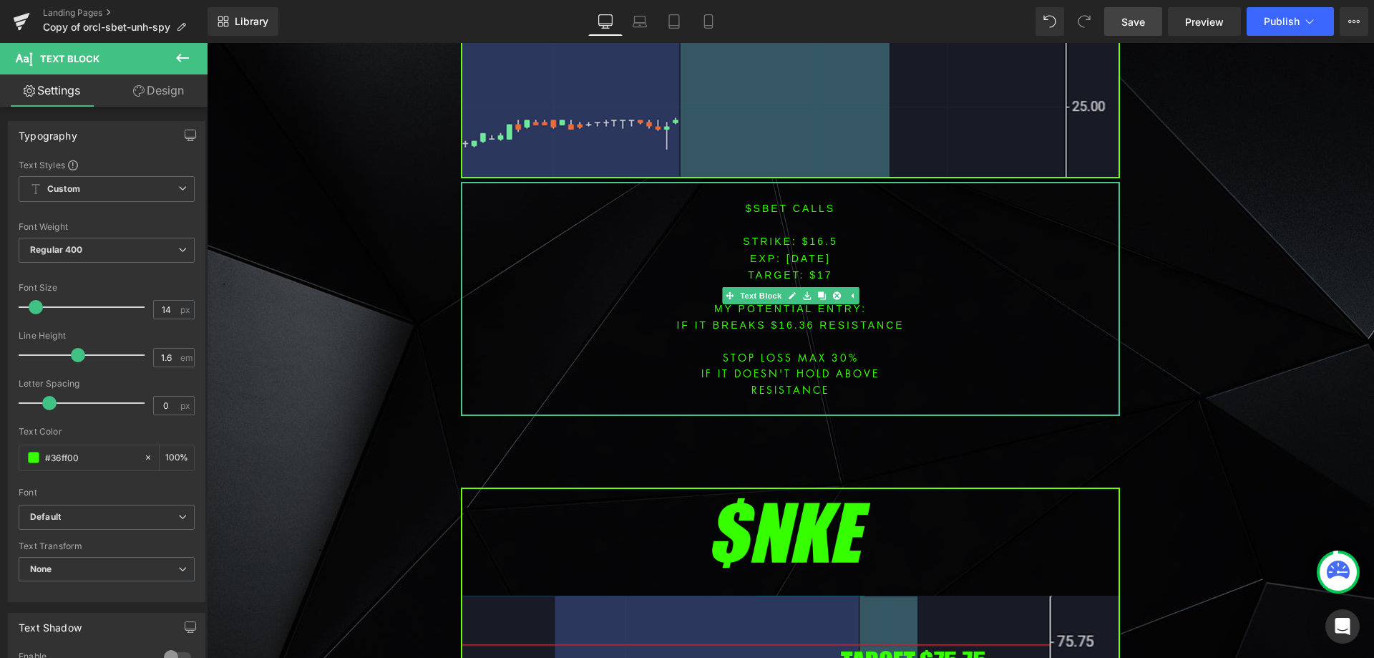
click at [761, 203] on font "$SBET CALLS" at bounding box center [790, 208] width 89 height 11
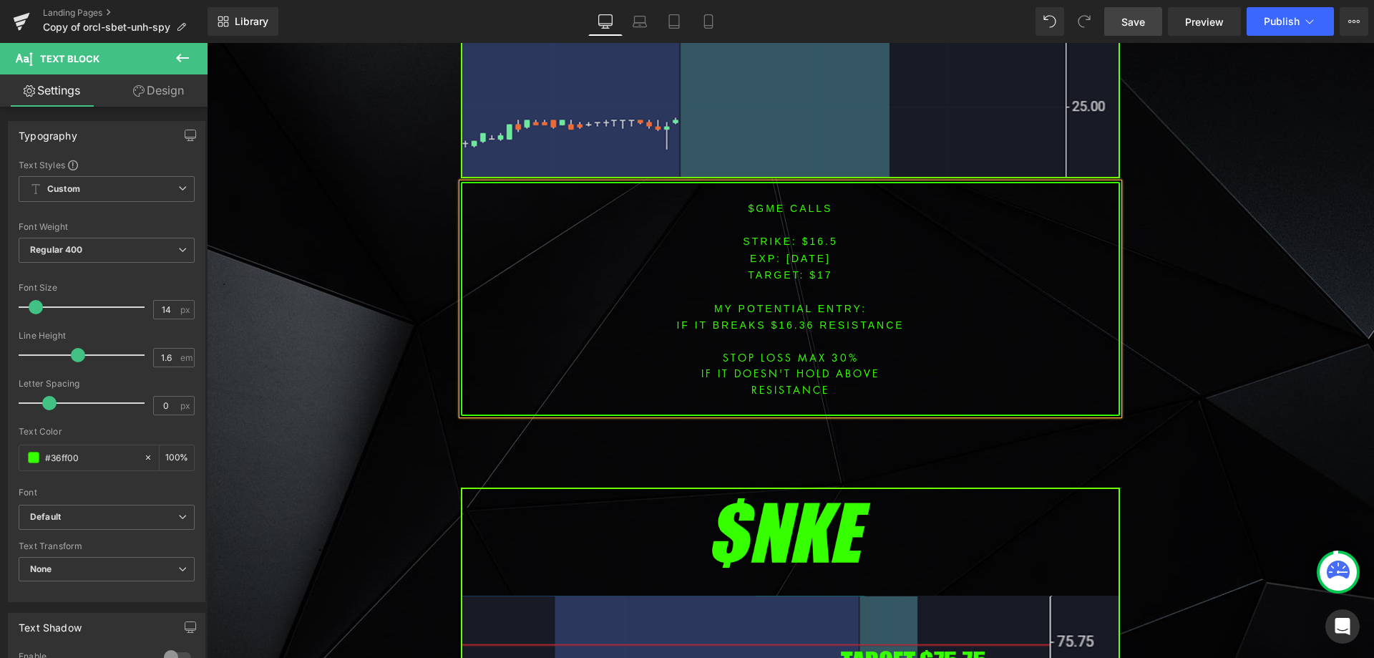
click at [815, 235] on font "STRIKE: $16.5" at bounding box center [790, 240] width 94 height 11
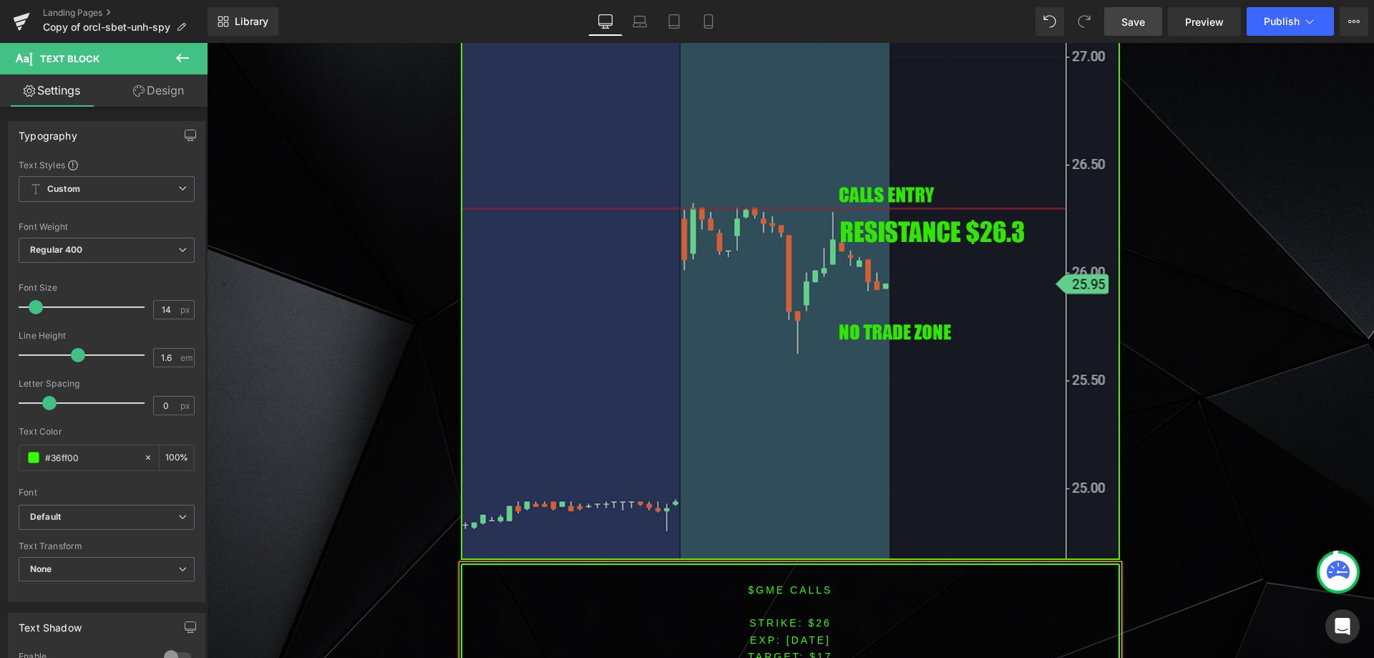
scroll to position [2432, 0]
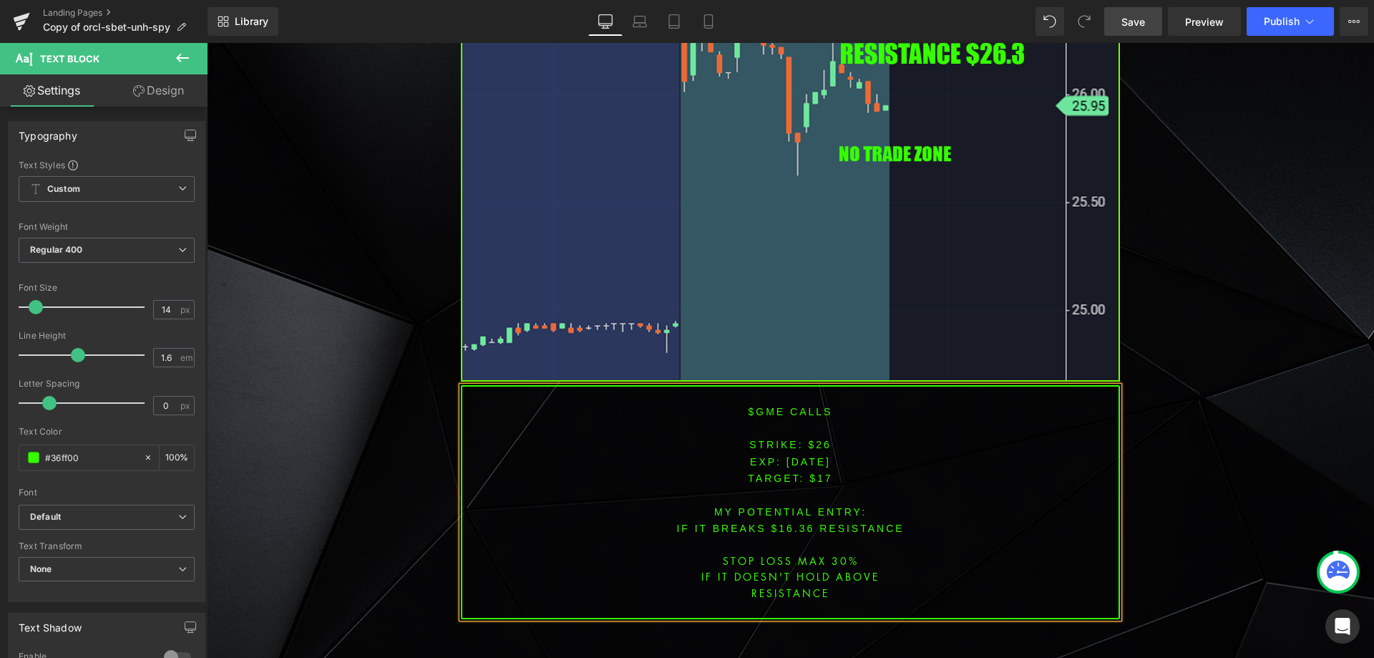
click at [814, 472] on span "TARGET: $17" at bounding box center [790, 477] width 84 height 11
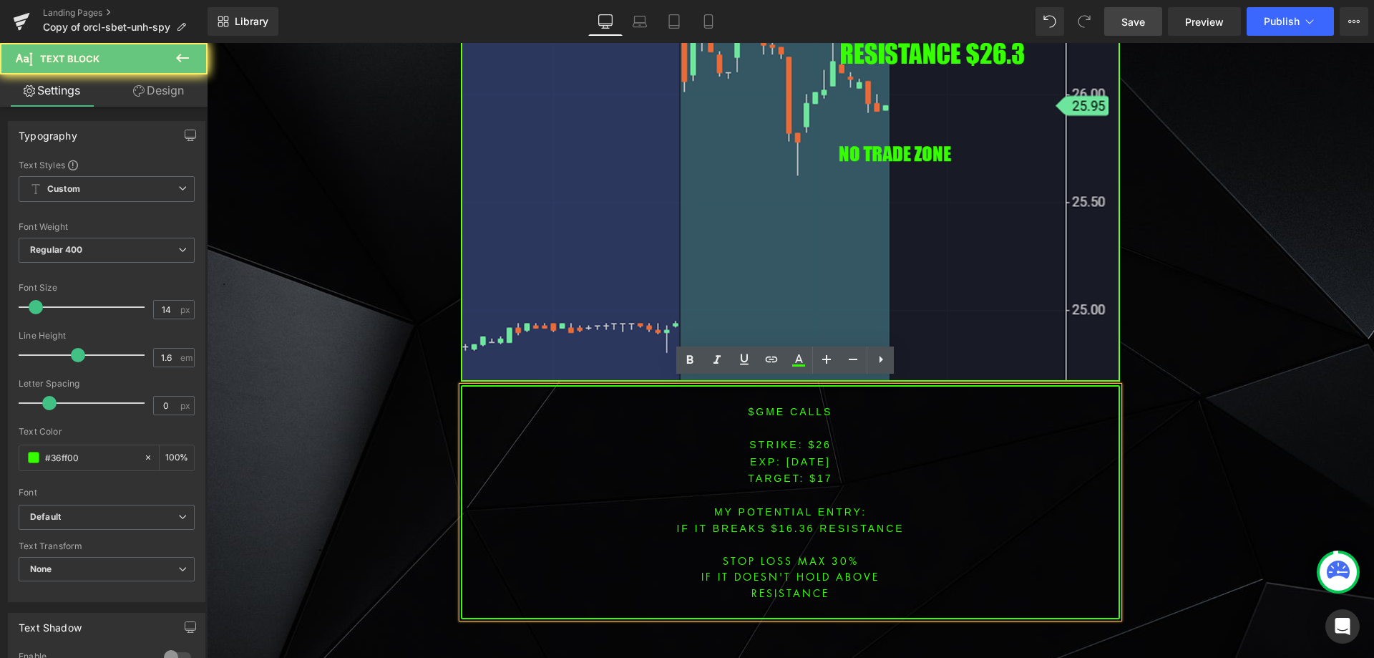
click at [818, 472] on span "TARGET: $17" at bounding box center [790, 477] width 84 height 11
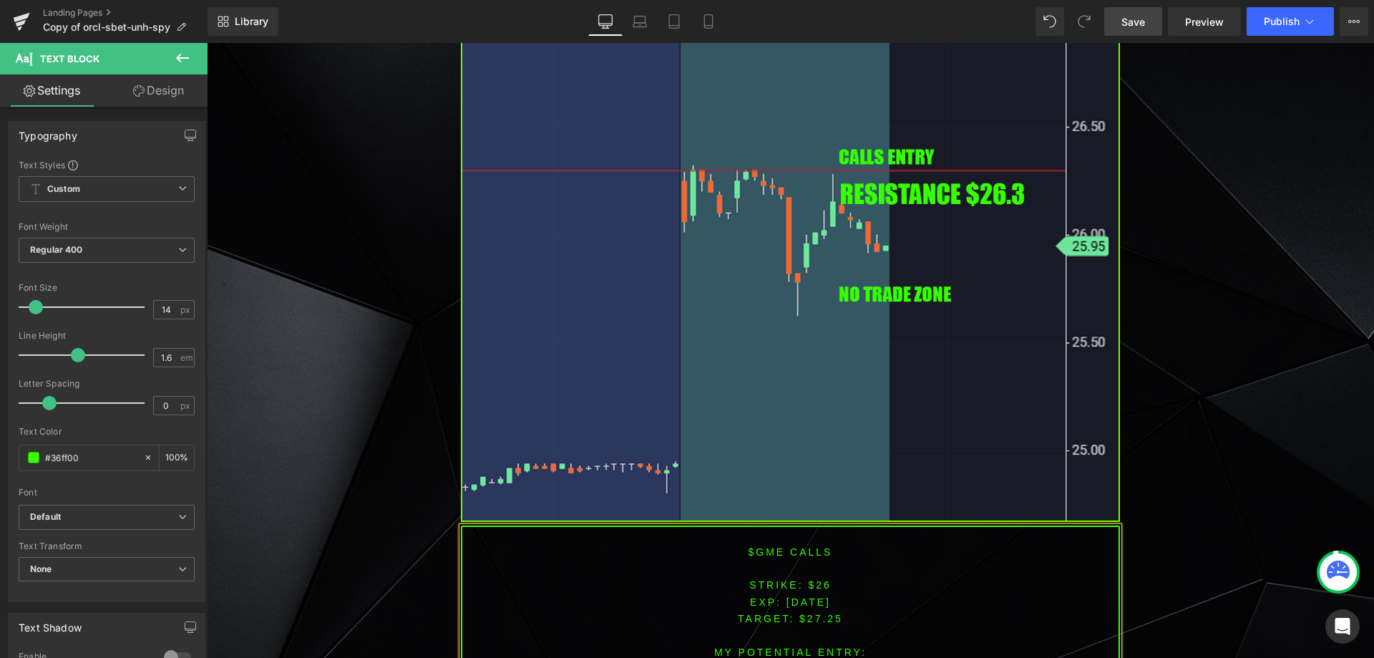
scroll to position [2465, 0]
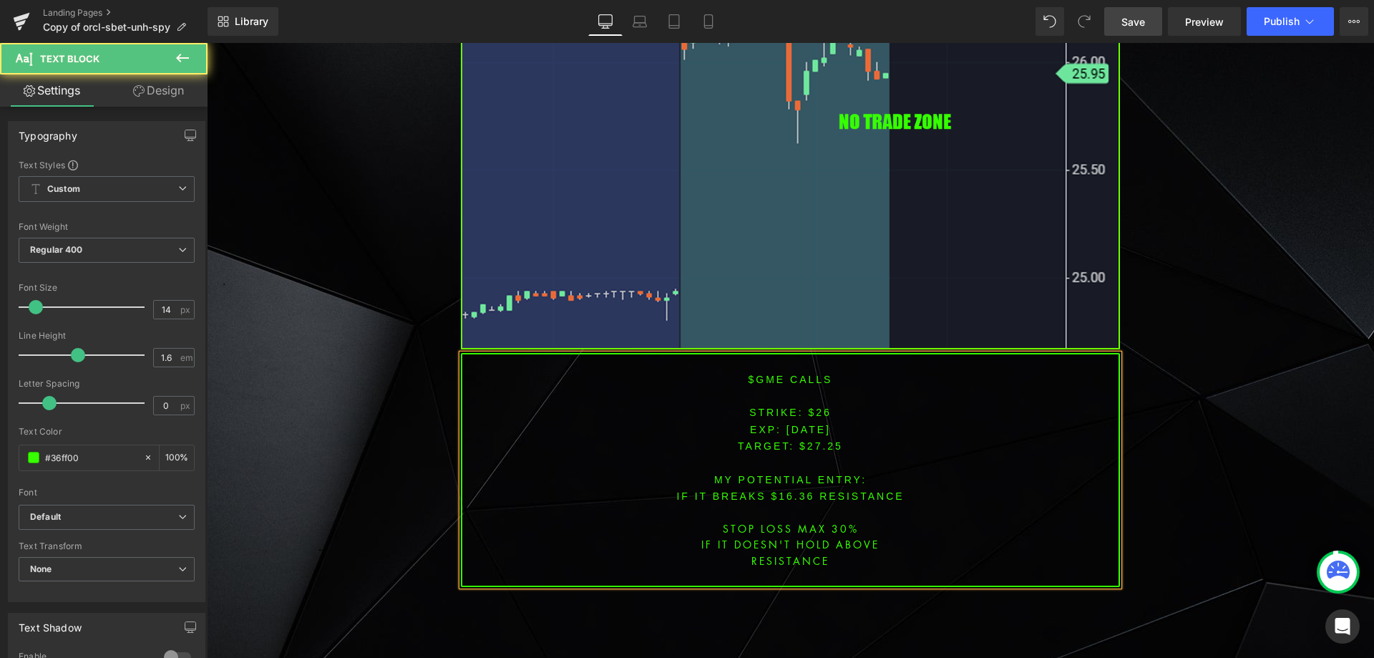
click at [790, 490] on font "IF IT BREAKS $16.36 resistance" at bounding box center [790, 495] width 228 height 11
click at [784, 490] on font "IF IT BREAKS $16.36 resistance" at bounding box center [790, 495] width 228 height 11
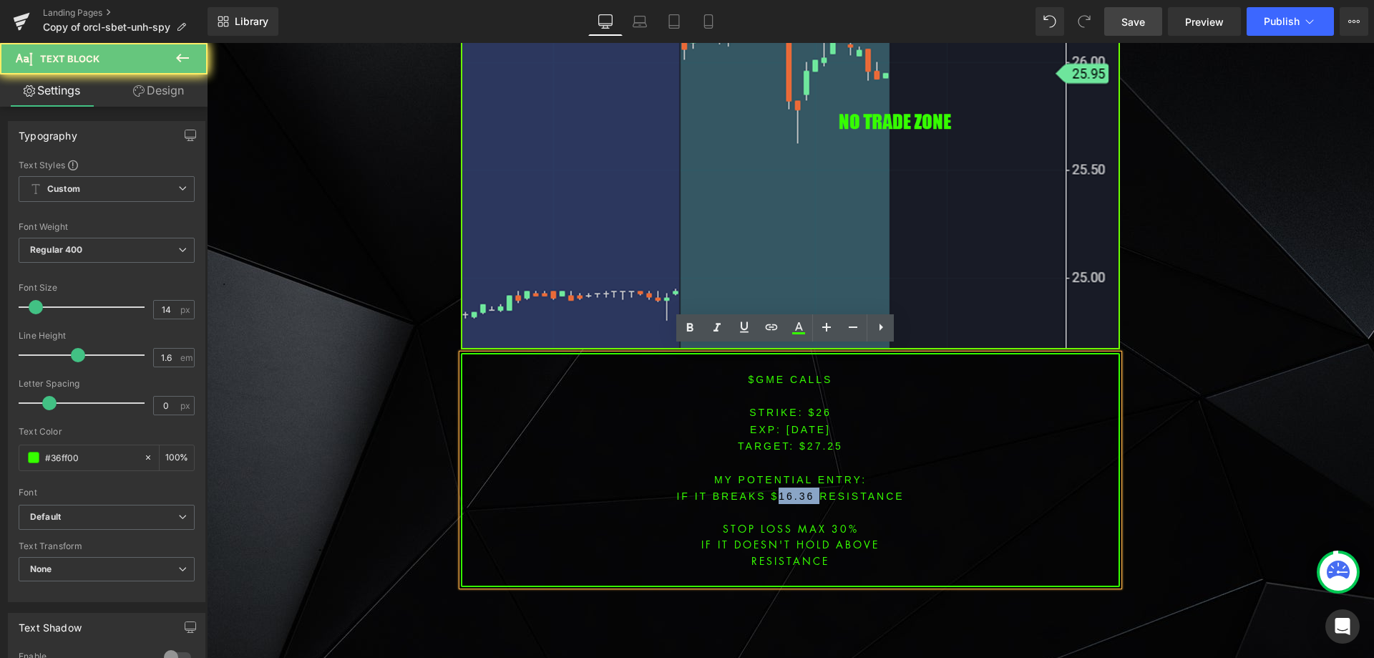
click at [784, 490] on font "IF IT BREAKS $16.36 resistance" at bounding box center [790, 495] width 228 height 11
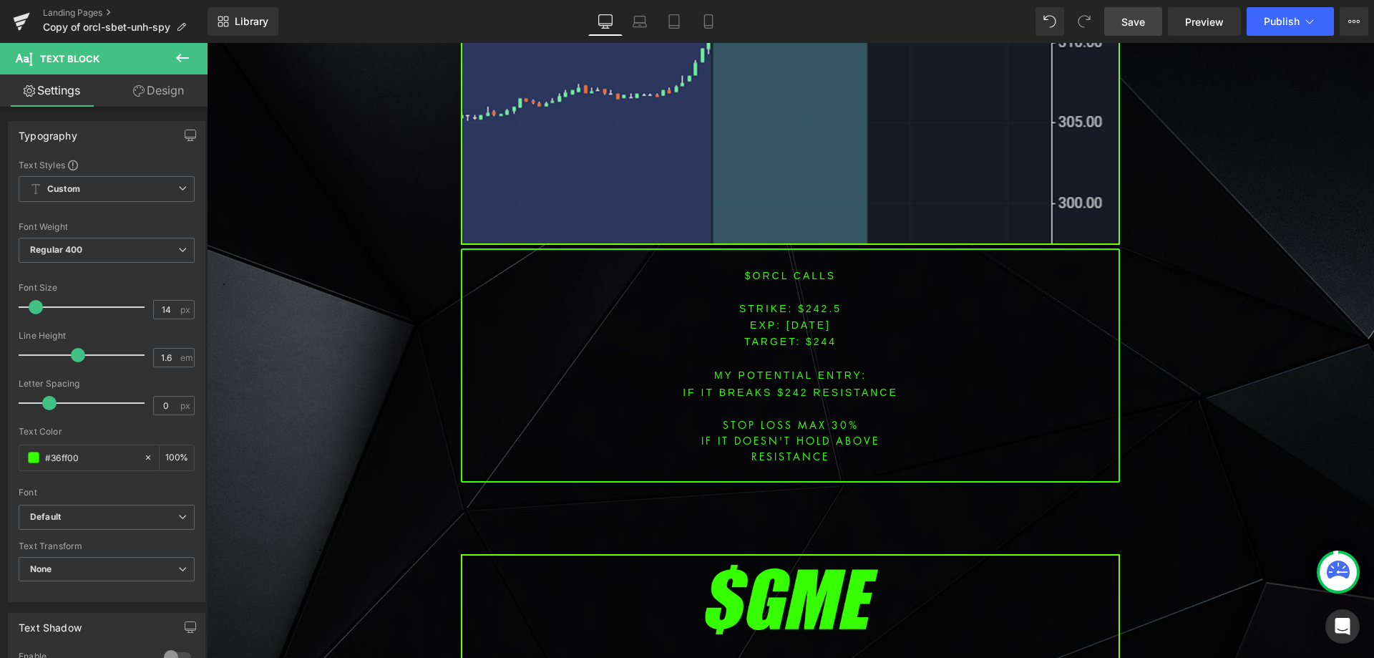
scroll to position [1511, 0]
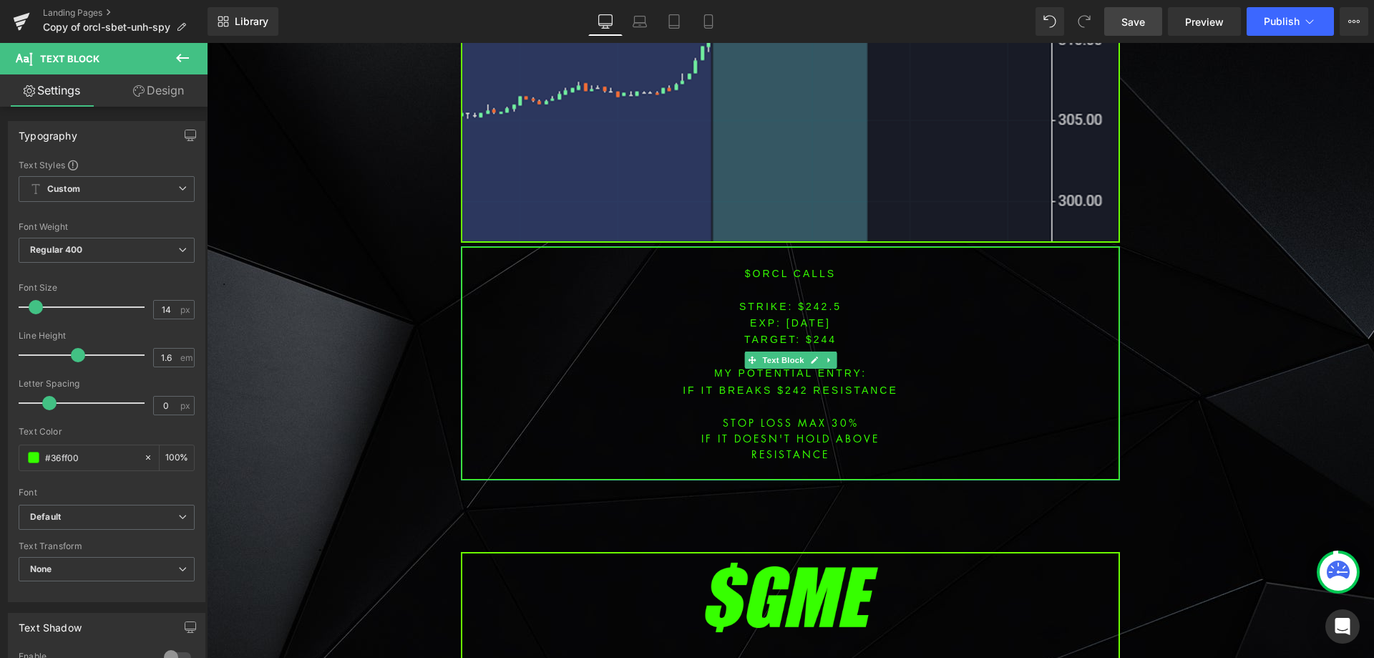
click at [819, 298] on p "STRIKE: $242.5" at bounding box center [790, 306] width 656 height 16
click at [820, 298] on p "STRIKE: $242.5" at bounding box center [790, 306] width 656 height 16
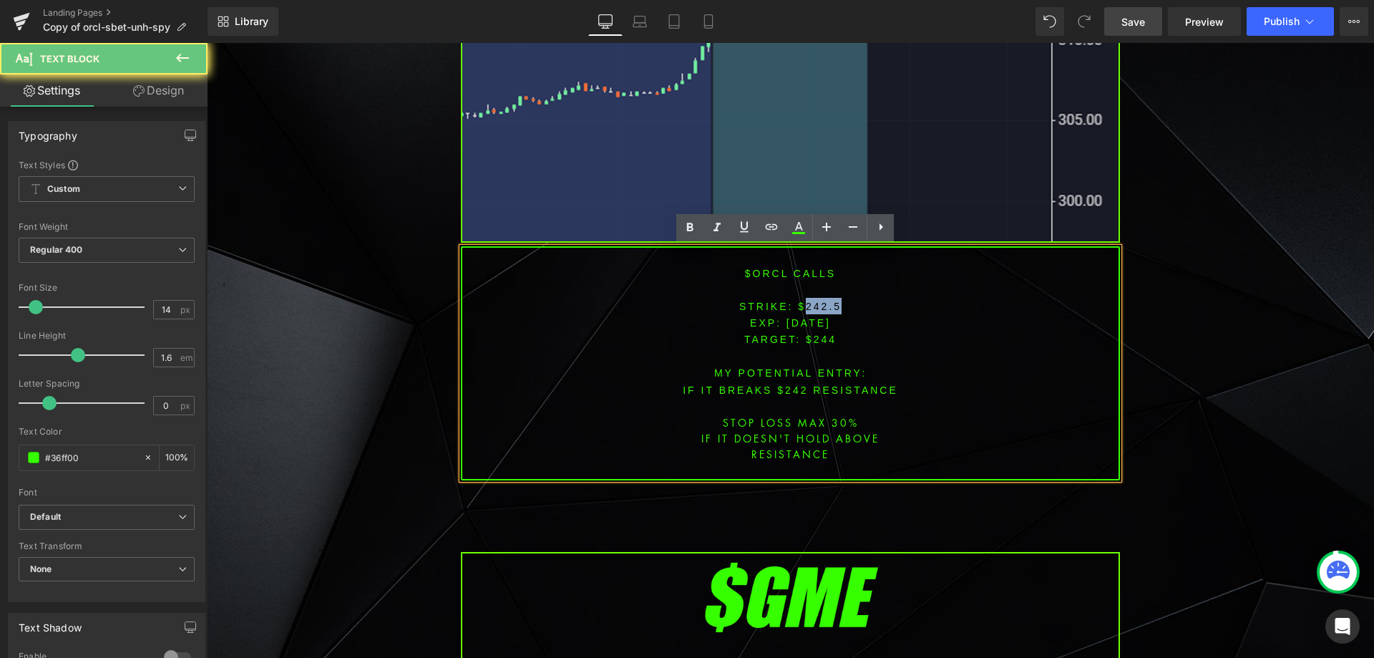
click at [814, 301] on font "STRIKE: $242.5" at bounding box center [790, 306] width 102 height 11
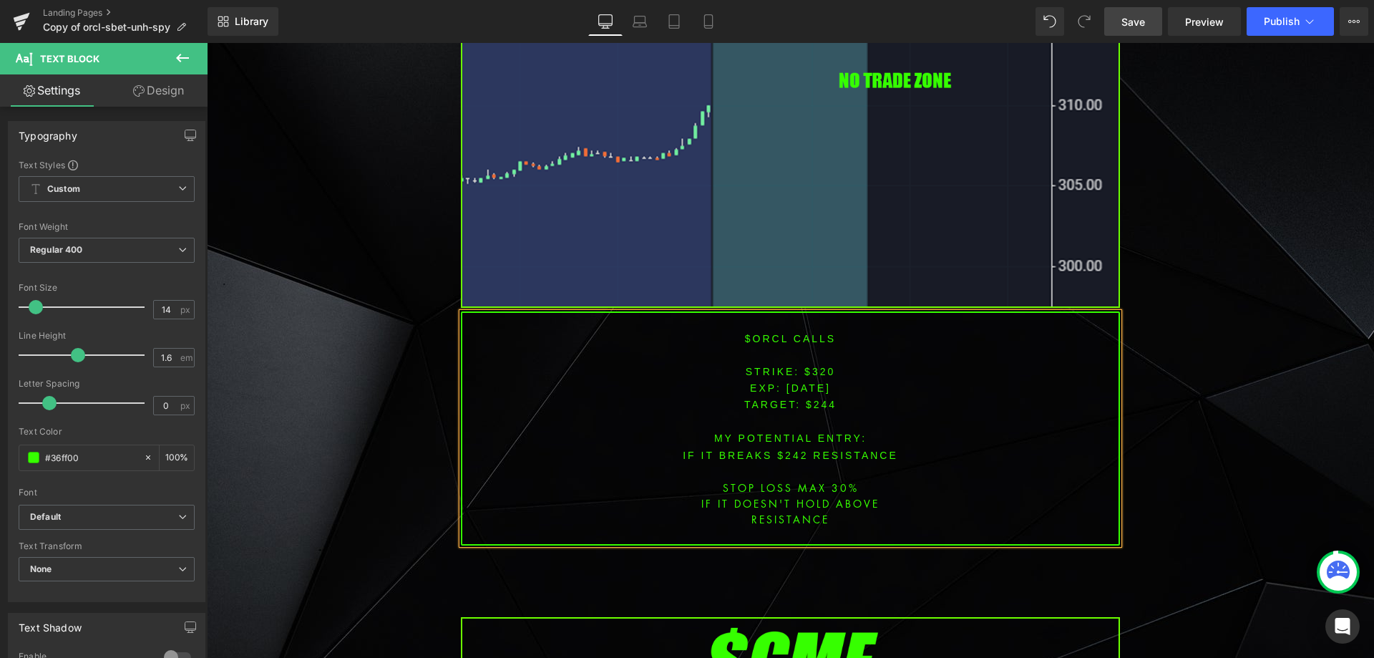
scroll to position [1521, 0]
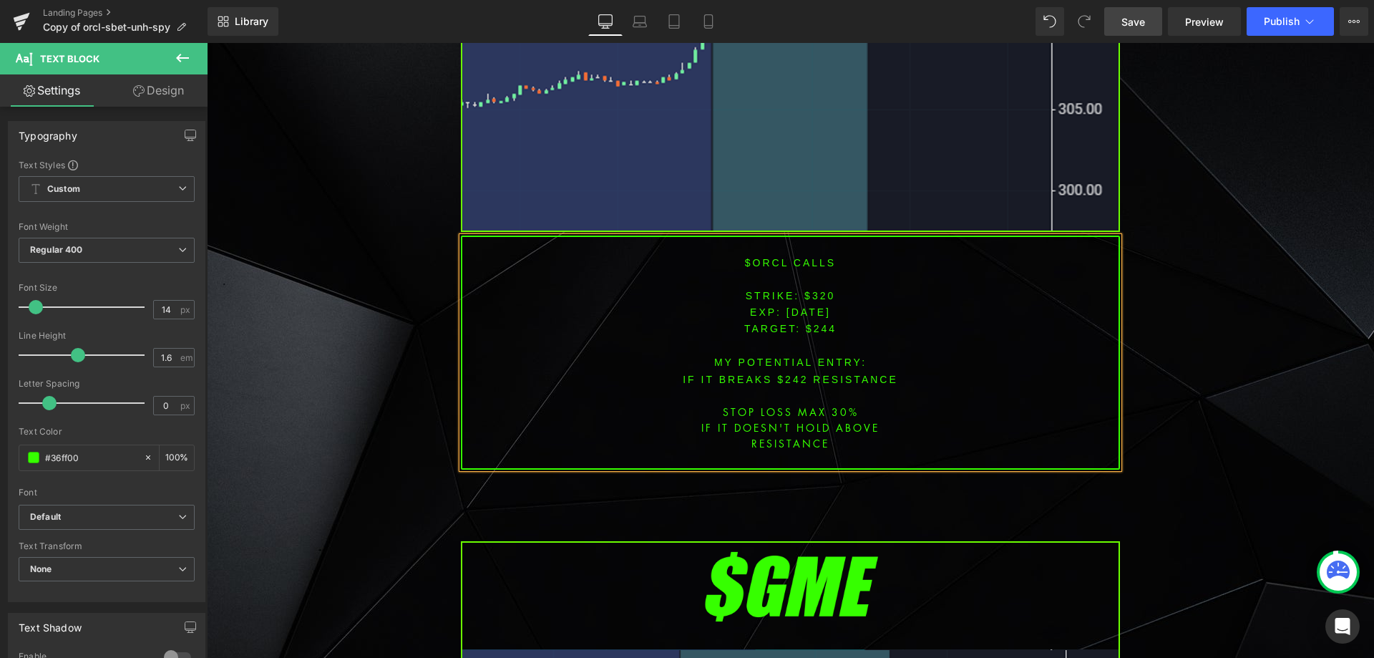
click at [799, 338] on p at bounding box center [790, 345] width 656 height 16
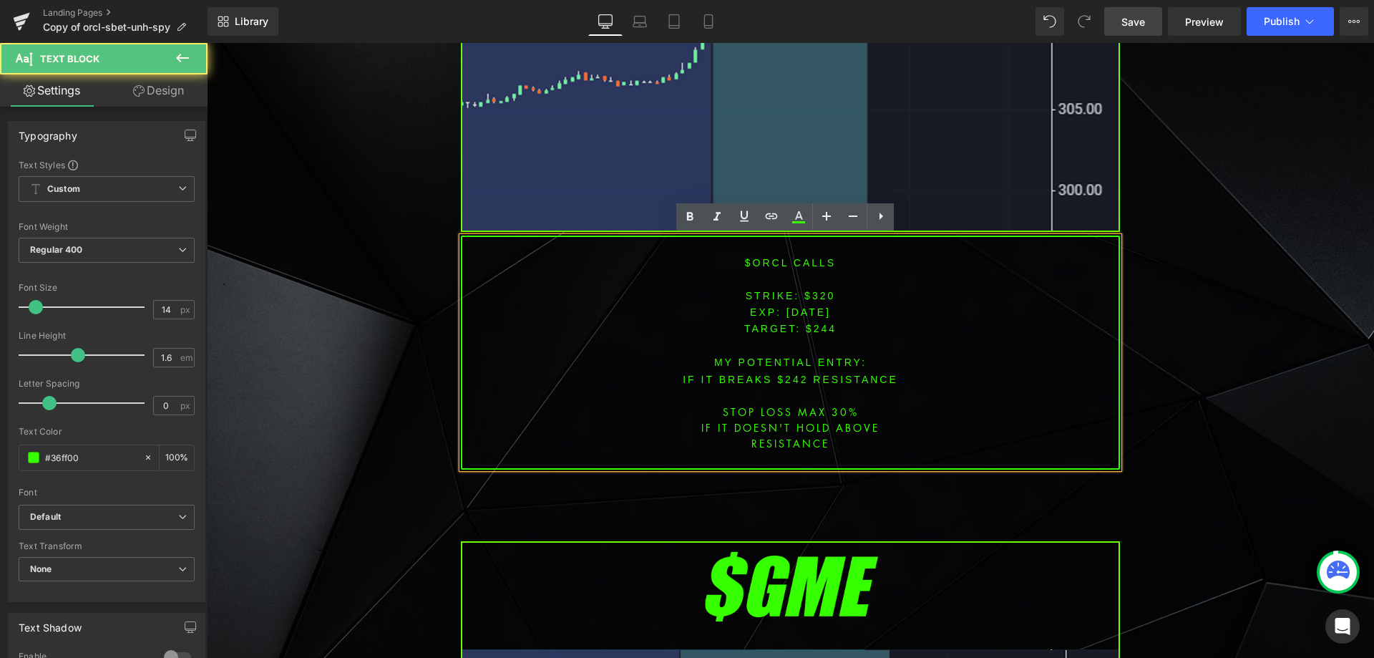
click at [814, 326] on span "TARGET: $244" at bounding box center [790, 328] width 92 height 11
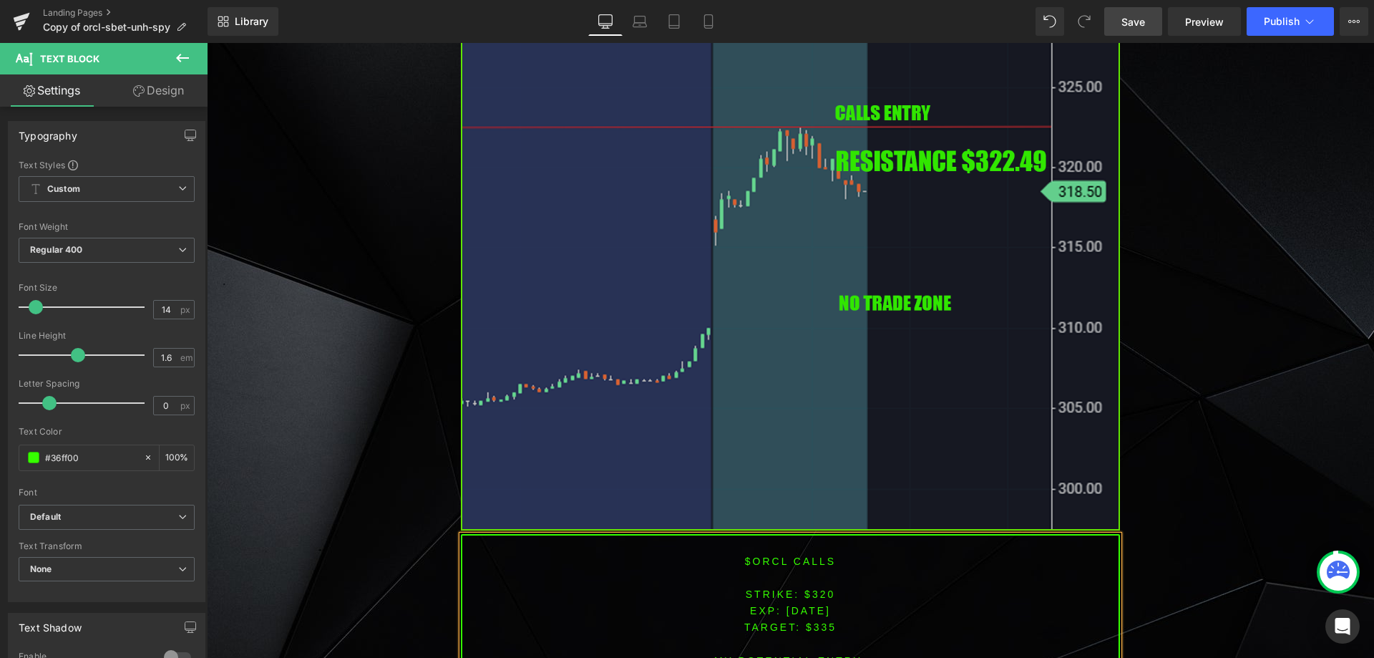
scroll to position [1339, 0]
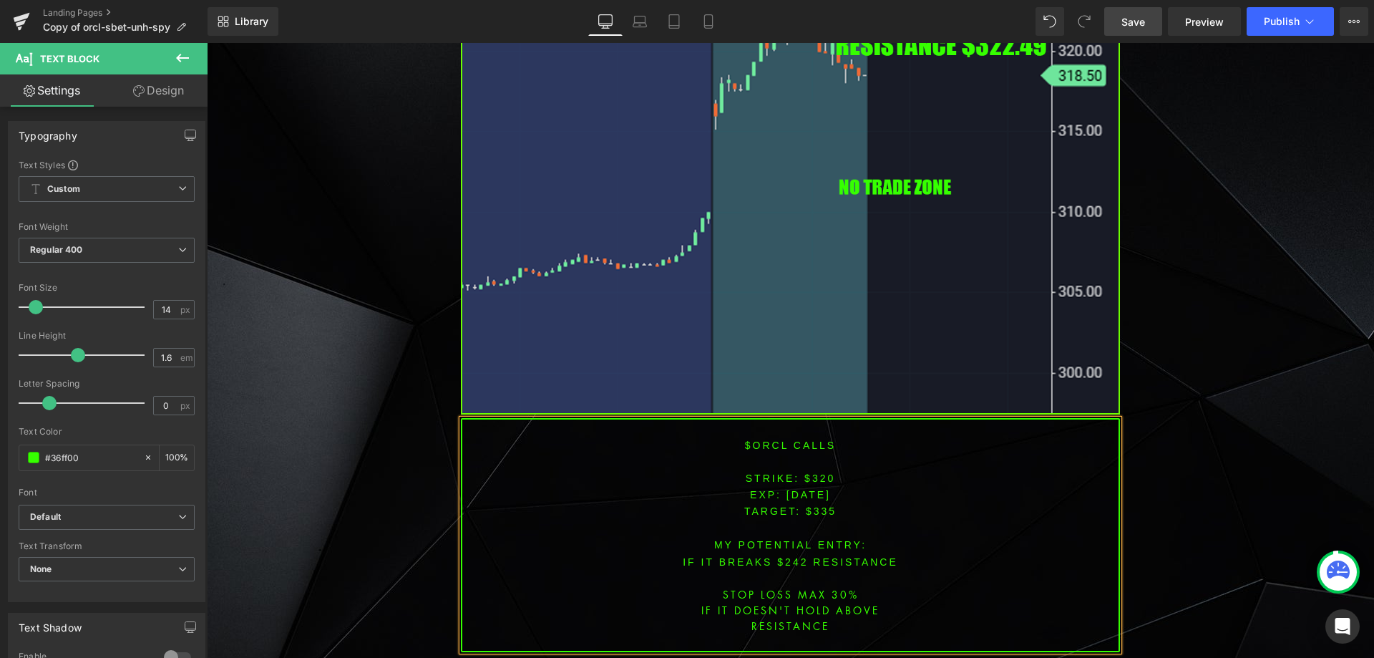
click at [781, 556] on font "IF IT BREAKS $242 resistance" at bounding box center [790, 561] width 215 height 11
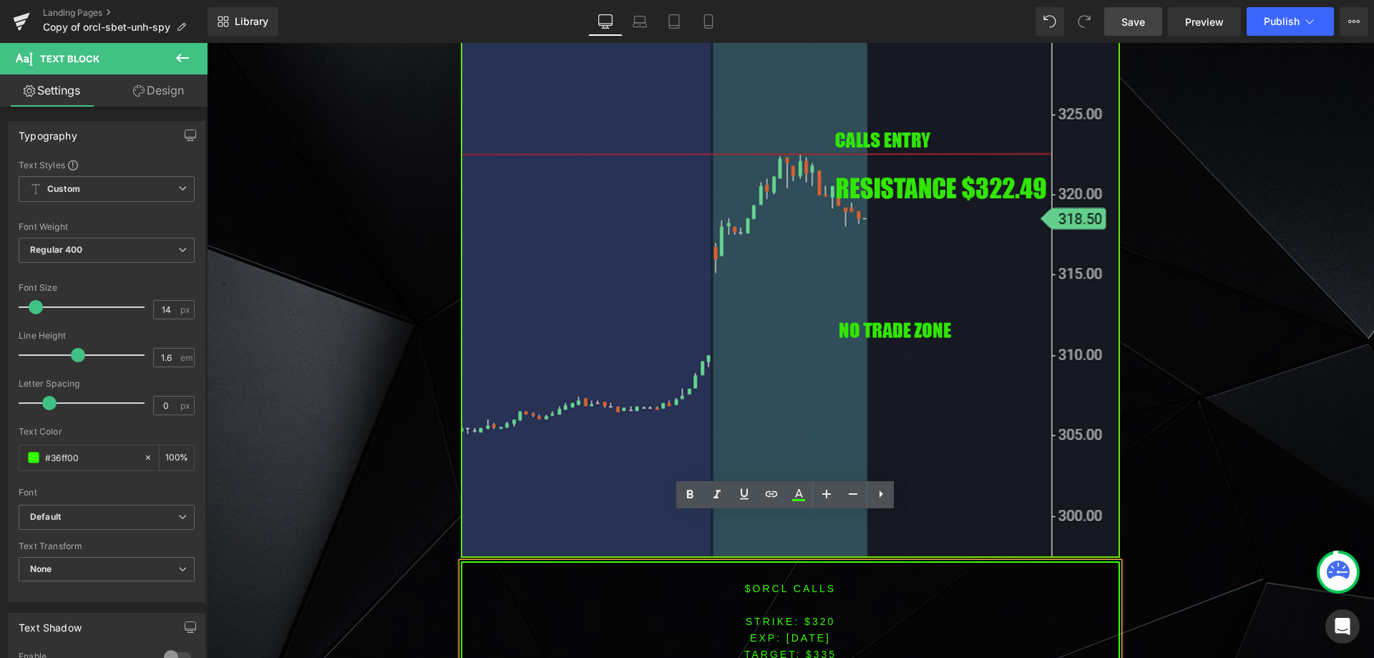
scroll to position [1244, 0]
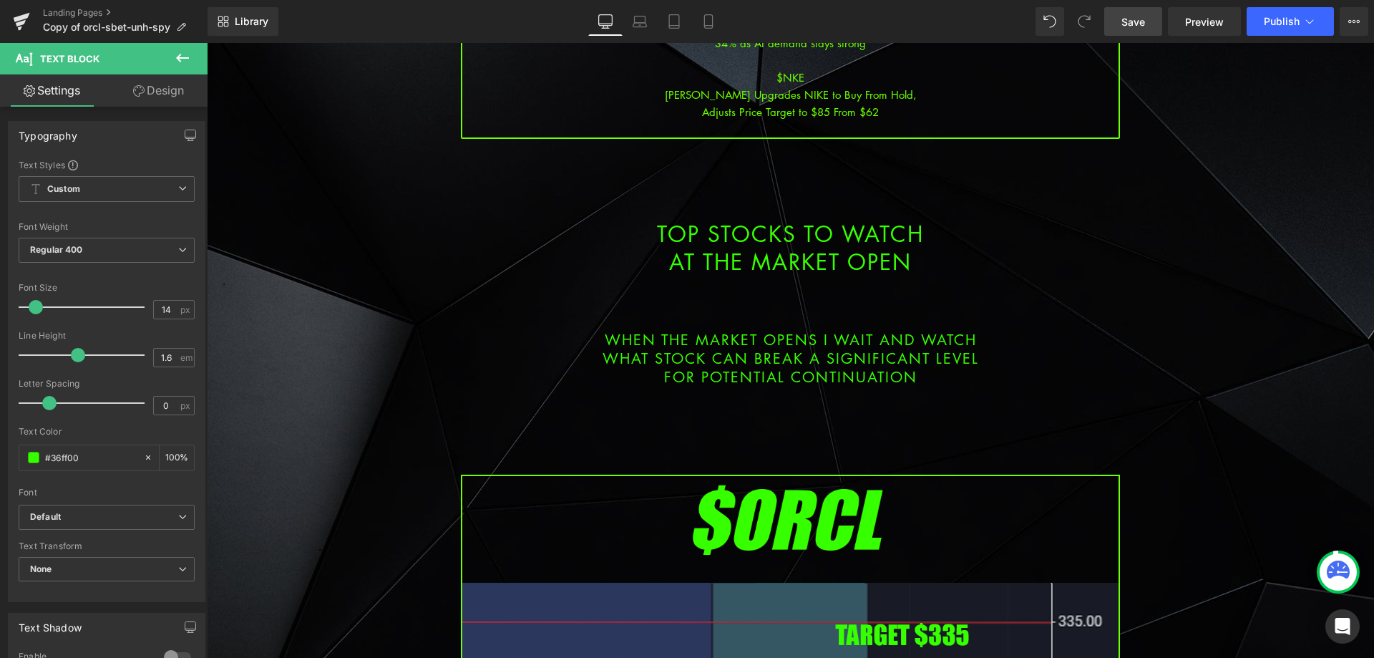
drag, startPoint x: 1137, startPoint y: 24, endPoint x: 930, endPoint y: 1, distance: 208.2
click at [1137, 24] on span "Save" at bounding box center [1133, 21] width 24 height 15
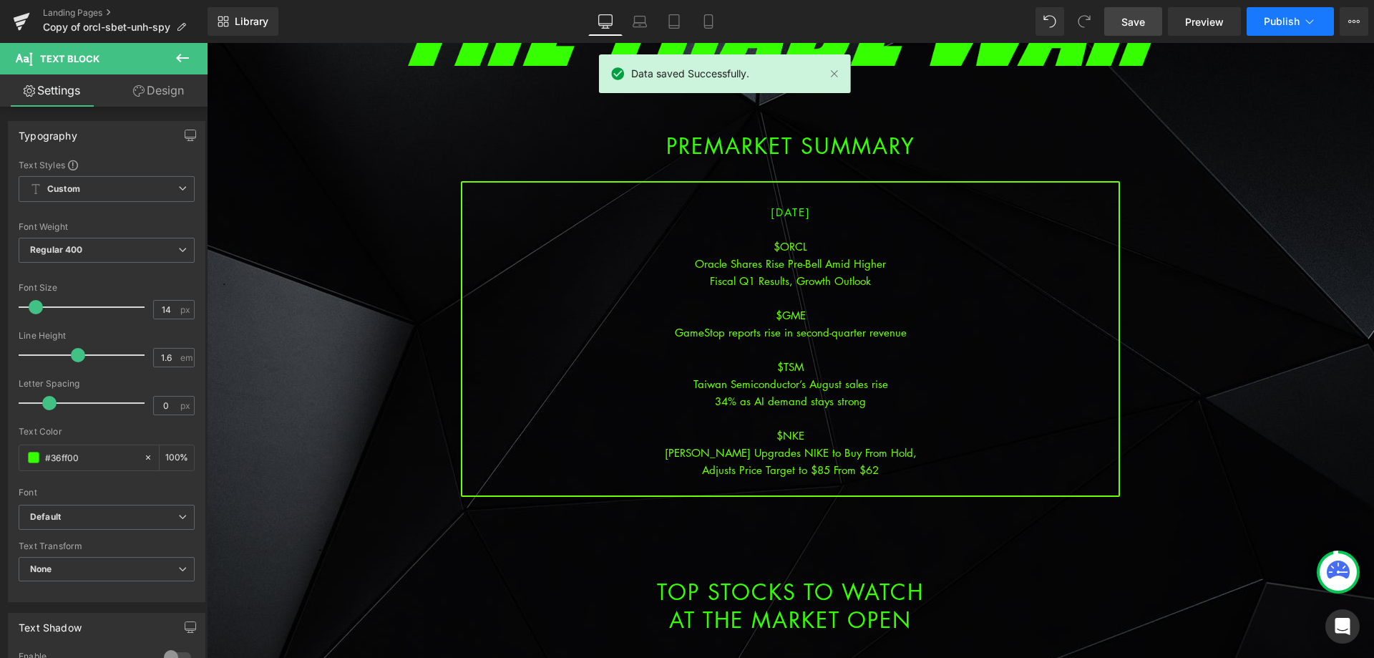
click at [1284, 21] on span "Publish" at bounding box center [1282, 21] width 36 height 11
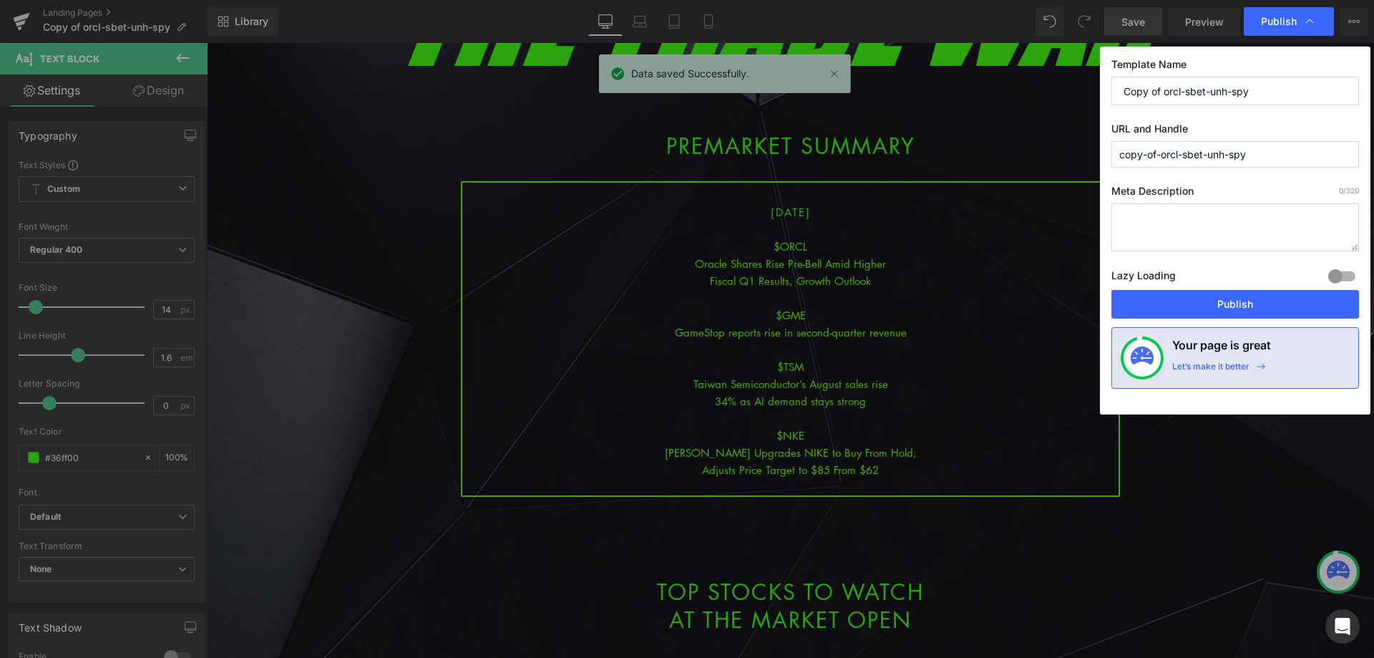
drag, startPoint x: 1056, startPoint y: 91, endPoint x: 1035, endPoint y: 87, distance: 21.1
click at [1035, 87] on div "Publish Template Name Copy of orcl-sbet-unh-spy URL and Handle copy-of-orcl-sbe…" at bounding box center [687, 329] width 1374 height 658
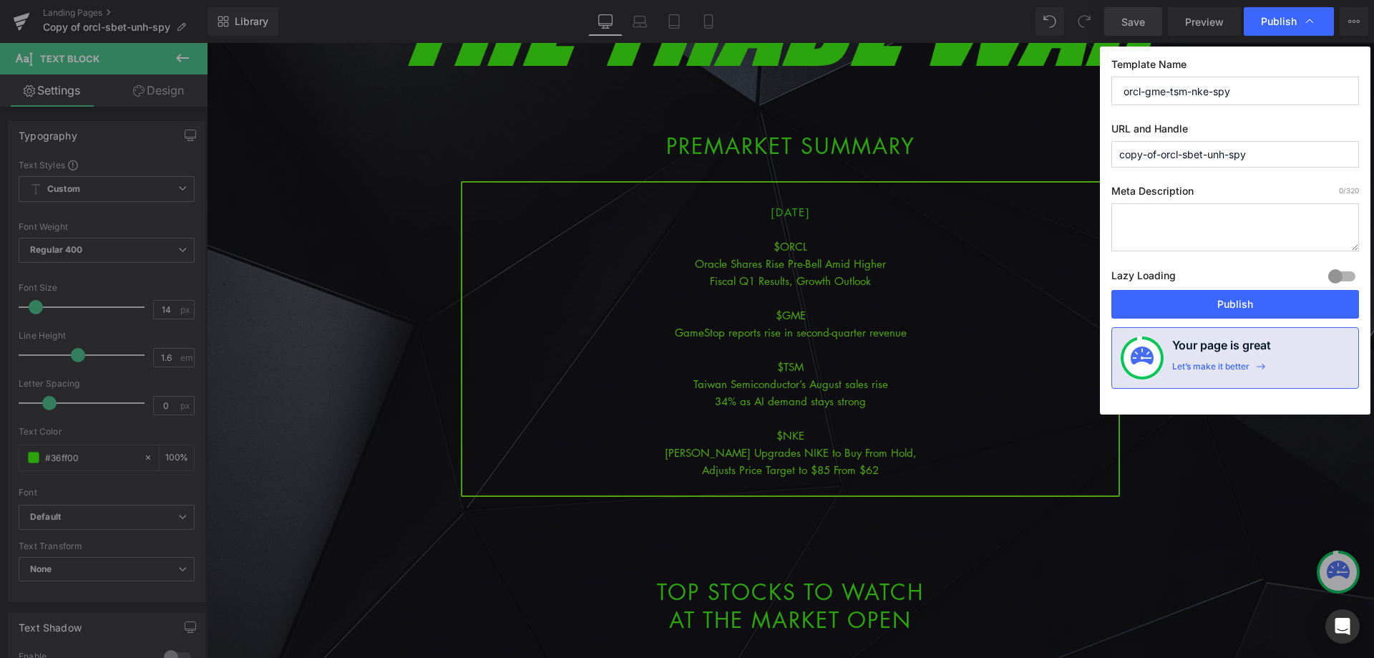
drag, startPoint x: 1257, startPoint y: 96, endPoint x: 1012, endPoint y: 84, distance: 245.8
click at [1012, 84] on div "Publish Template Name orcl-gme-tsm-nke-spy URL and Handle copy-of-orcl-sbet-unh…" at bounding box center [687, 329] width 1374 height 658
type input "orcl-gme-tsm-nke-spy"
paste input "orcl-gme-tsm-nke"
drag, startPoint x: 1279, startPoint y: 151, endPoint x: 1000, endPoint y: 147, distance: 278.4
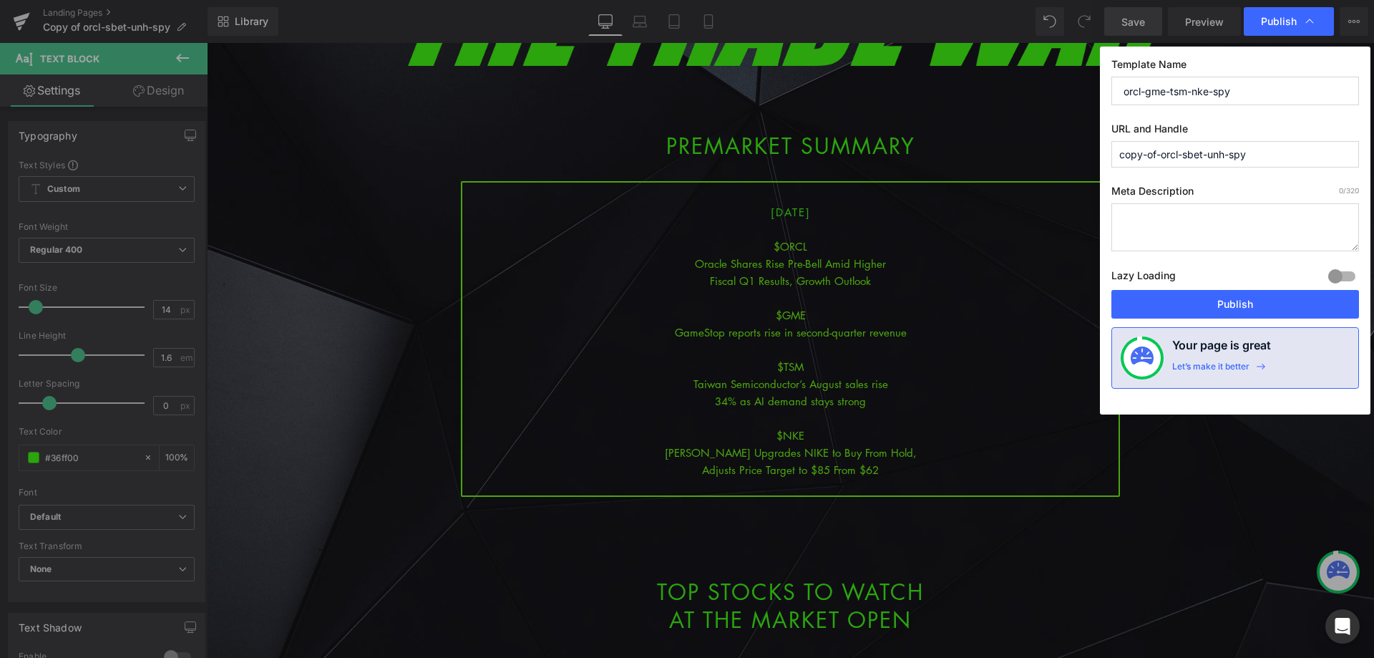
click at [1000, 147] on div "Publish Template Name orcl-gme-tsm-nke-spy URL and Handle copy-of-orcl-sbet-unh…" at bounding box center [687, 329] width 1374 height 658
type input "orcl-gme-tsm-nke-spy"
click at [1232, 308] on button "Publish" at bounding box center [1235, 304] width 248 height 29
